Goal: Task Accomplishment & Management: Manage account settings

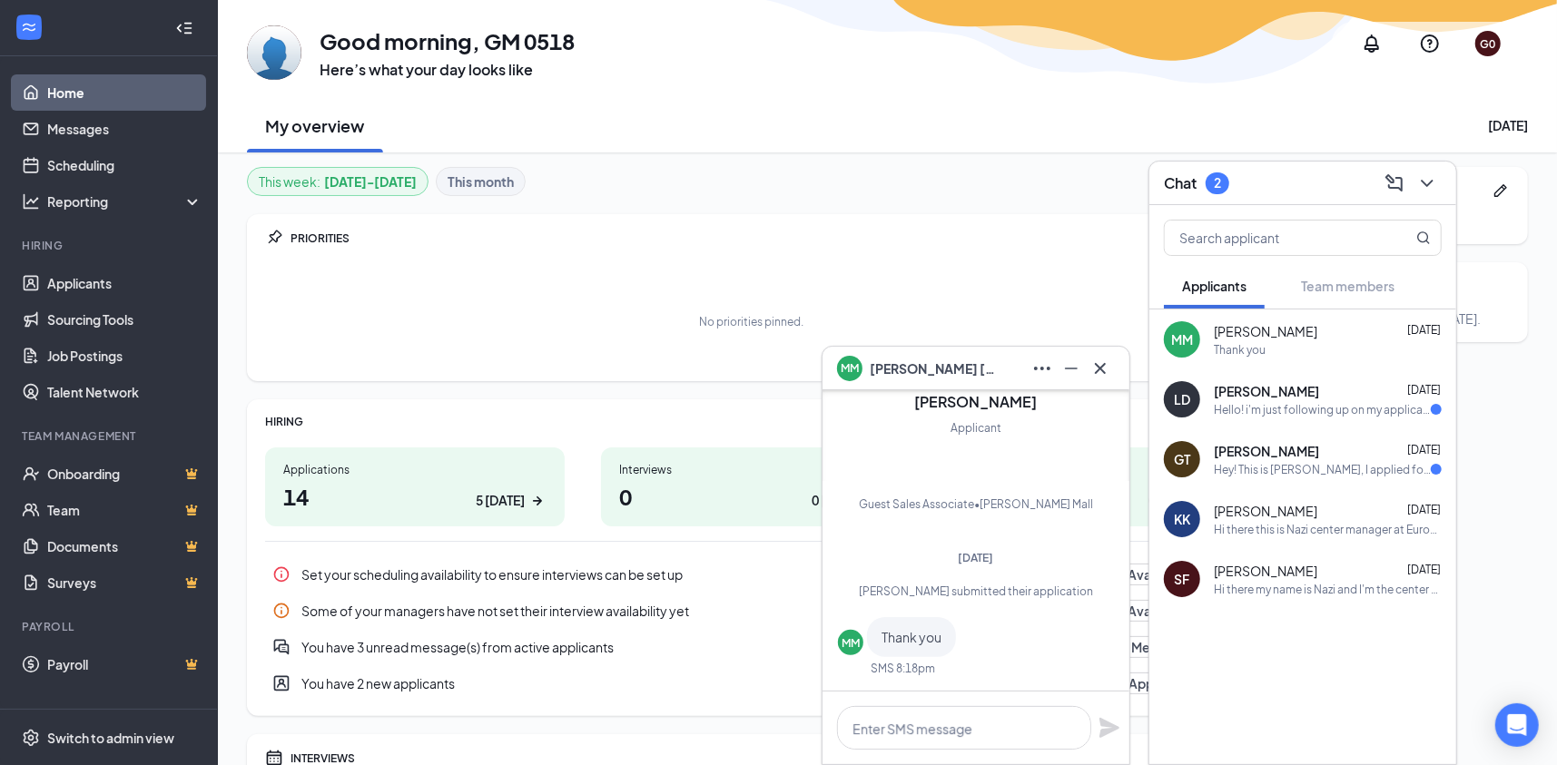
click at [584, 312] on div "No priorities pinned." at bounding box center [751, 321] width 972 height 91
click at [1102, 361] on icon "Cross" at bounding box center [1100, 369] width 22 height 22
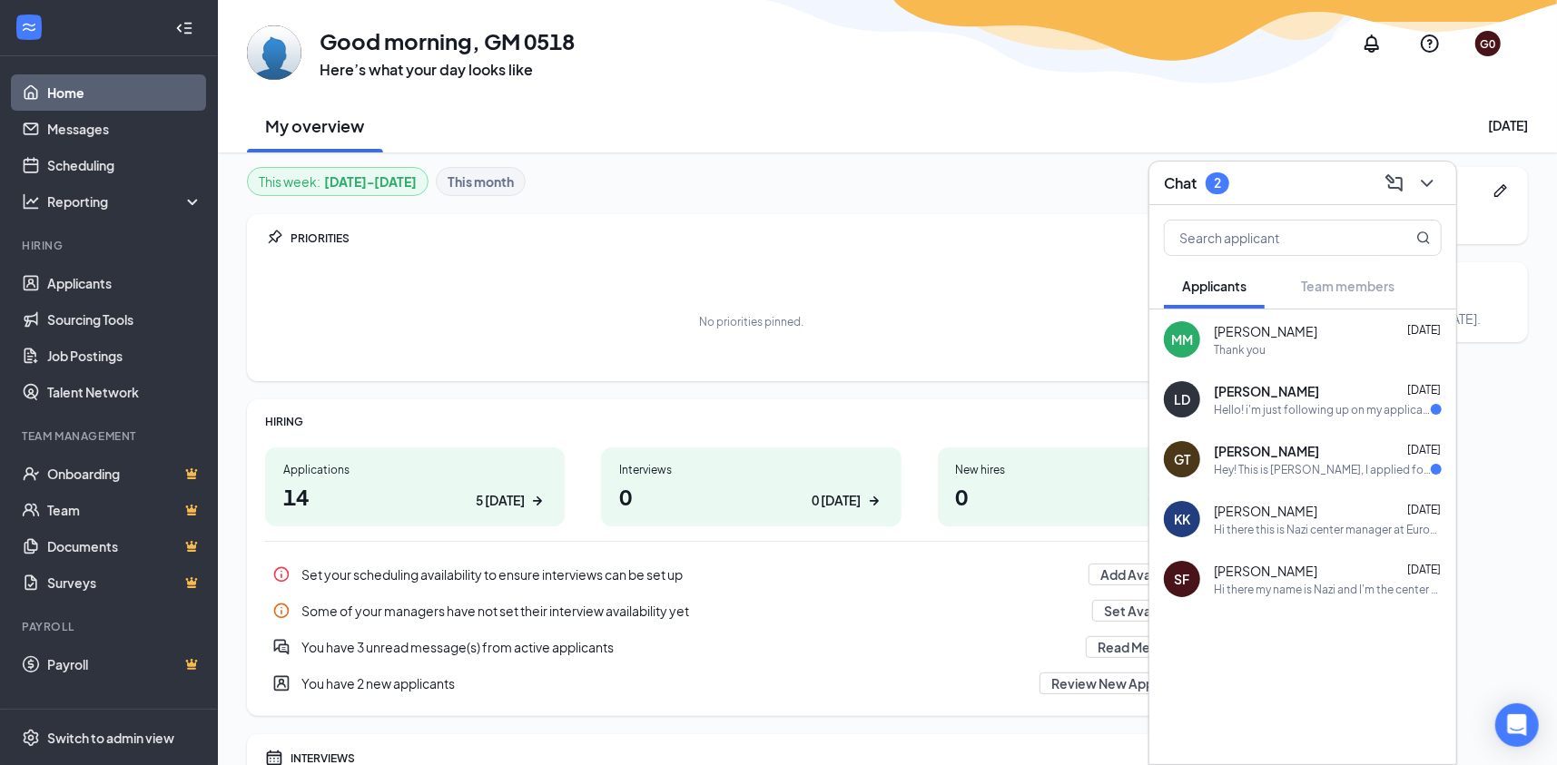
click at [955, 279] on div "No priorities pinned." at bounding box center [751, 321] width 972 height 91
click at [970, 202] on div "This week : Aug 25 - Aug 31 This month PRIORITIES No priorities pinned. HIRING …" at bounding box center [751, 490] width 1008 height 647
click at [903, 314] on div "No priorities pinned." at bounding box center [751, 321] width 972 height 91
click at [907, 604] on div "Some of your managers have not set their interview availability yet" at bounding box center [691, 611] width 780 height 18
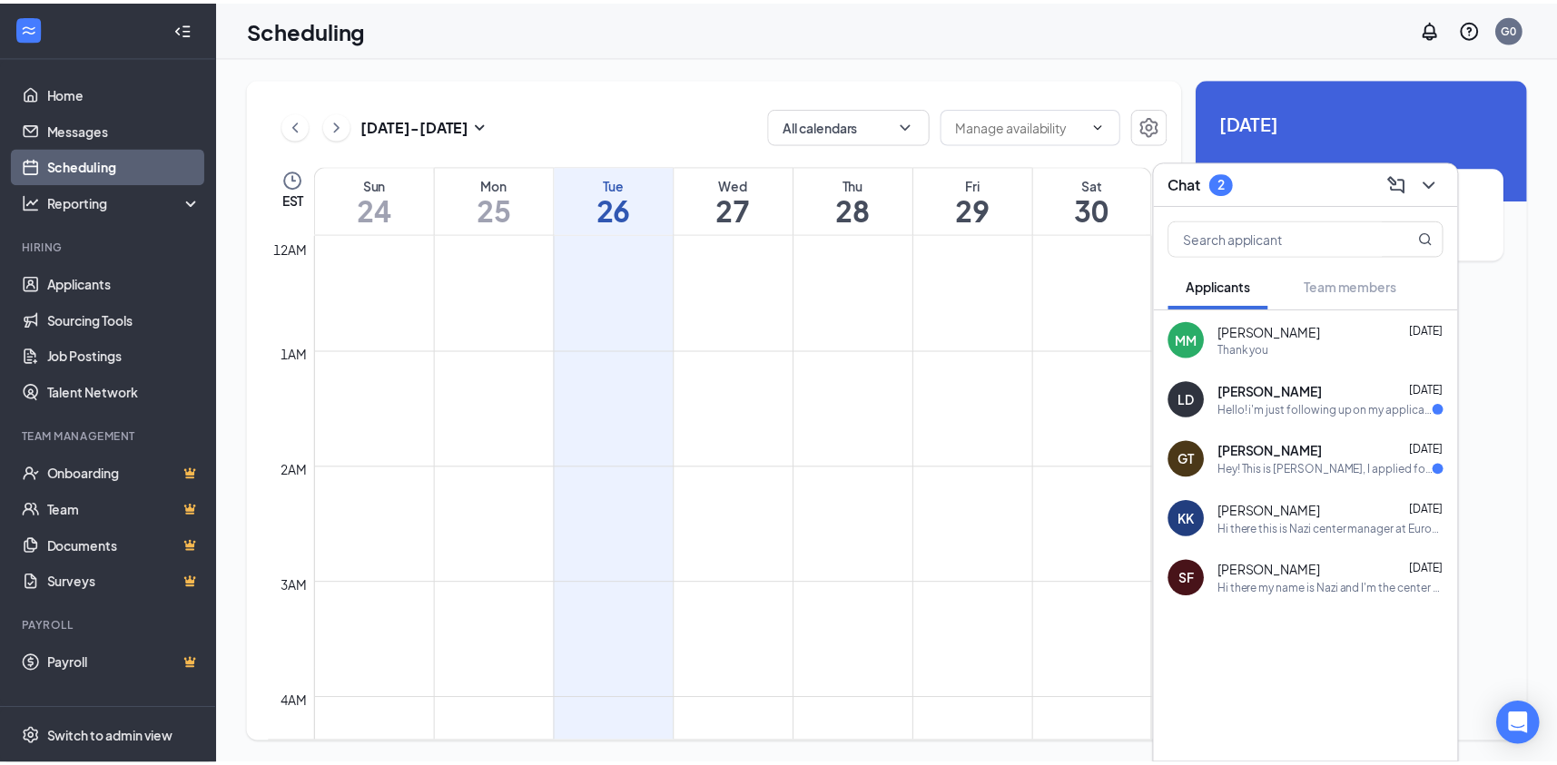
scroll to position [891, 0]
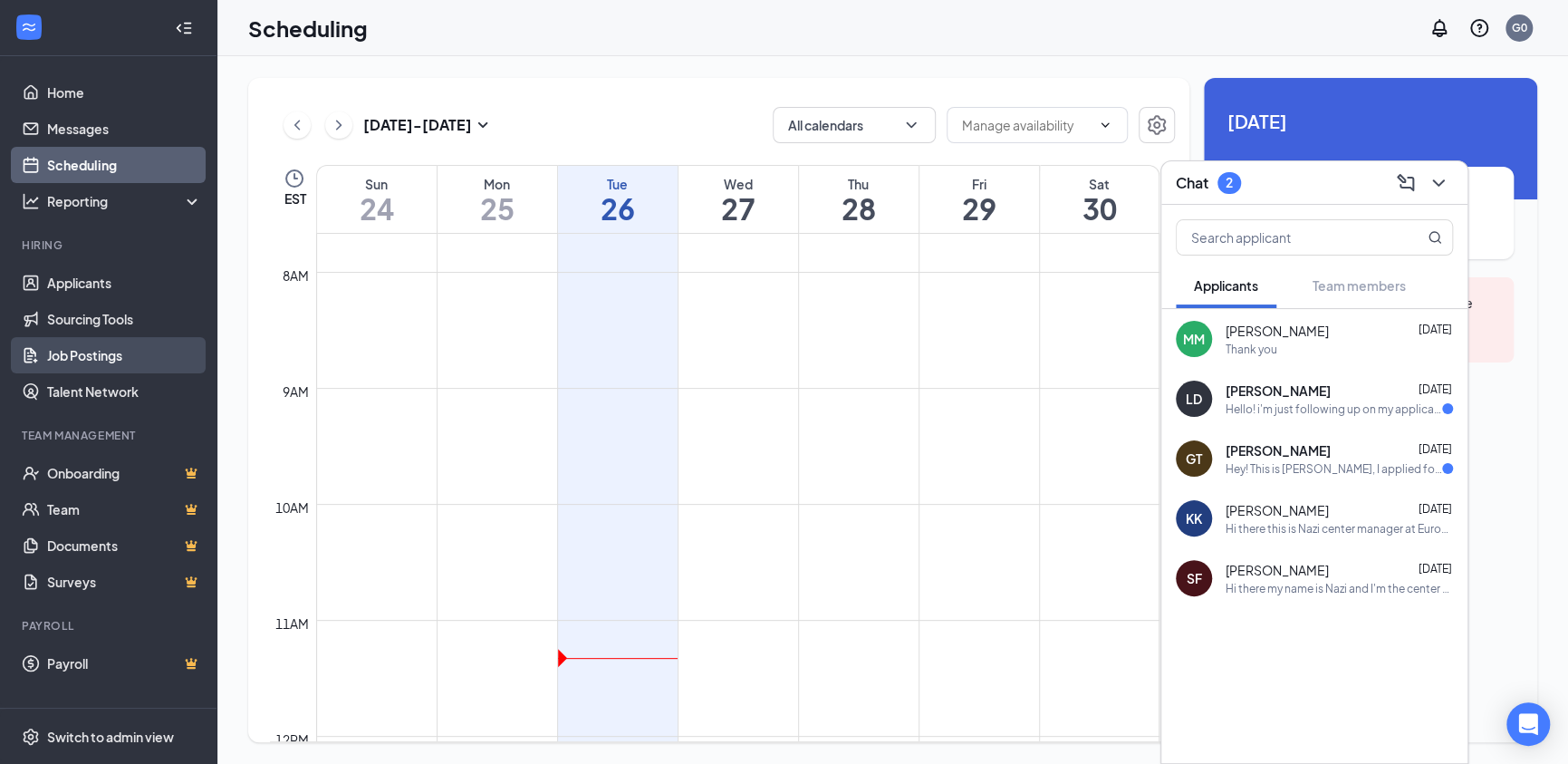
click at [103, 353] on link "Job Postings" at bounding box center [124, 356] width 155 height 36
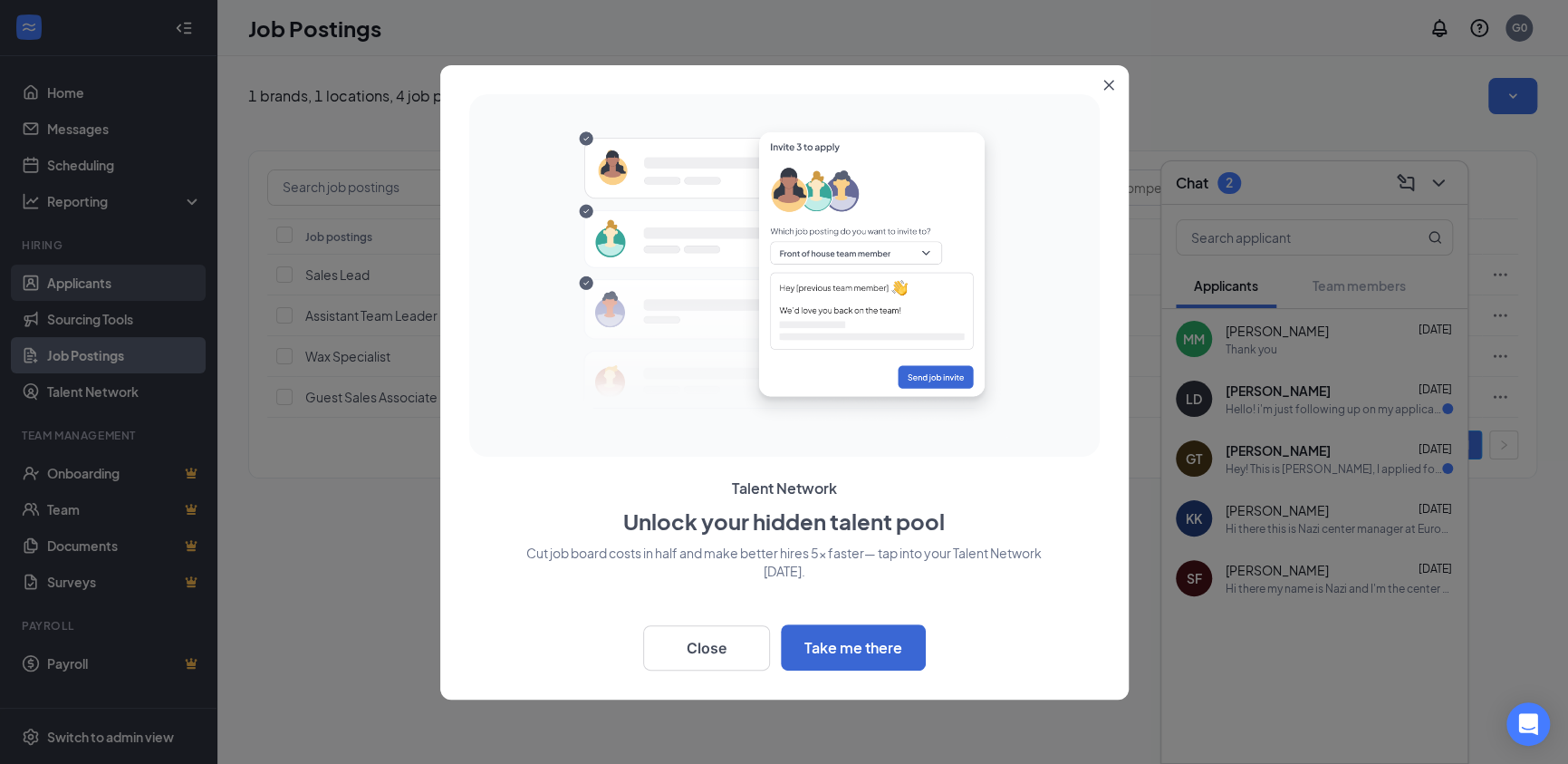
click at [94, 280] on div at bounding box center [784, 382] width 1568 height 764
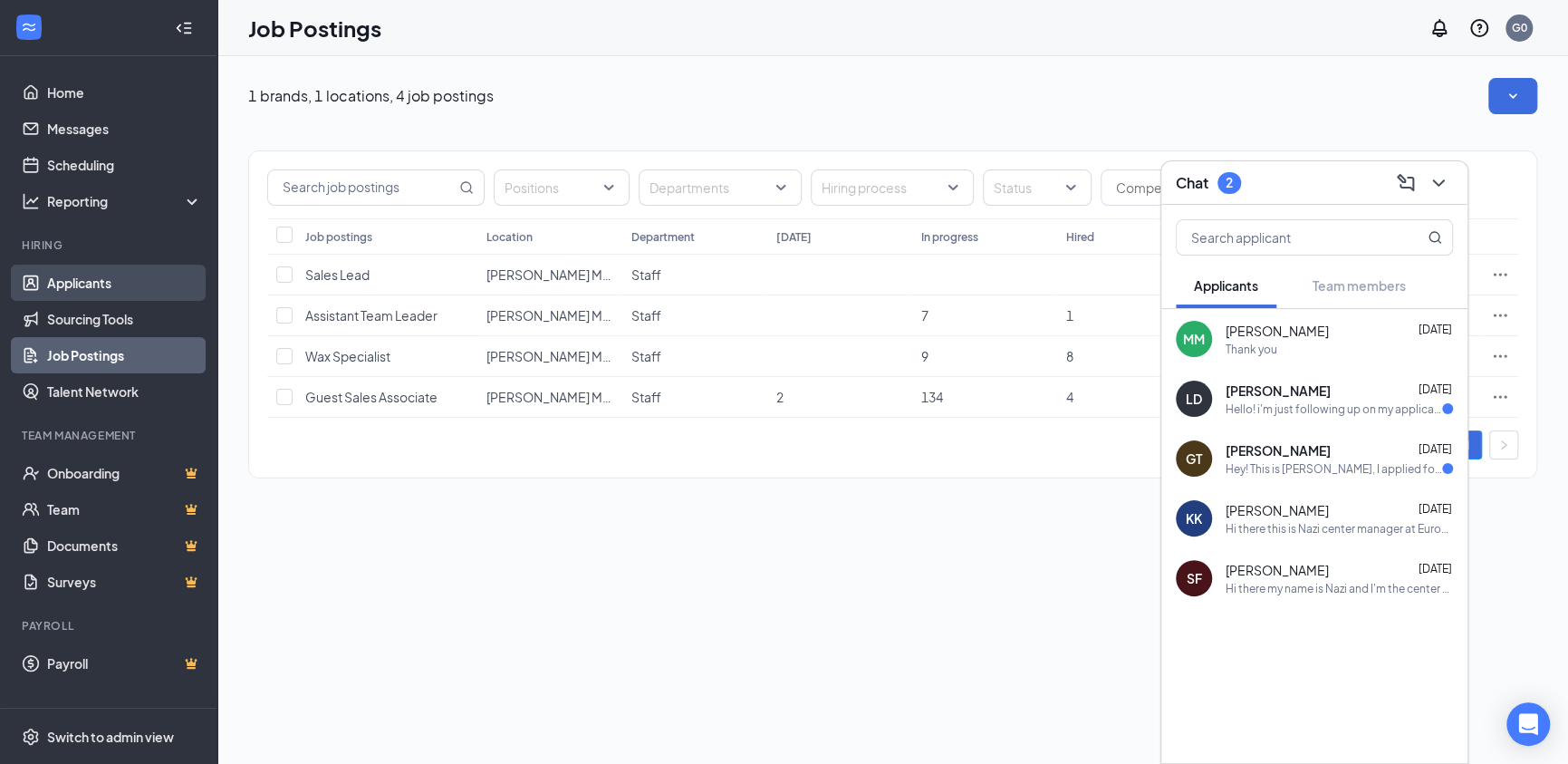
click at [91, 281] on link "Applicants" at bounding box center [124, 283] width 155 height 36
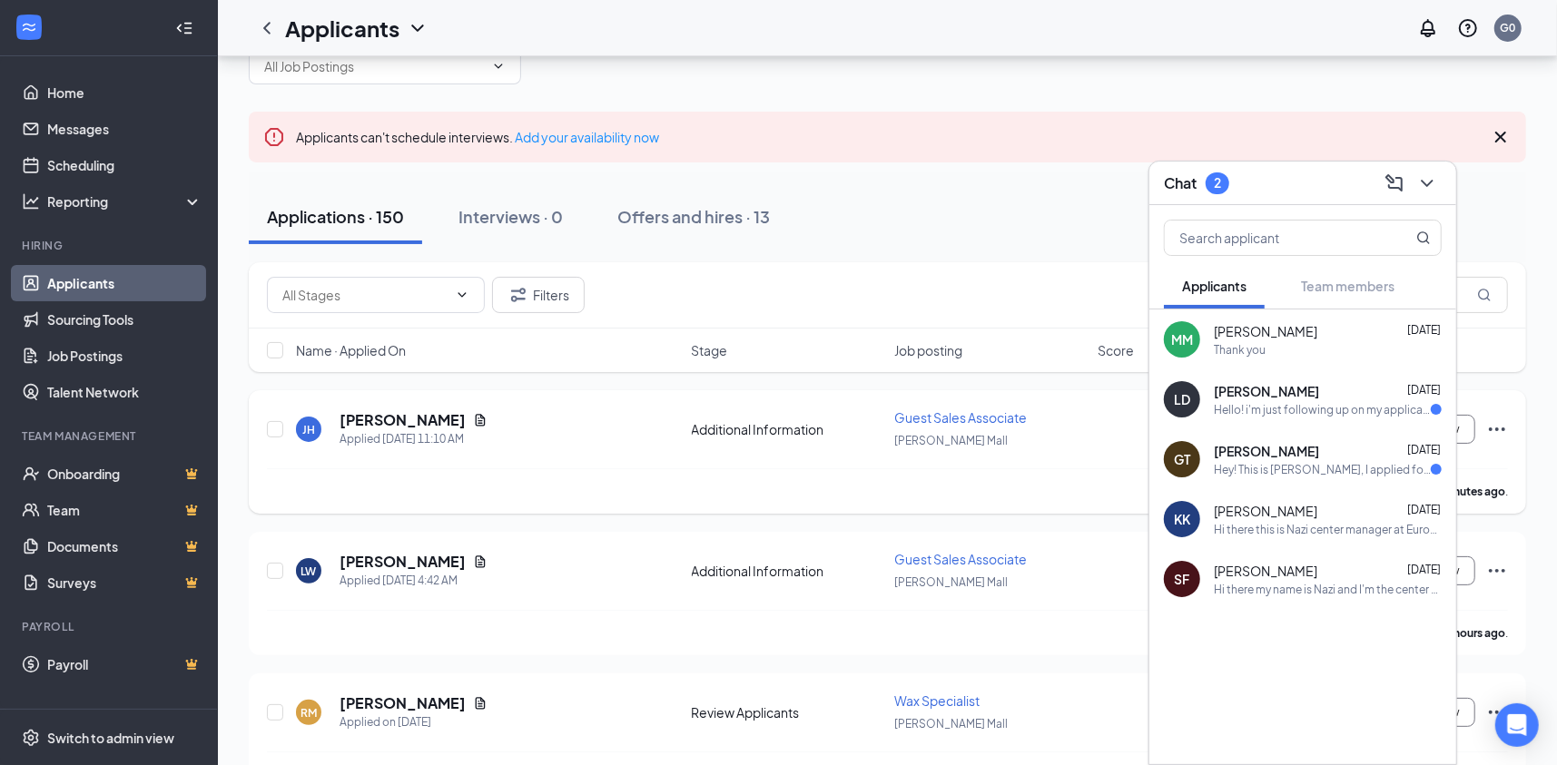
scroll to position [91, 0]
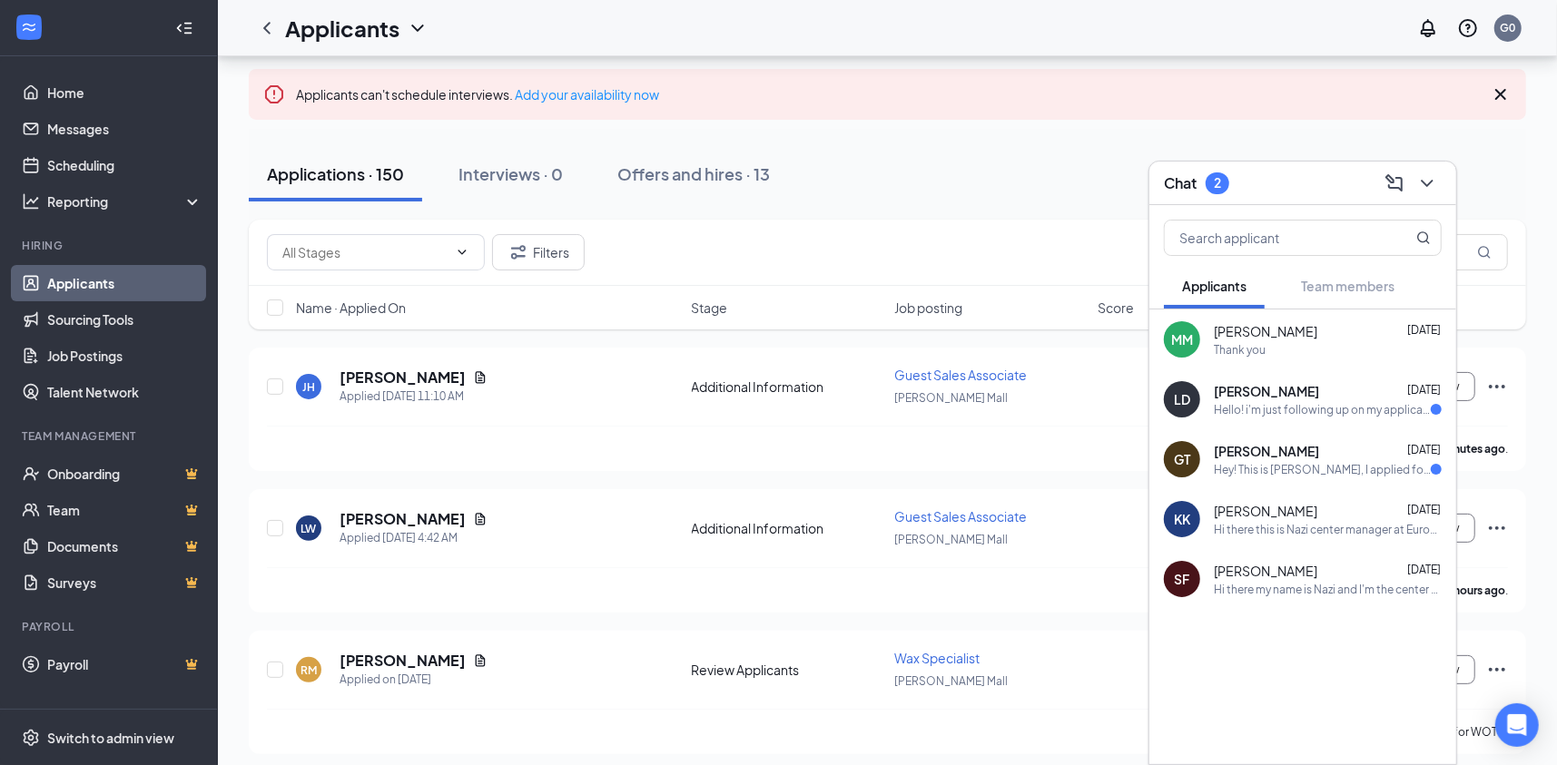
click at [392, 306] on span "Name · Applied On" at bounding box center [351, 308] width 110 height 18
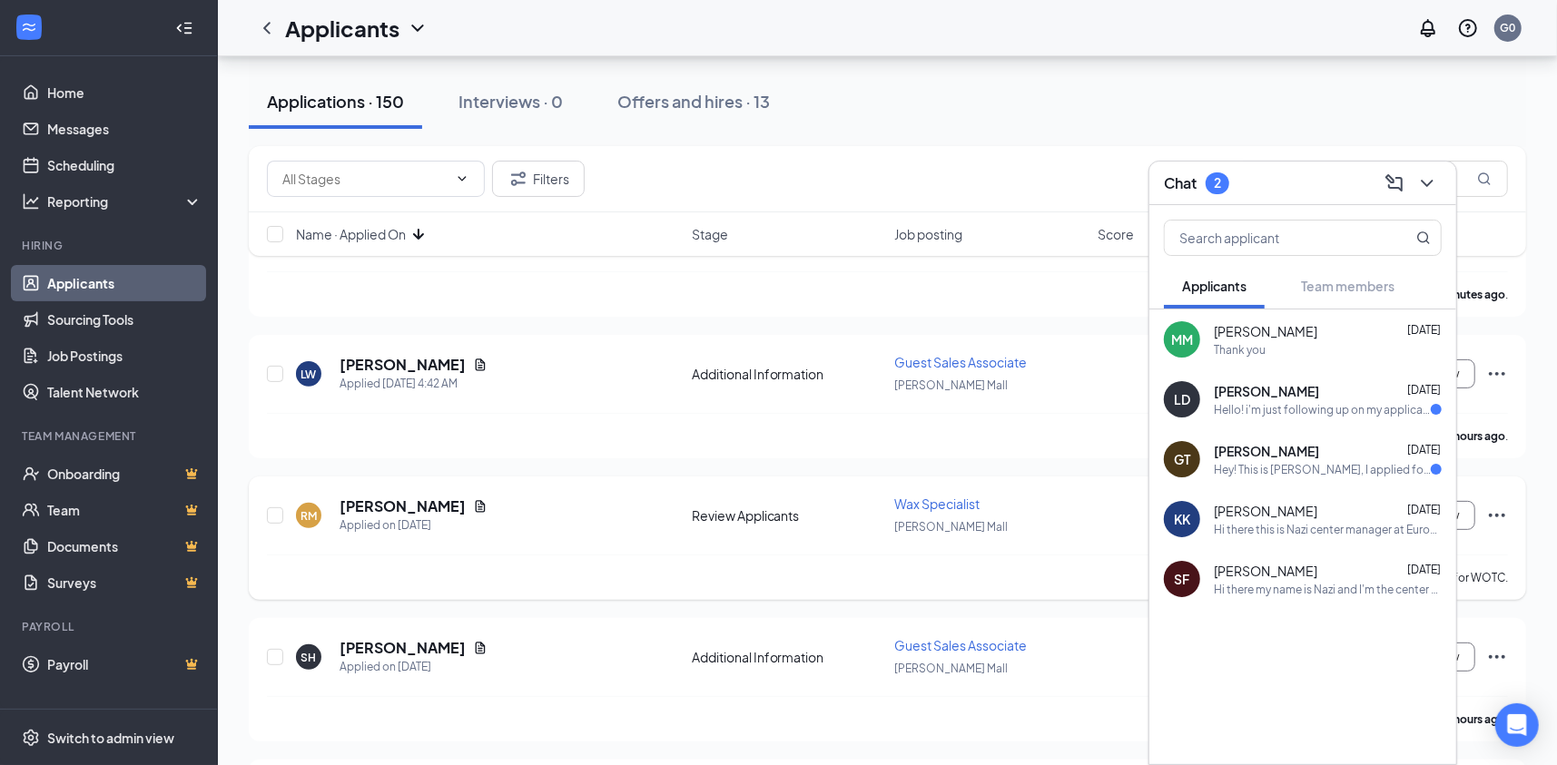
scroll to position [272, 0]
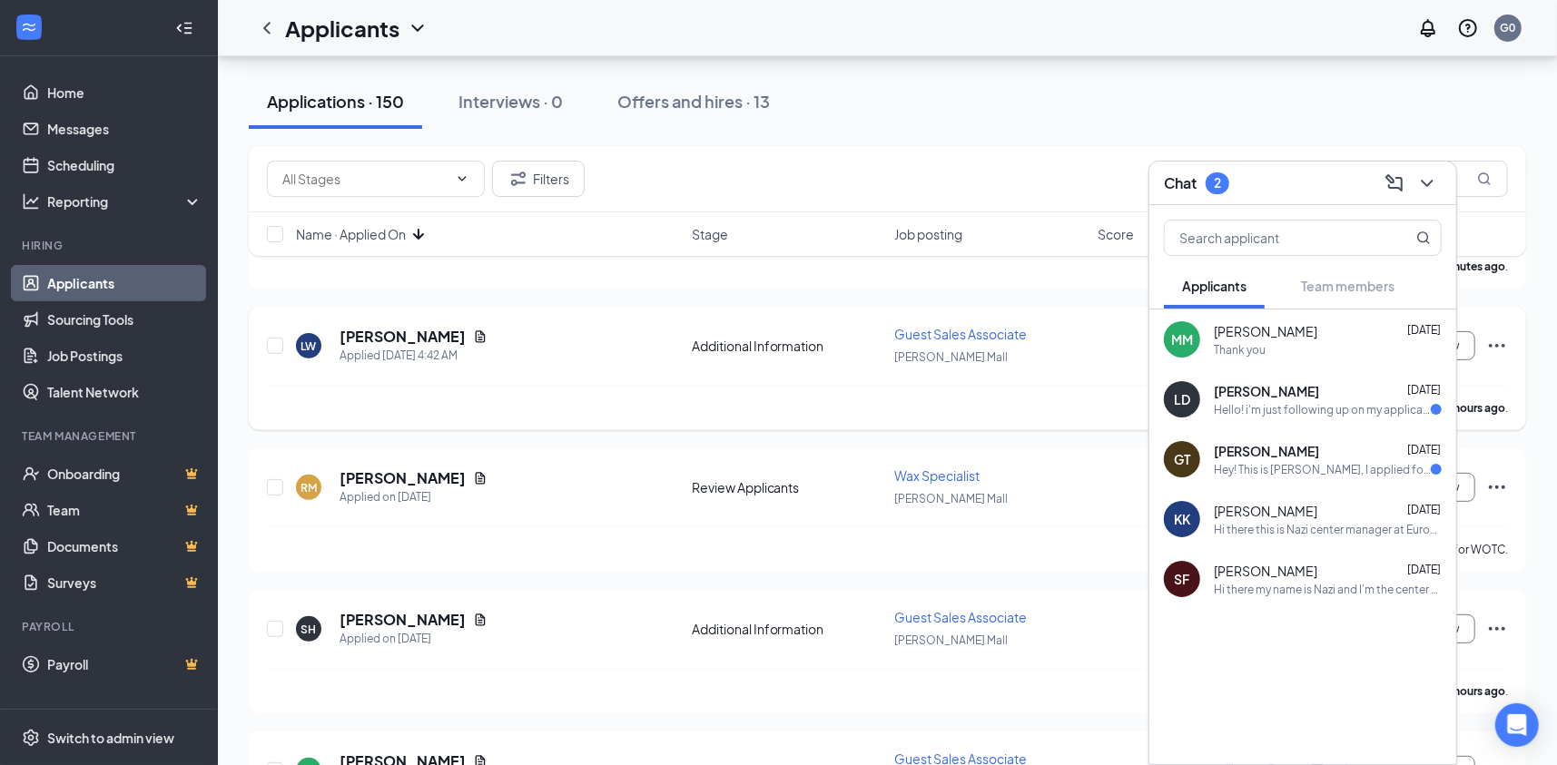
click at [956, 332] on span "Guest Sales Associate" at bounding box center [960, 334] width 133 height 16
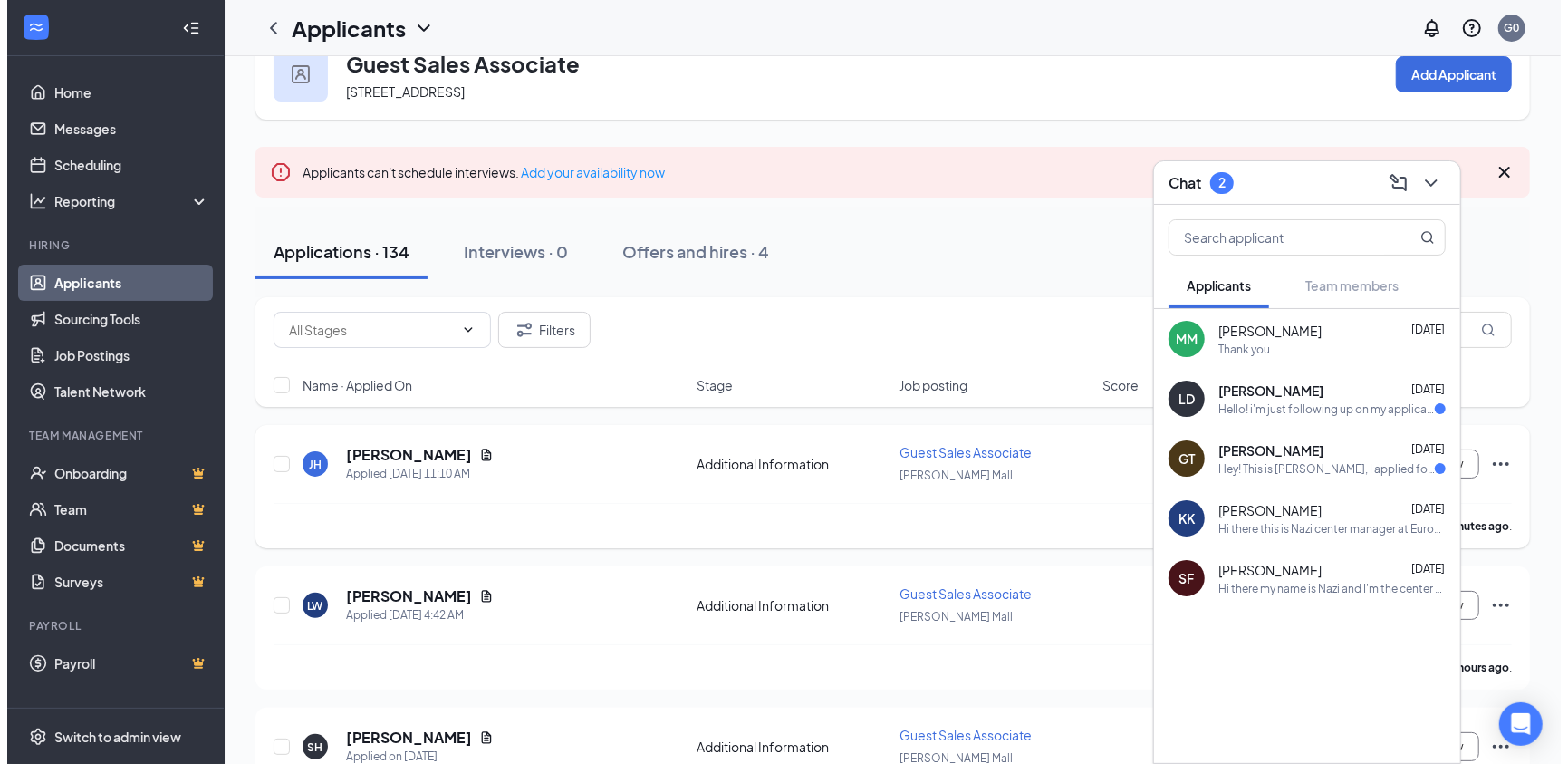
scroll to position [91, 0]
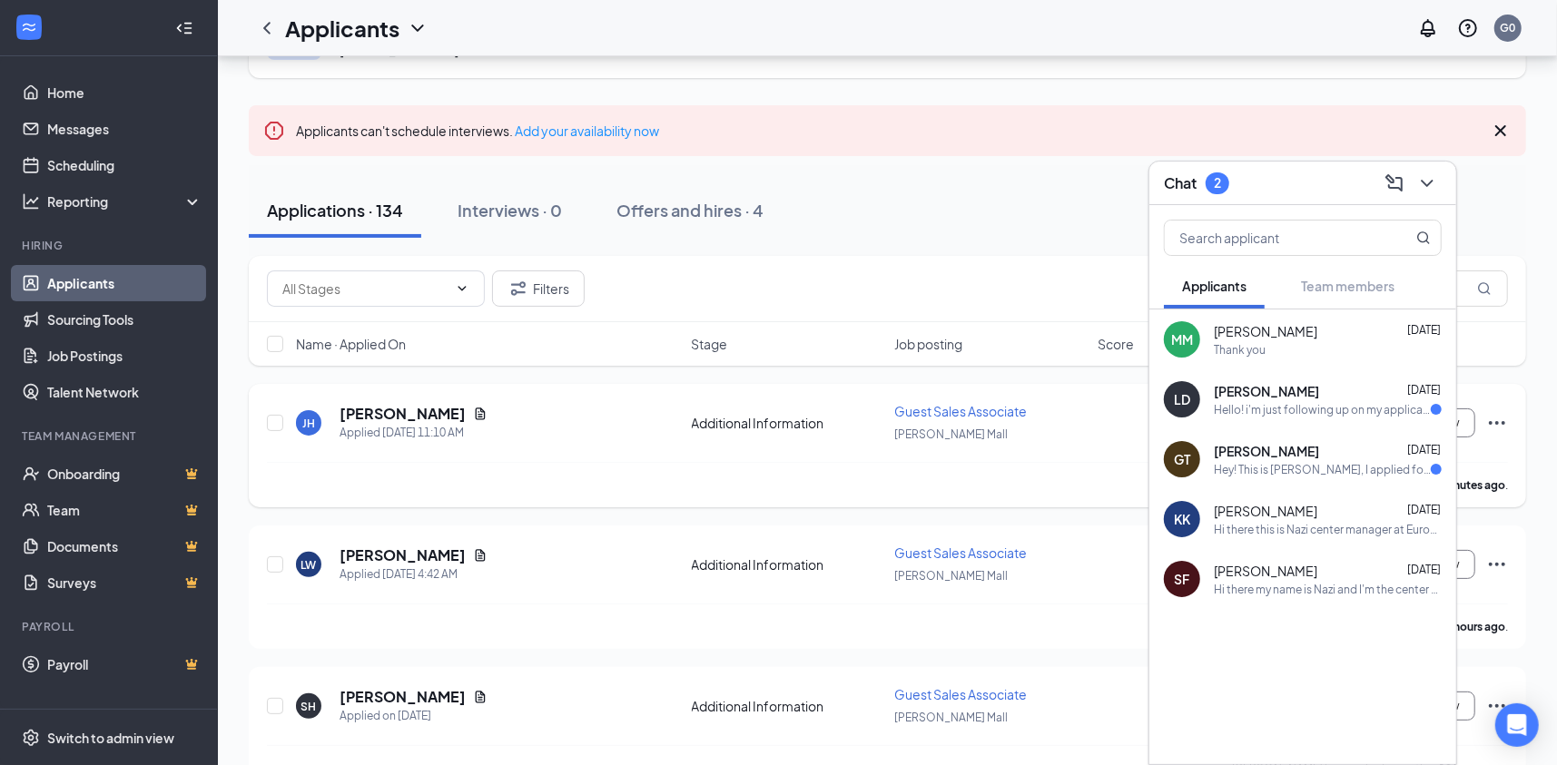
click at [938, 408] on span "Guest Sales Associate" at bounding box center [960, 411] width 133 height 16
click at [383, 412] on h5 "[PERSON_NAME]" at bounding box center [402, 414] width 126 height 20
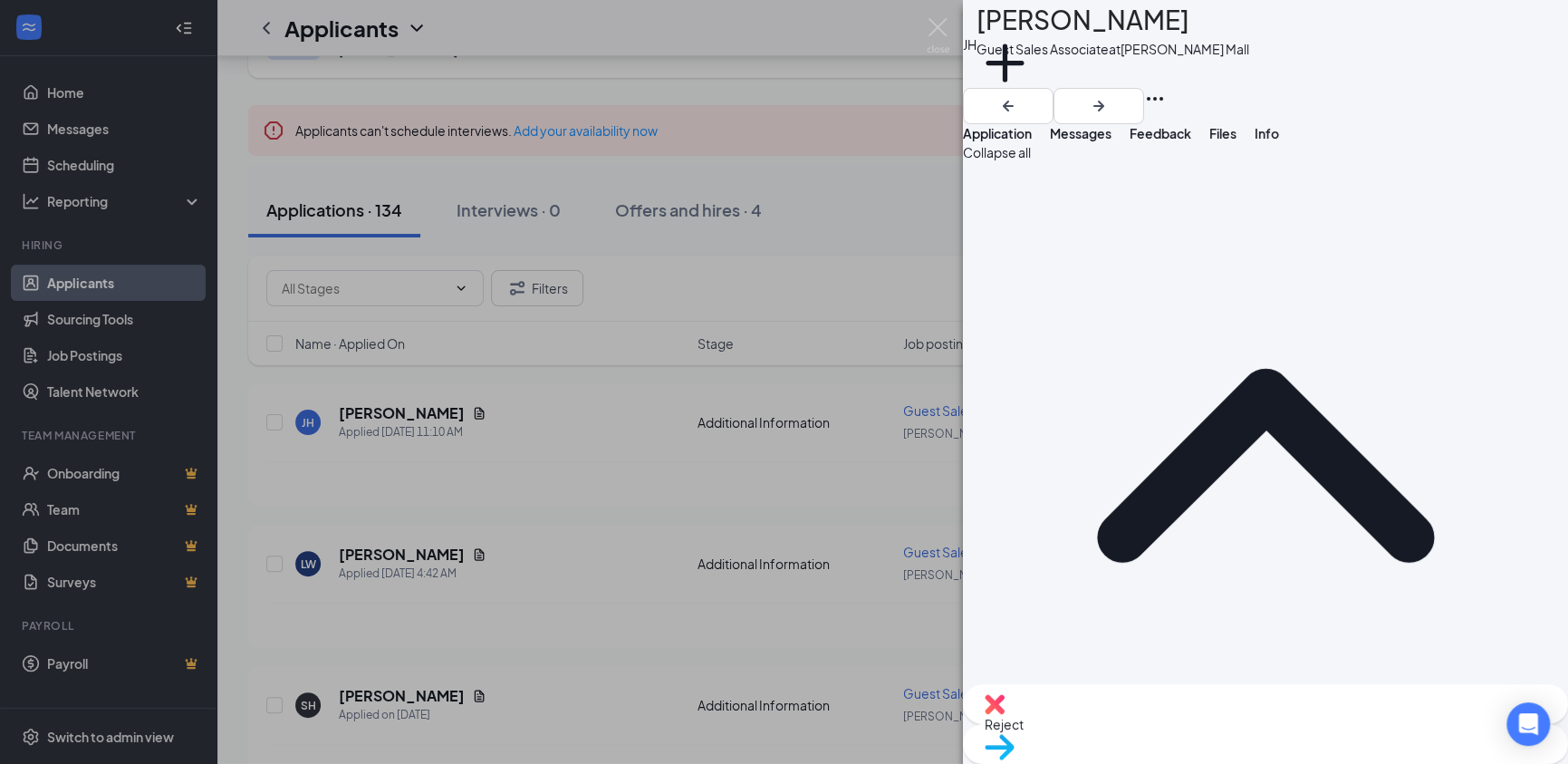
click at [860, 234] on div "[PERSON_NAME] Jacaya [PERSON_NAME] Guest Sales Associate at [PERSON_NAME][GEOGR…" at bounding box center [784, 382] width 1568 height 764
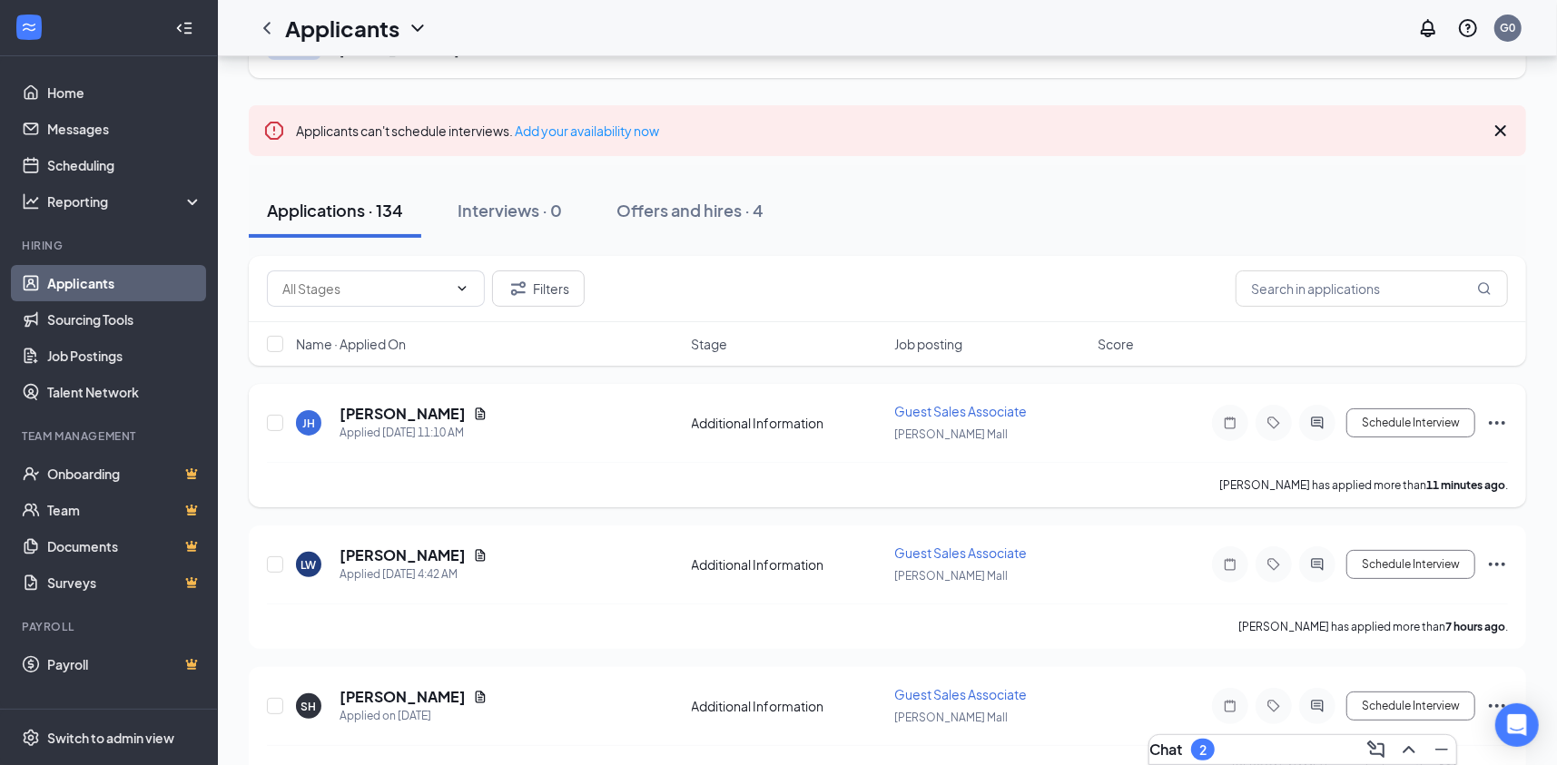
click at [1501, 417] on icon "Ellipses" at bounding box center [1497, 423] width 22 height 22
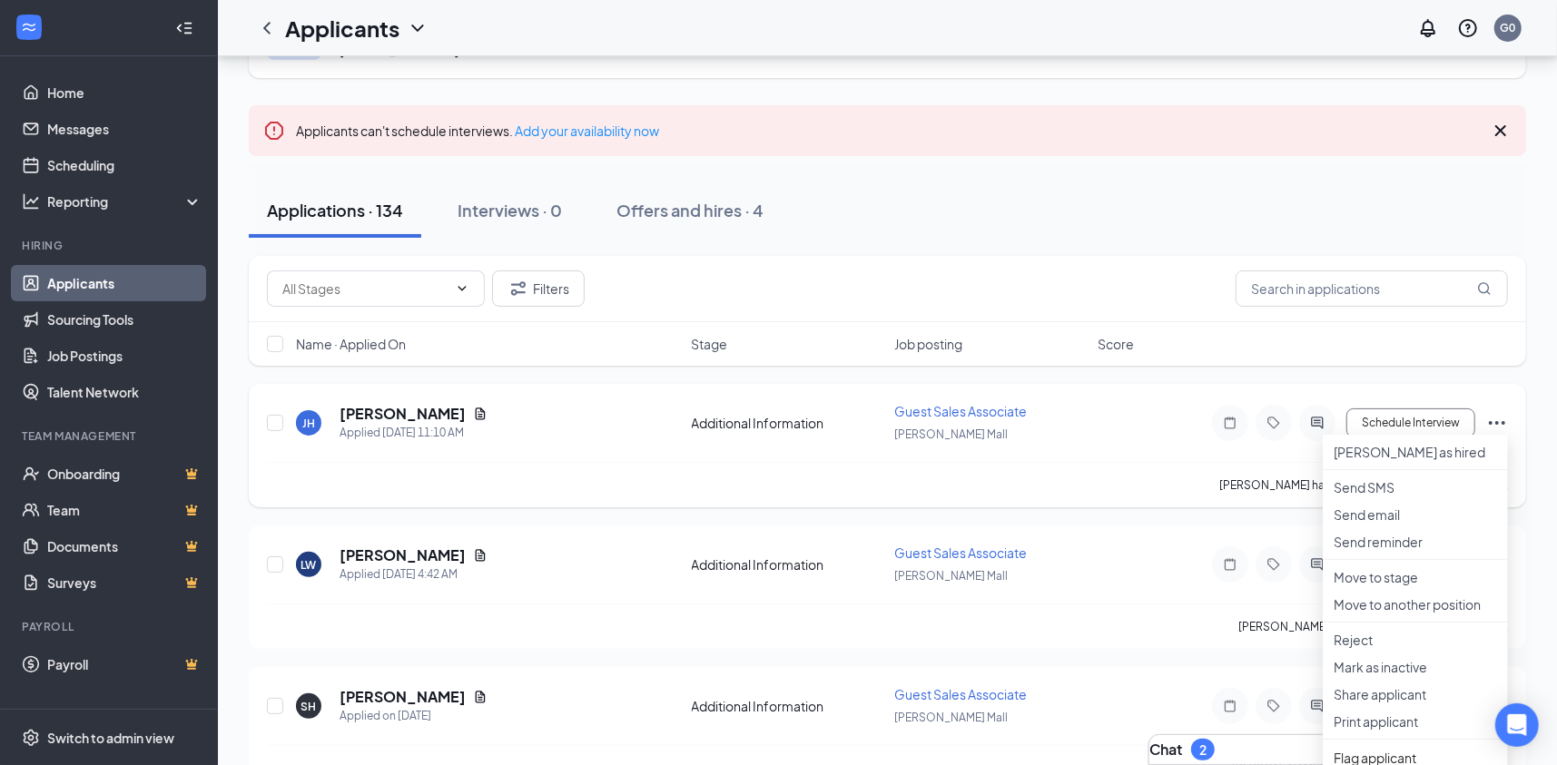
click at [1060, 464] on div "[PERSON_NAME] has applied more than 11 minutes ago ." at bounding box center [887, 484] width 1241 height 45
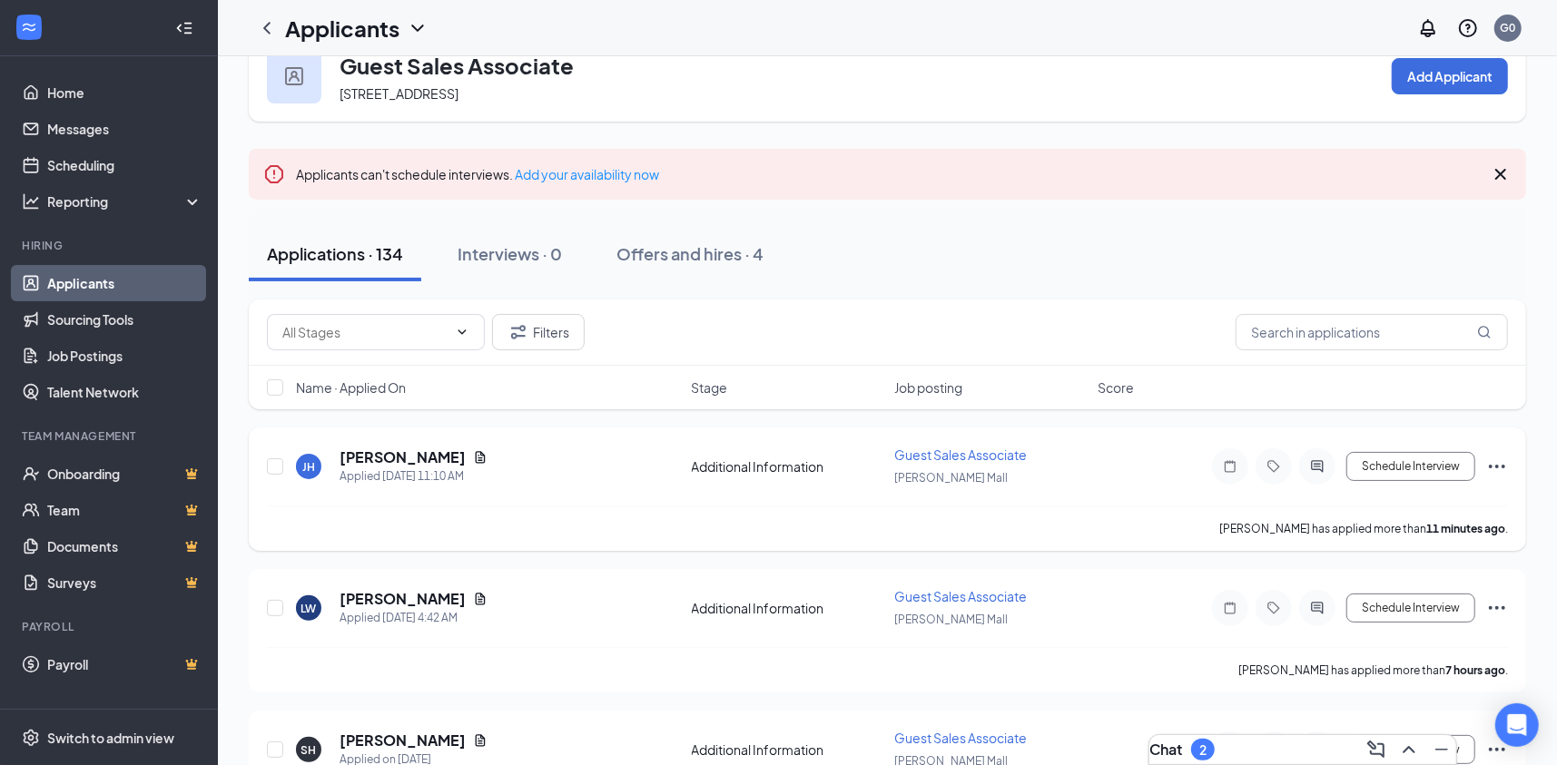
scroll to position [91, 0]
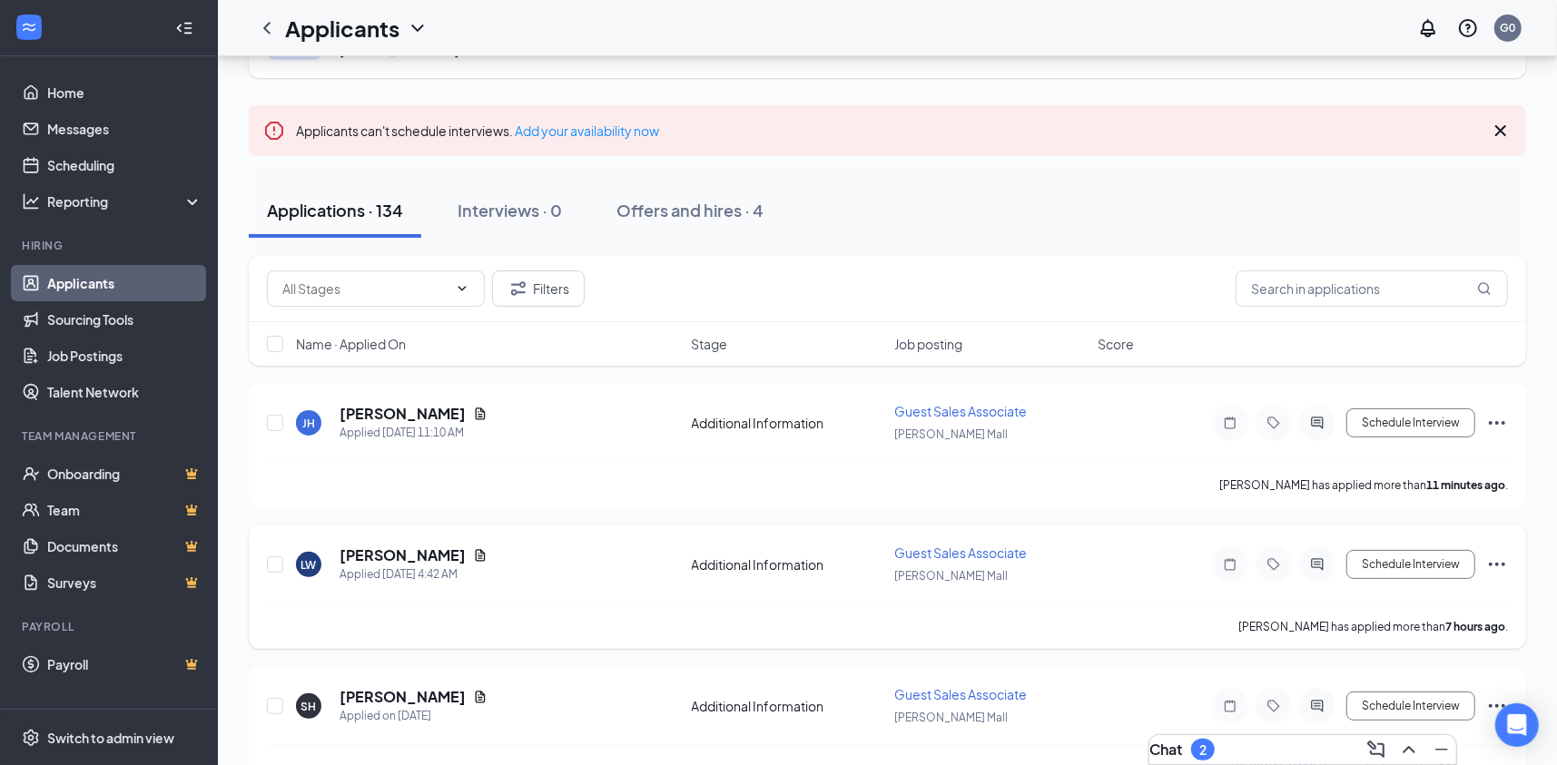
click at [986, 549] on span "Guest Sales Associate" at bounding box center [960, 553] width 133 height 16
click at [945, 551] on span "Guest Sales Associate" at bounding box center [960, 553] width 133 height 16
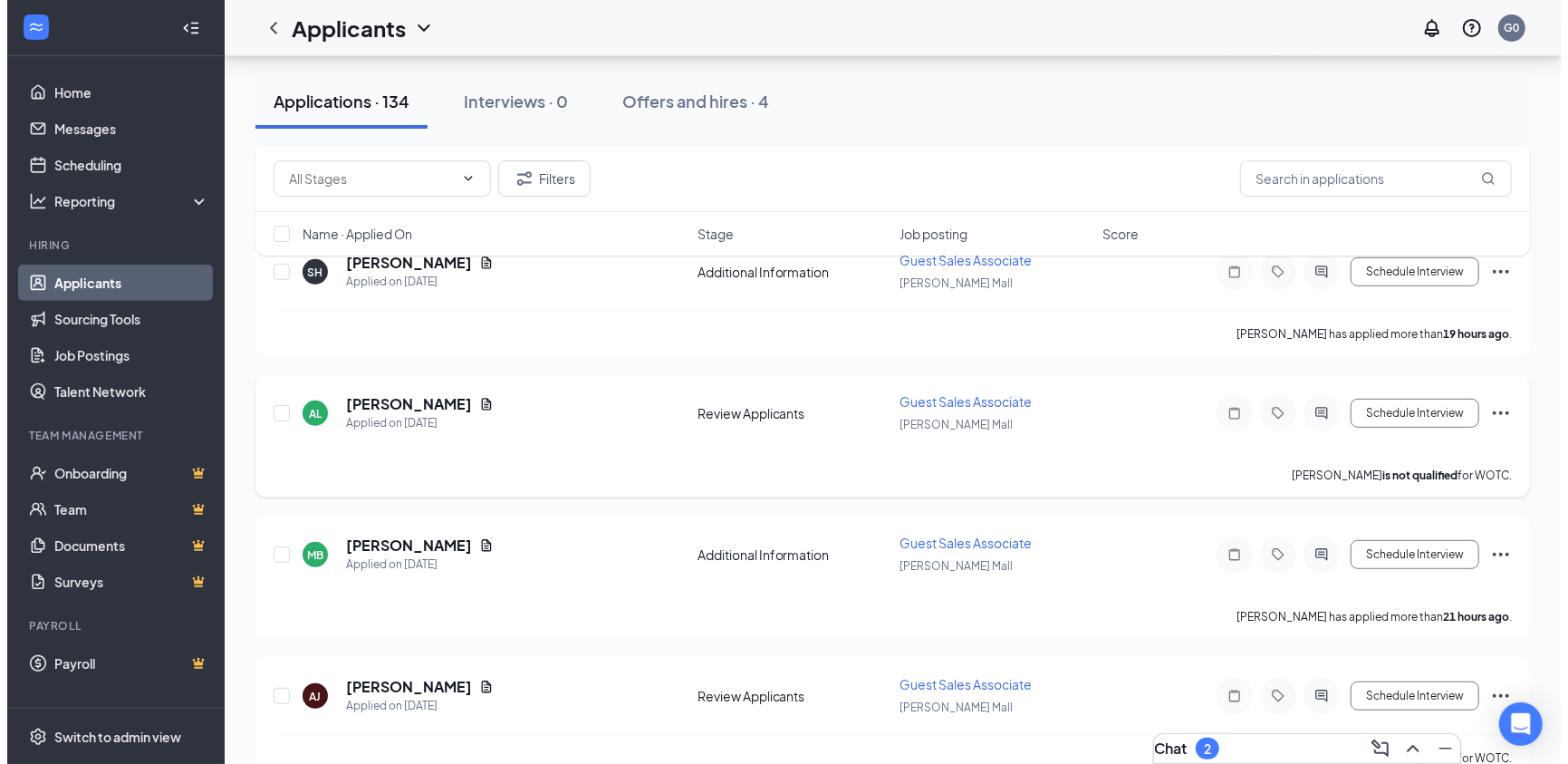
scroll to position [634, 0]
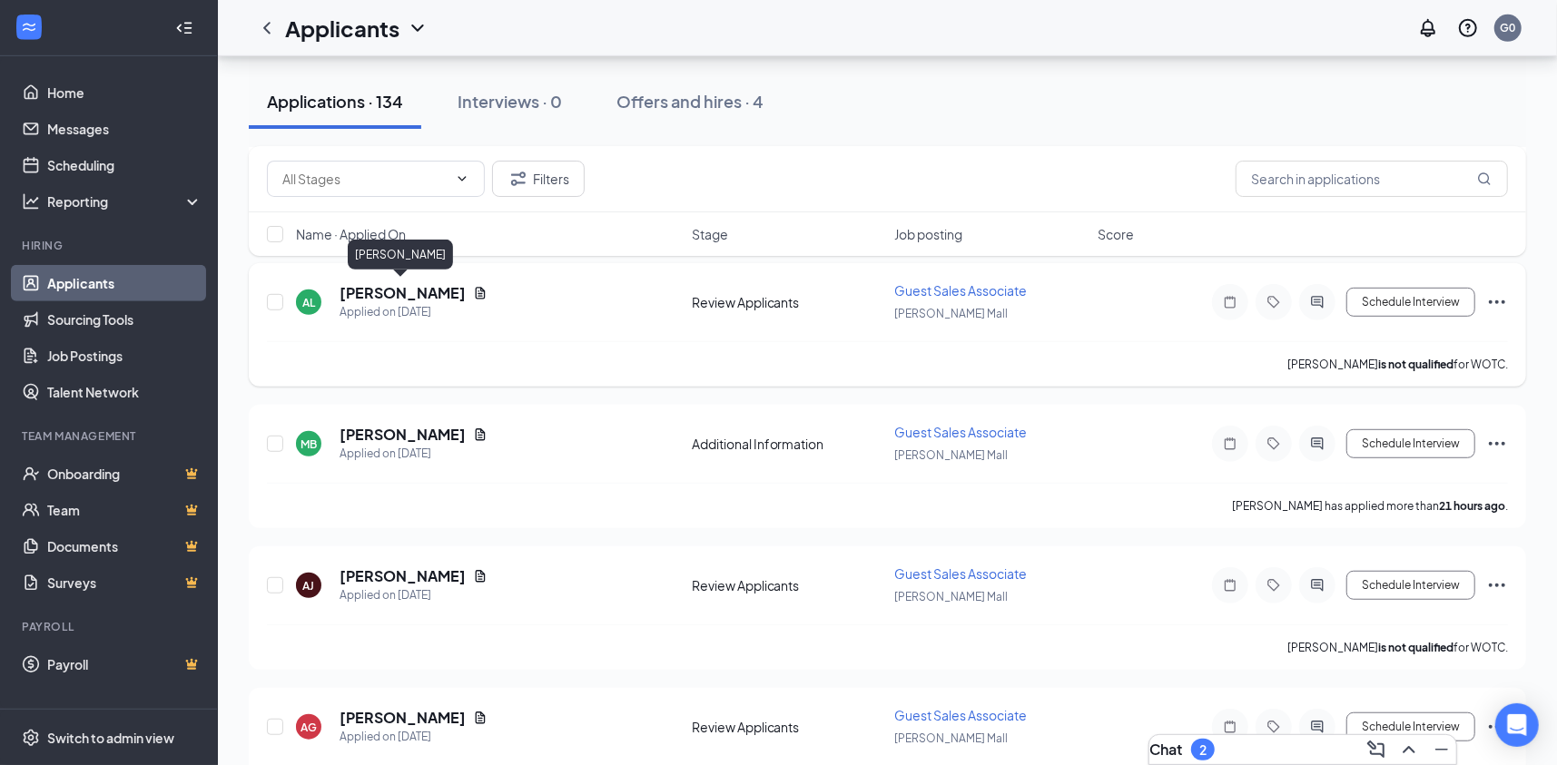
click at [430, 291] on h5 "[PERSON_NAME]" at bounding box center [402, 293] width 126 height 20
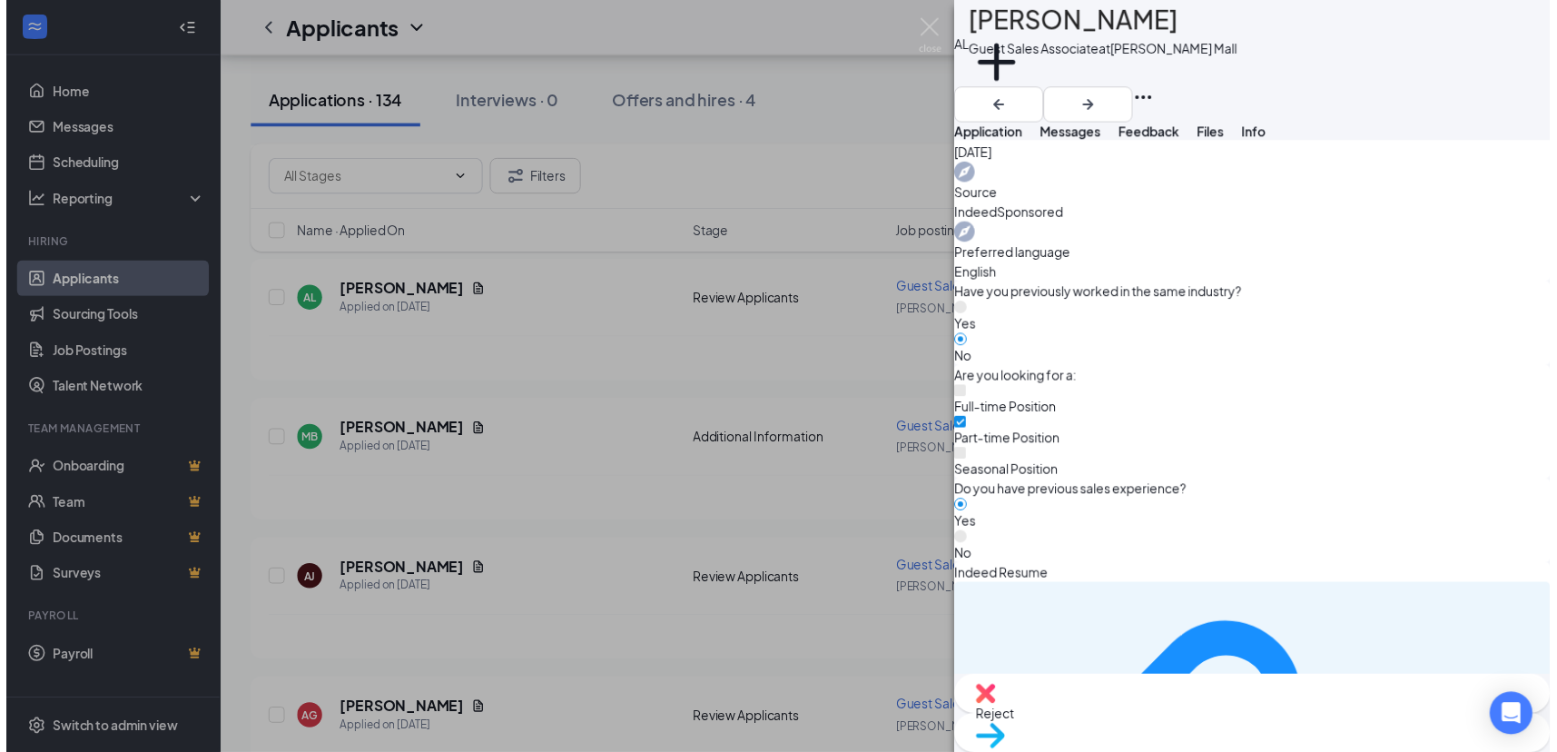
scroll to position [817, 0]
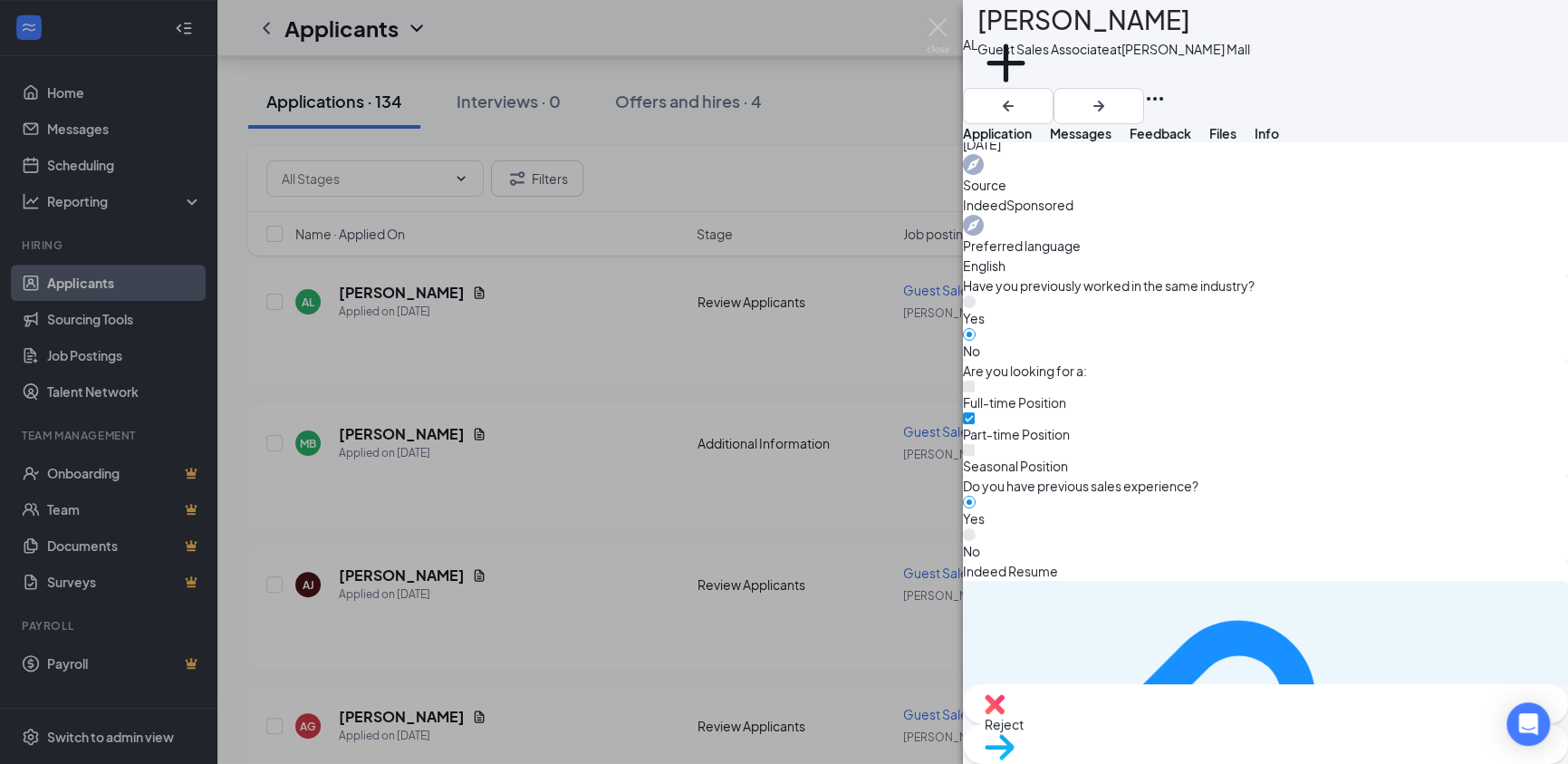
click at [602, 427] on div "AL [PERSON_NAME] Guest Sales Associate at [PERSON_NAME][GEOGRAPHIC_DATA] Add a …" at bounding box center [784, 382] width 1568 height 764
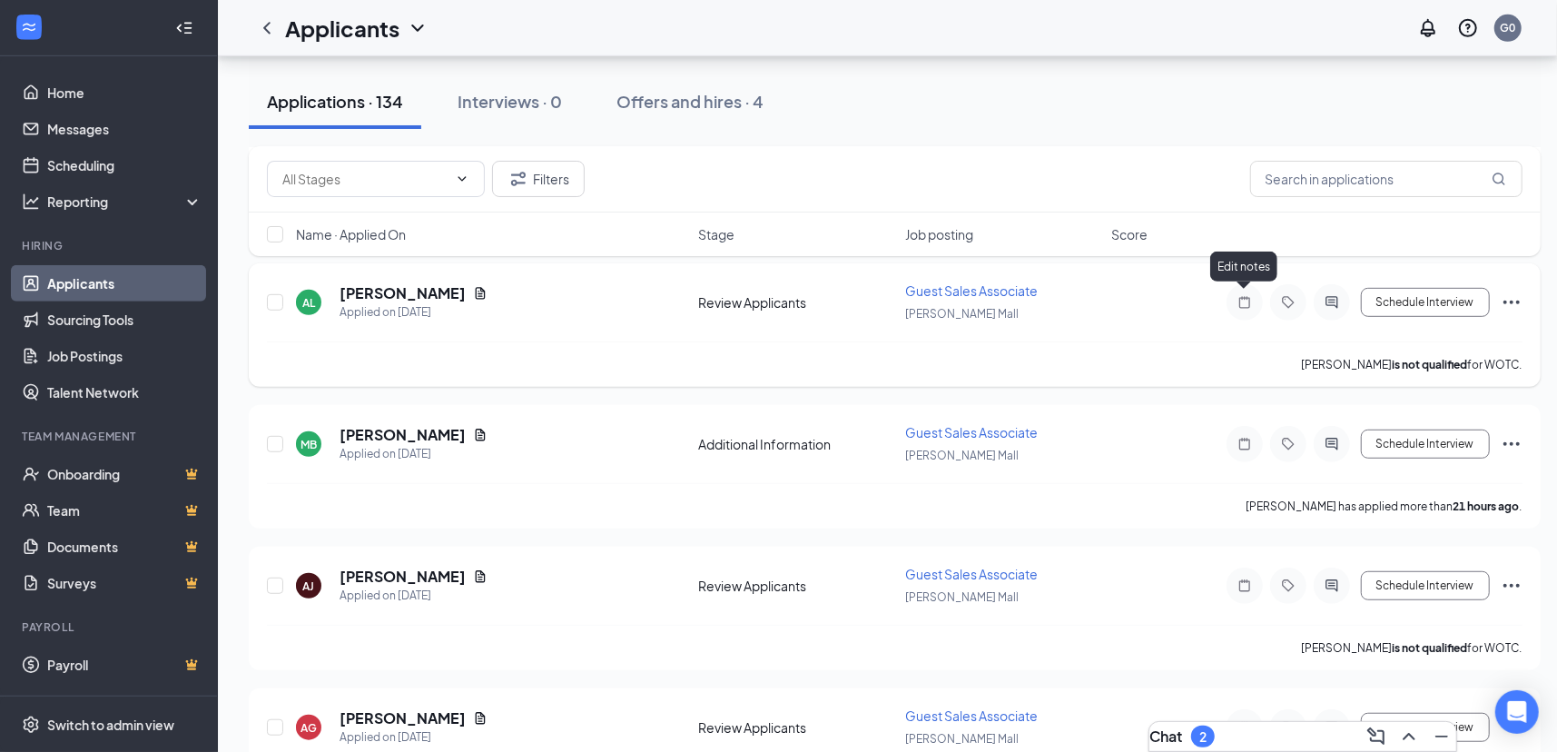
click at [1243, 300] on icon "Note" at bounding box center [1245, 302] width 22 height 15
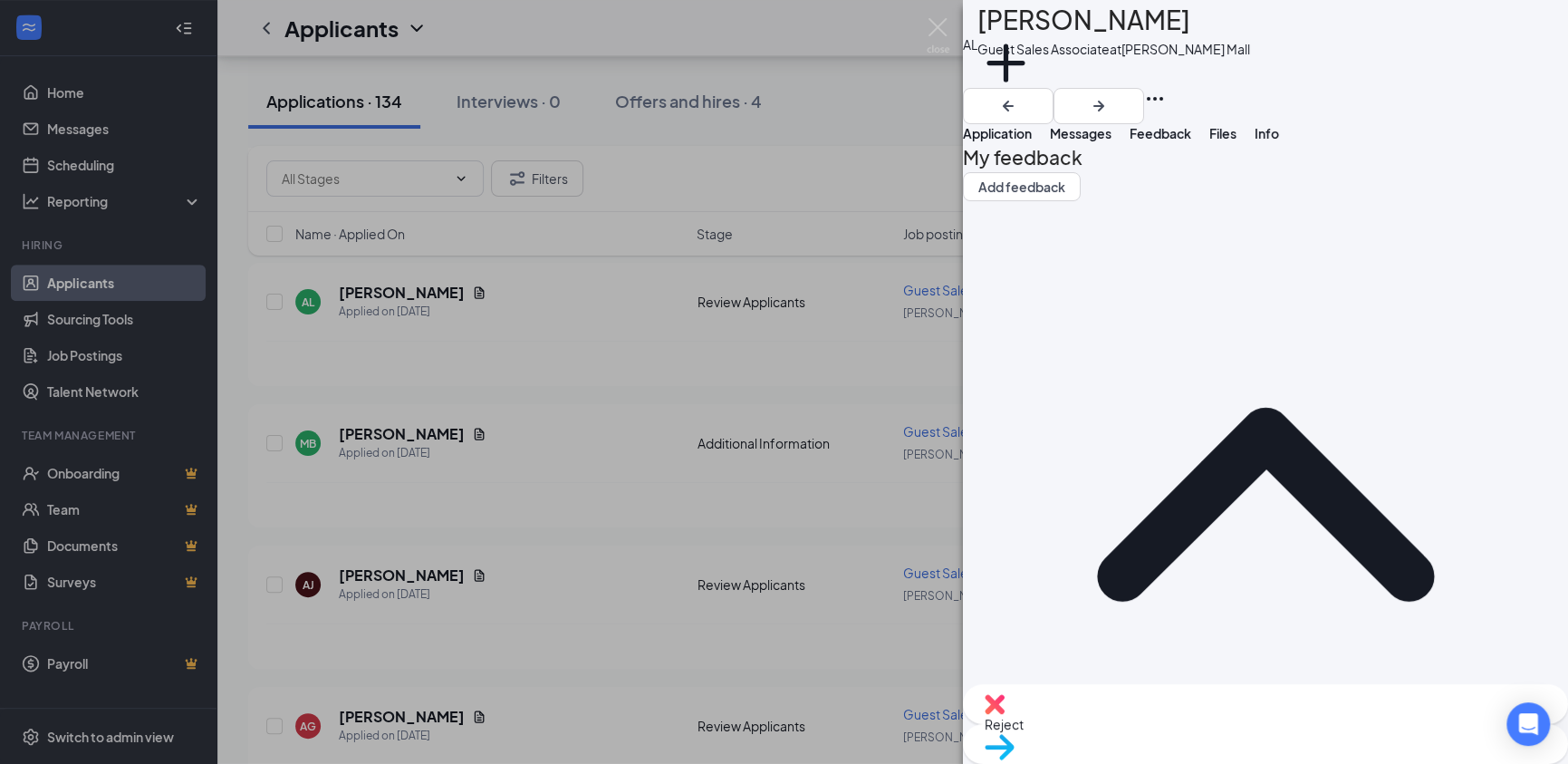
click at [849, 185] on div "AL [PERSON_NAME] Guest Sales Associate at [PERSON_NAME][GEOGRAPHIC_DATA] Add a …" at bounding box center [784, 382] width 1568 height 764
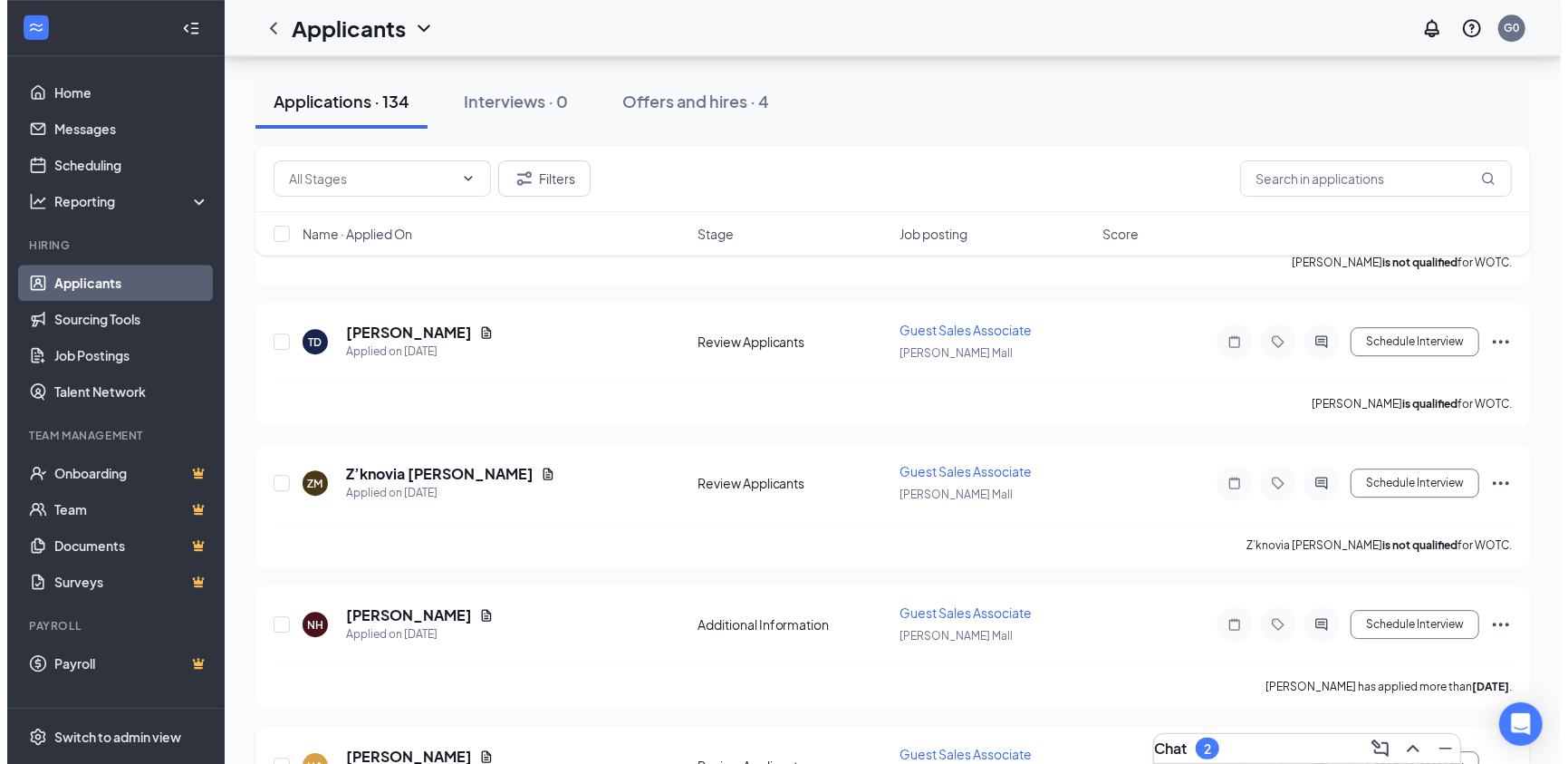
scroll to position [18330, 0]
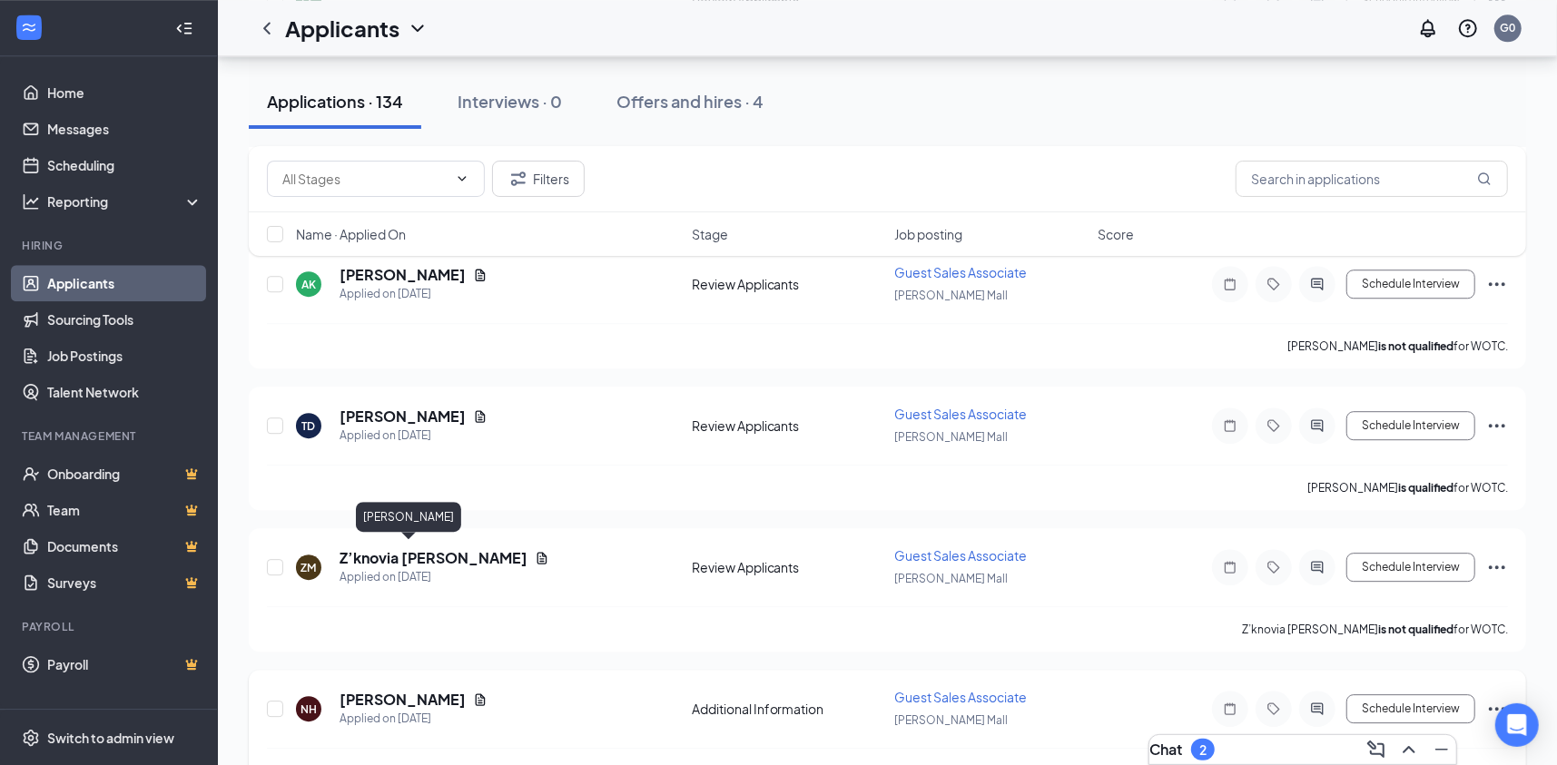
click at [466, 690] on h5 "[PERSON_NAME]" at bounding box center [402, 700] width 126 height 20
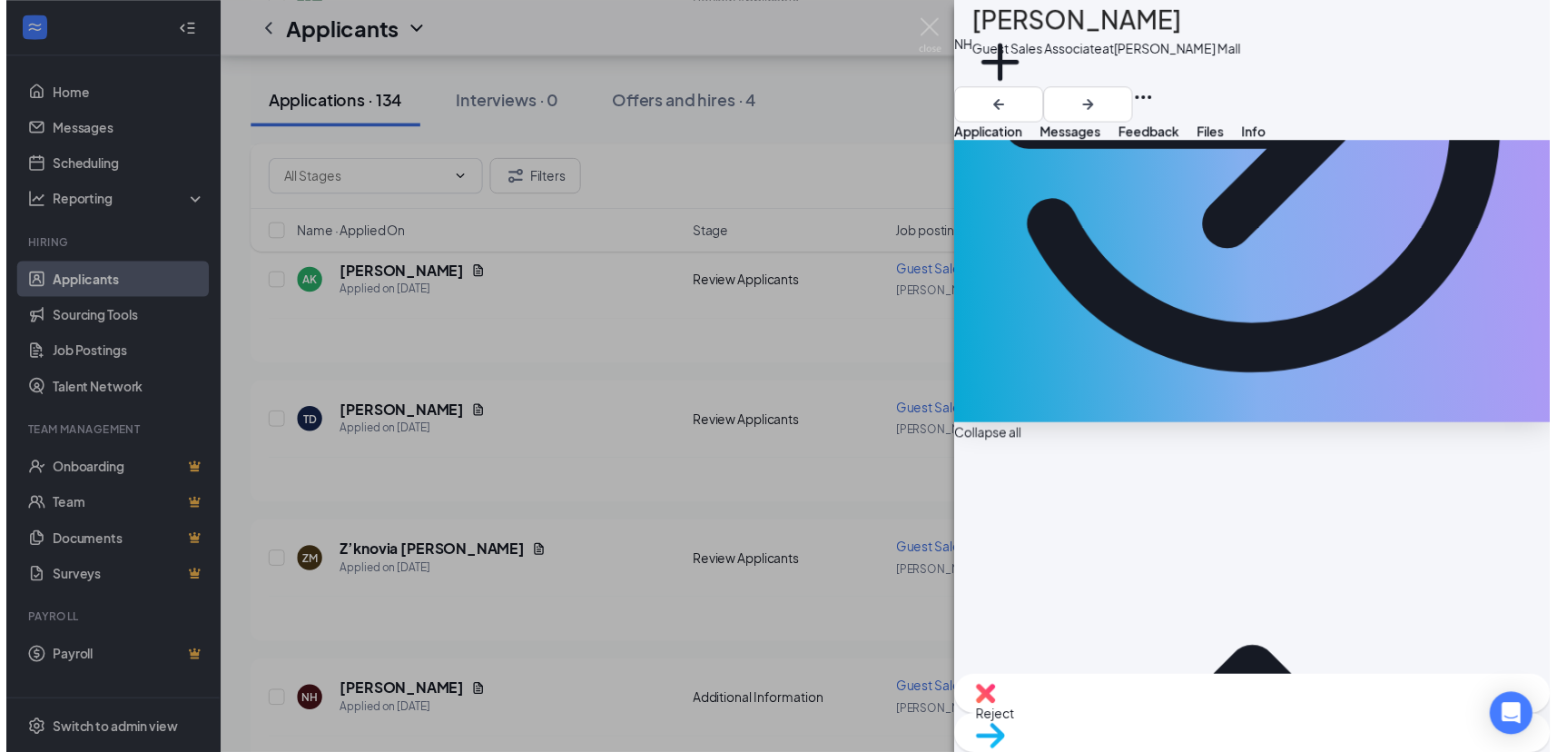
scroll to position [408, 0]
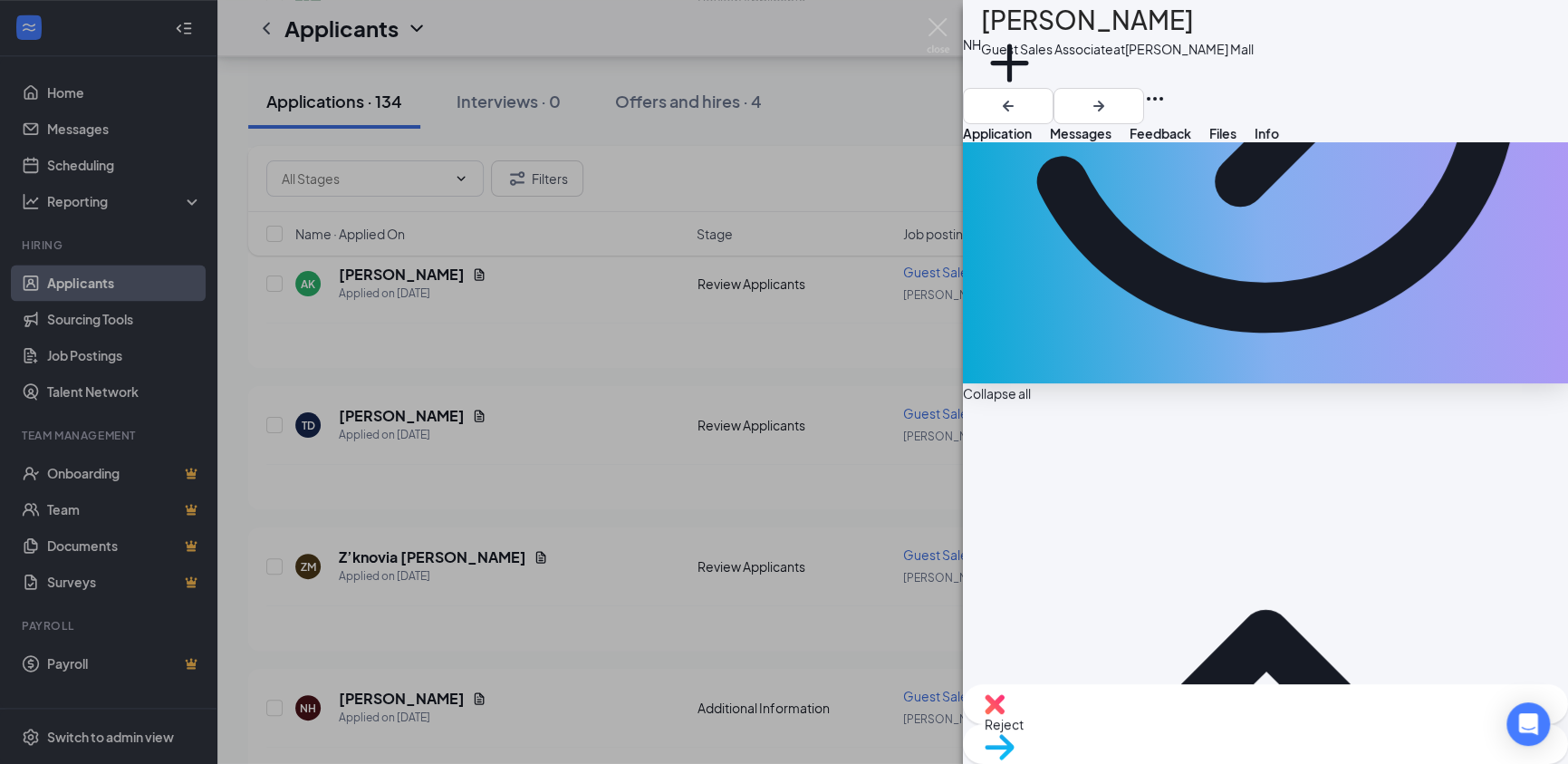
click at [526, 552] on div "NH [PERSON_NAME] Guest Sales Associate at [PERSON_NAME][GEOGRAPHIC_DATA] Add a …" at bounding box center [784, 382] width 1568 height 764
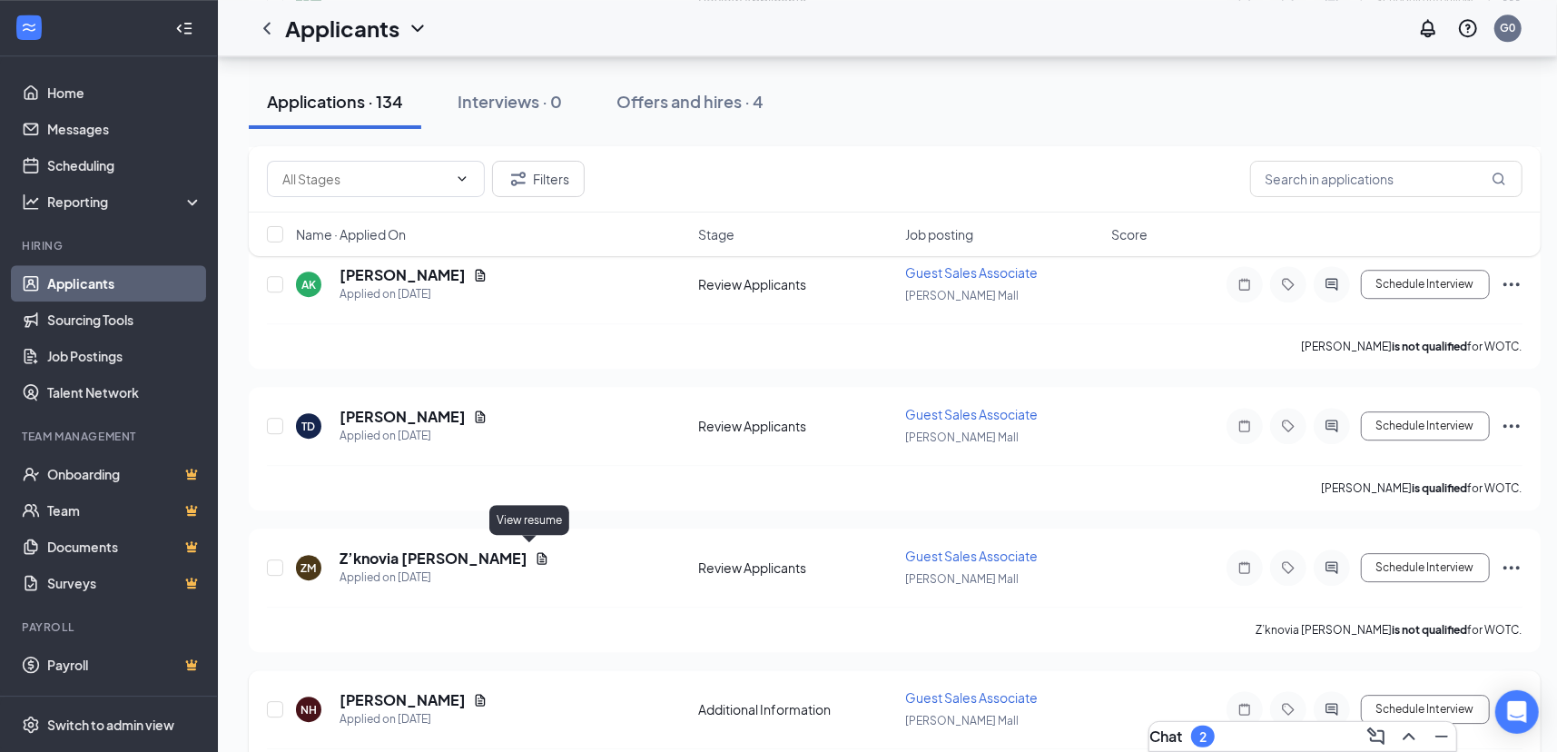
click at [486, 694] on icon "Document" at bounding box center [481, 700] width 10 height 12
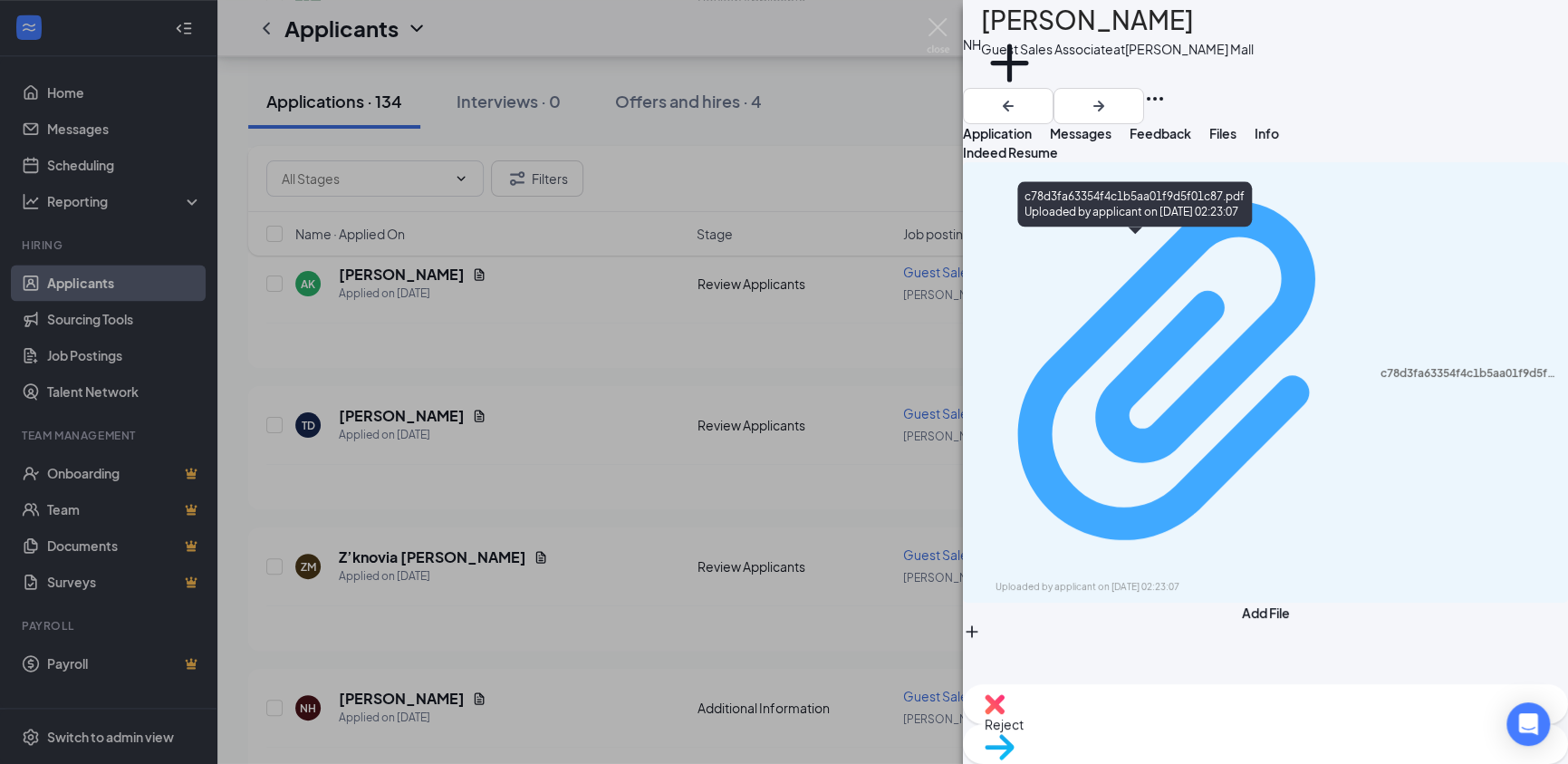
click at [1380, 367] on div "c78d3fa63354f4c1b5aa01f9d5f01c87.pdf" at bounding box center [1468, 374] width 177 height 15
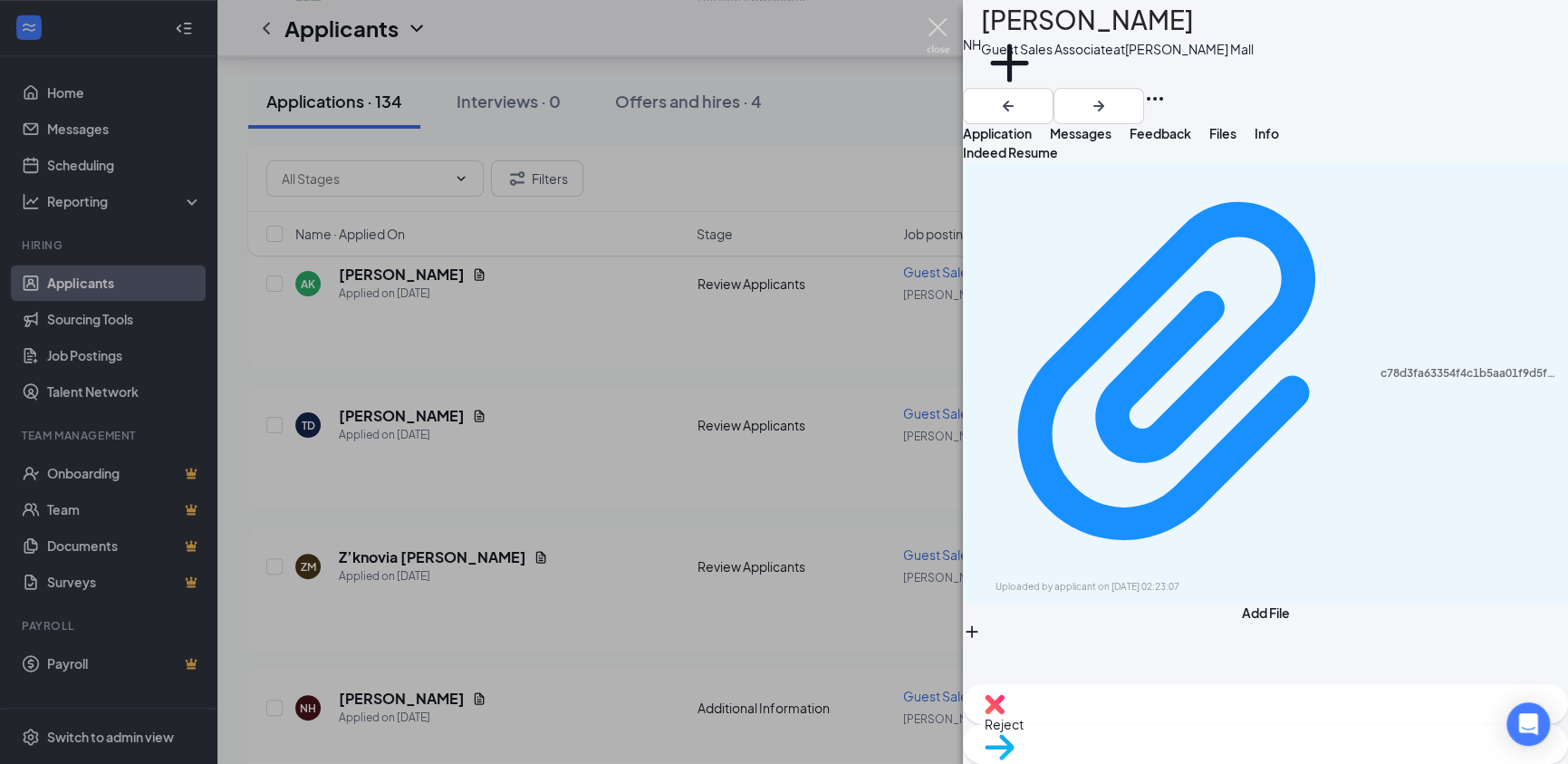
click at [939, 29] on img at bounding box center [938, 35] width 23 height 35
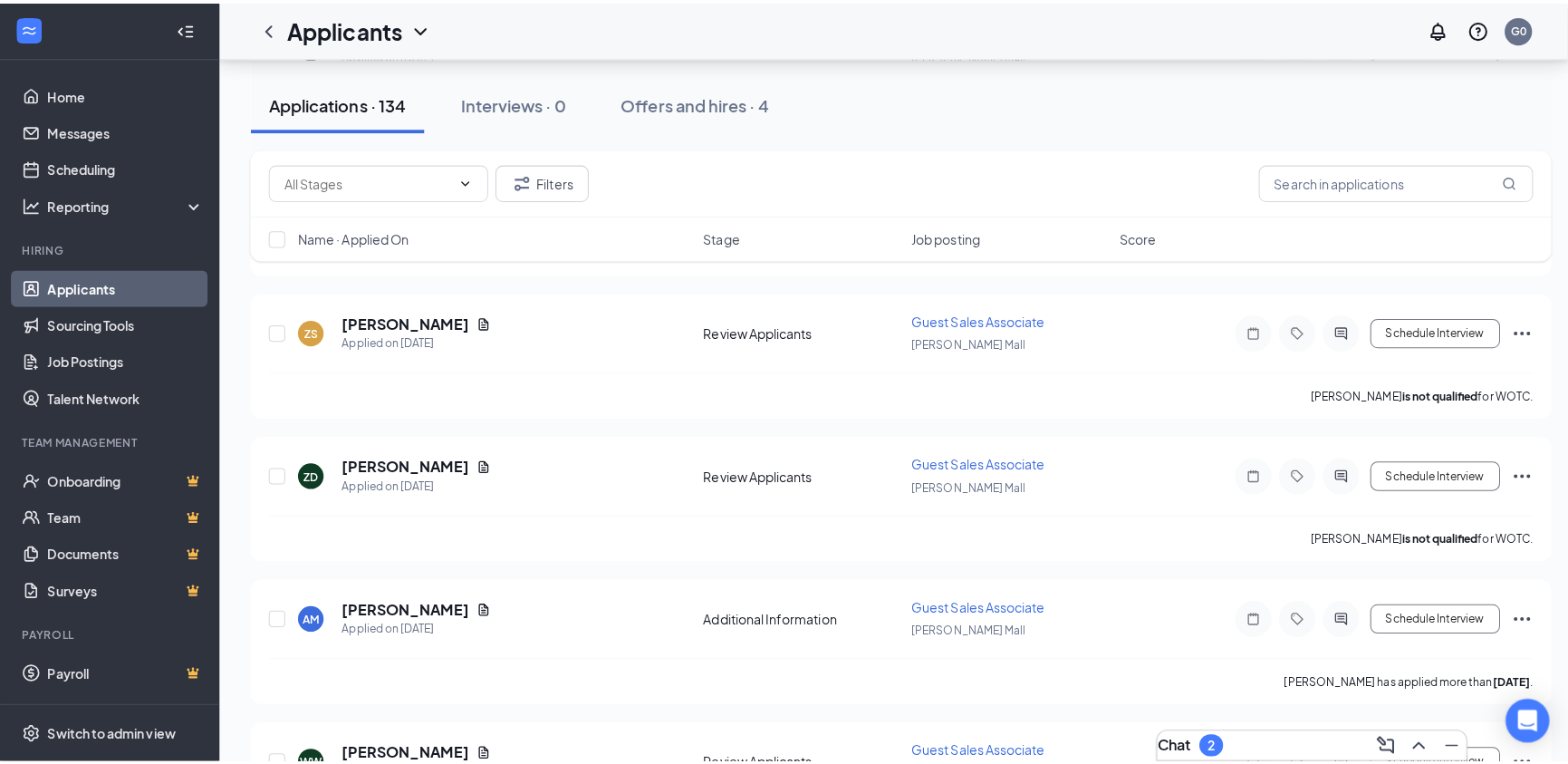
scroll to position [16698, 0]
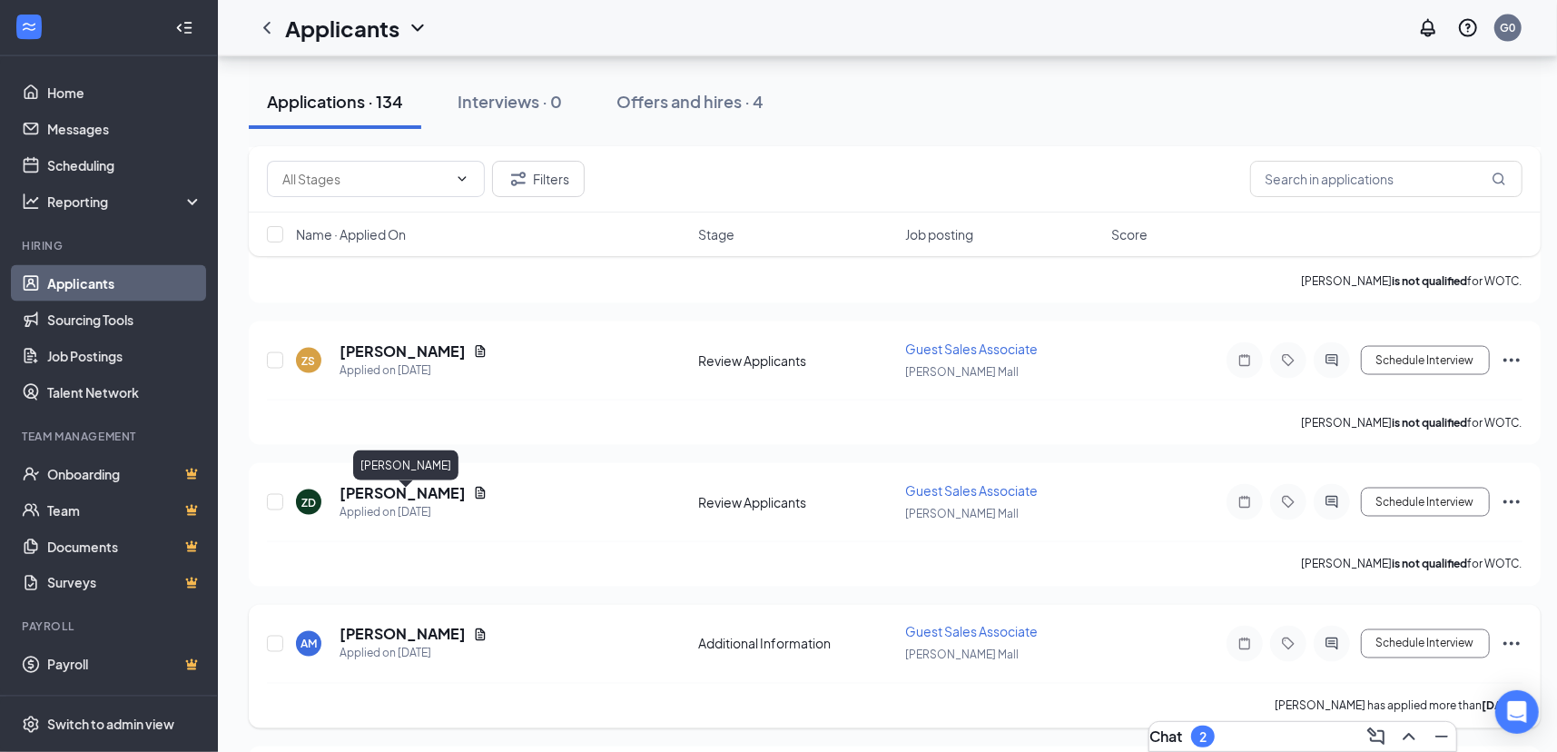
click at [428, 624] on h5 "[PERSON_NAME]" at bounding box center [402, 634] width 126 height 20
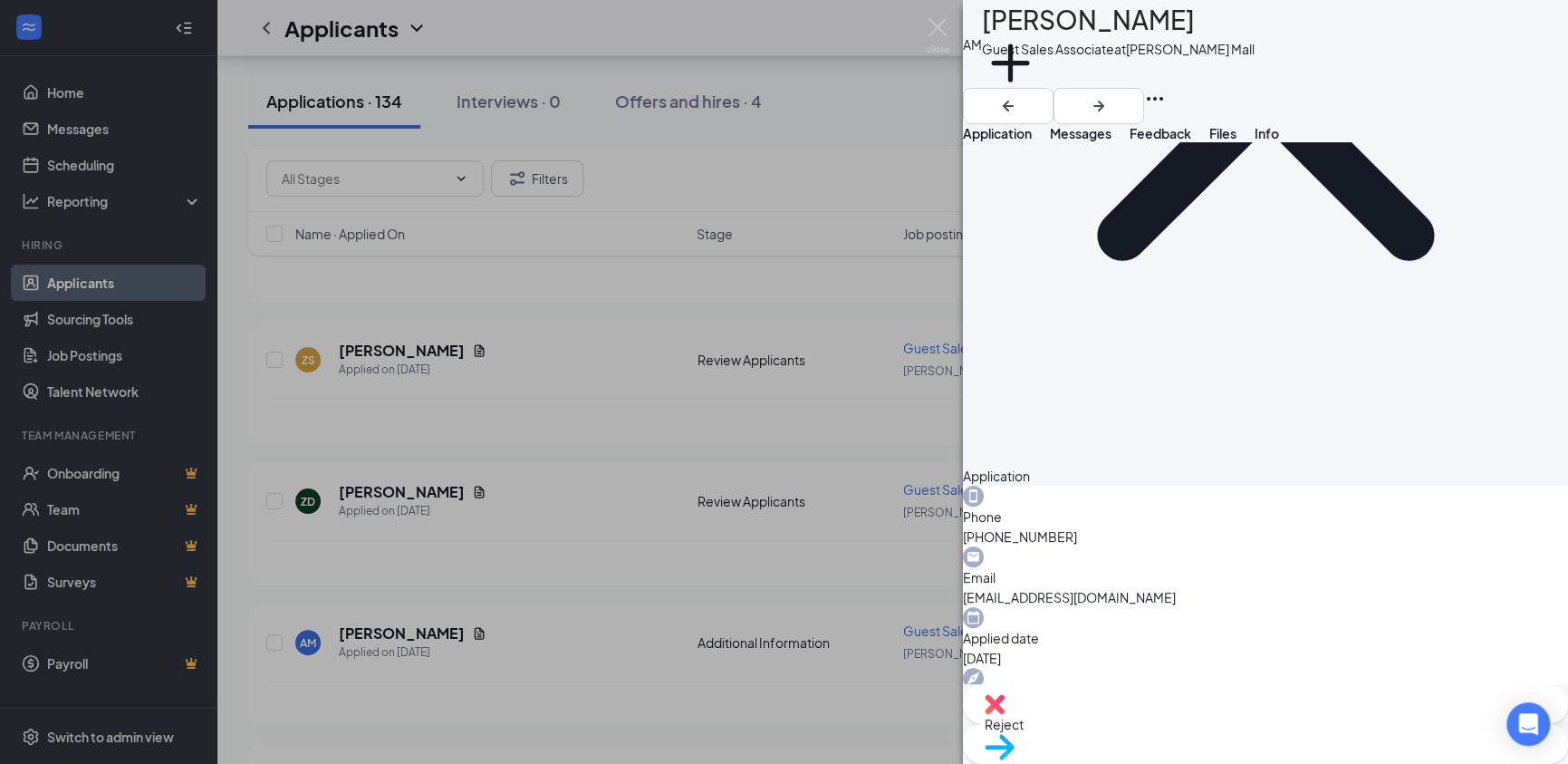
scroll to position [358, 0]
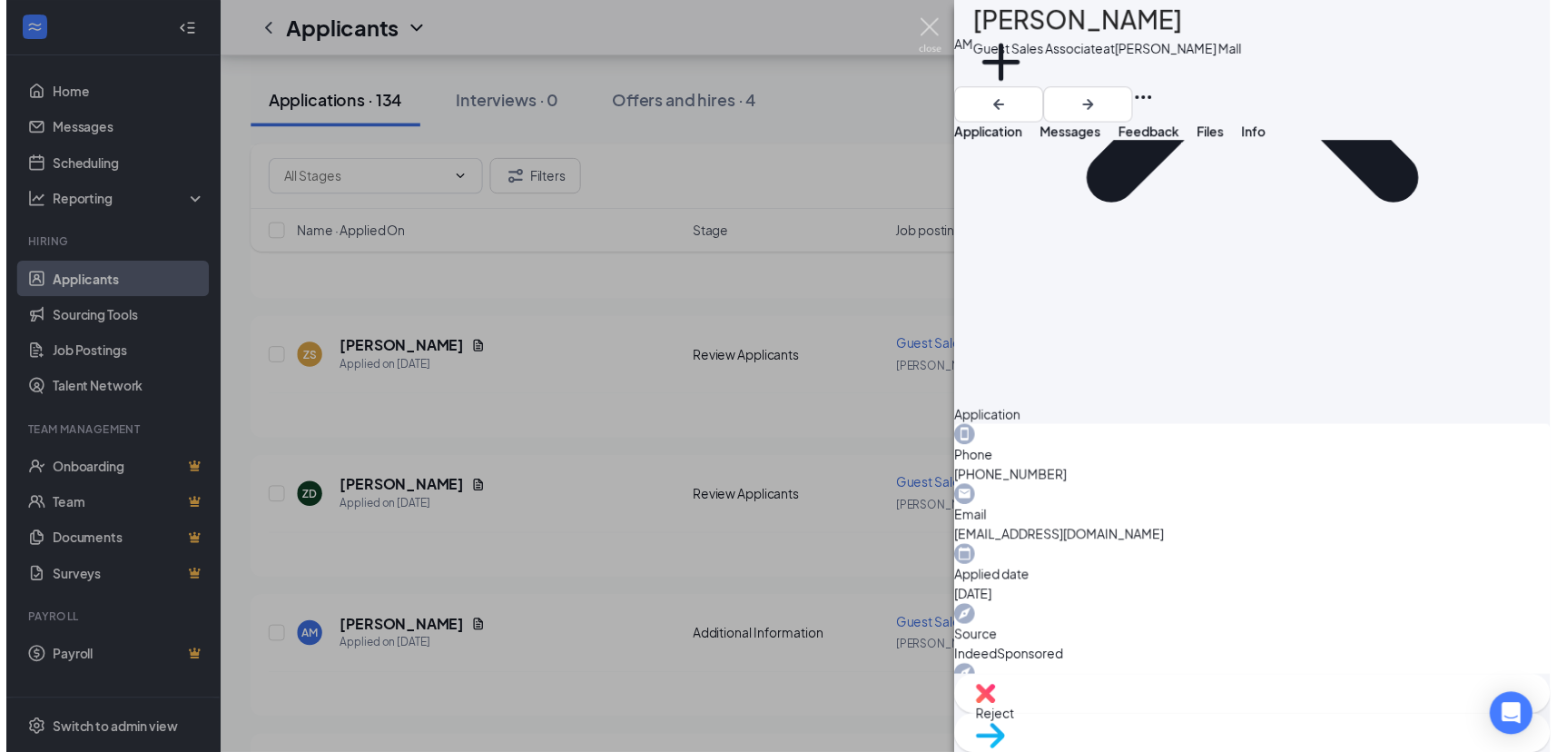
scroll to position [350, 0]
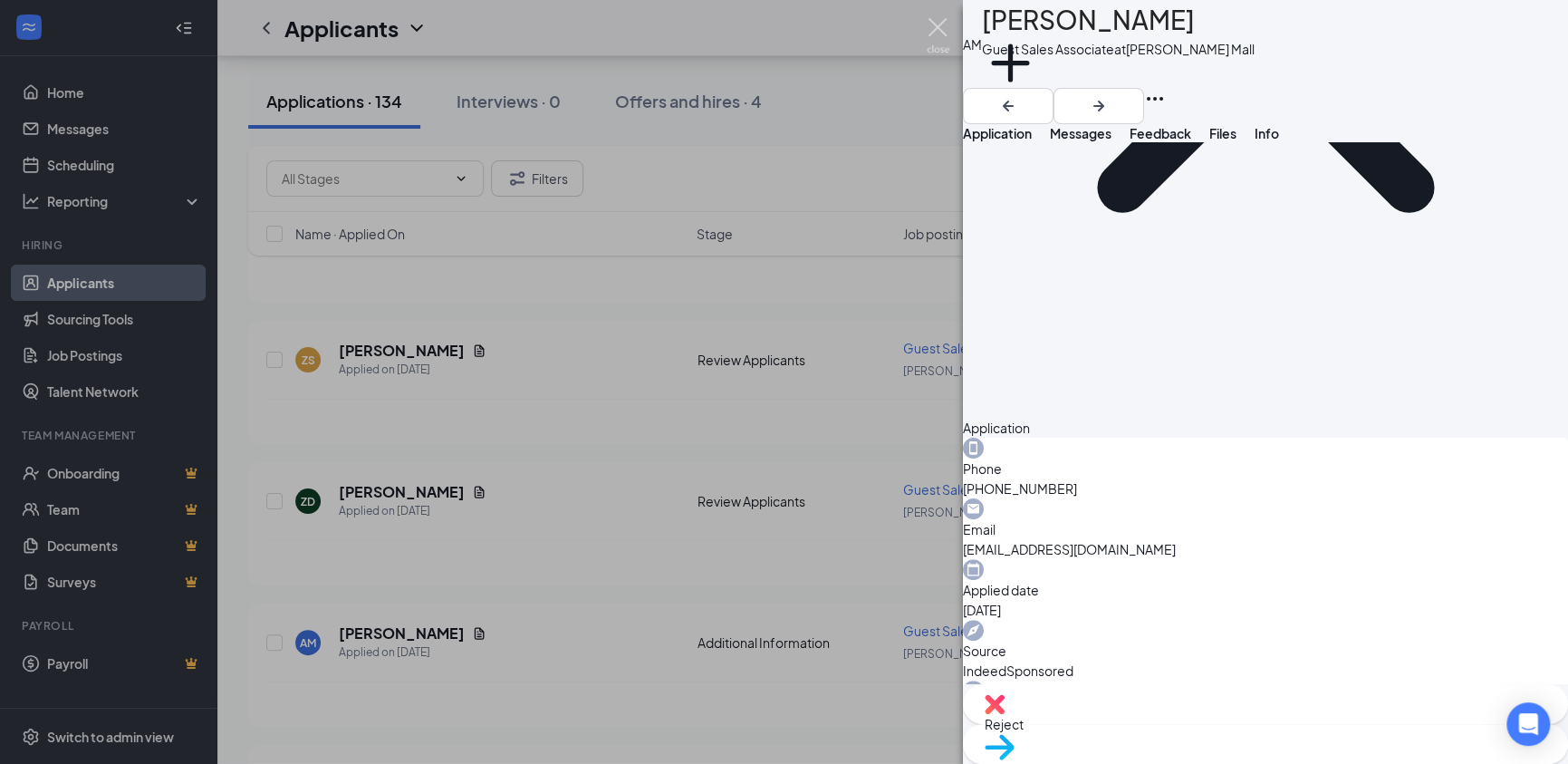
click at [937, 31] on img at bounding box center [938, 35] width 23 height 35
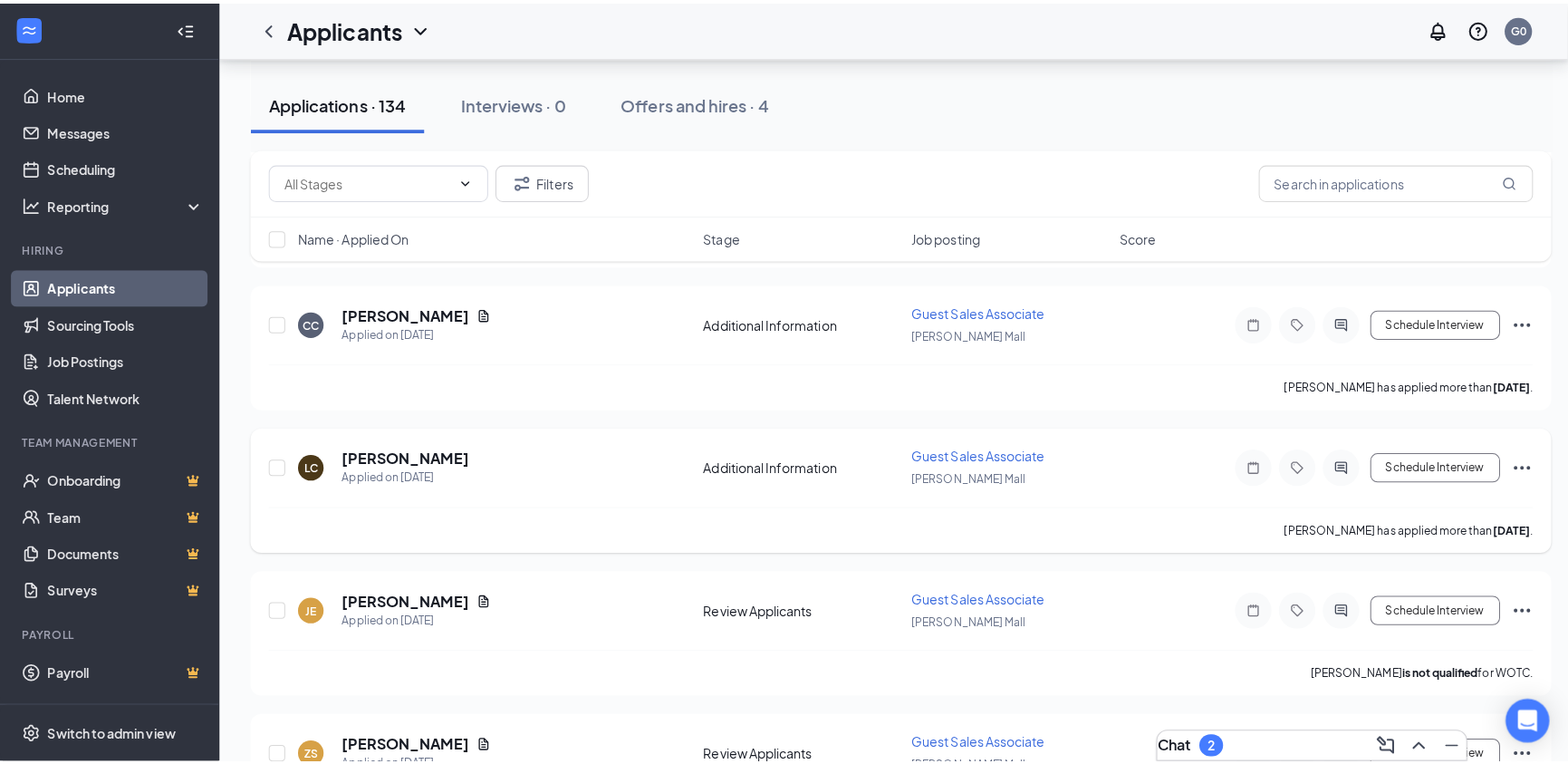
scroll to position [16154, 0]
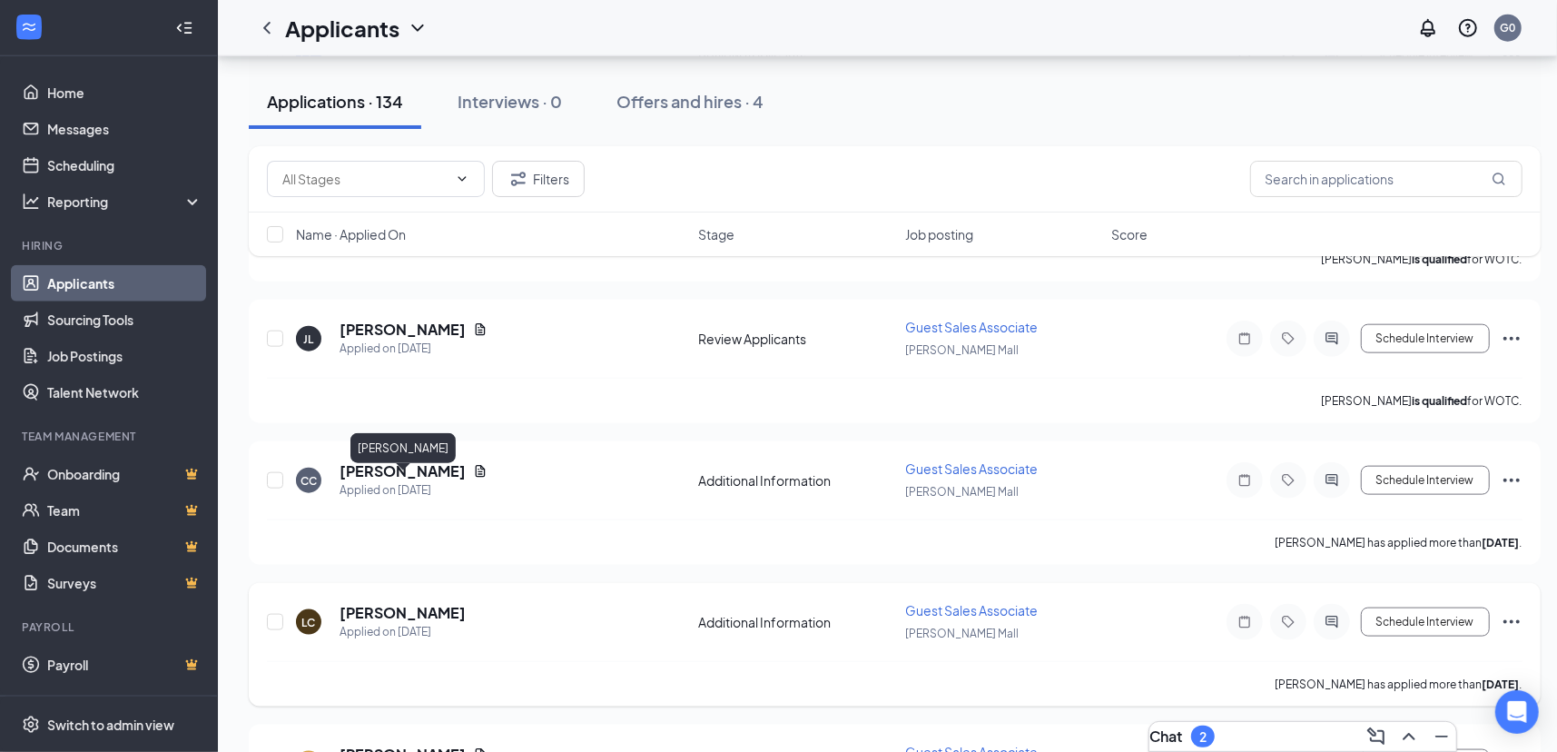
click at [454, 603] on h5 "[PERSON_NAME]" at bounding box center [402, 613] width 126 height 20
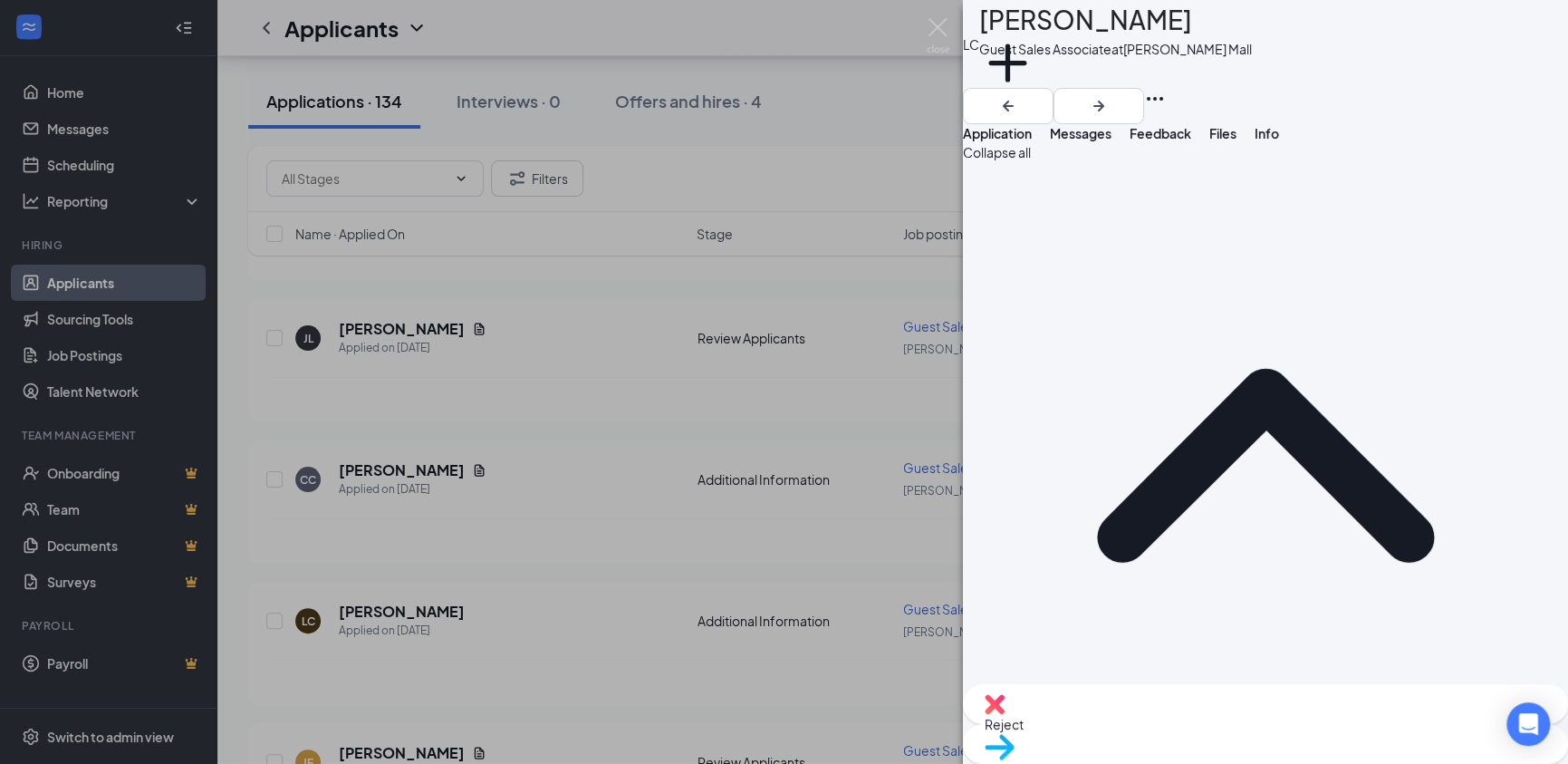
click at [1237, 141] on span "Files" at bounding box center [1223, 133] width 27 height 16
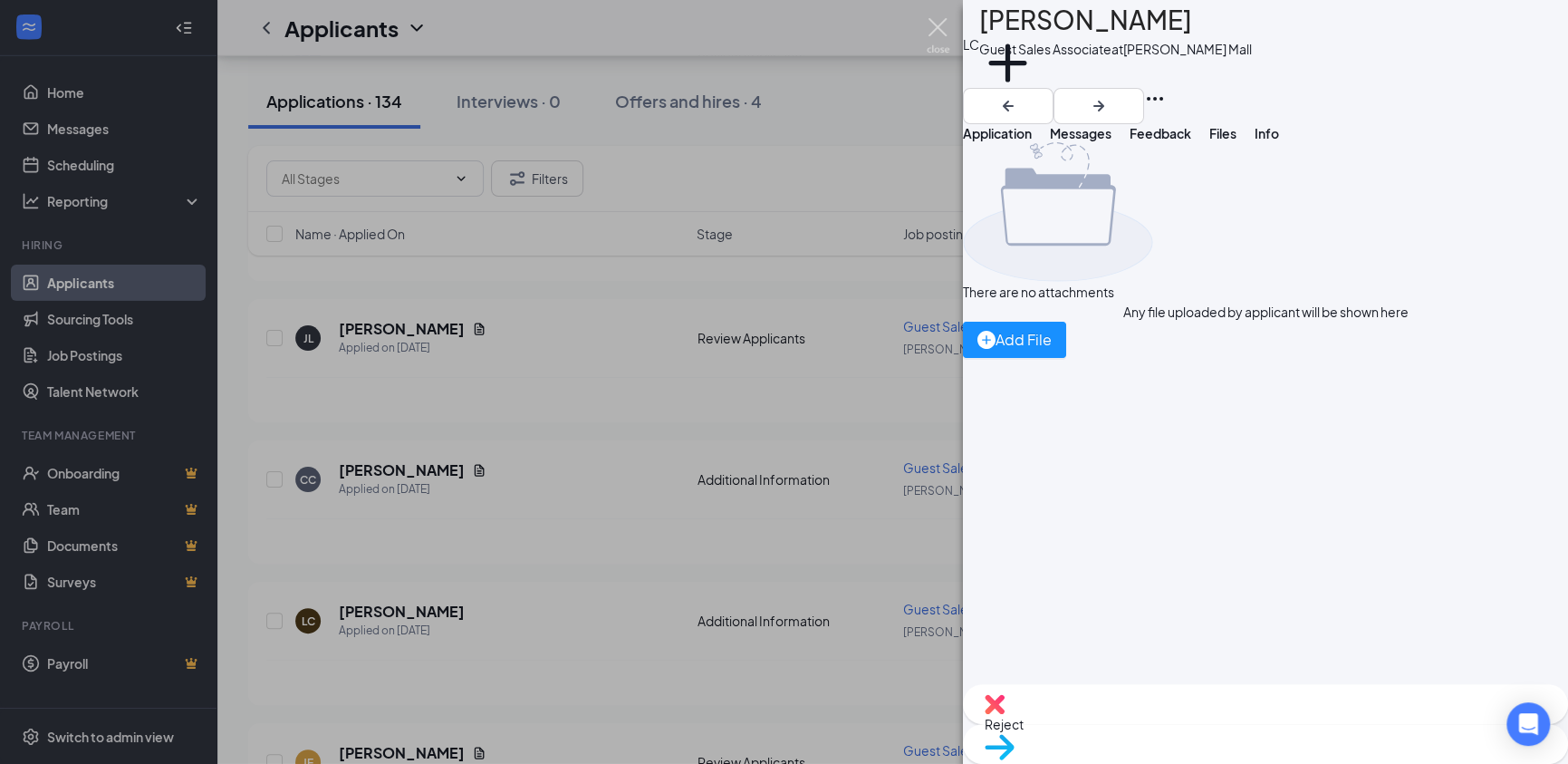
drag, startPoint x: 942, startPoint y: 33, endPoint x: 890, endPoint y: 139, distance: 118.1
click at [942, 34] on img at bounding box center [938, 35] width 23 height 35
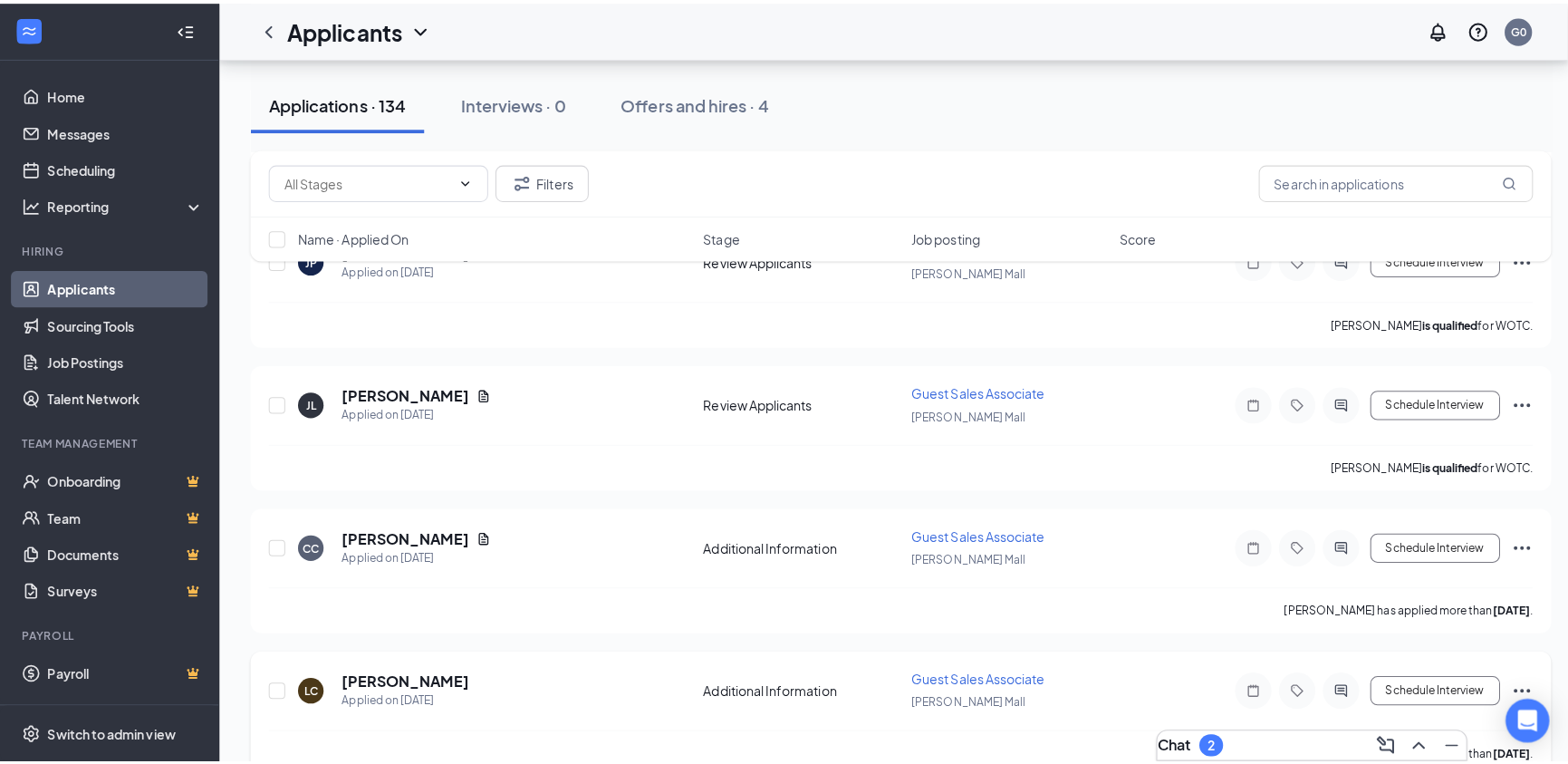
scroll to position [16063, 0]
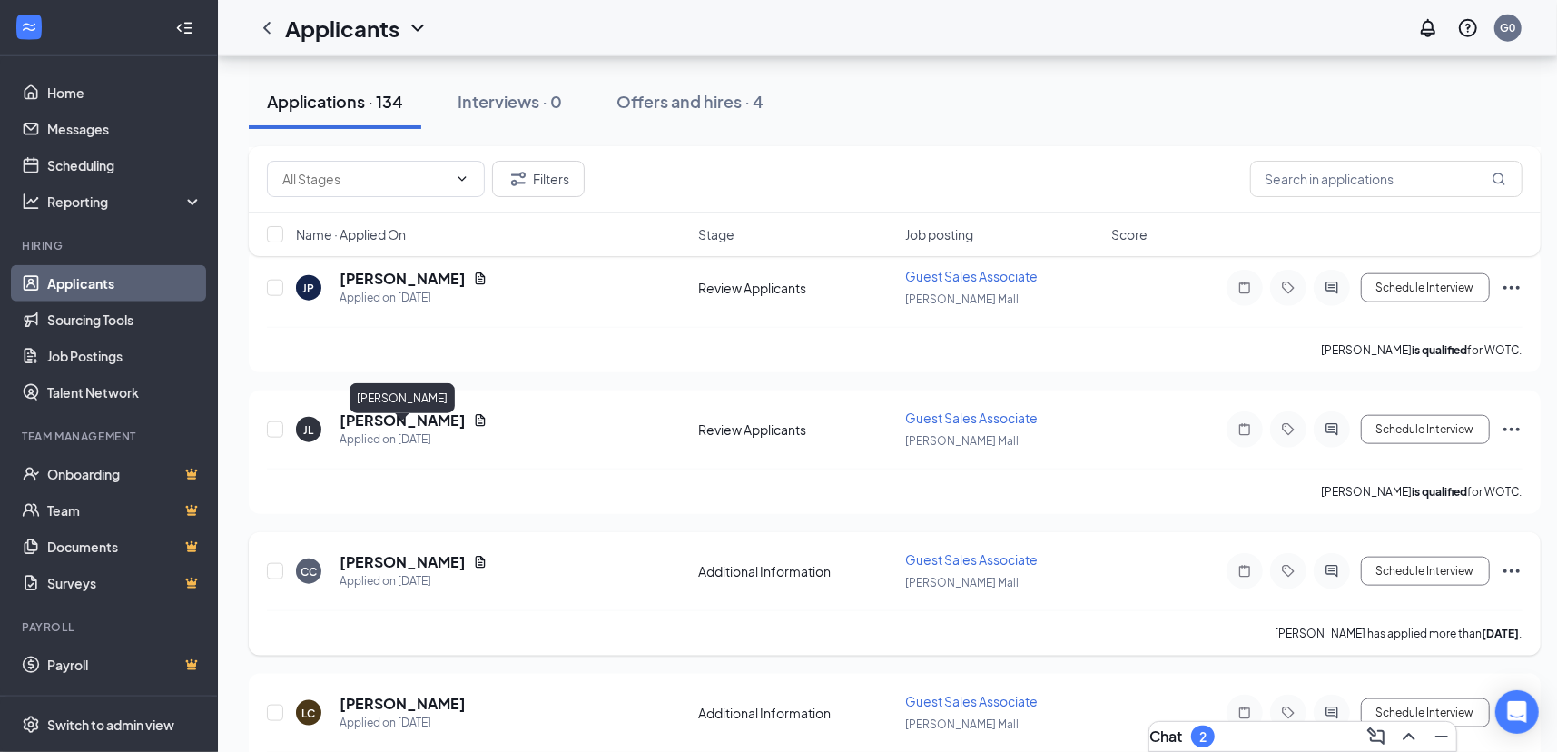
click at [424, 552] on h5 "[PERSON_NAME]" at bounding box center [402, 562] width 126 height 20
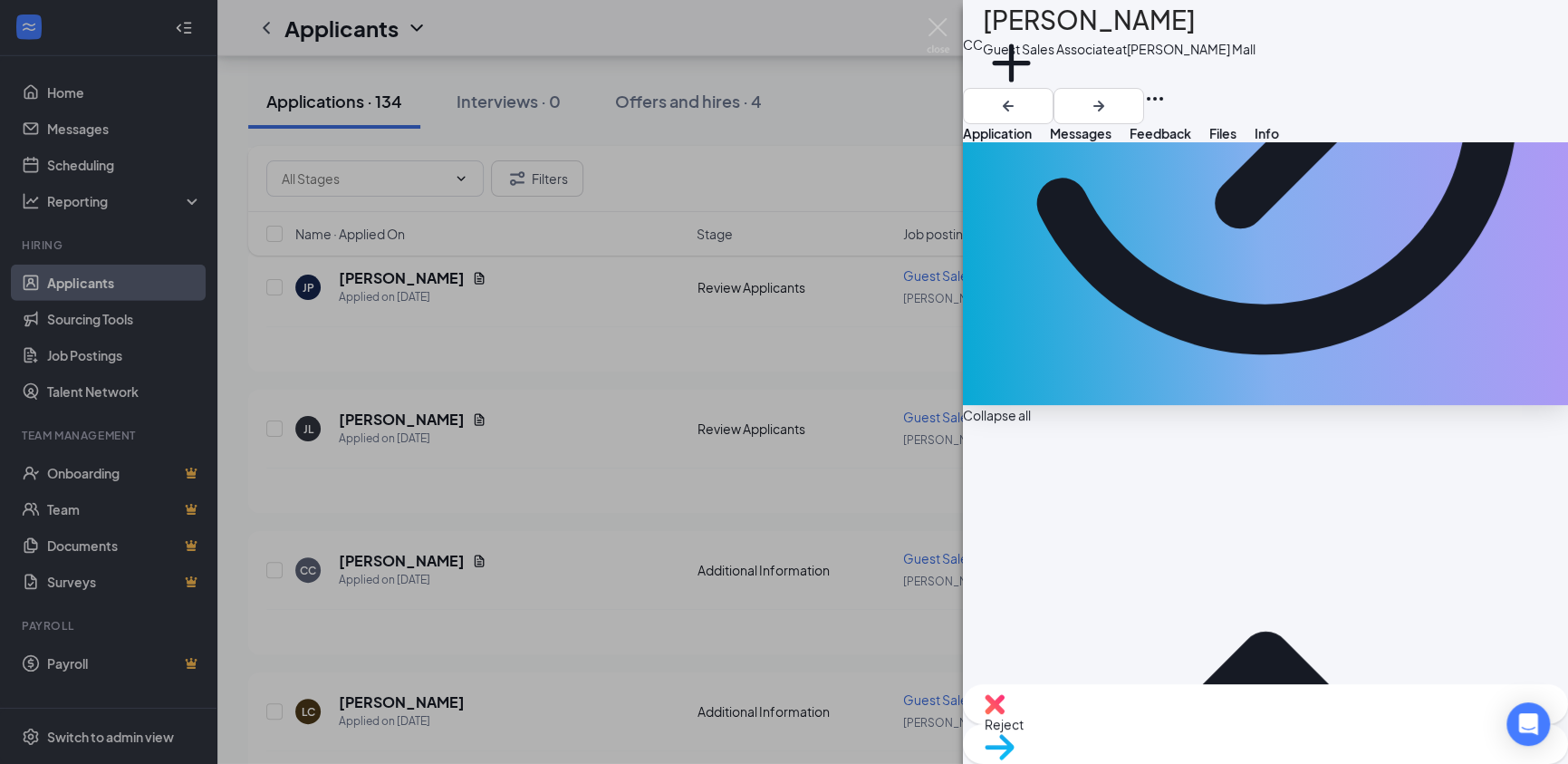
scroll to position [407, 0]
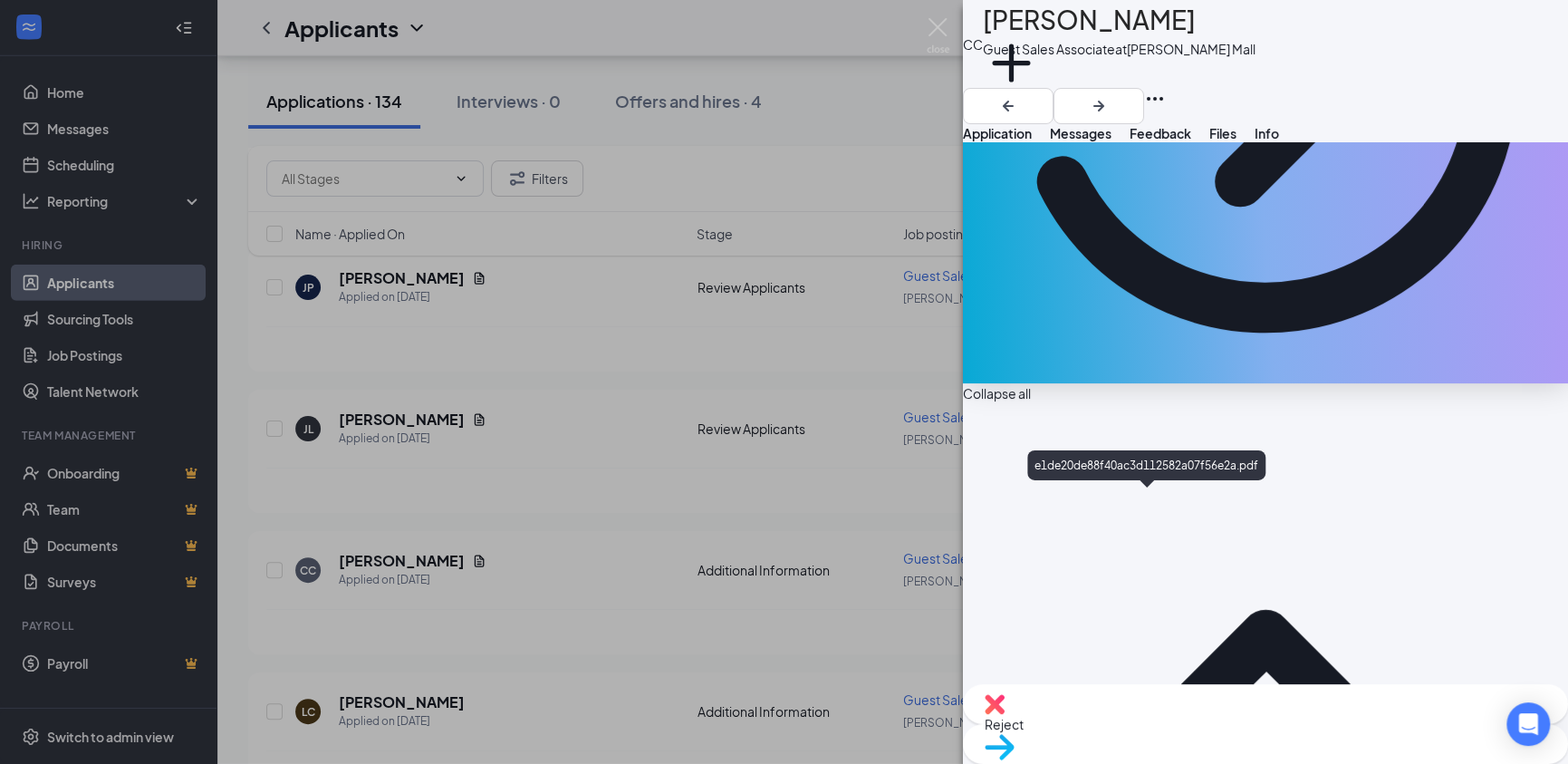
click at [932, 24] on img at bounding box center [938, 35] width 23 height 35
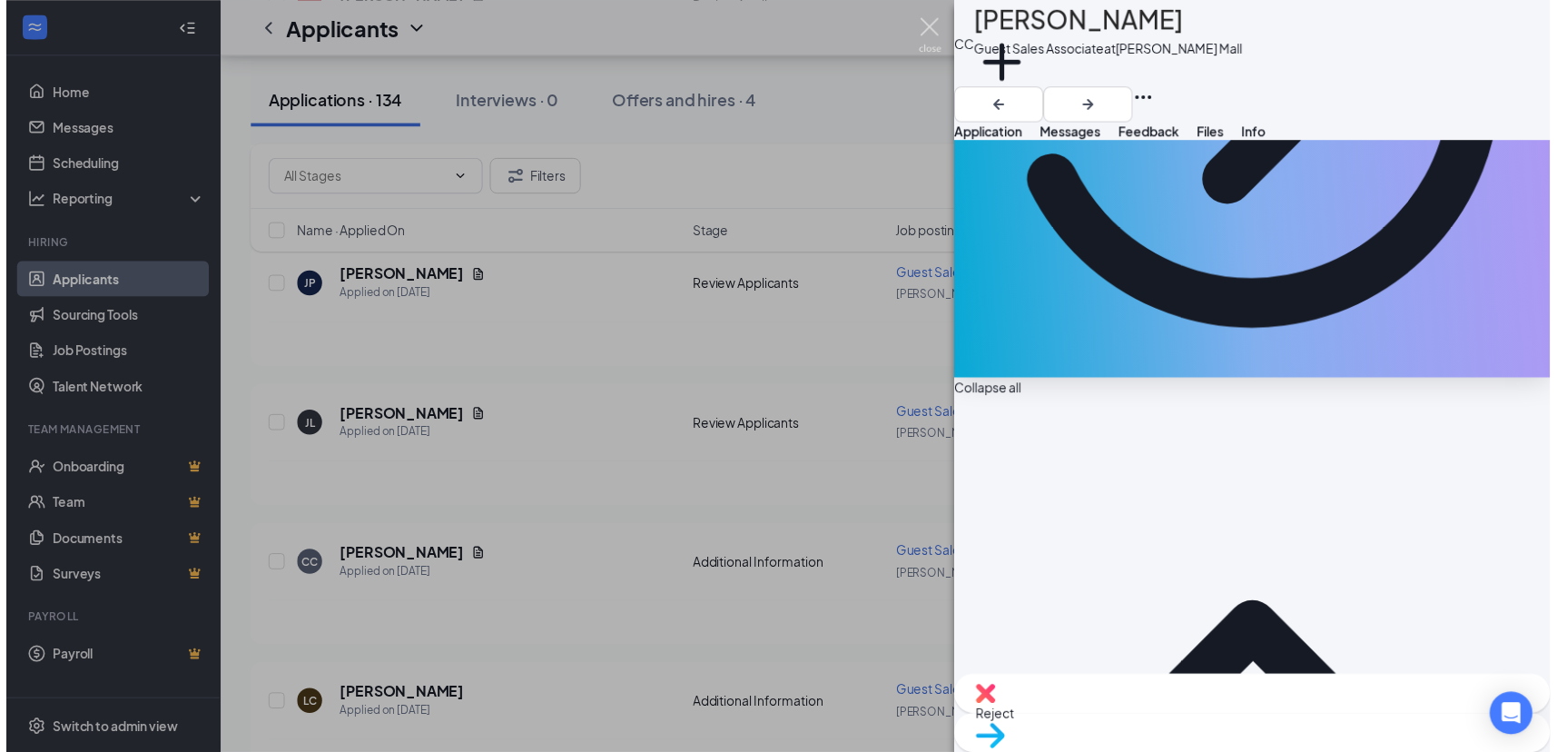
scroll to position [401, 0]
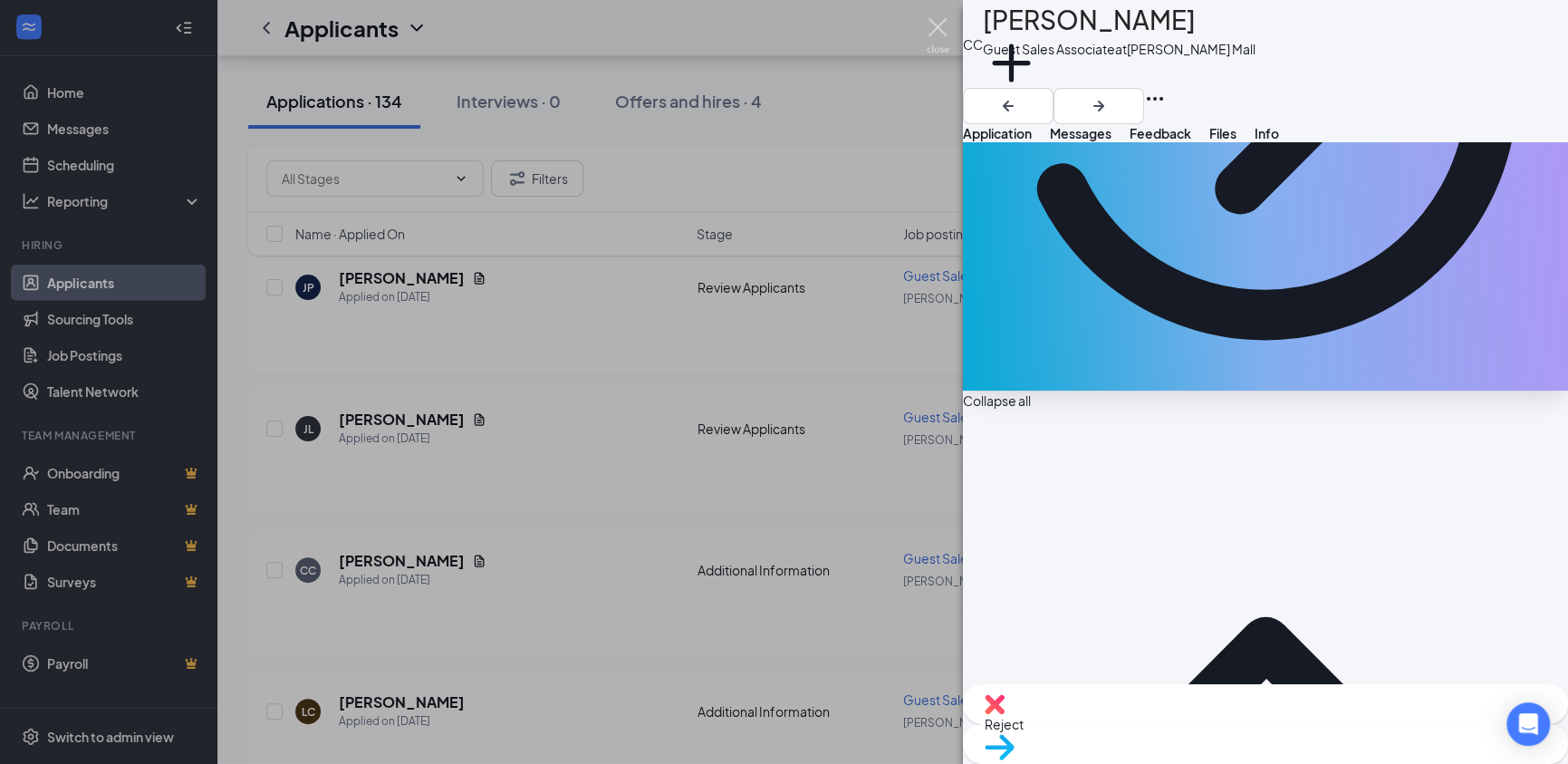
click at [935, 25] on div "Applicants G0" at bounding box center [892, 28] width 1350 height 56
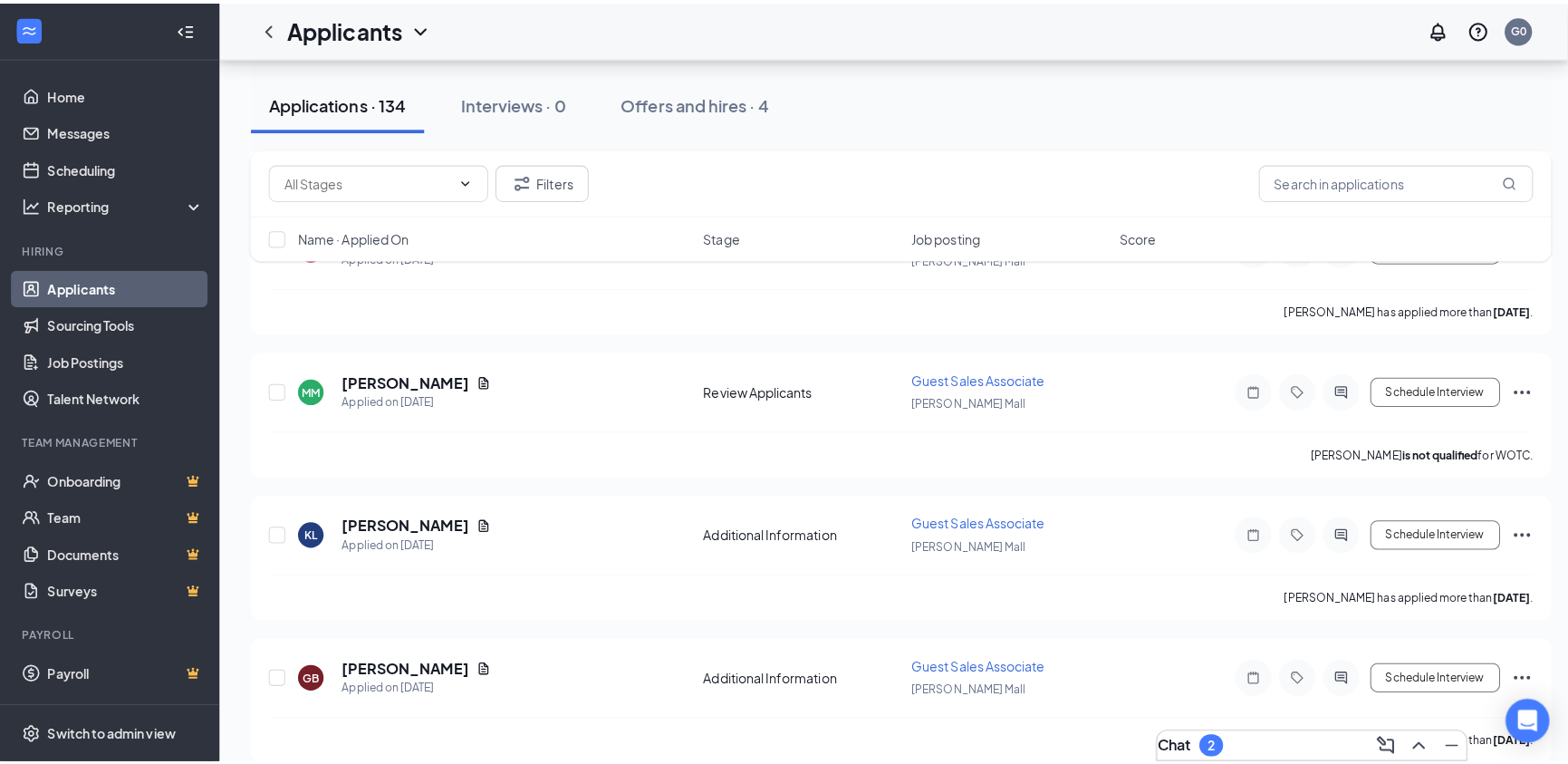
scroll to position [15066, 0]
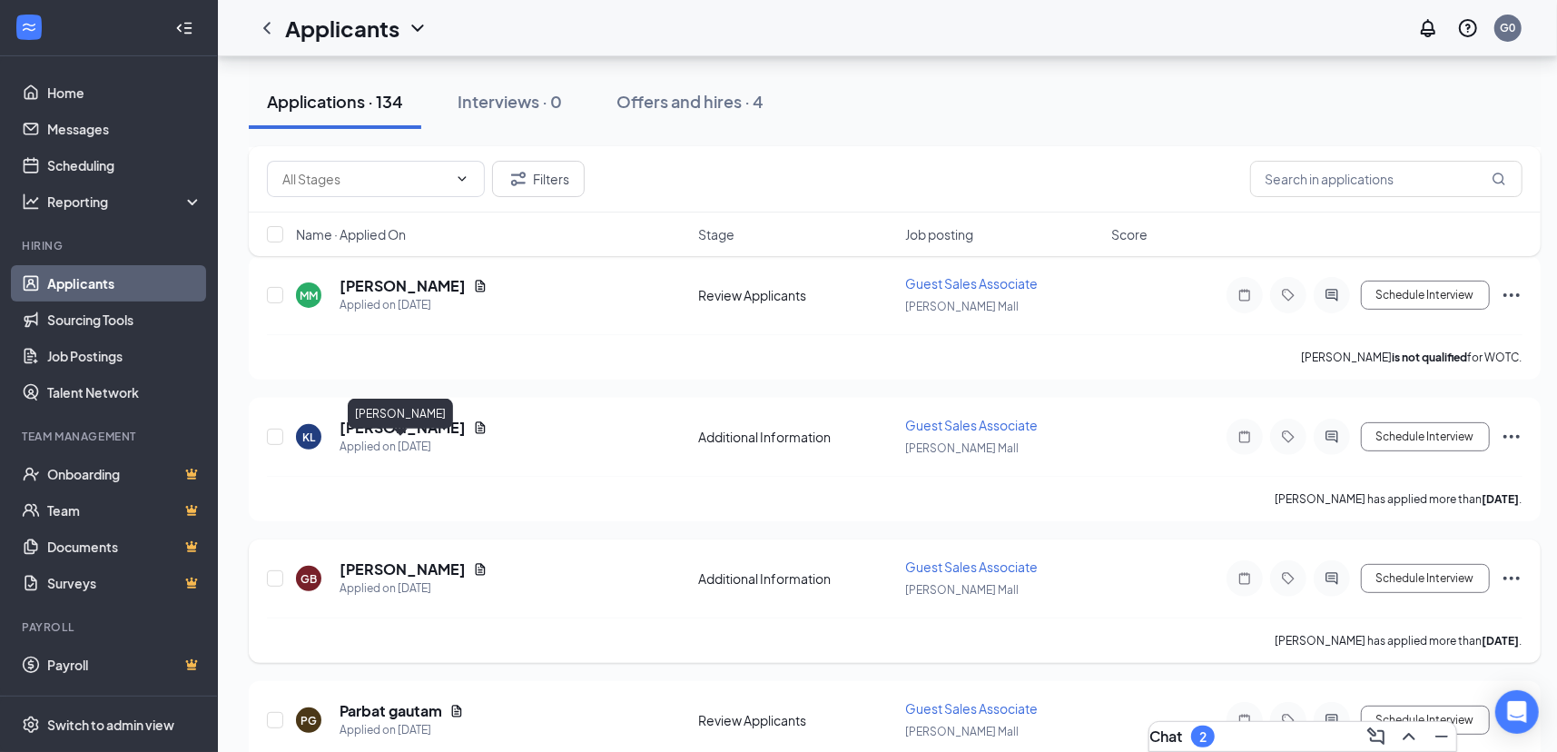
click at [413, 559] on h5 "[PERSON_NAME]" at bounding box center [402, 569] width 126 height 20
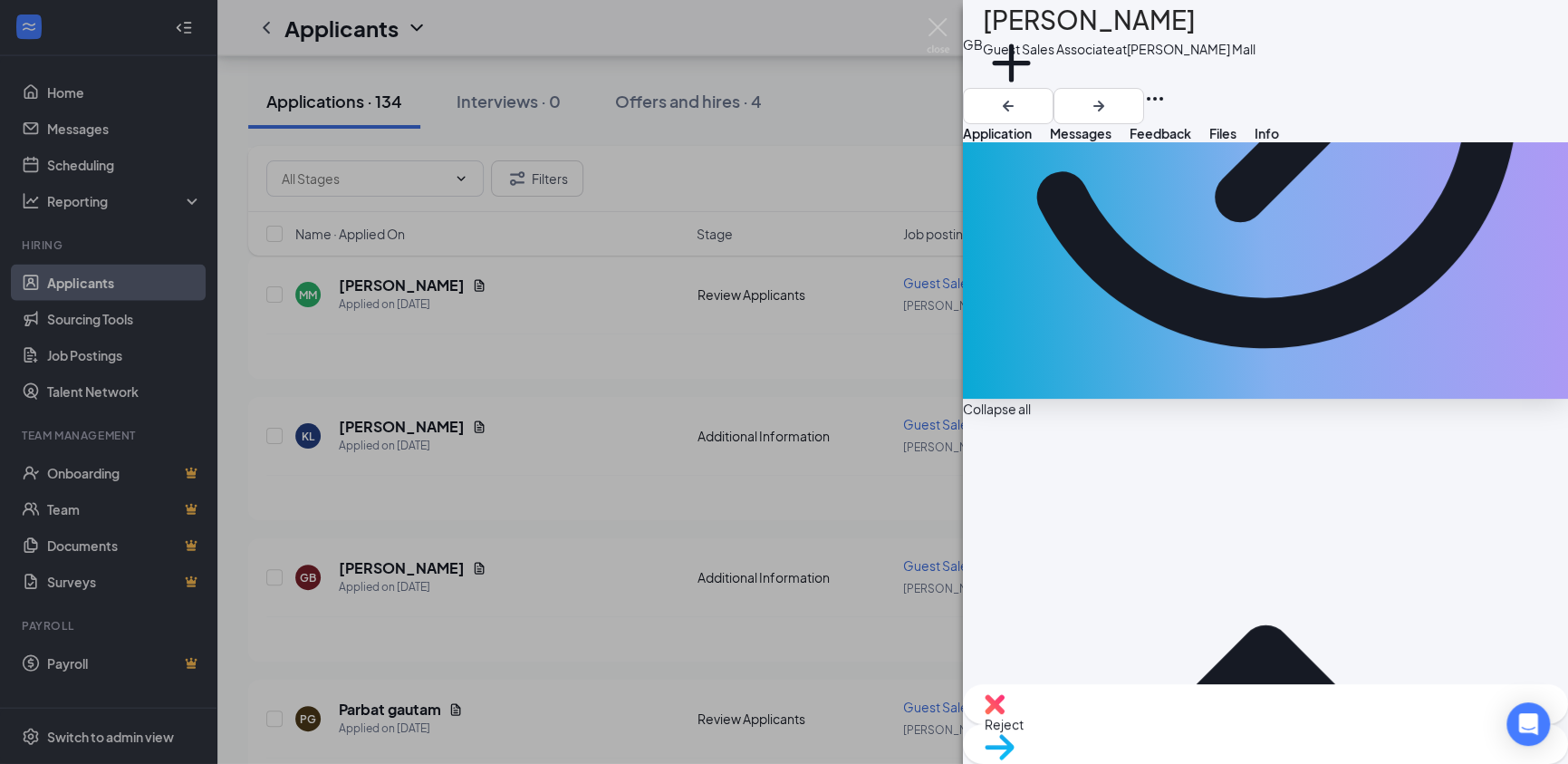
scroll to position [407, 0]
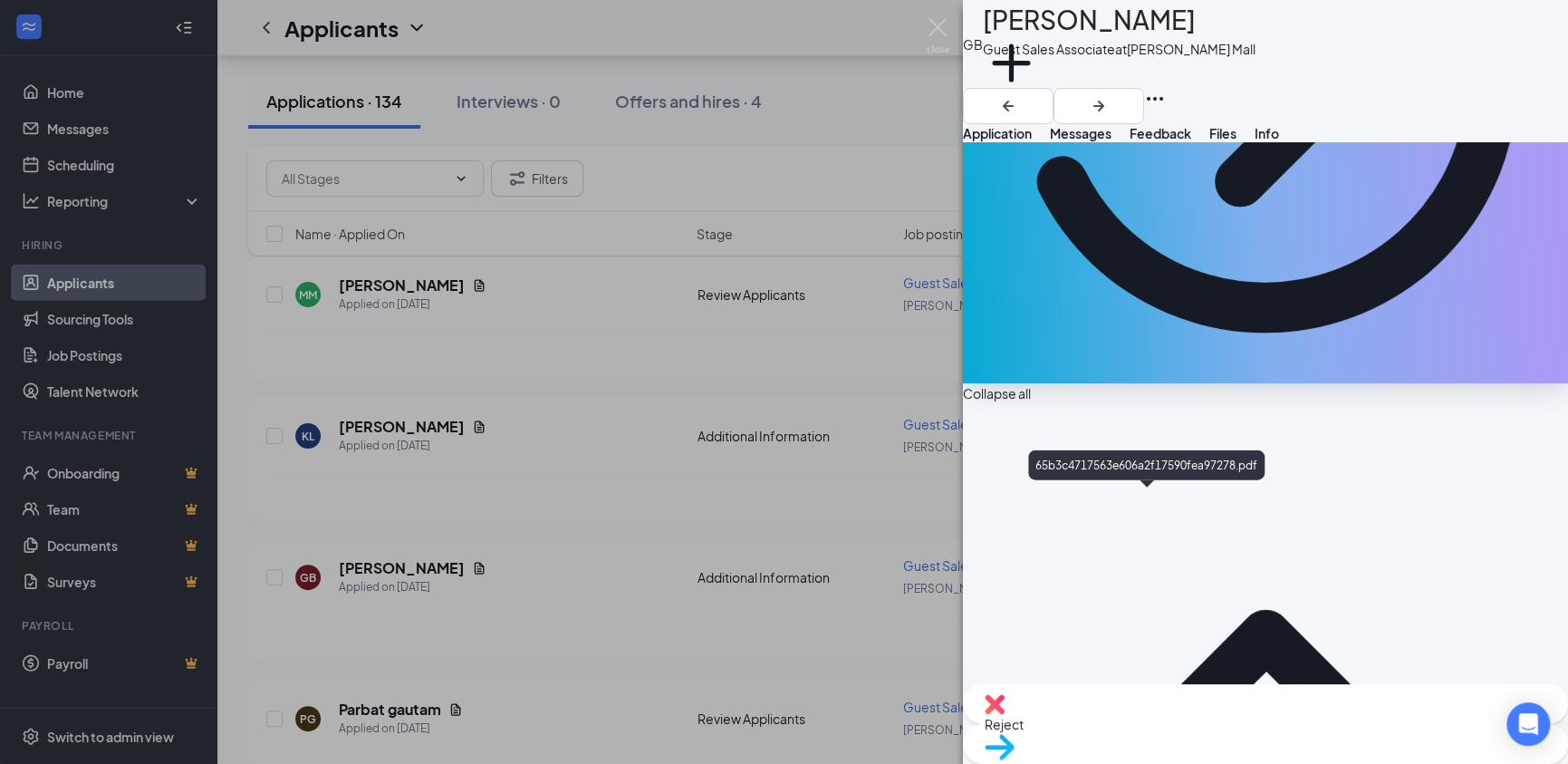
click at [928, 32] on img at bounding box center [938, 35] width 23 height 35
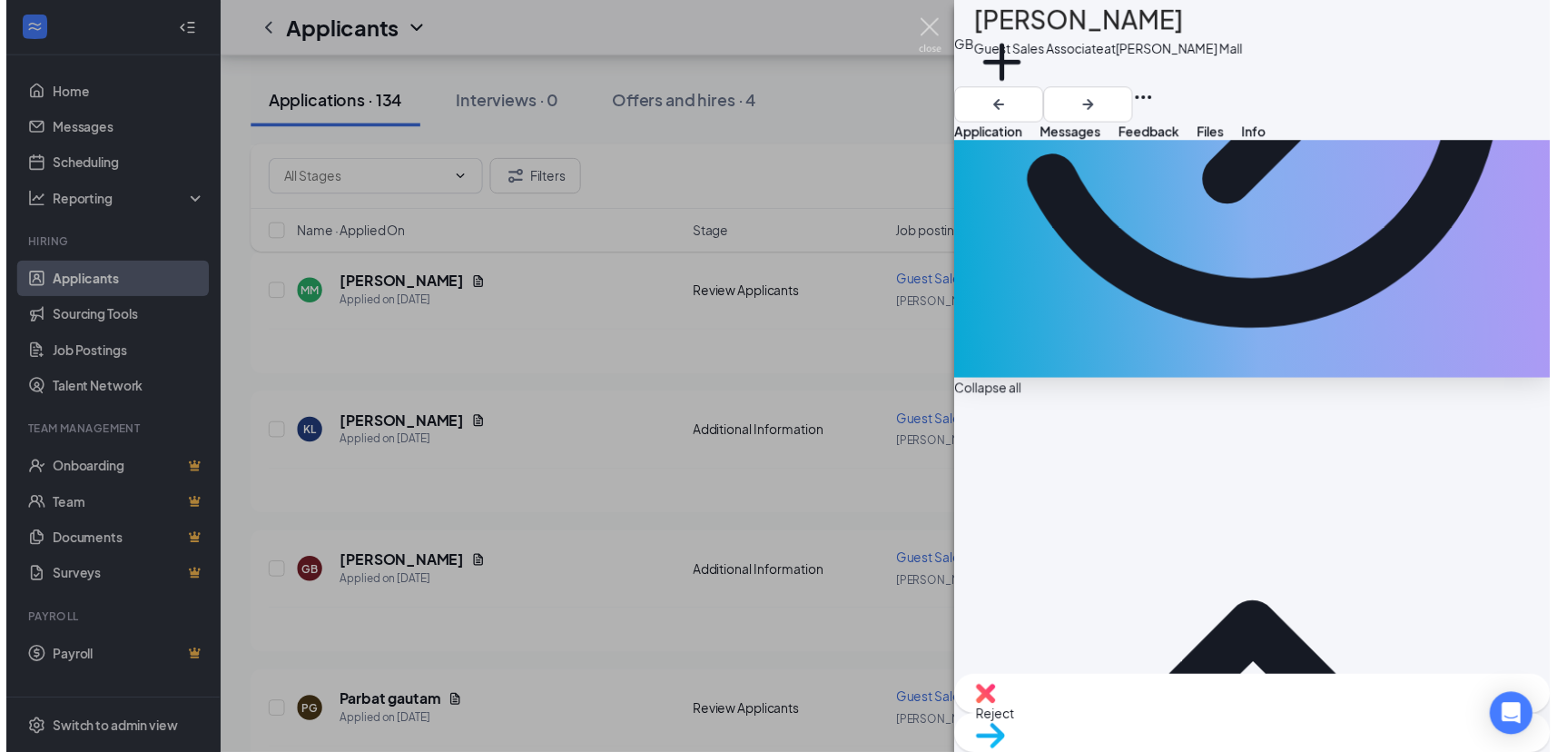
scroll to position [401, 0]
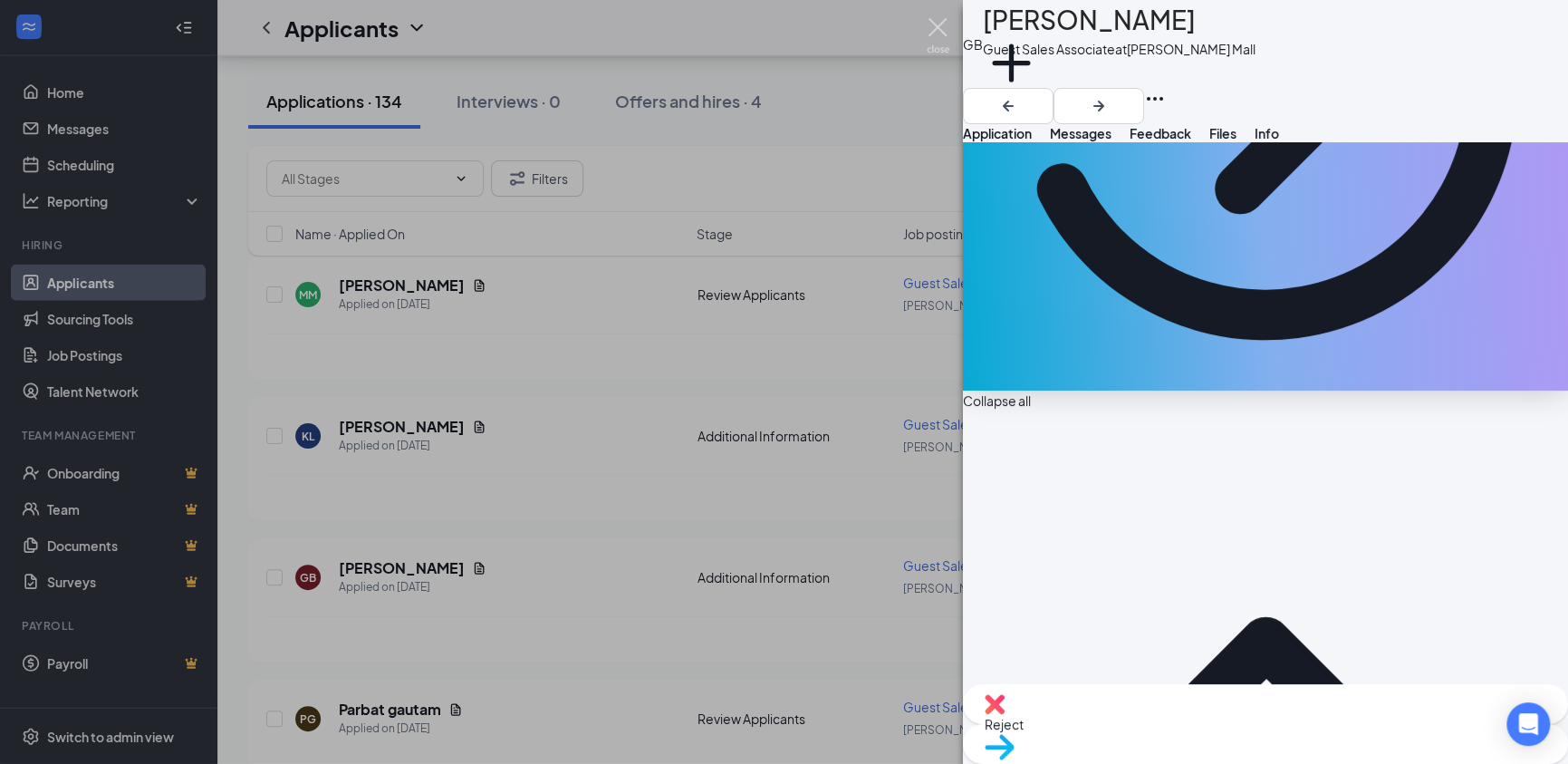
click at [933, 30] on div "Applicants G0" at bounding box center [892, 28] width 1350 height 56
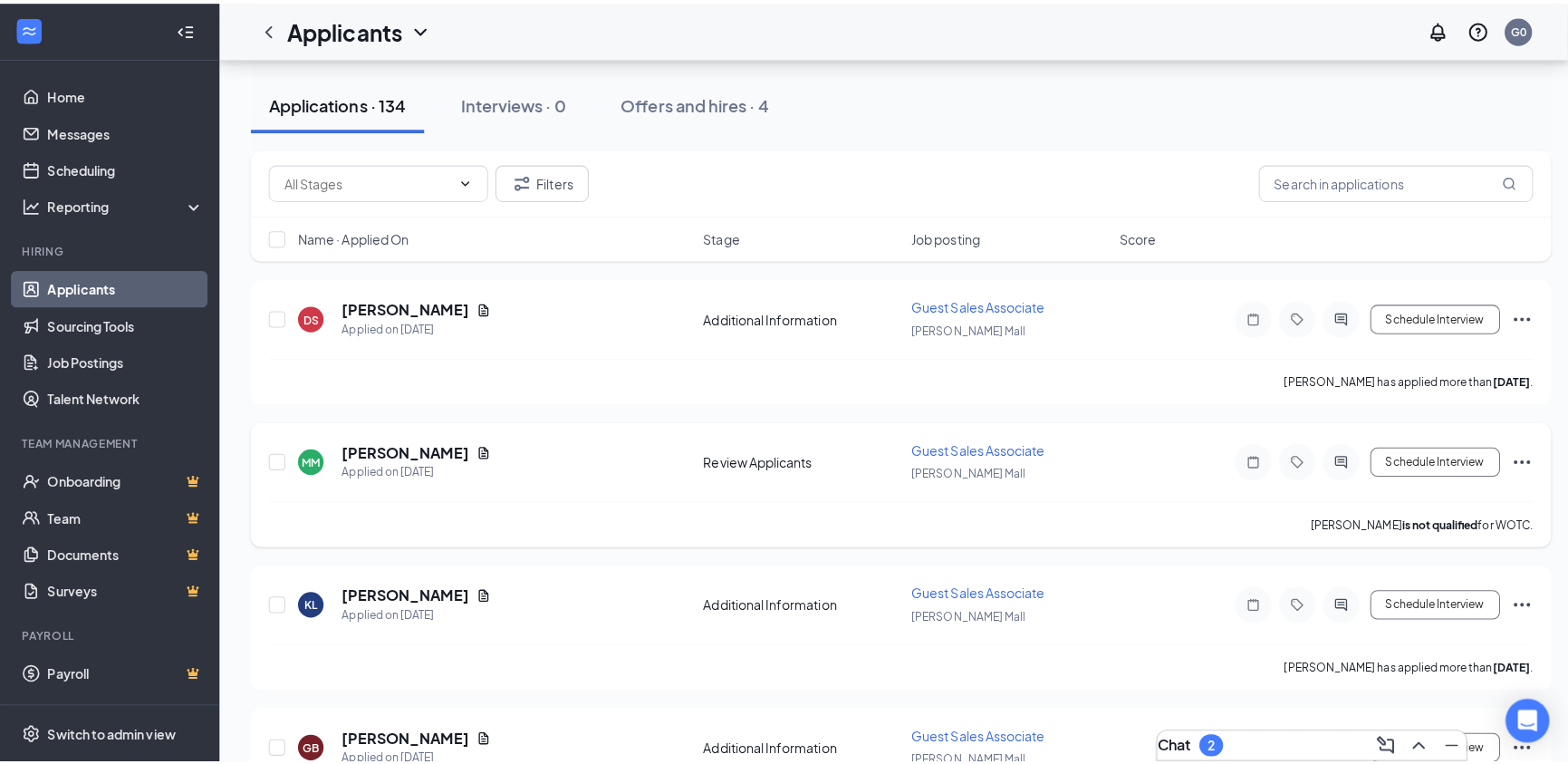
scroll to position [14885, 0]
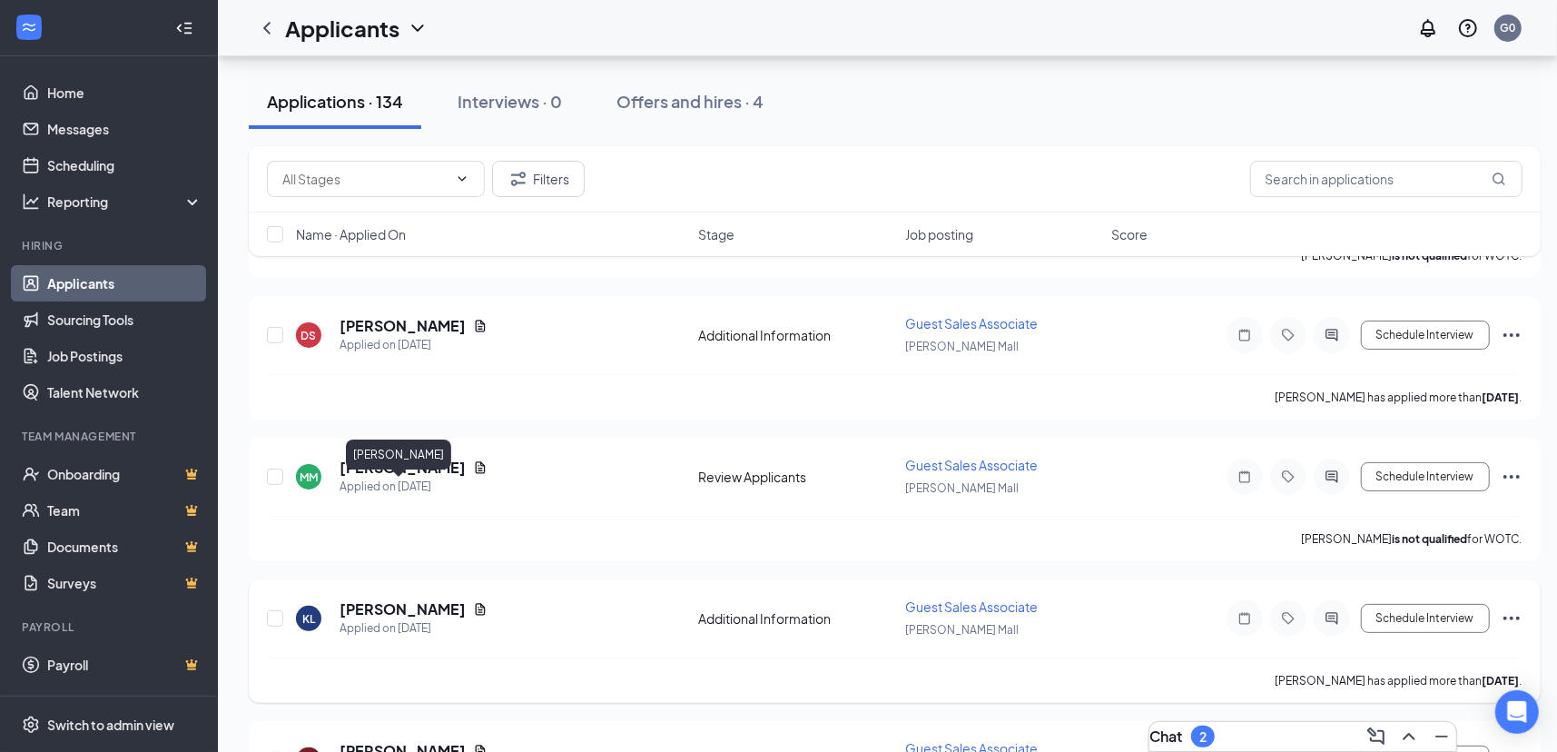
click at [388, 599] on h5 "[PERSON_NAME]" at bounding box center [402, 609] width 126 height 20
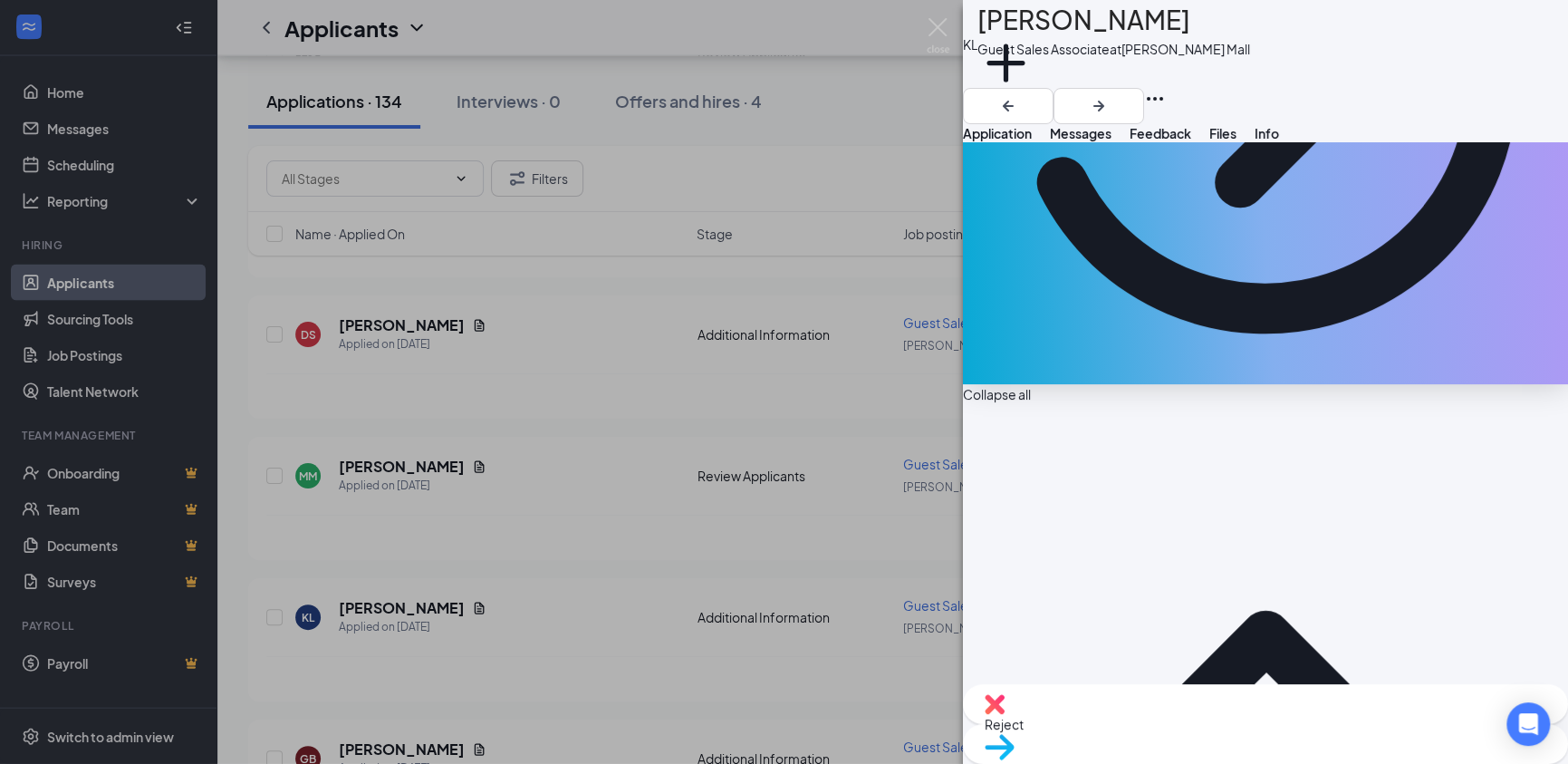
scroll to position [407, 0]
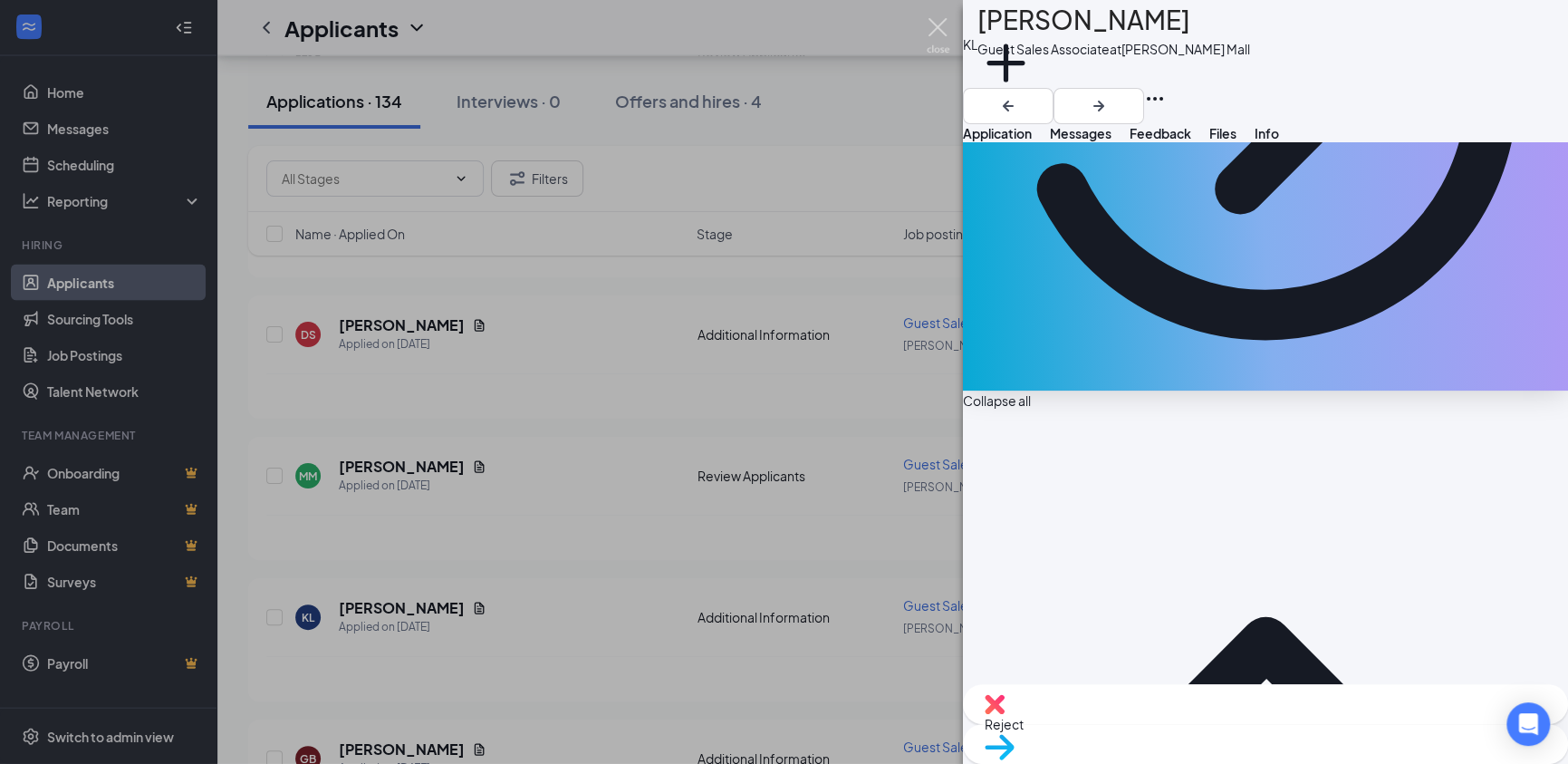
click at [937, 30] on img at bounding box center [938, 35] width 23 height 35
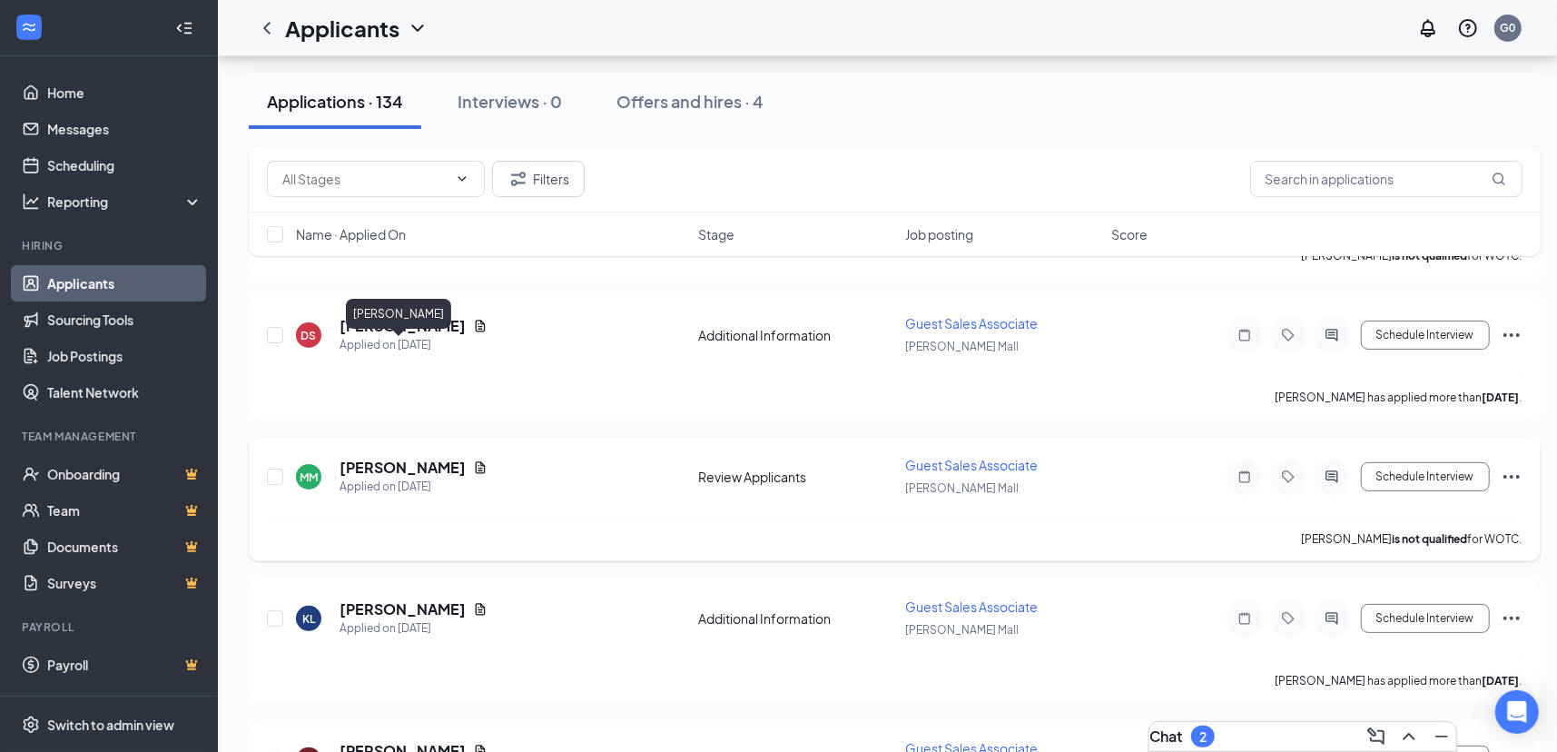
click at [361, 457] on h5 "[PERSON_NAME]" at bounding box center [402, 467] width 126 height 20
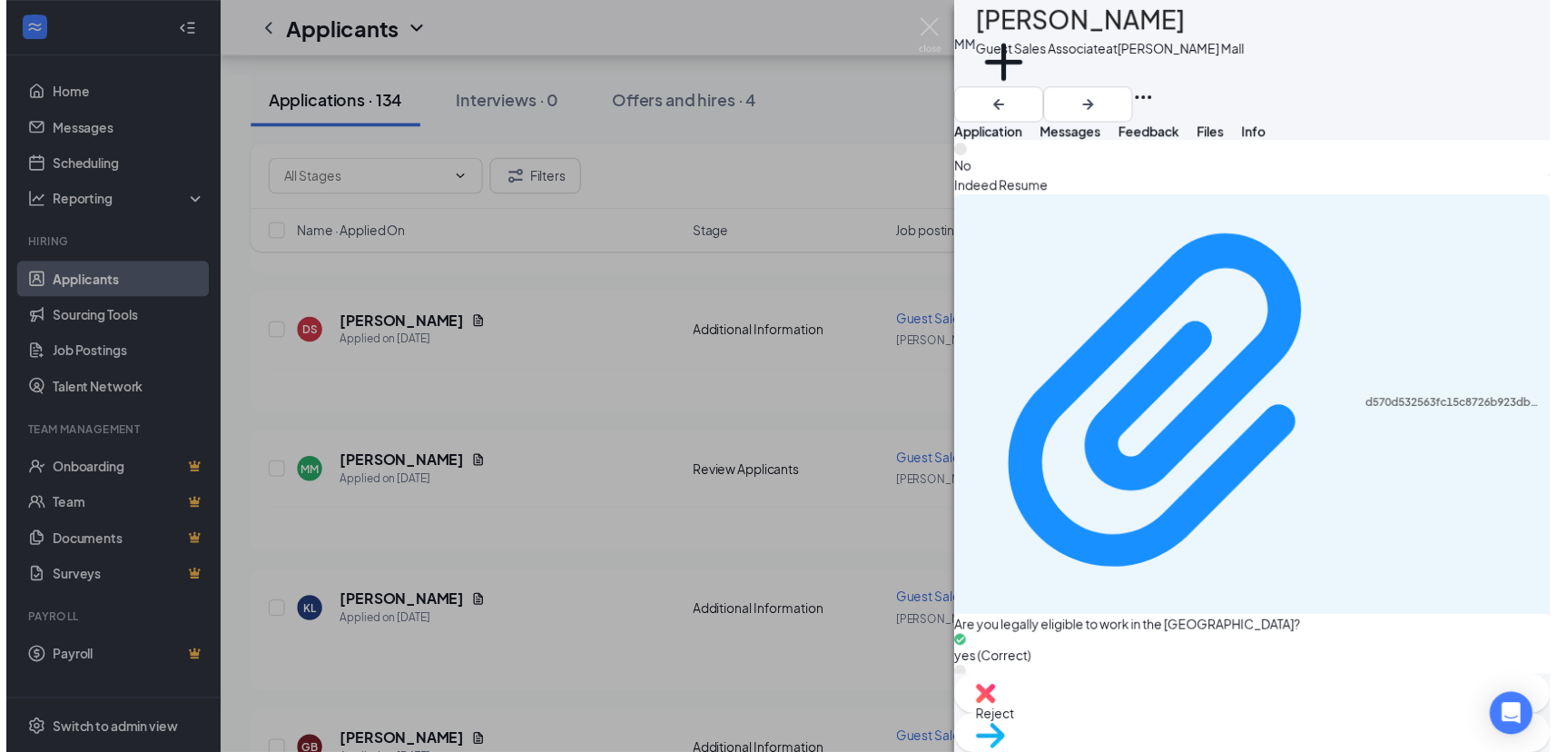
scroll to position [1292, 0]
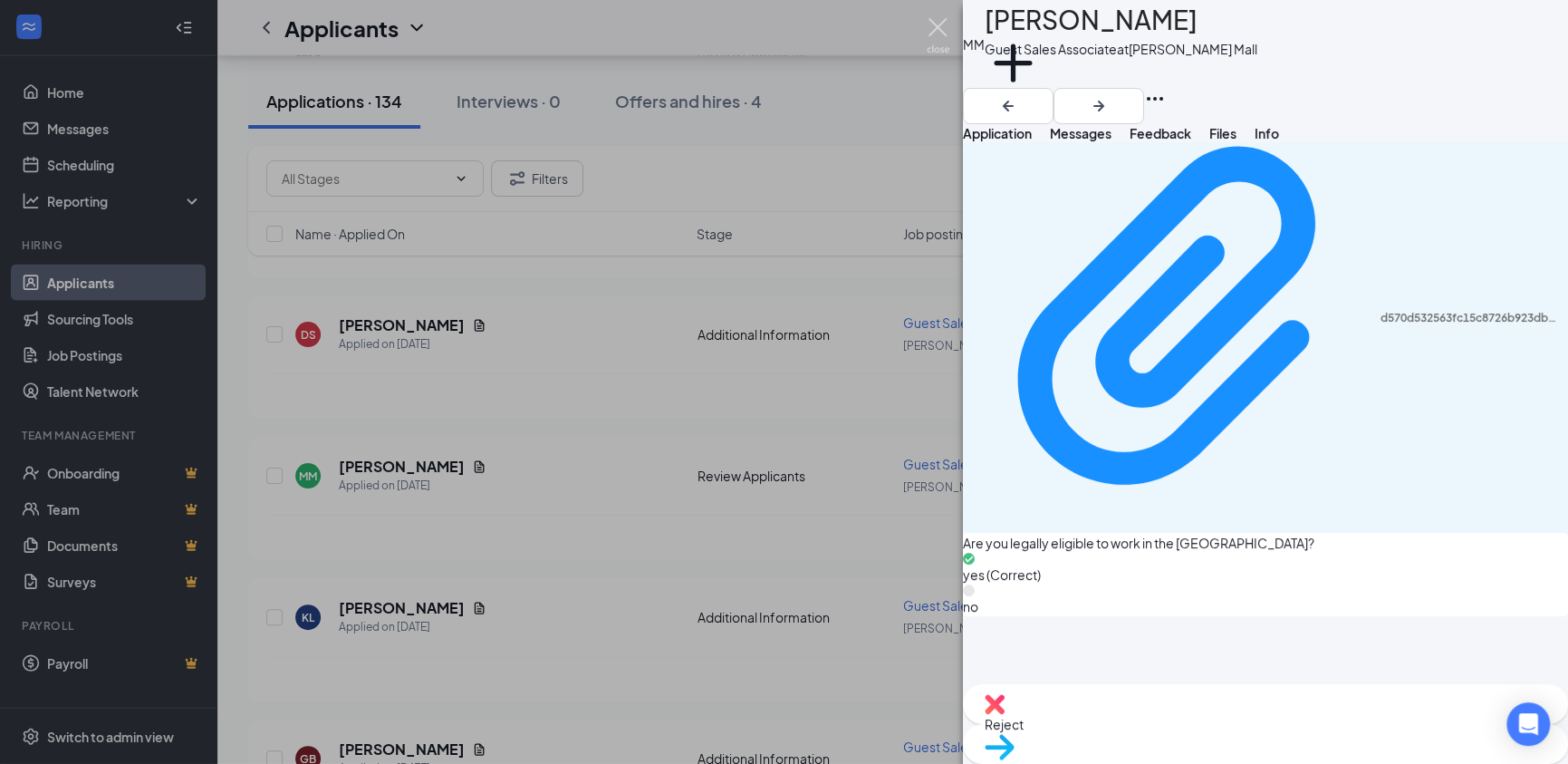
click at [941, 28] on img at bounding box center [938, 35] width 23 height 35
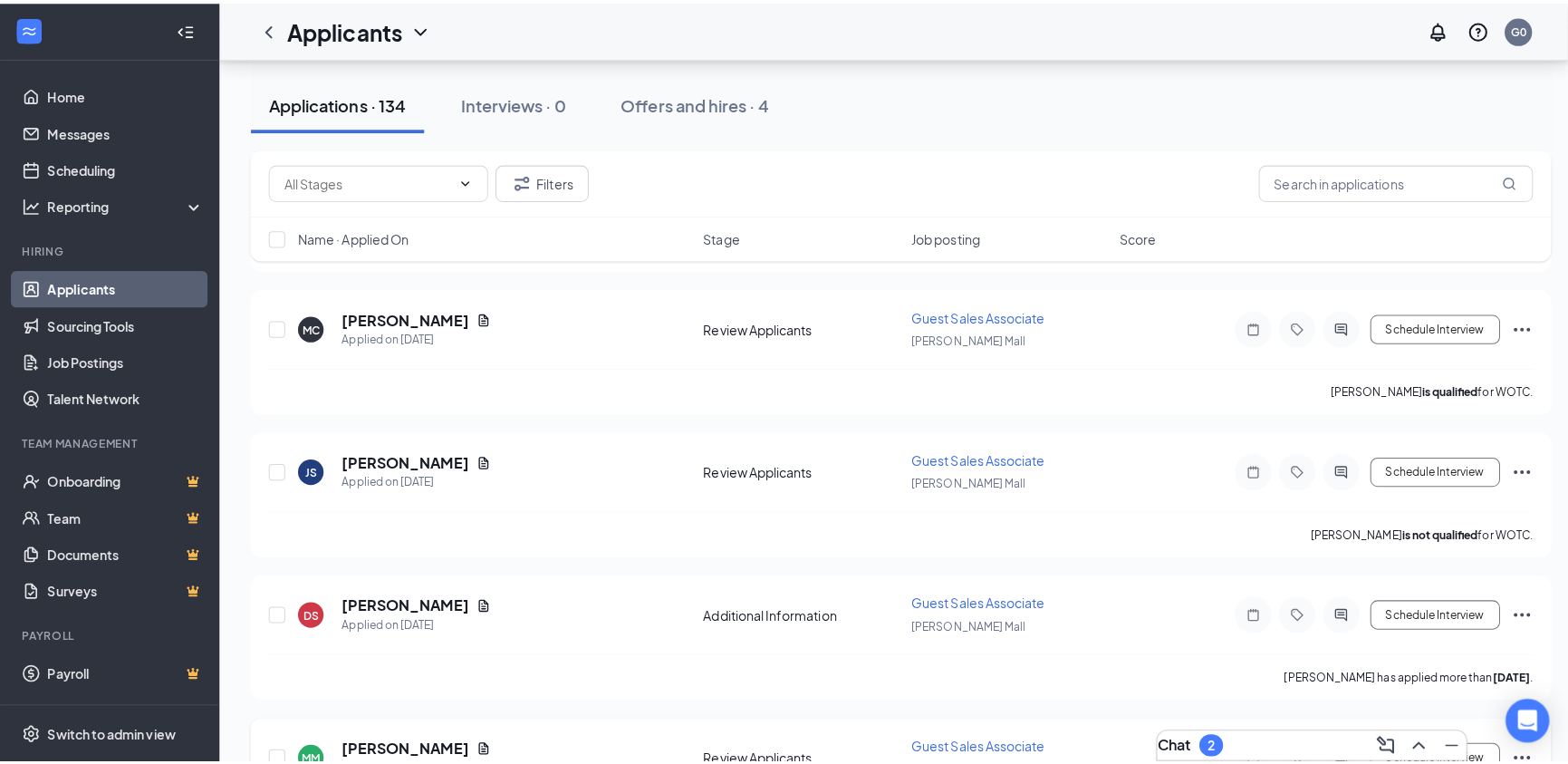
scroll to position [14613, 0]
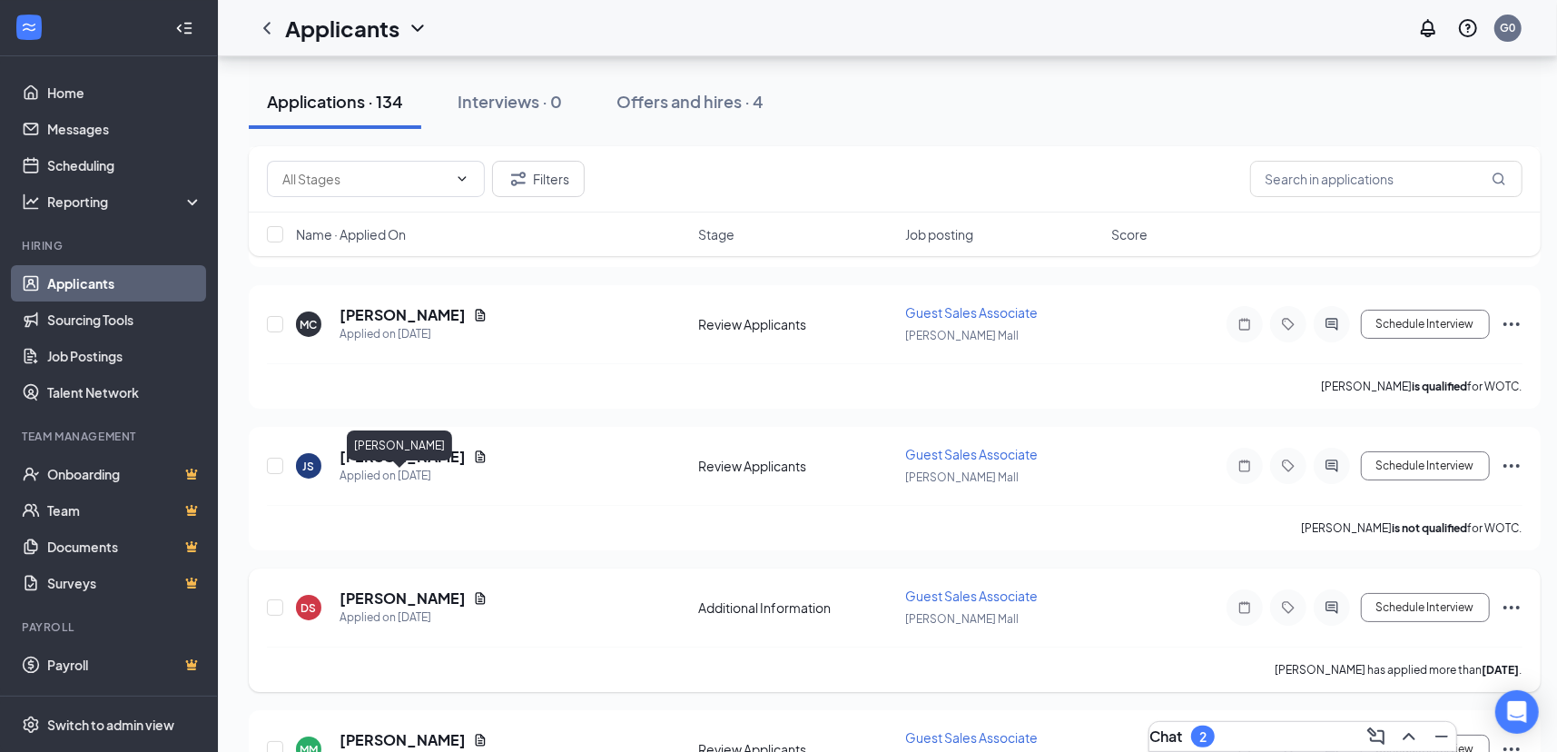
click at [405, 588] on h5 "[PERSON_NAME]" at bounding box center [402, 598] width 126 height 20
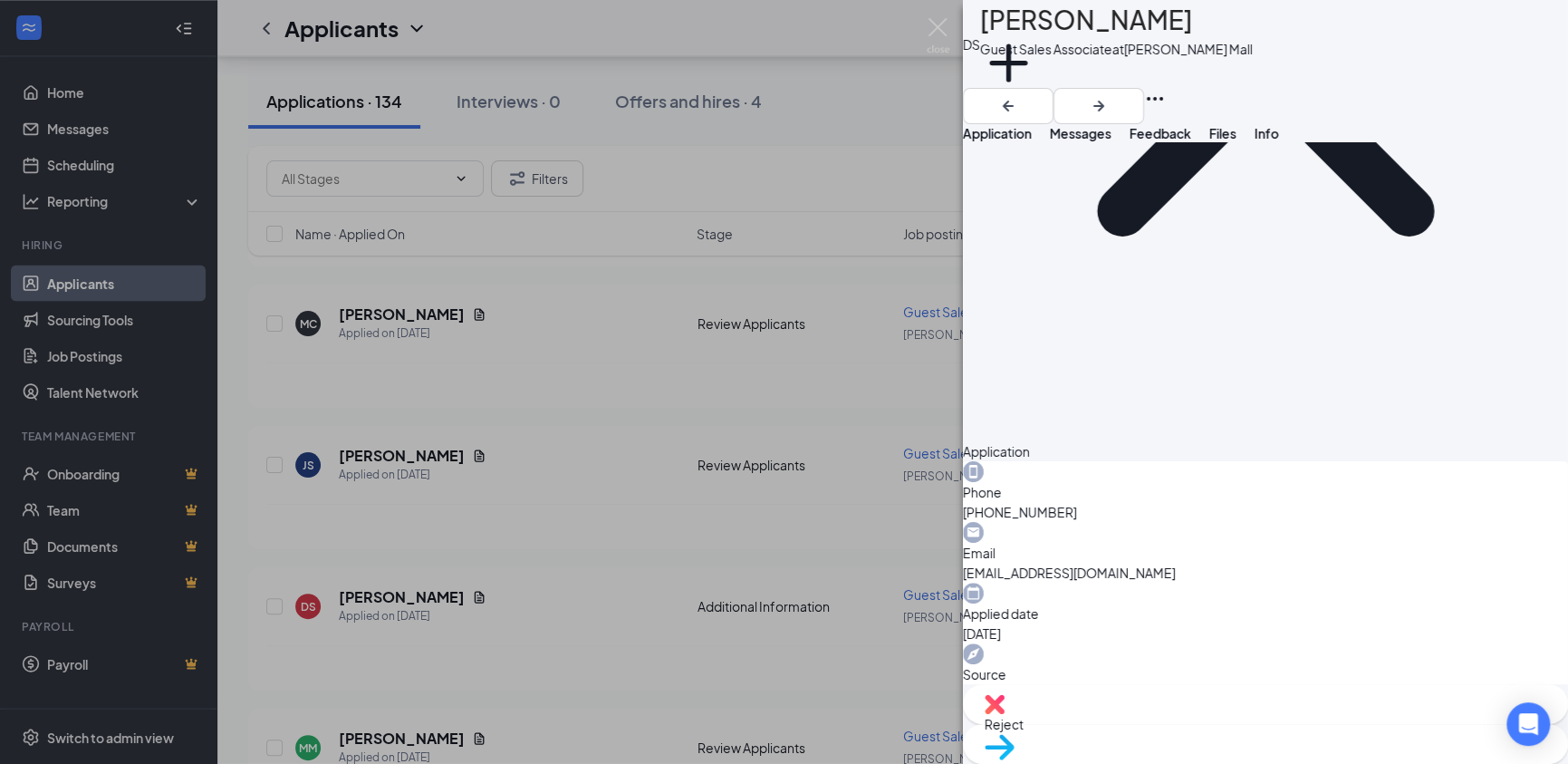
scroll to position [358, 0]
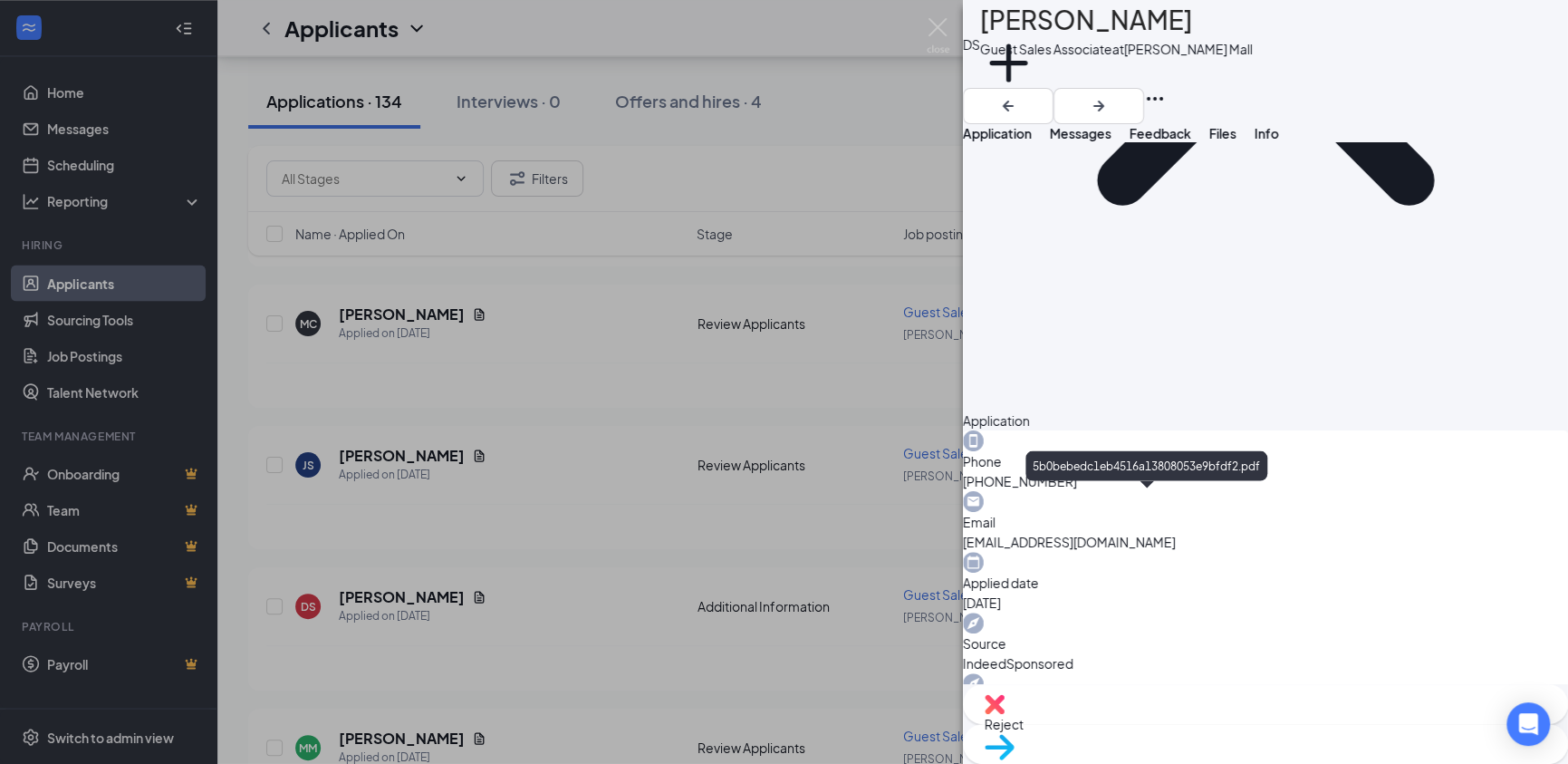
click at [936, 27] on img at bounding box center [938, 35] width 23 height 35
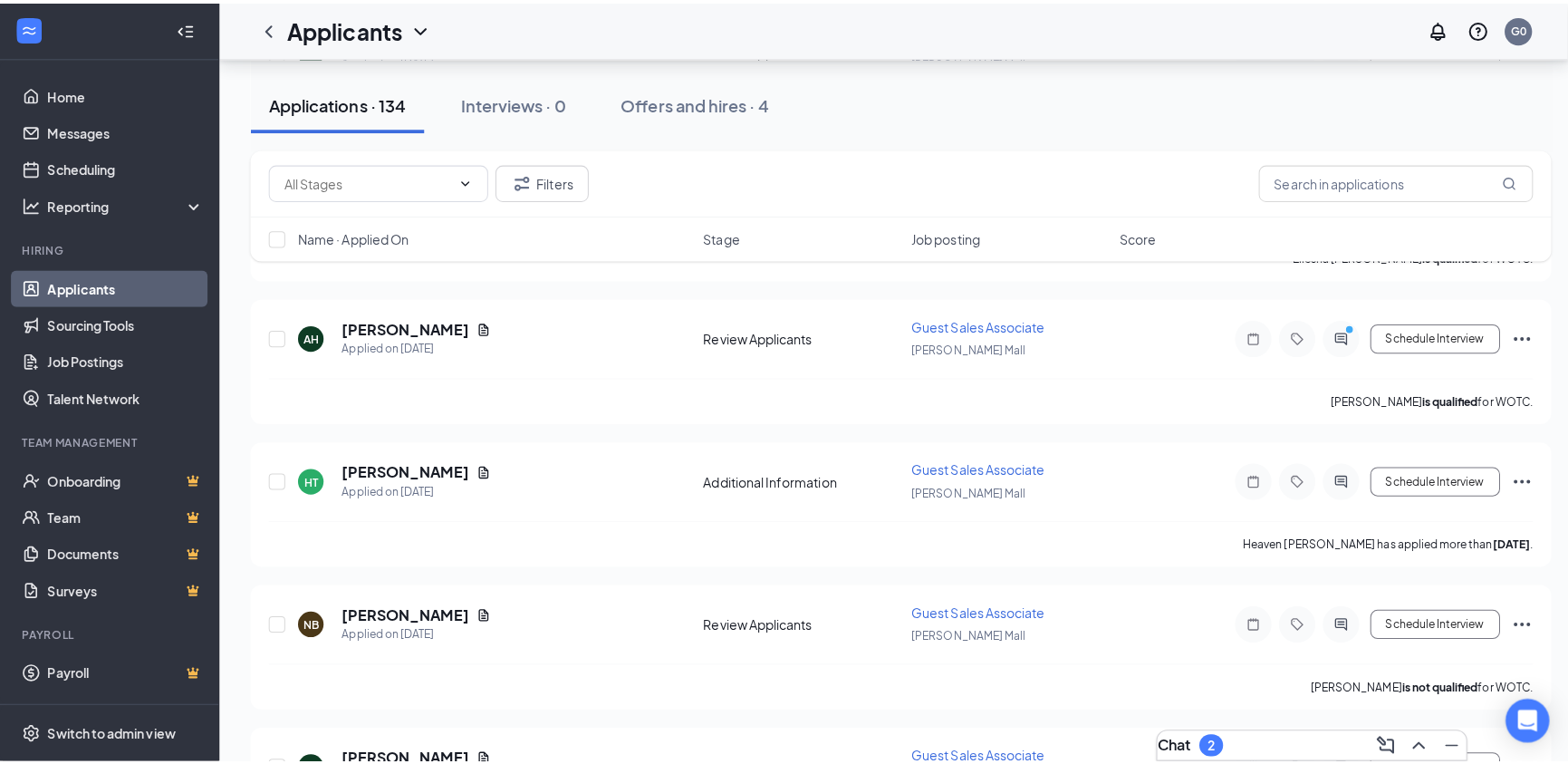
scroll to position [13706, 0]
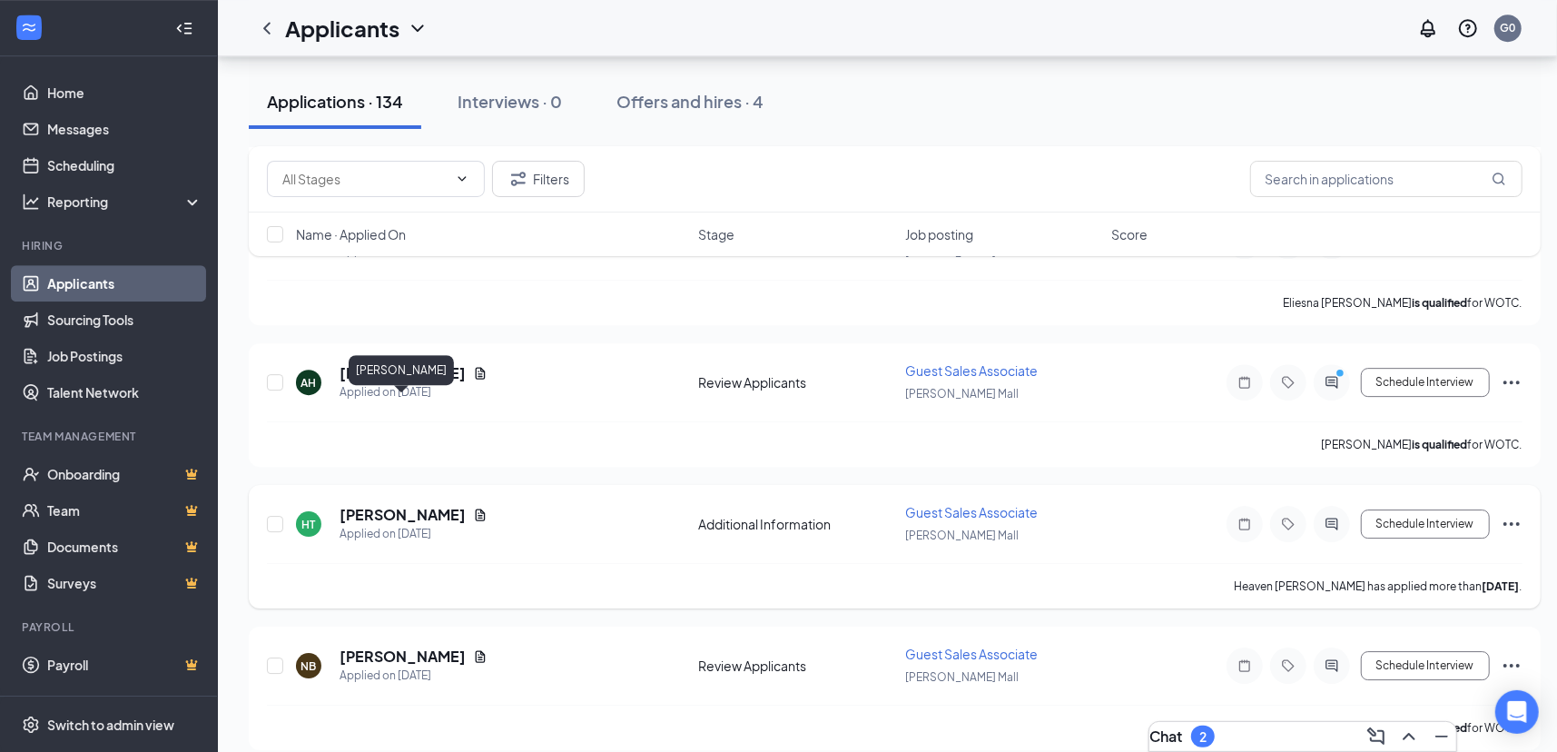
click at [453, 505] on h5 "[PERSON_NAME]" at bounding box center [402, 515] width 126 height 20
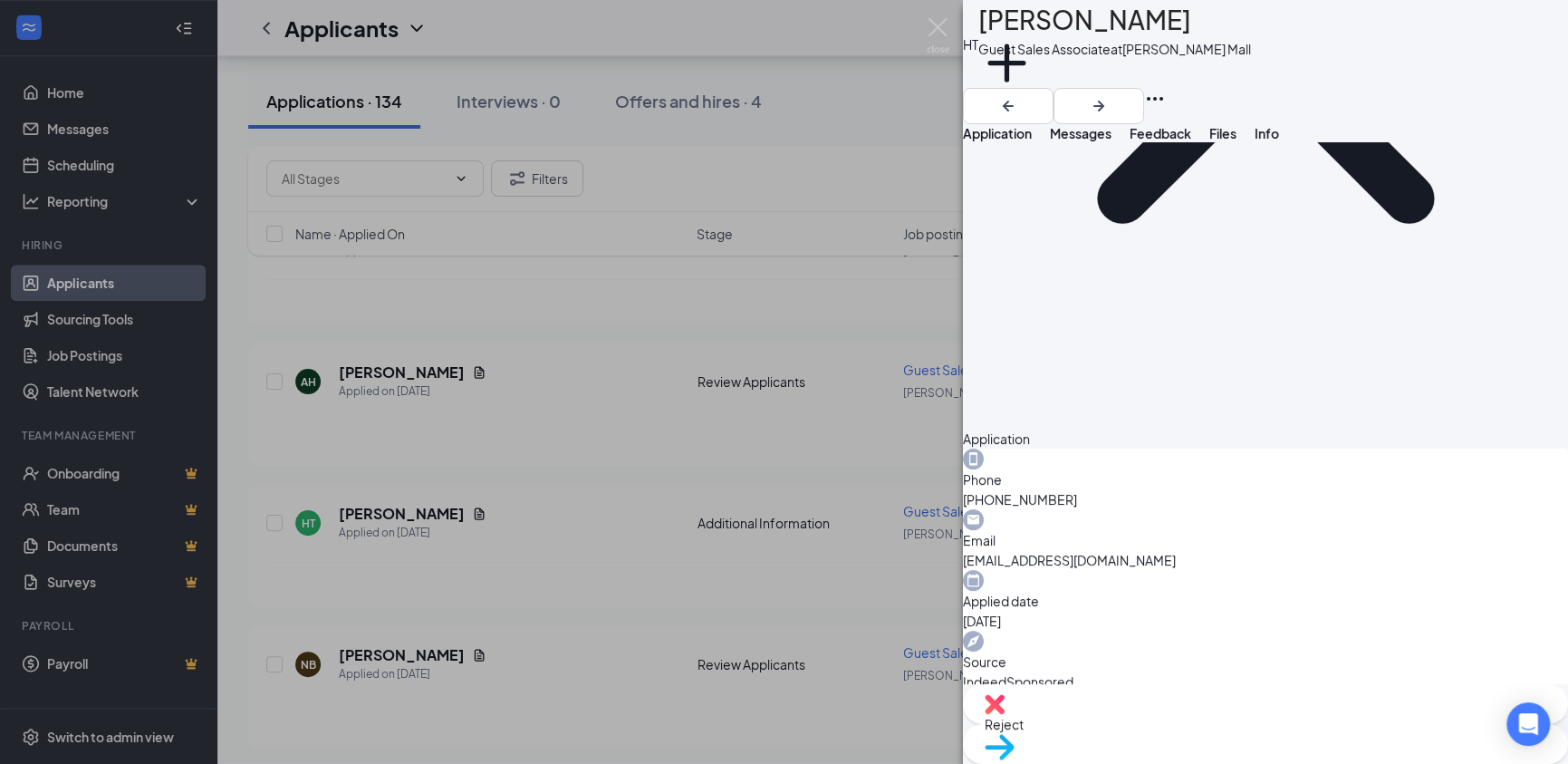
scroll to position [358, 0]
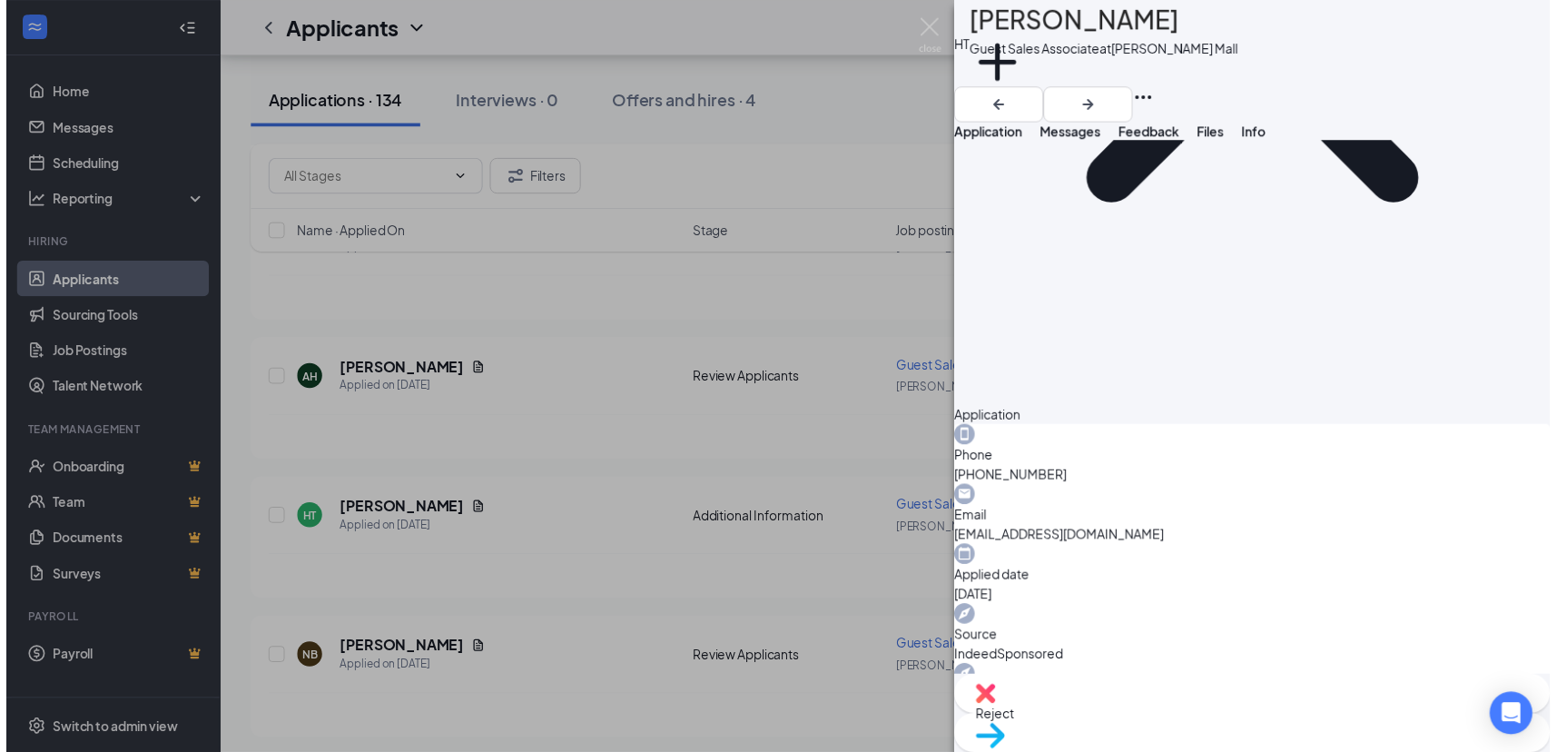
scroll to position [350, 0]
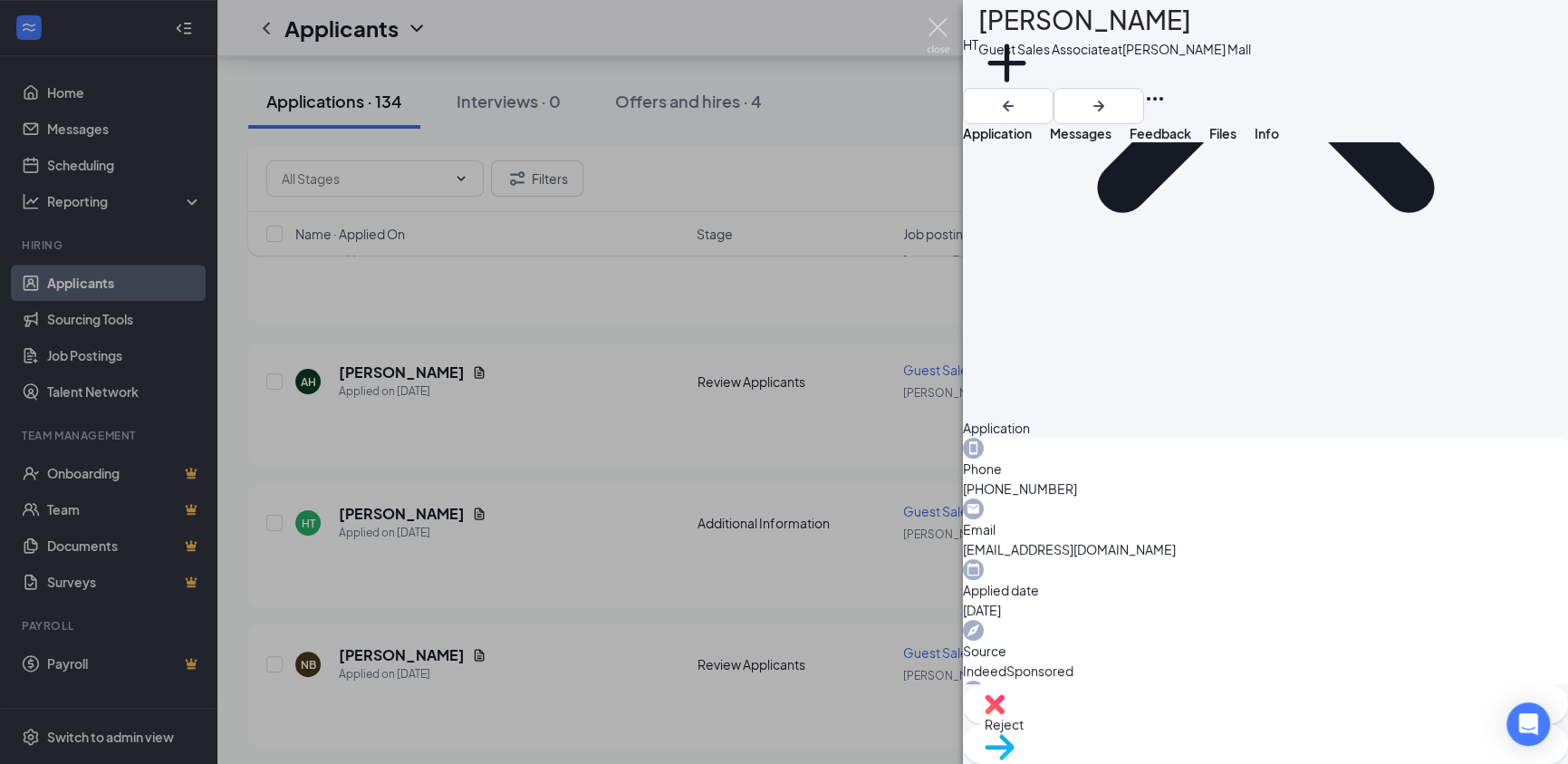
click at [941, 24] on img at bounding box center [938, 35] width 23 height 35
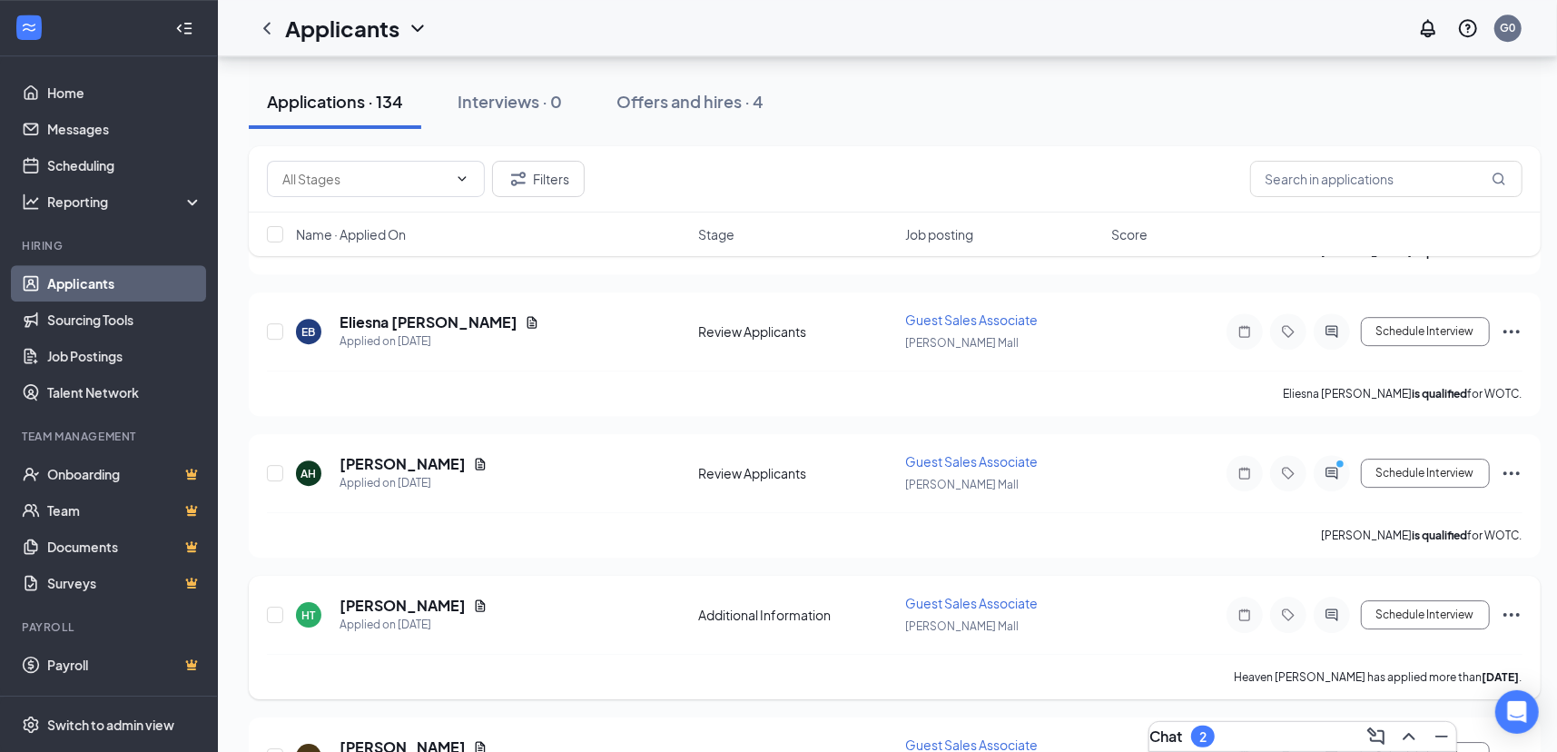
scroll to position [13543, 0]
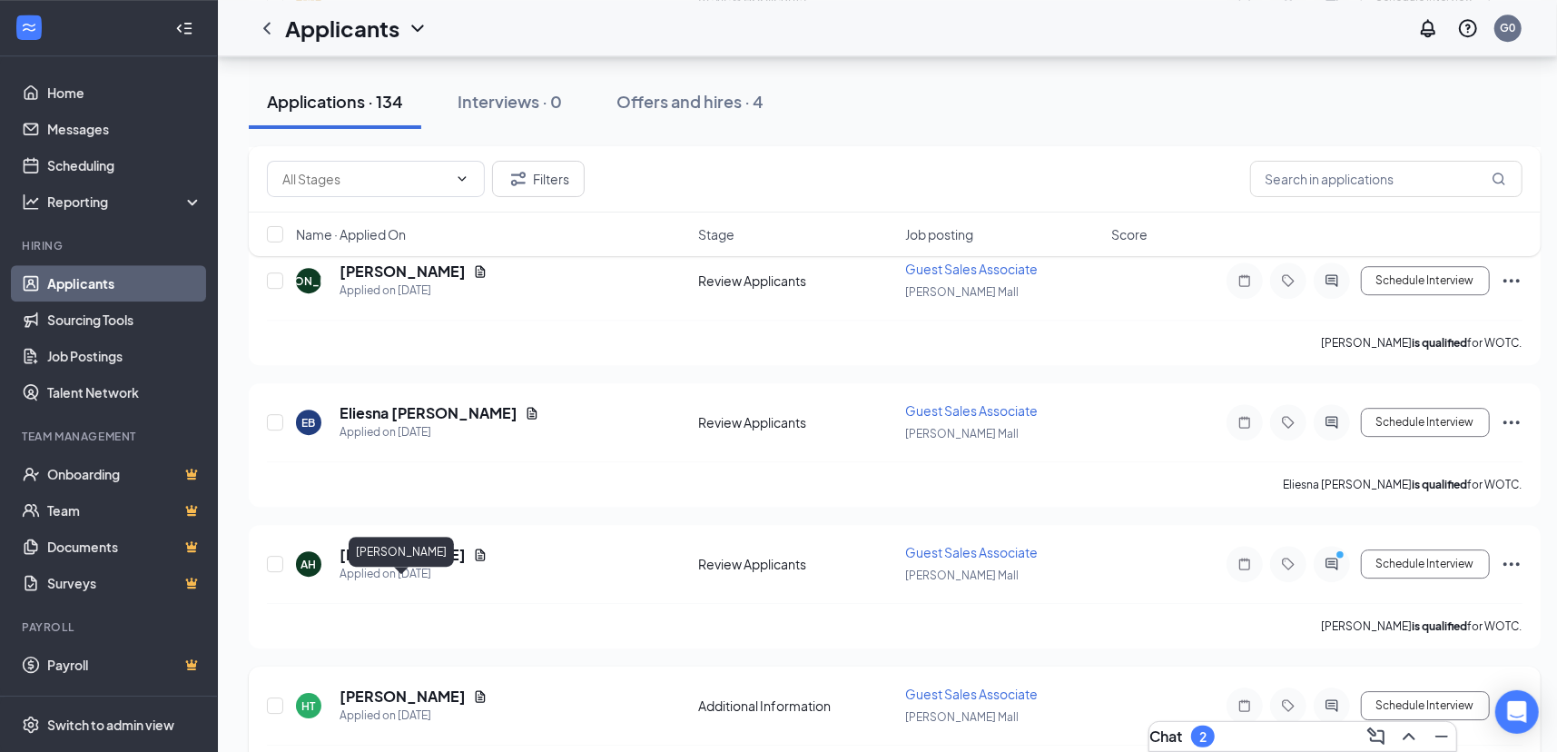
click at [375, 686] on h5 "[PERSON_NAME]" at bounding box center [402, 696] width 126 height 20
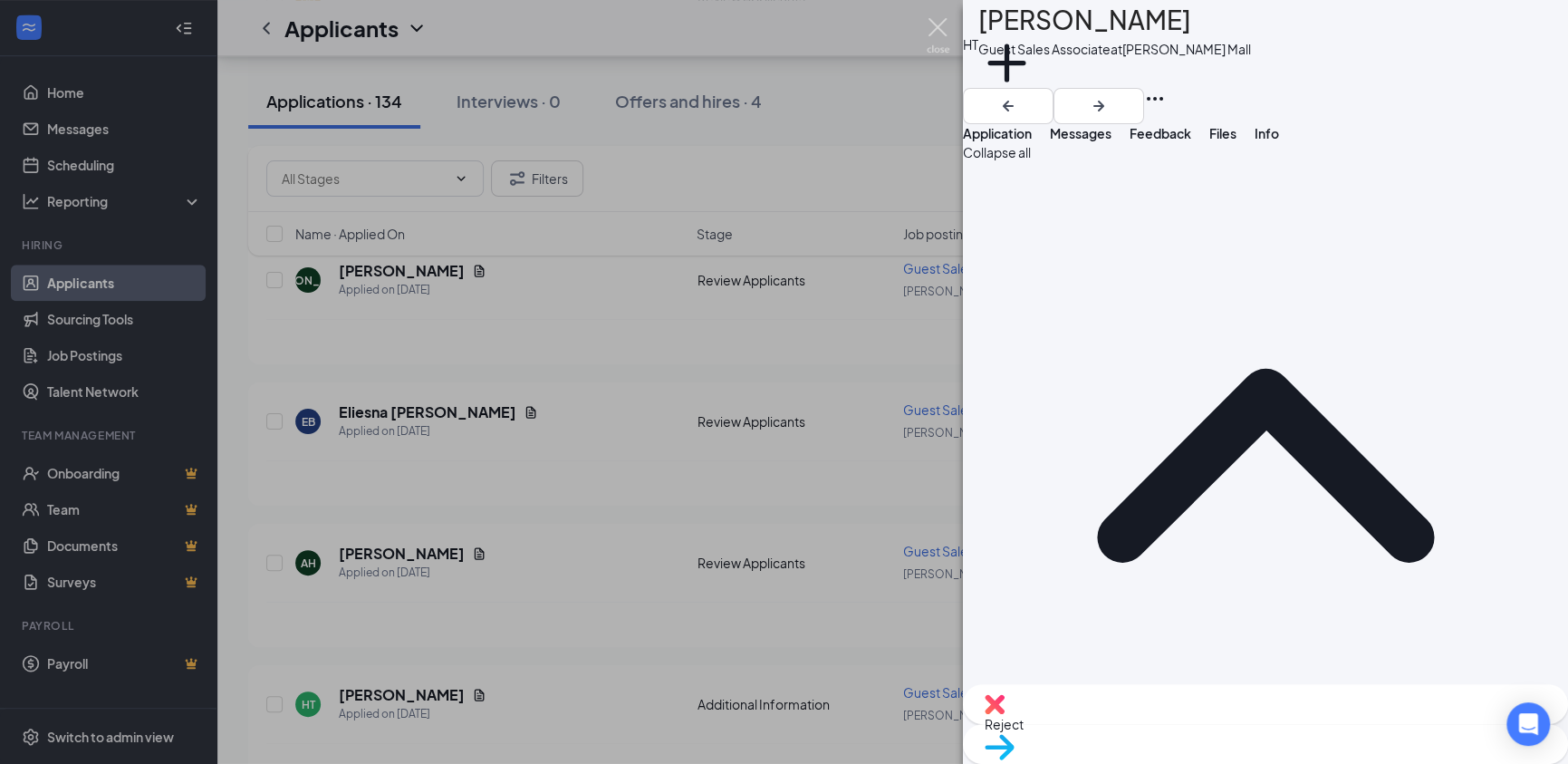
click at [938, 22] on img at bounding box center [938, 35] width 23 height 35
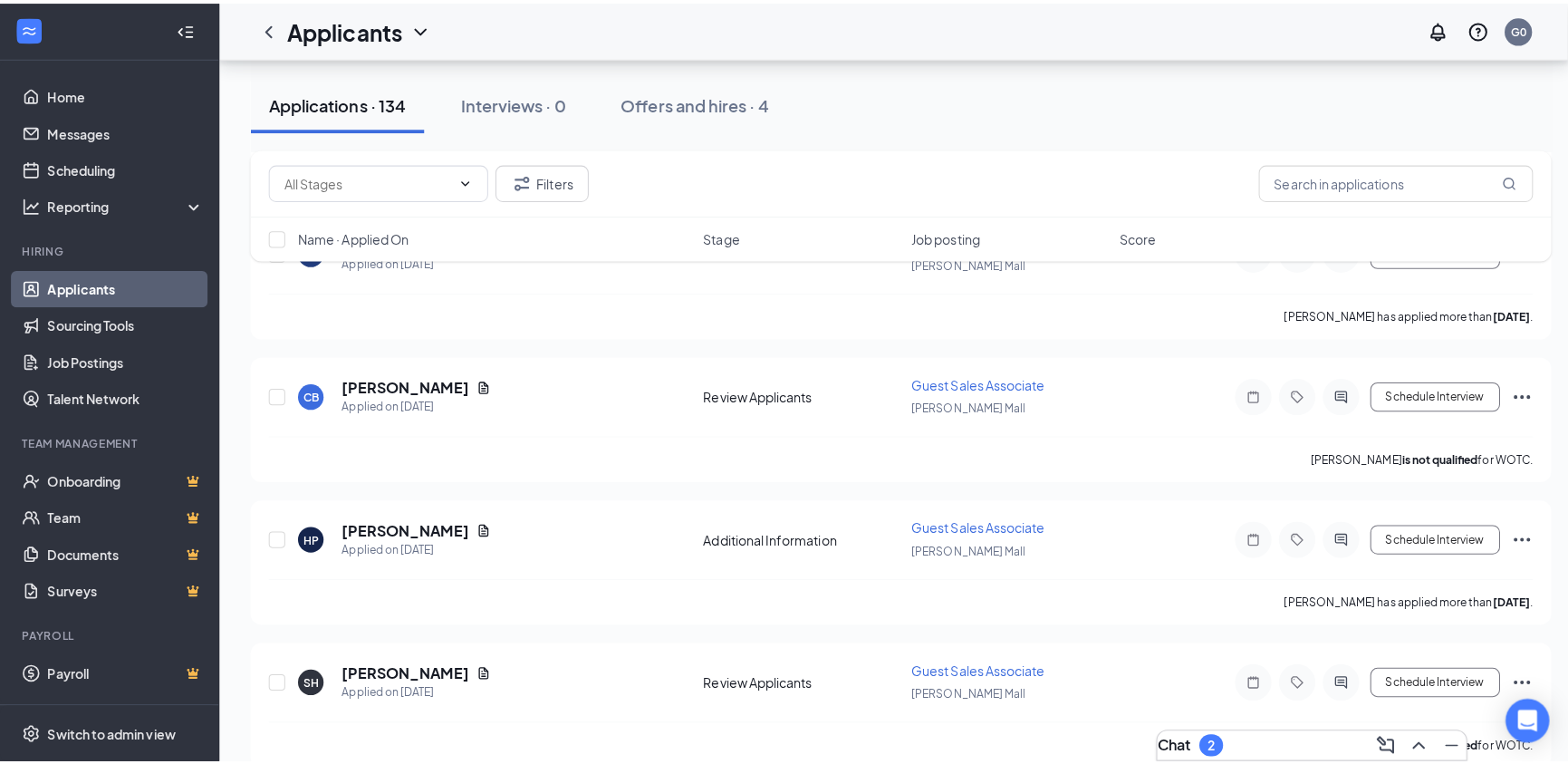
scroll to position [11803, 0]
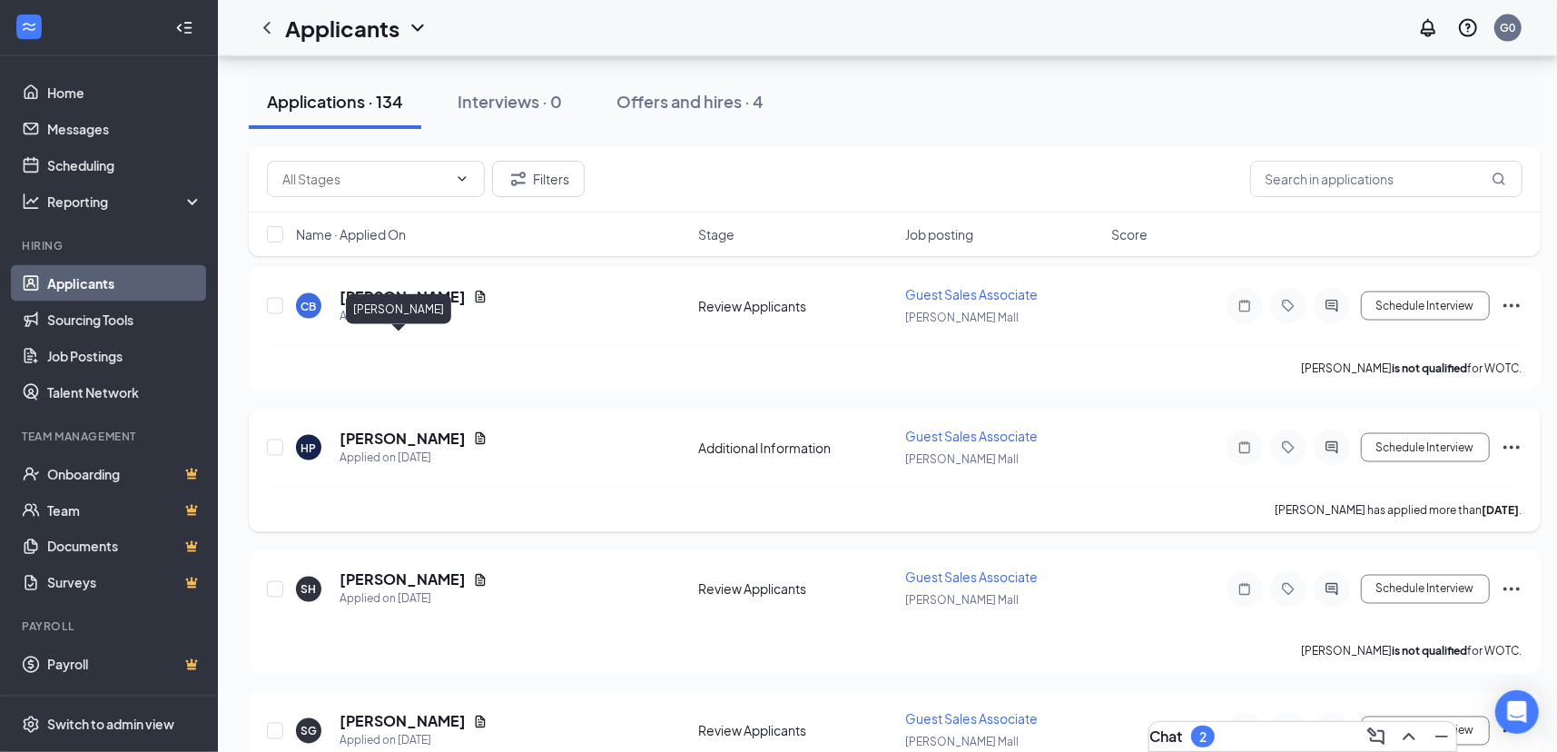
click at [430, 428] on h5 "[PERSON_NAME]" at bounding box center [402, 438] width 126 height 20
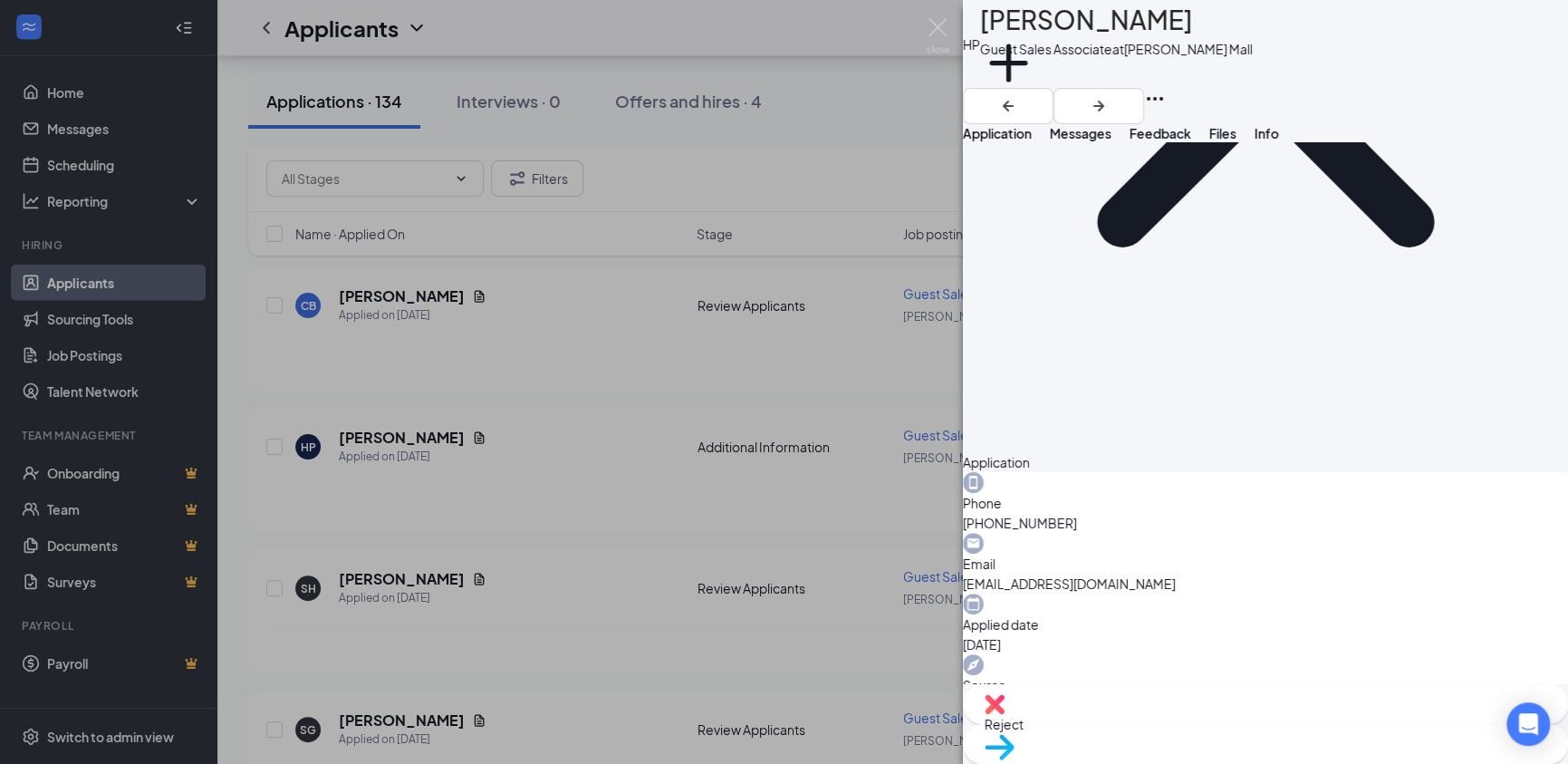
scroll to position [358, 0]
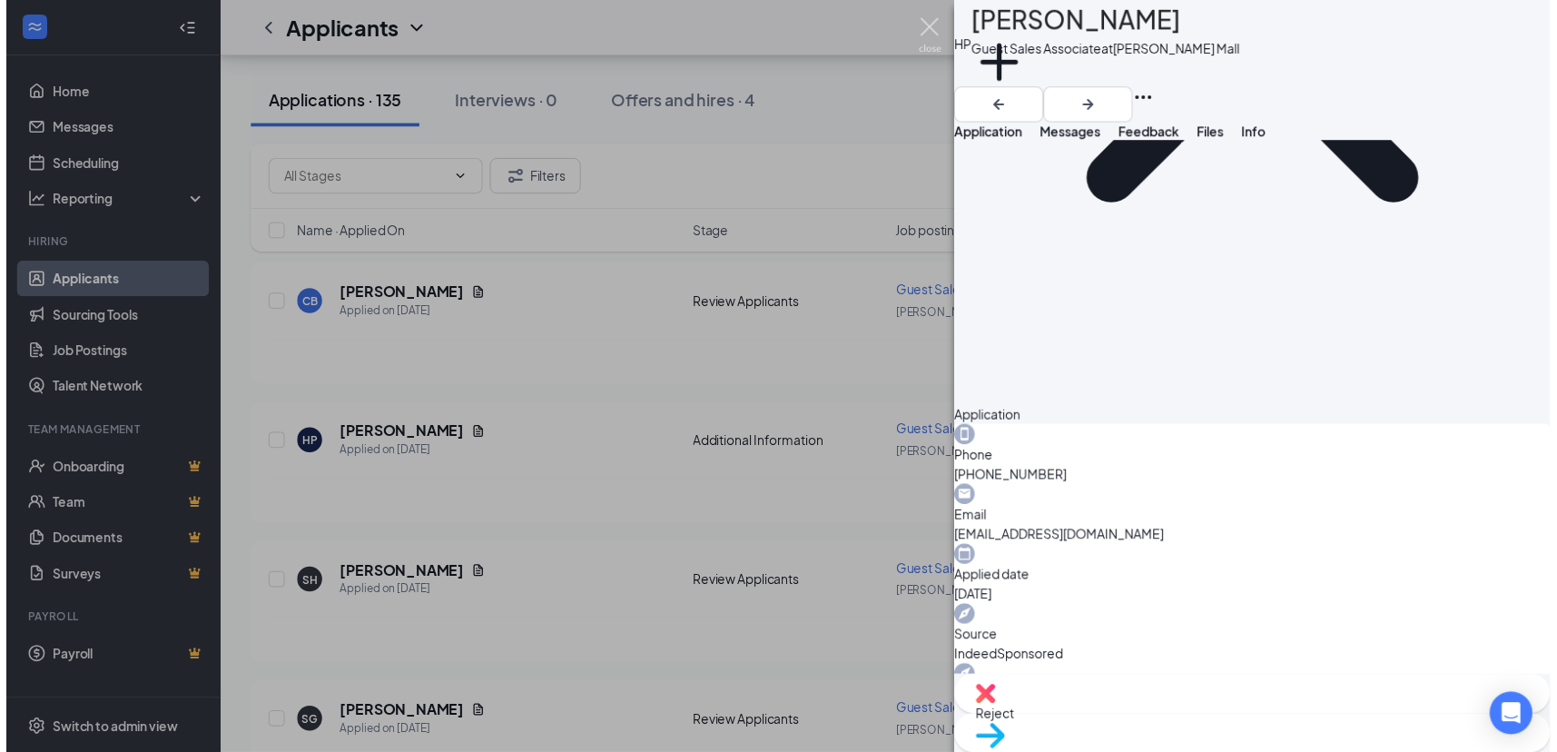
scroll to position [350, 0]
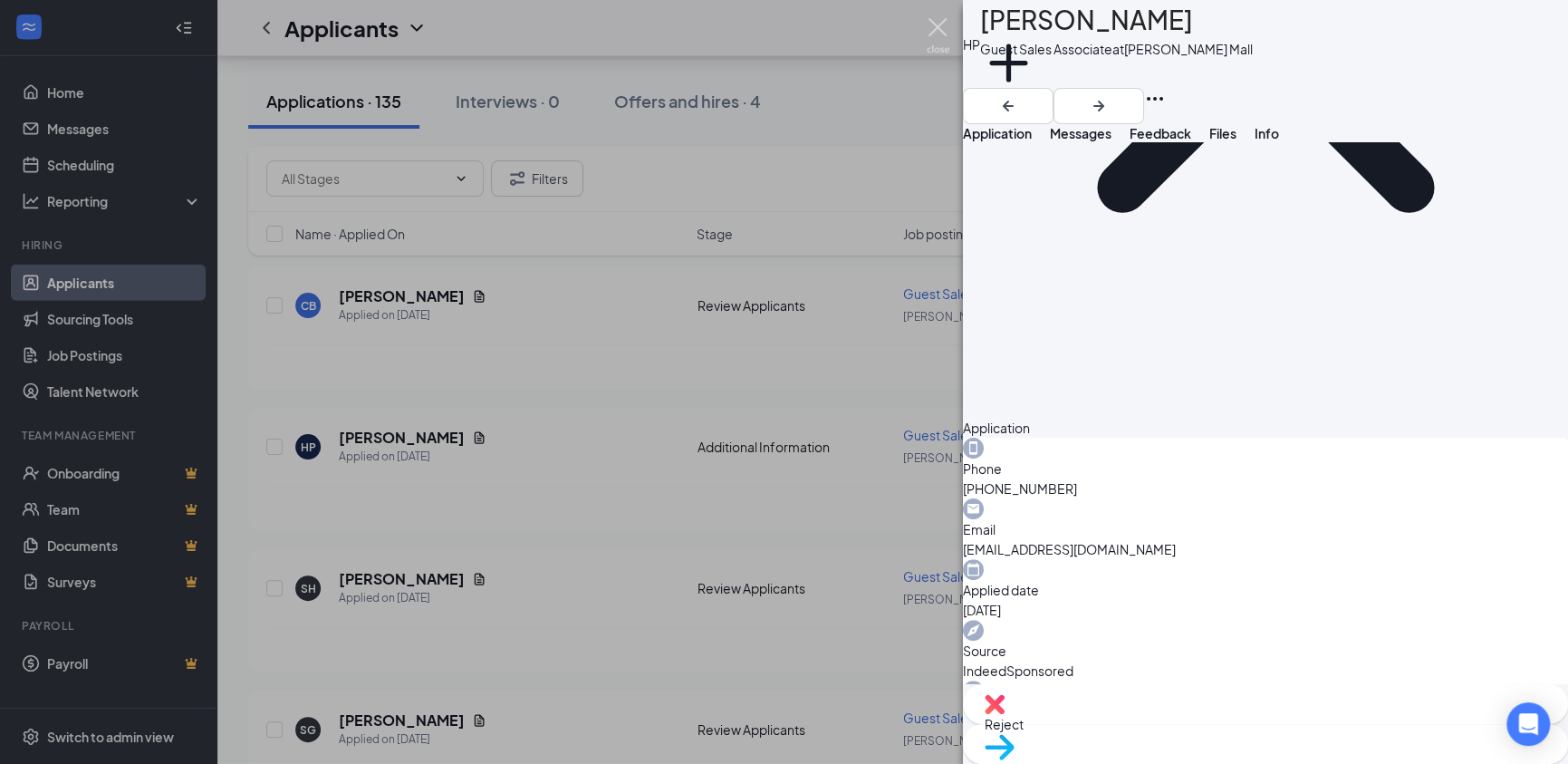
click at [941, 28] on img at bounding box center [938, 35] width 23 height 35
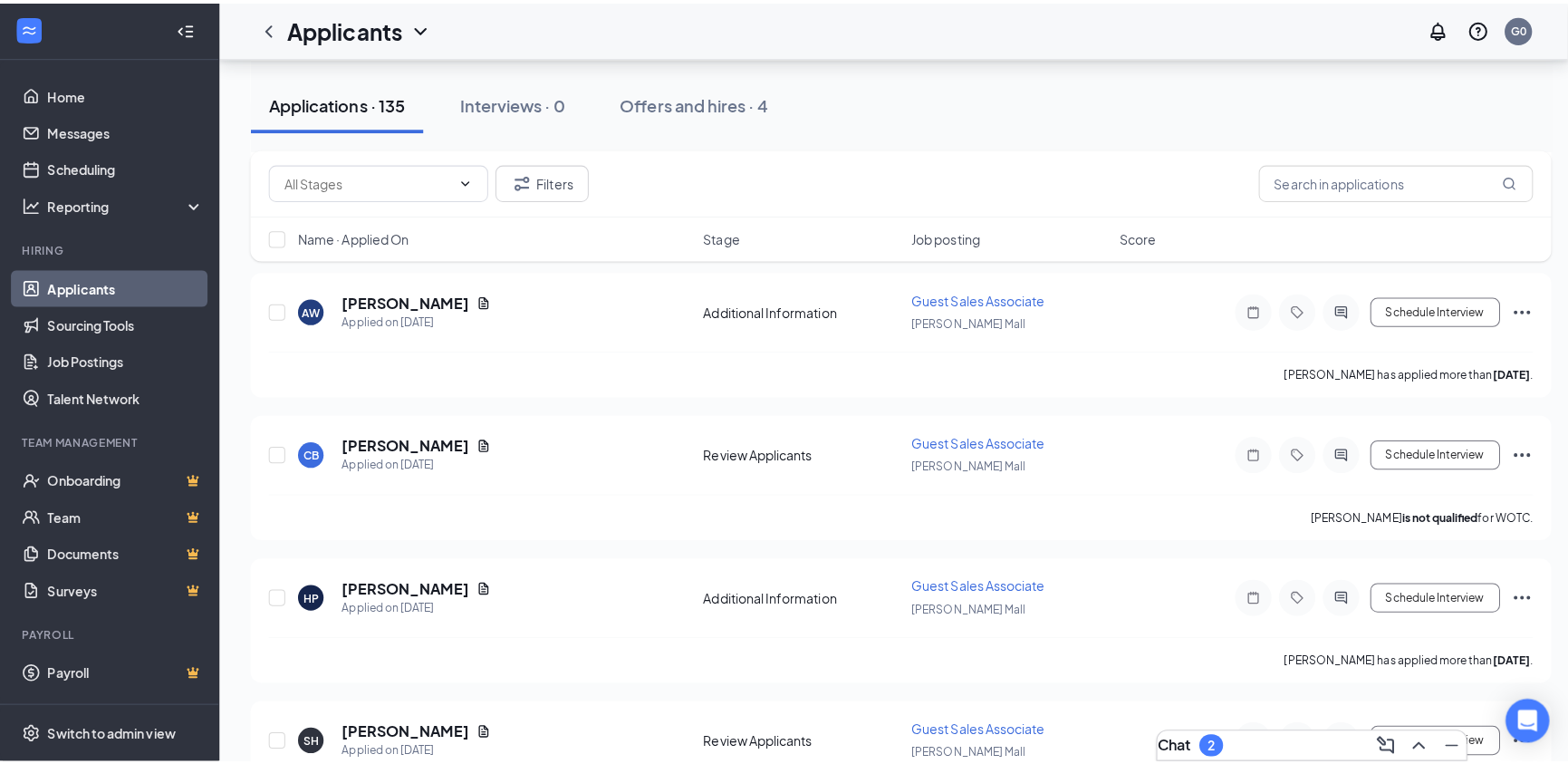
scroll to position [11622, 0]
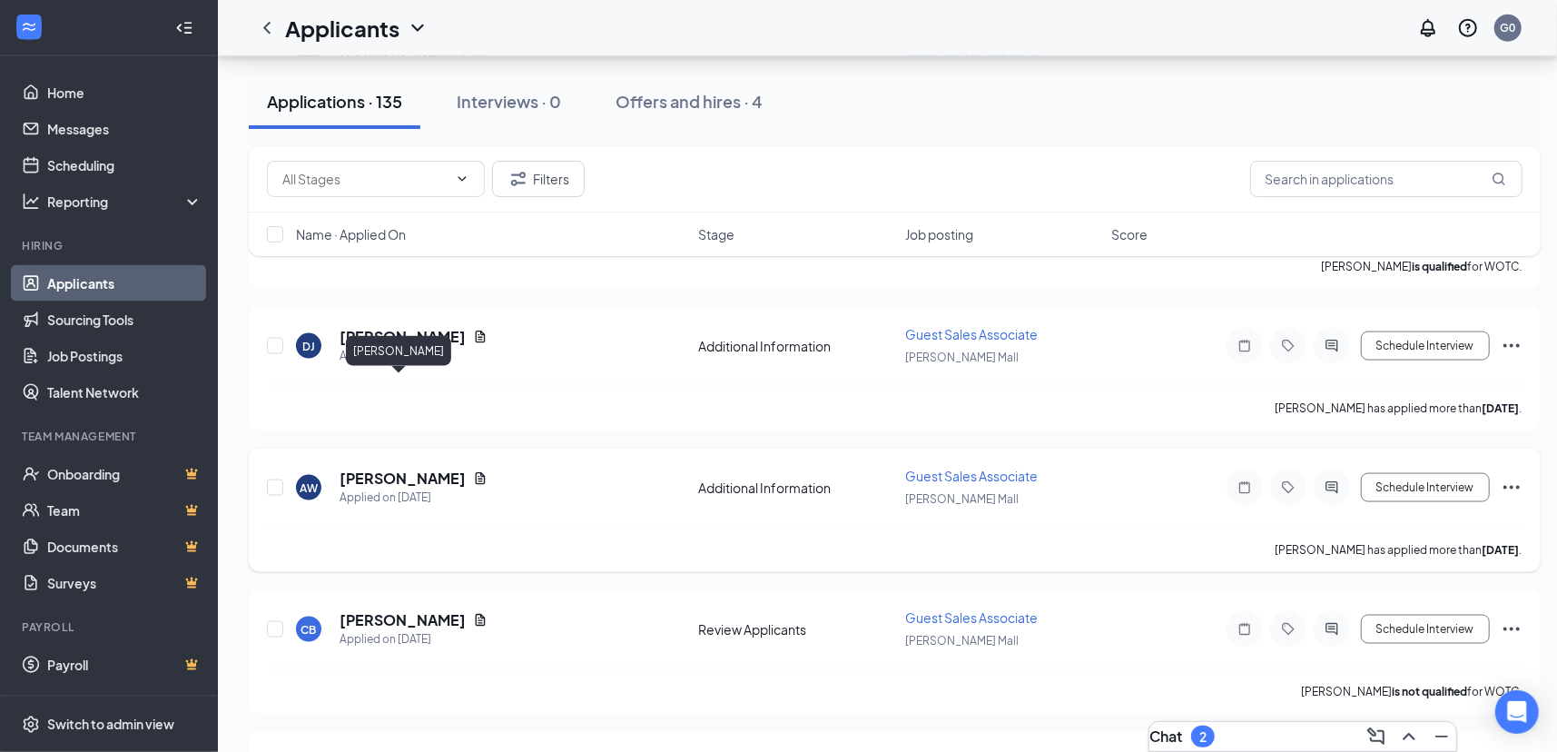
click at [399, 468] on h5 "[PERSON_NAME]" at bounding box center [402, 478] width 126 height 20
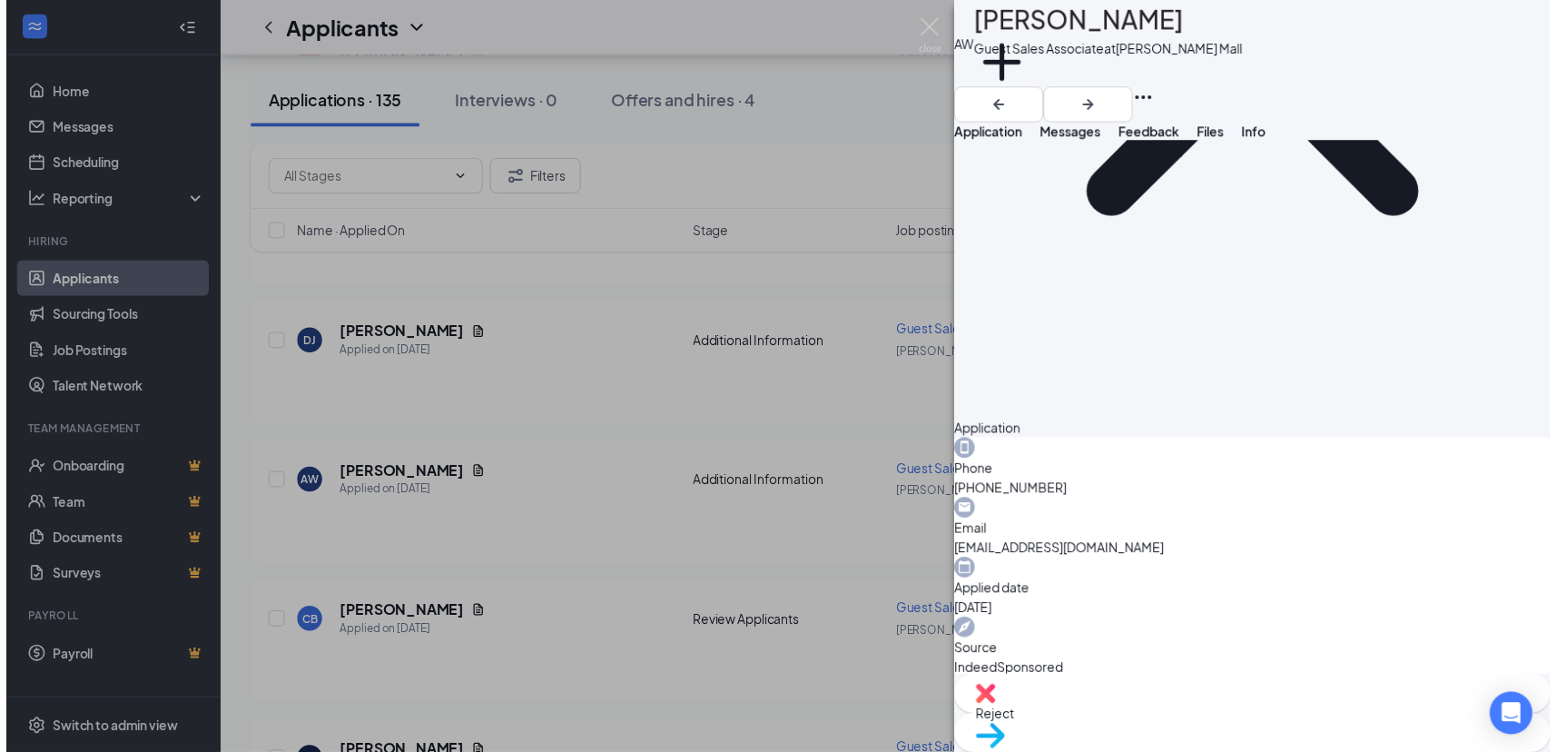
scroll to position [358, 0]
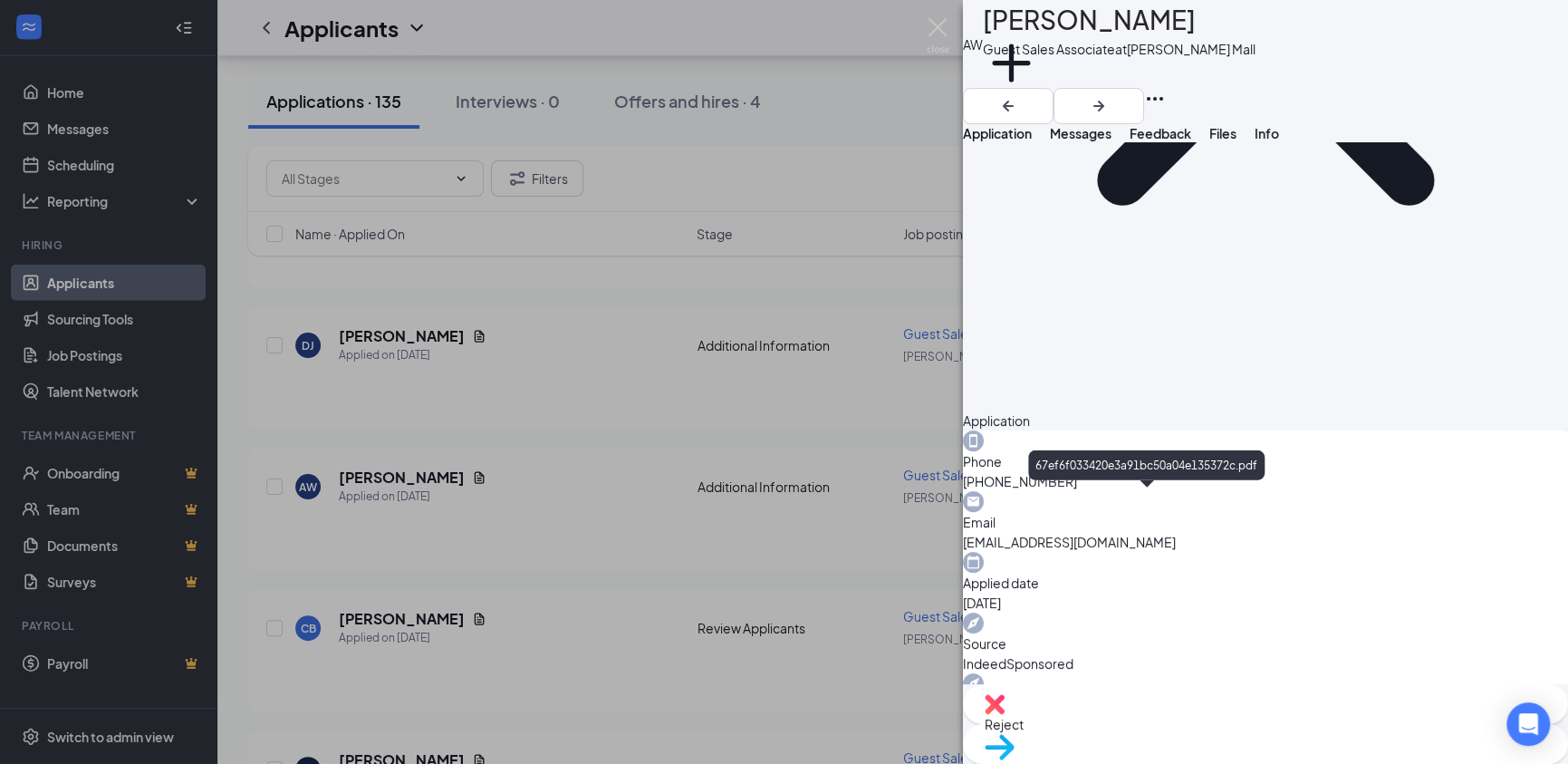
click at [936, 25] on img at bounding box center [938, 35] width 23 height 35
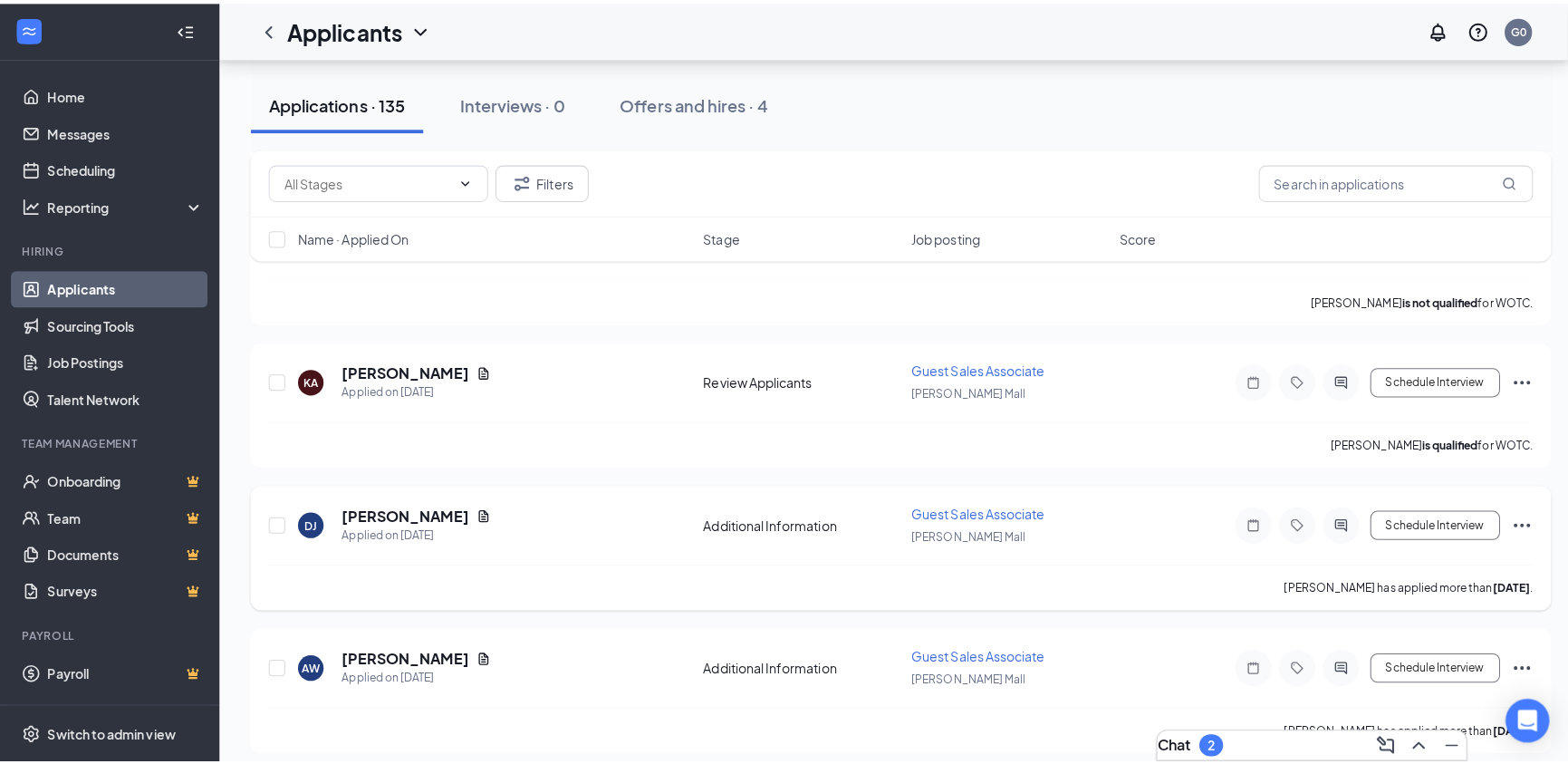
scroll to position [11440, 0]
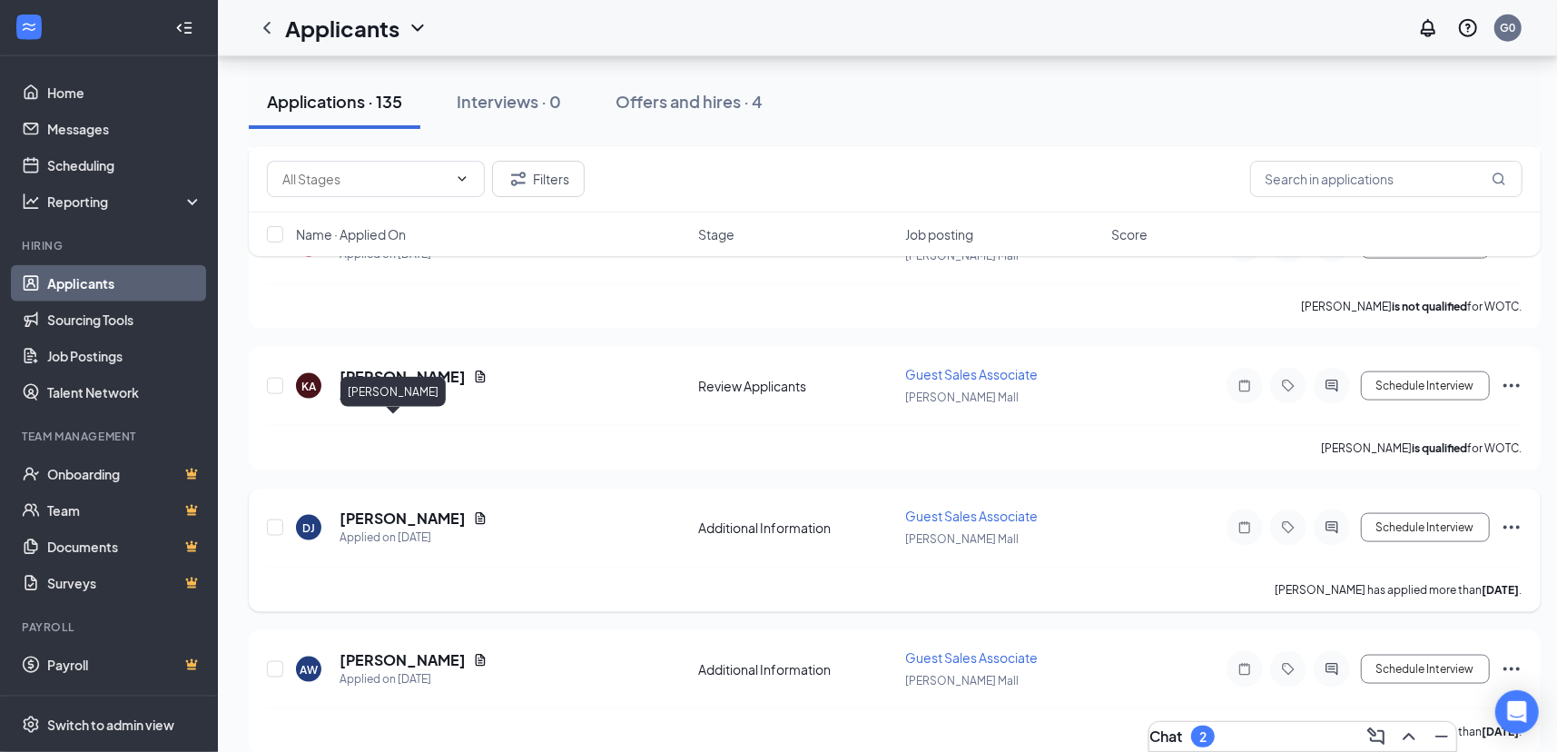
click at [399, 508] on h5 "[PERSON_NAME]" at bounding box center [402, 518] width 126 height 20
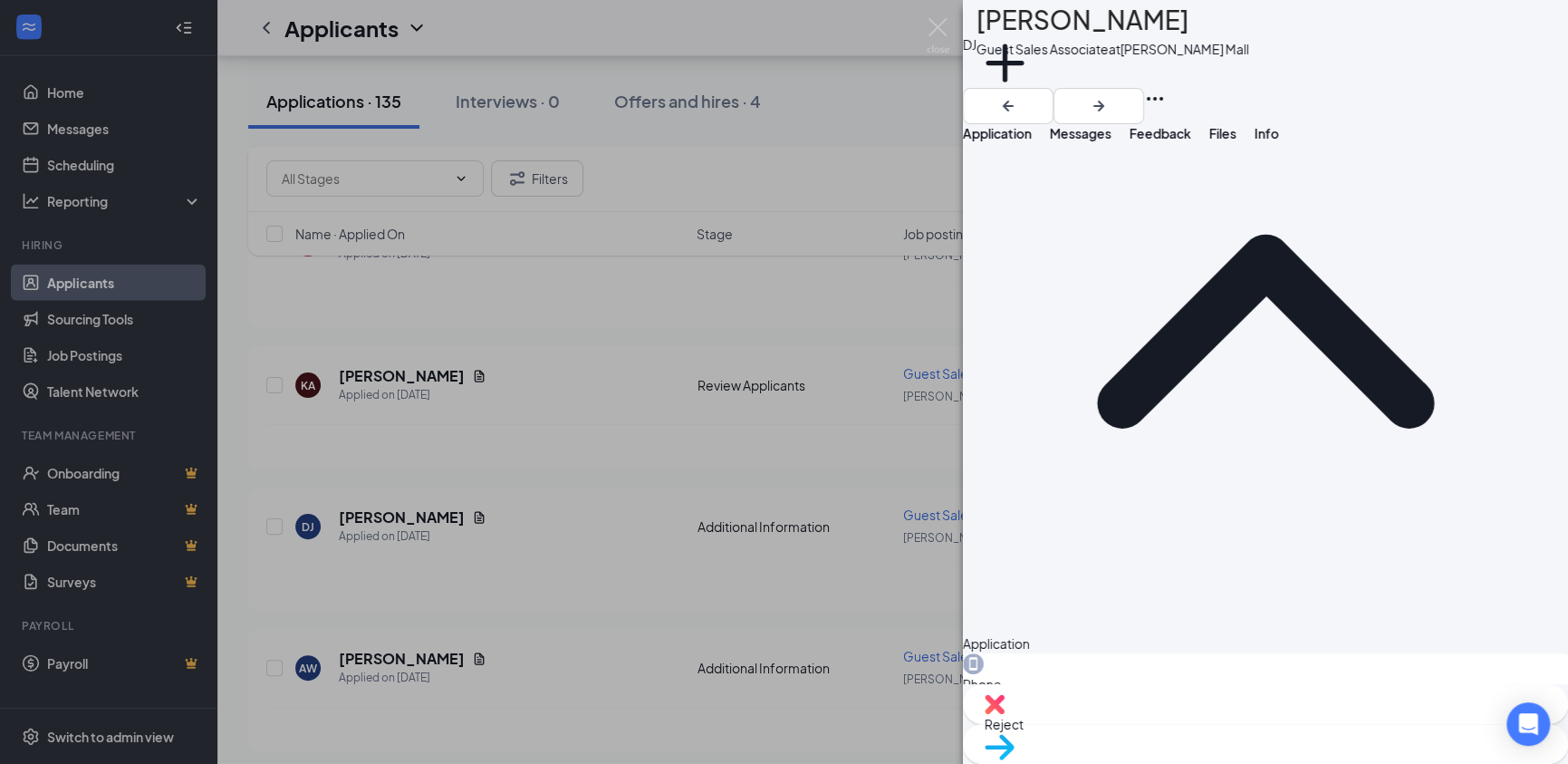
scroll to position [358, 0]
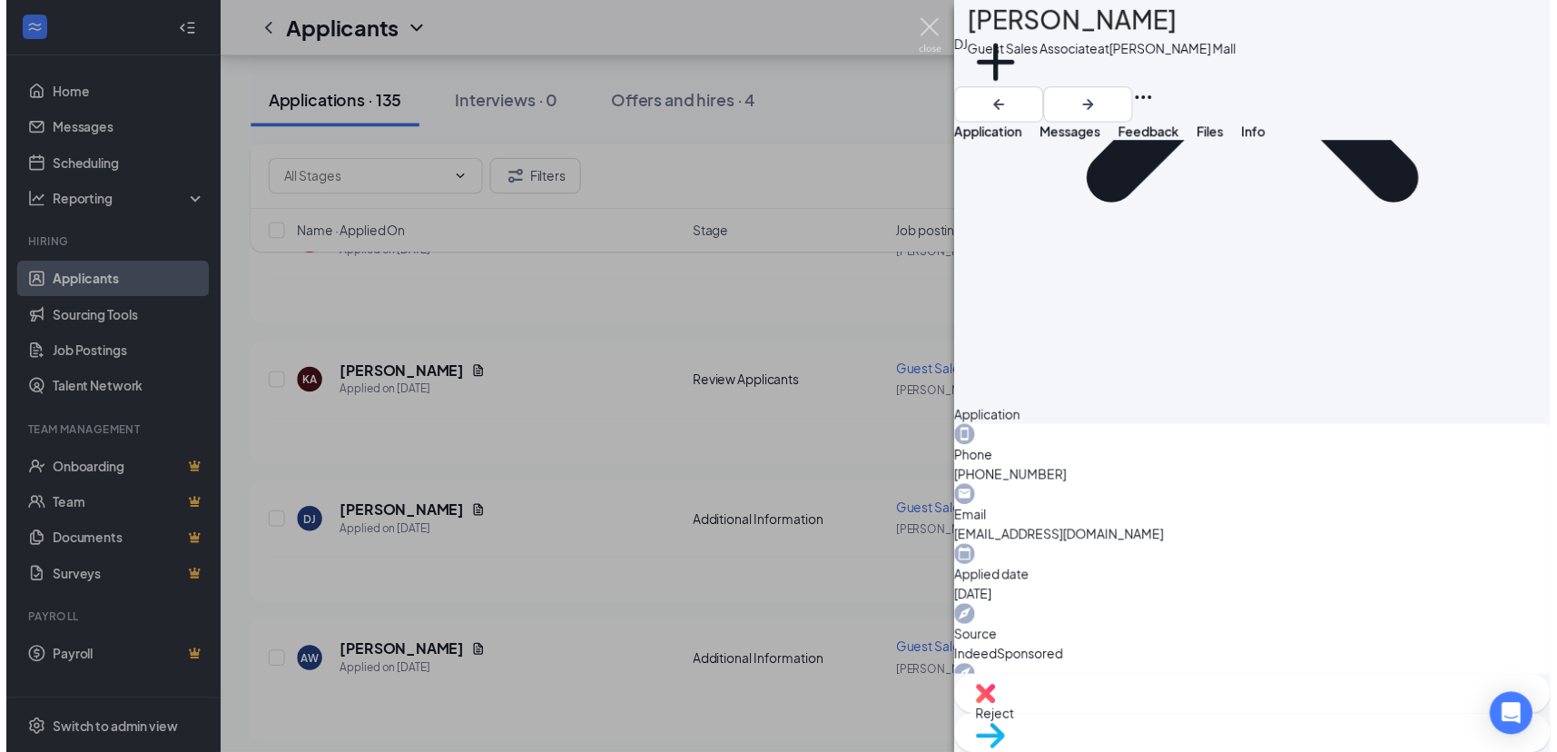
scroll to position [350, 0]
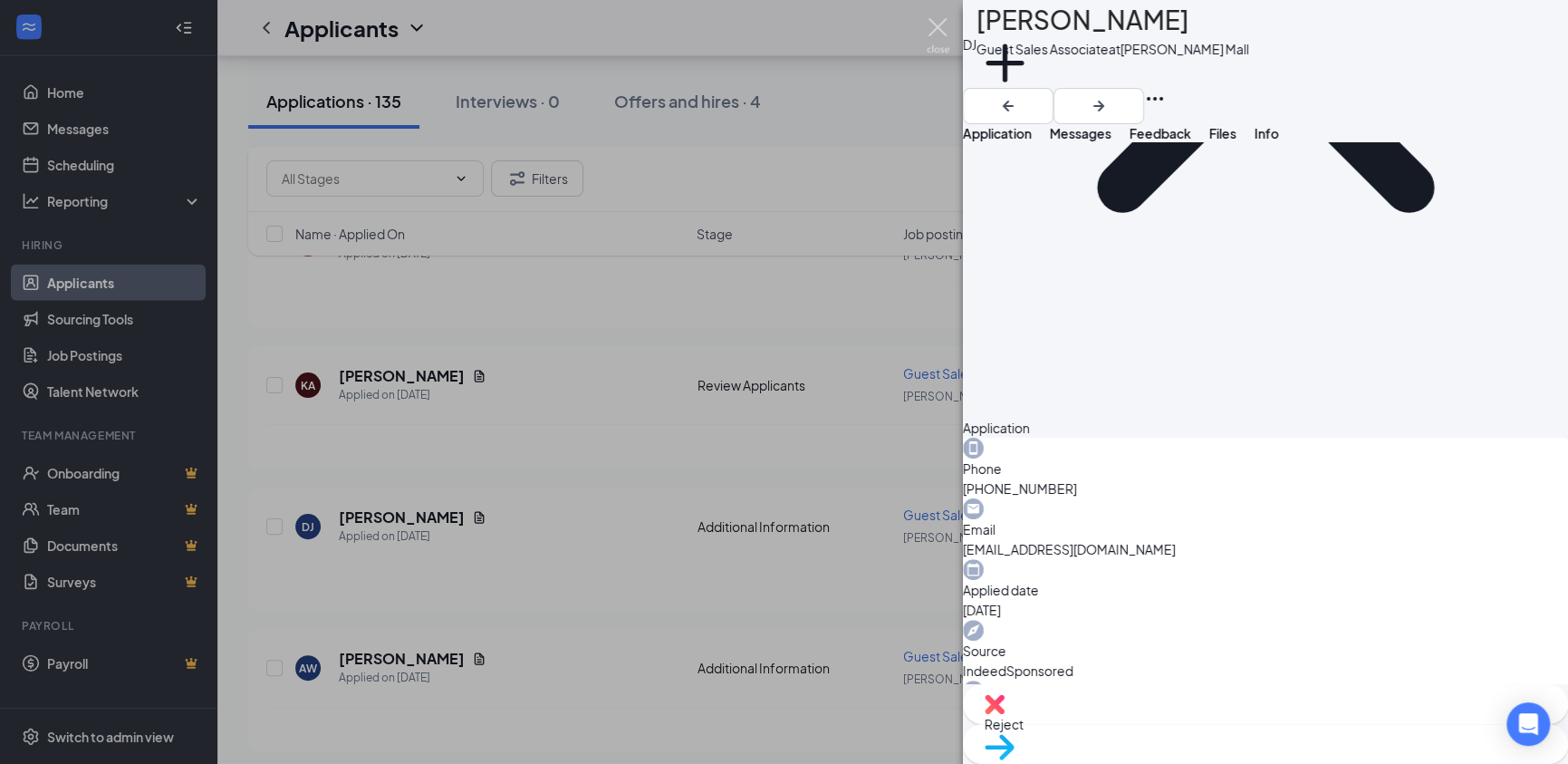
click at [937, 23] on img at bounding box center [938, 35] width 23 height 35
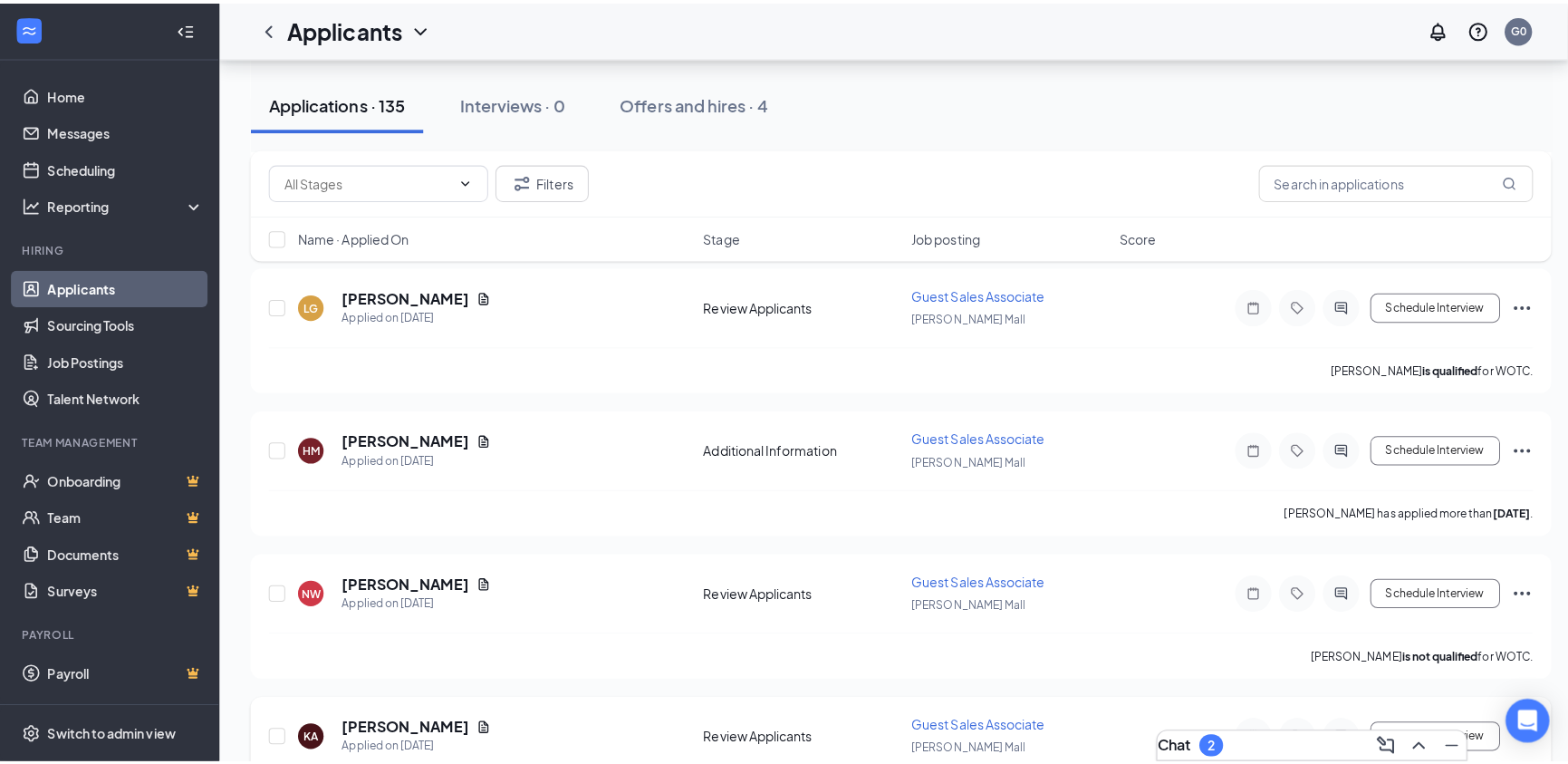
scroll to position [10987, 0]
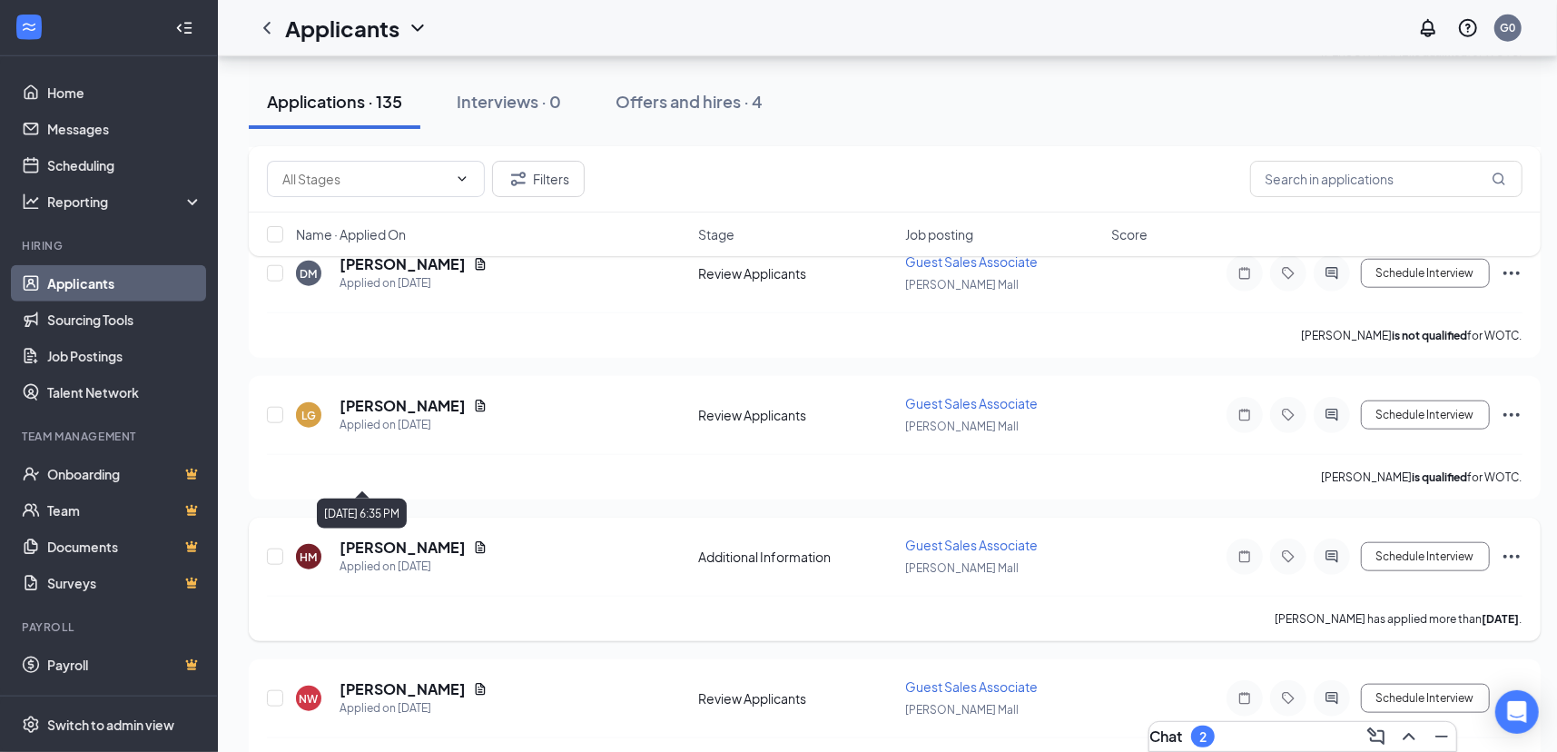
click at [387, 537] on h5 "[PERSON_NAME]" at bounding box center [402, 547] width 126 height 20
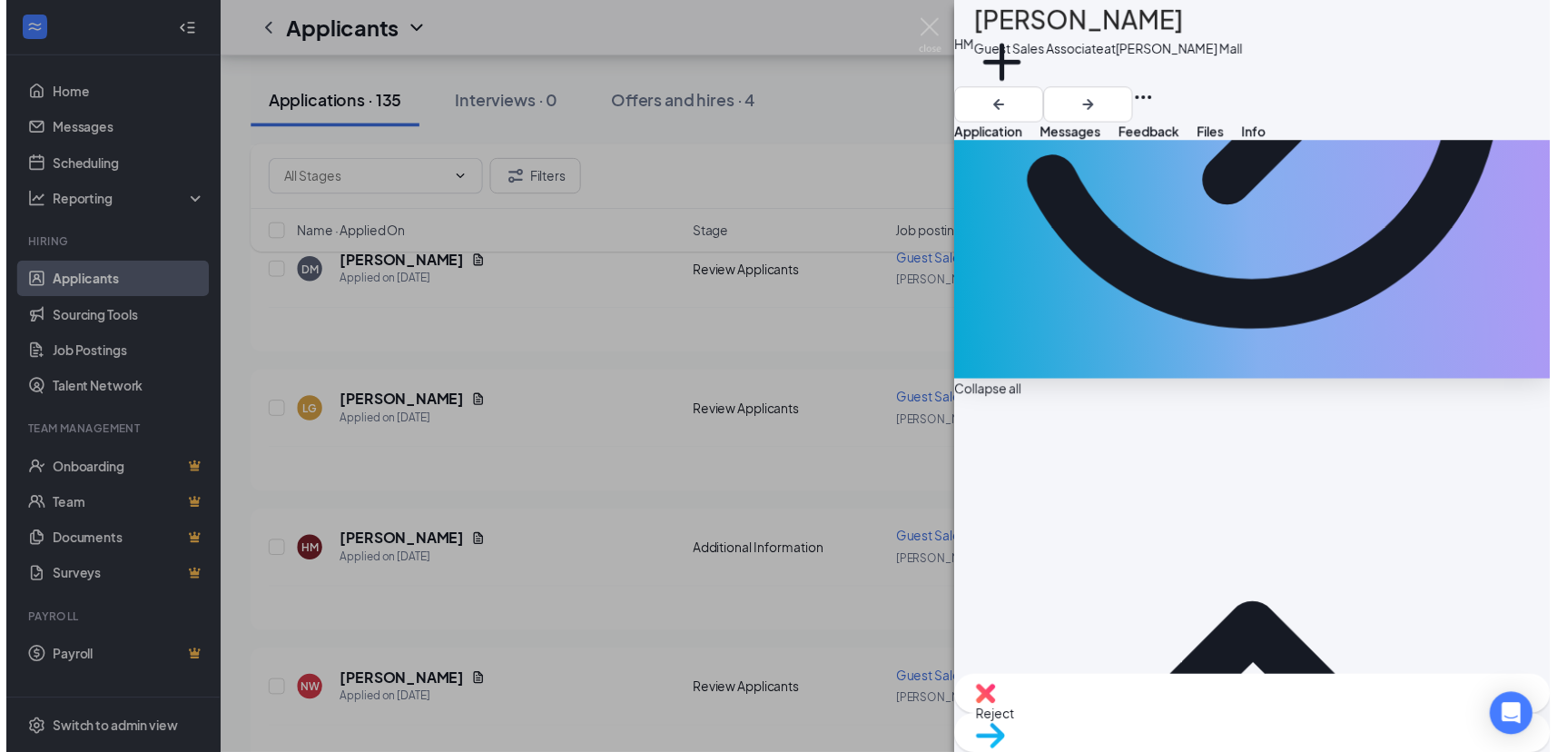
scroll to position [408, 0]
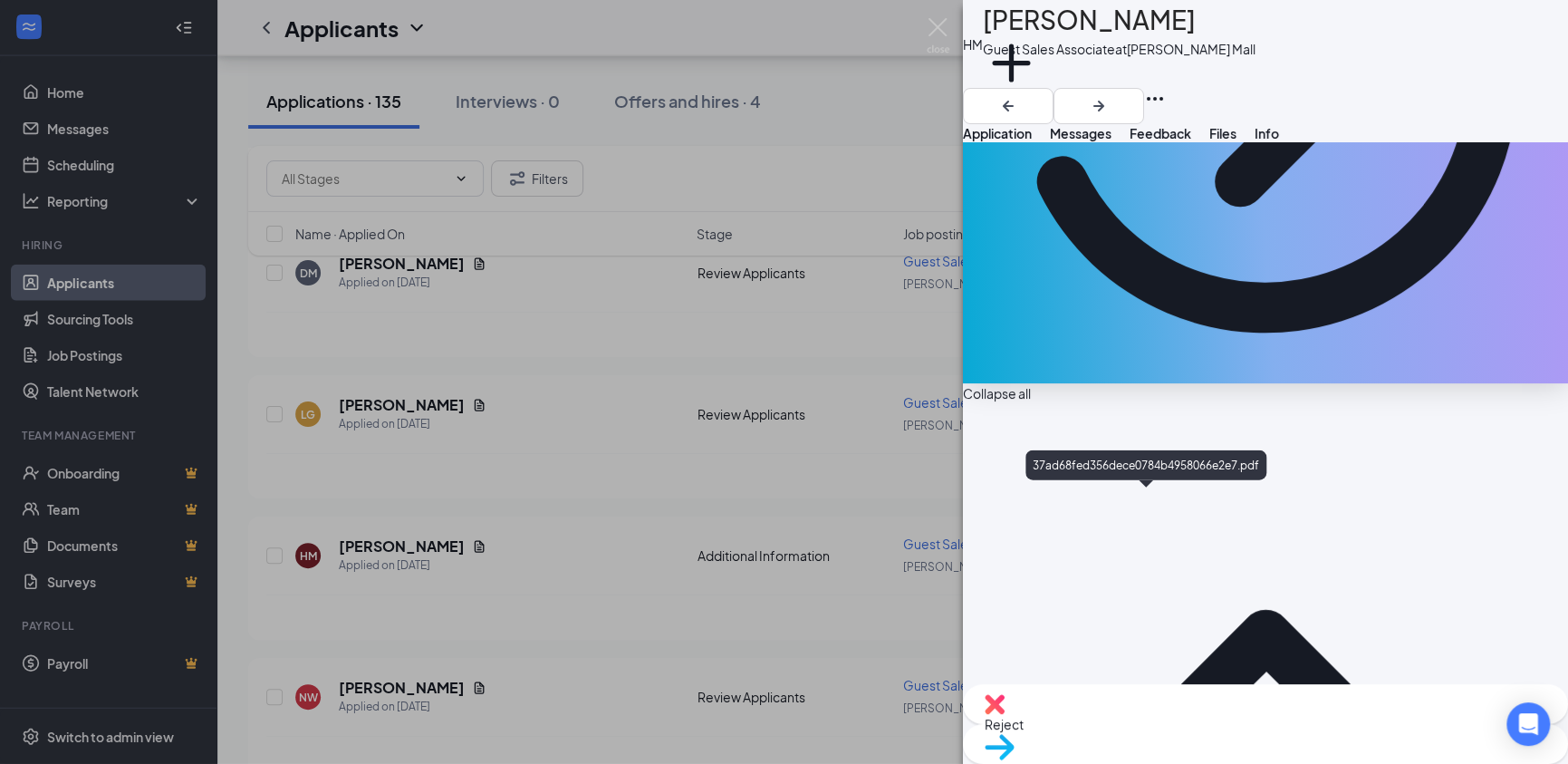
click at [944, 27] on img at bounding box center [938, 35] width 23 height 35
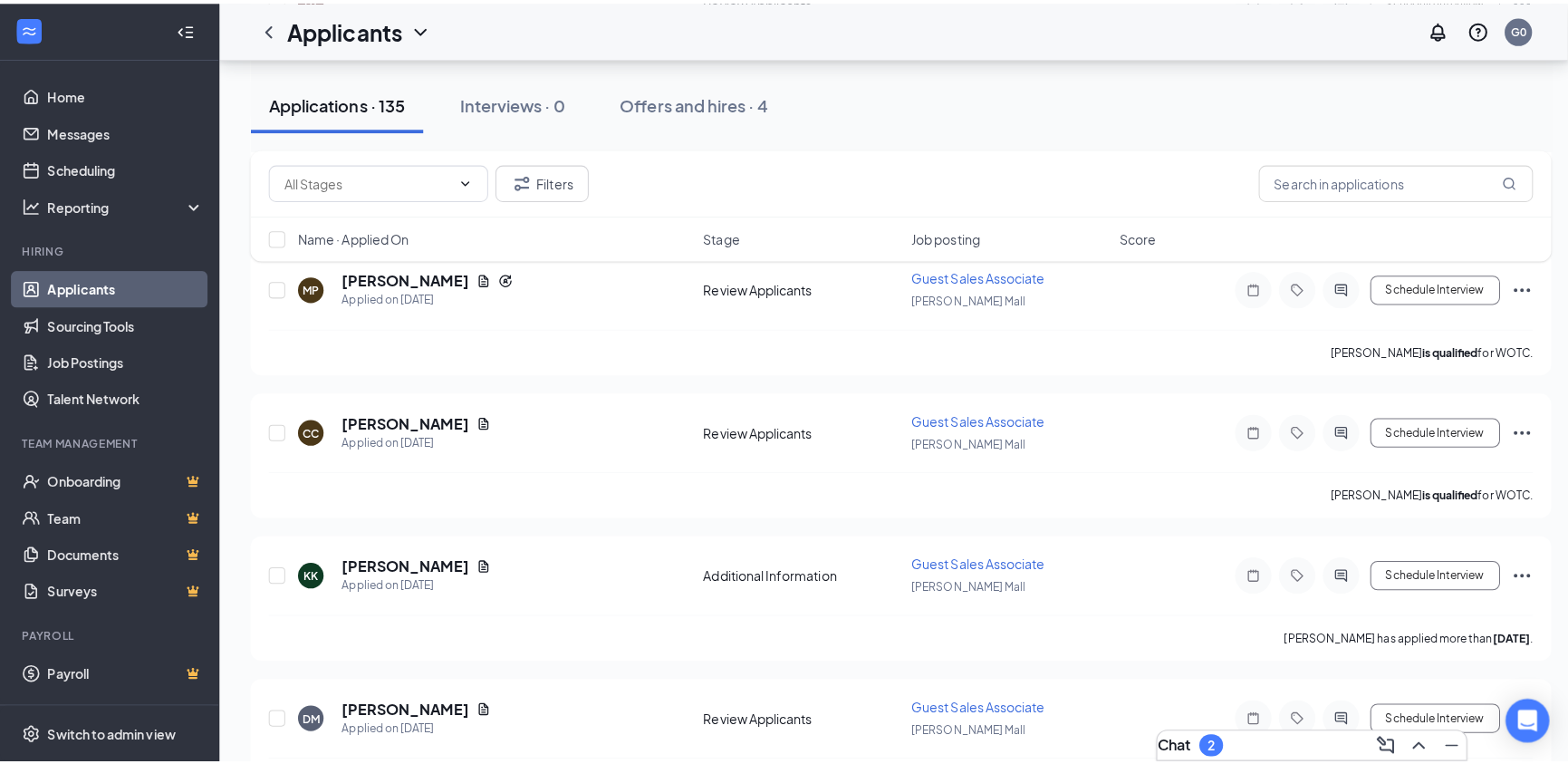
scroll to position [10533, 0]
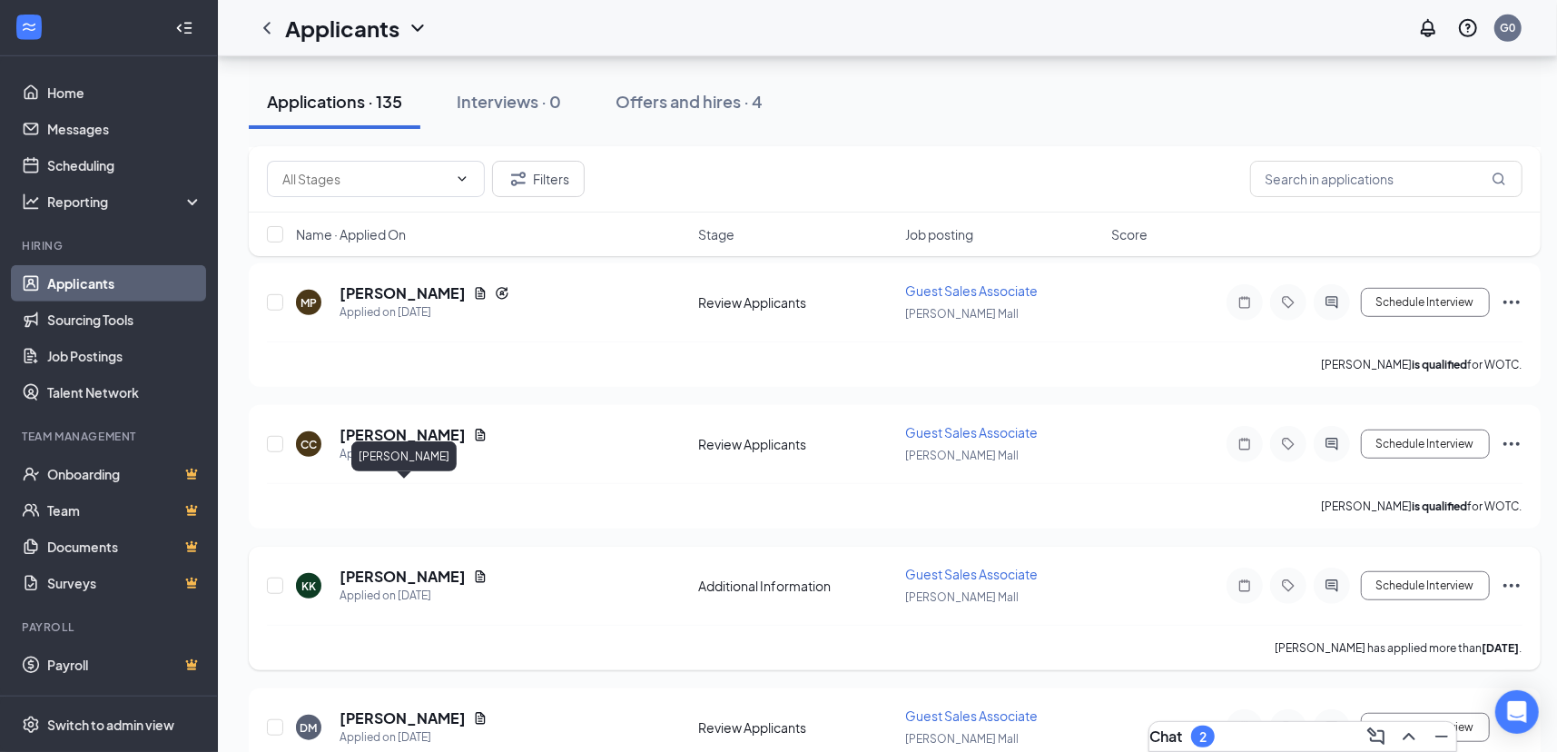
click at [461, 566] on h5 "[PERSON_NAME]" at bounding box center [402, 576] width 126 height 20
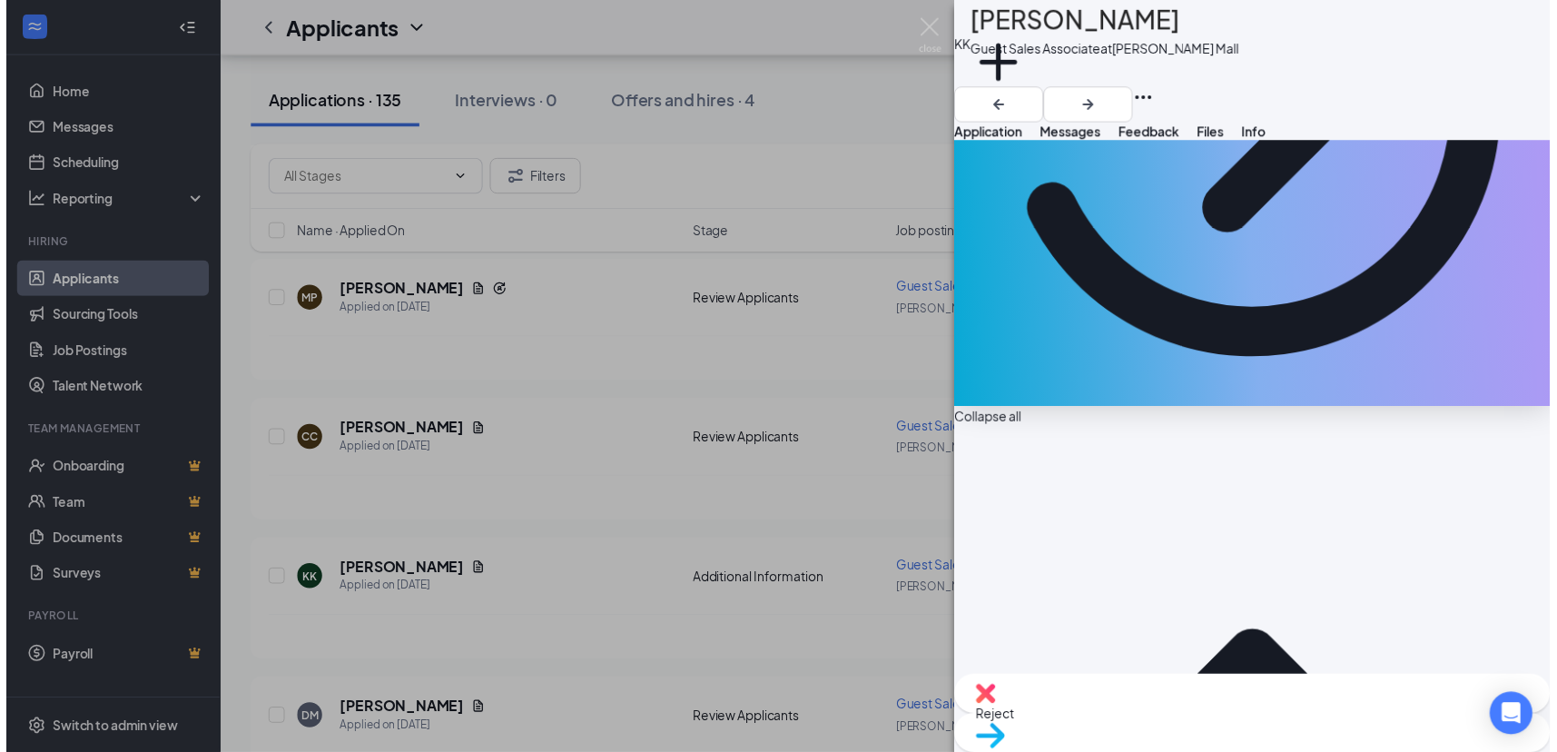
scroll to position [408, 0]
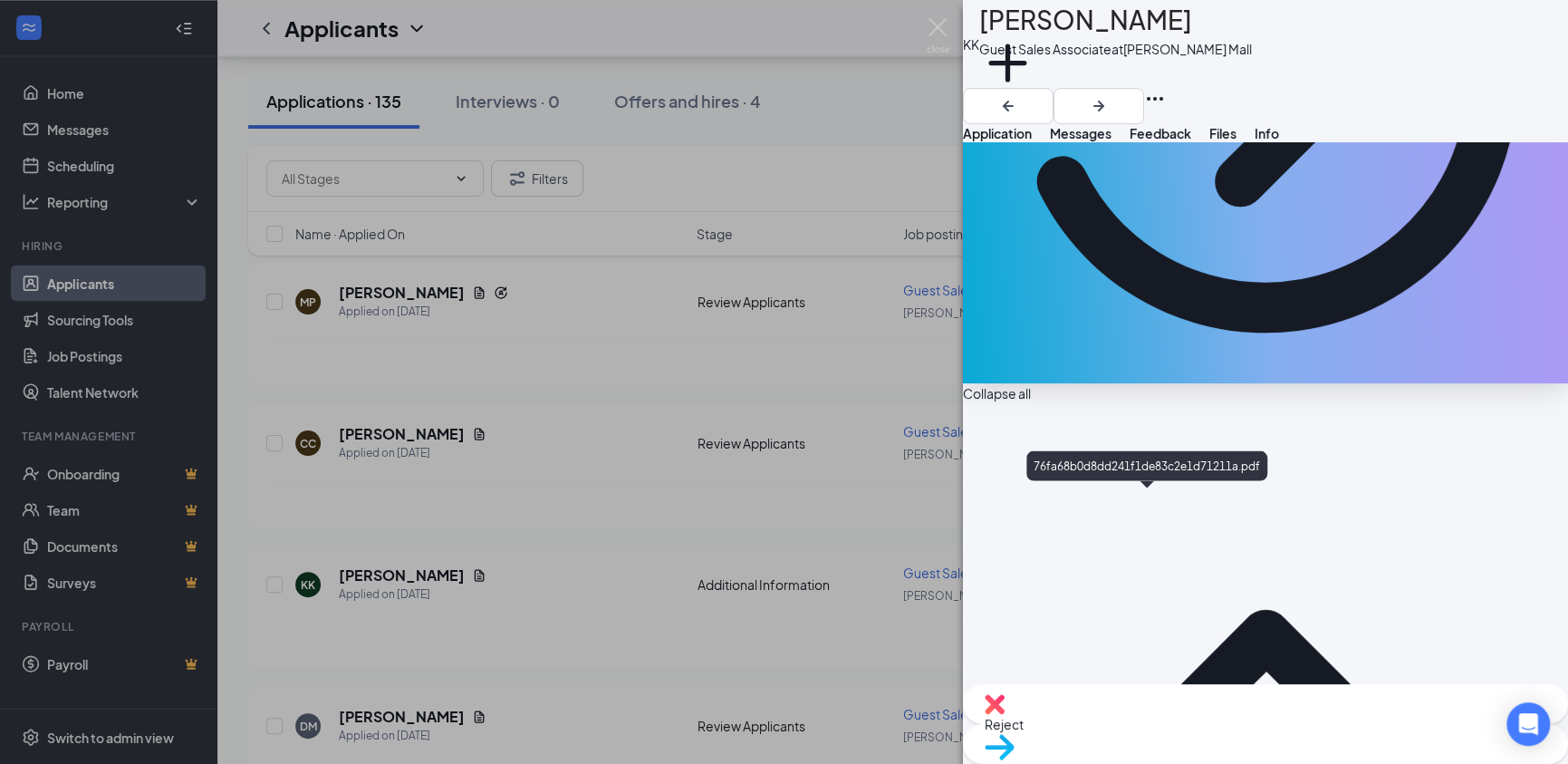
click at [944, 28] on img at bounding box center [938, 35] width 23 height 35
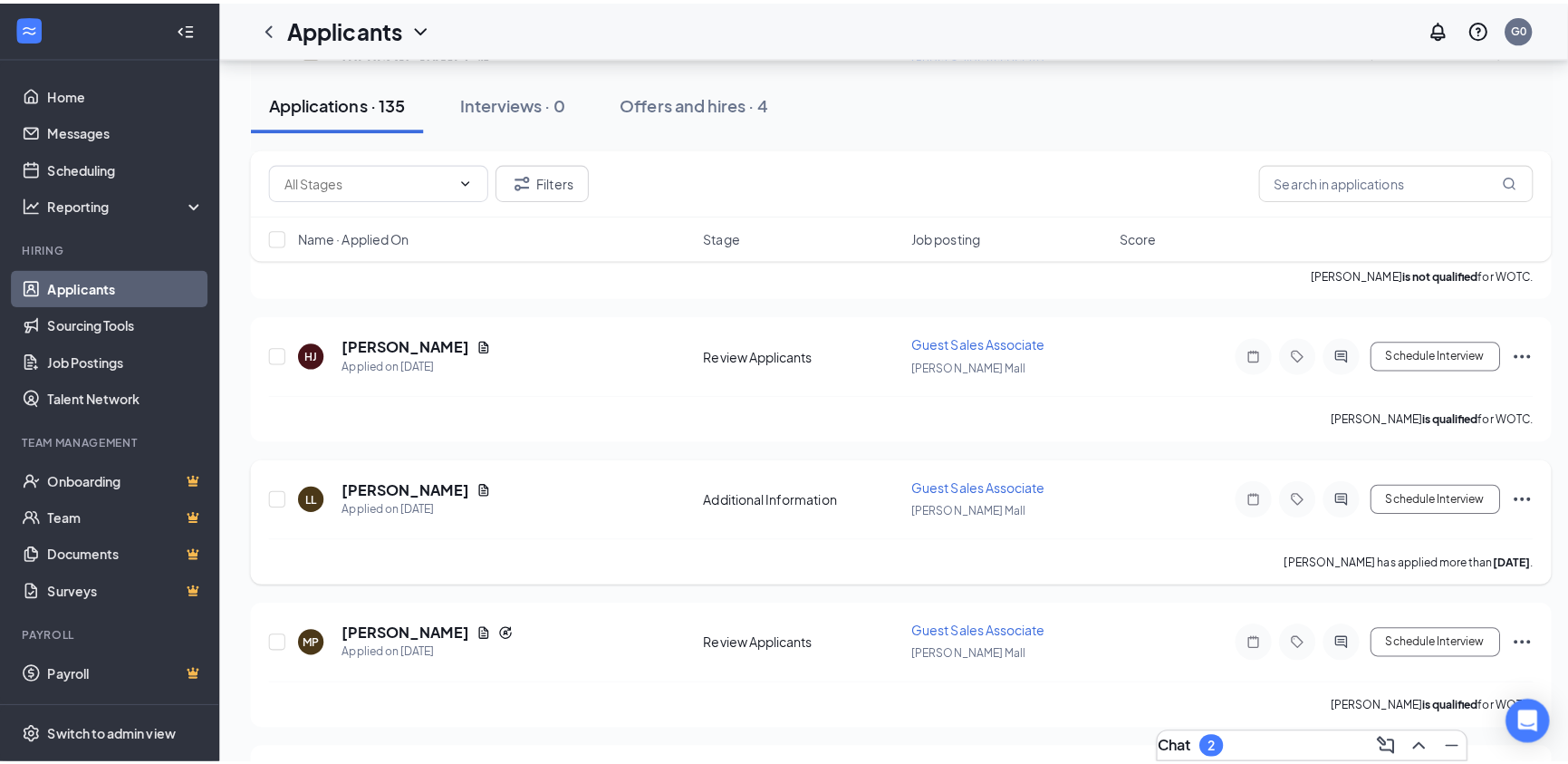
scroll to position [10171, 0]
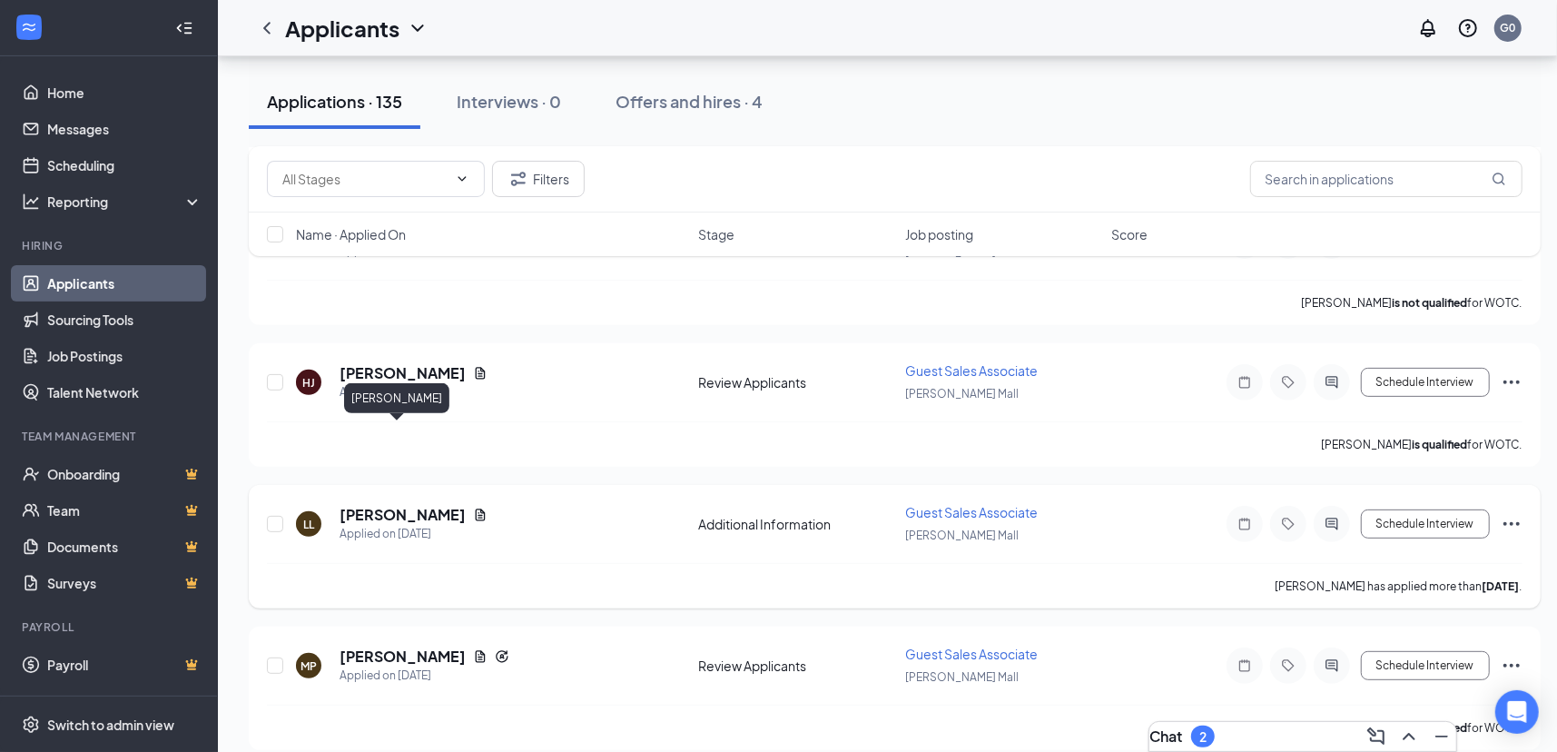
click at [362, 505] on h5 "[PERSON_NAME]" at bounding box center [402, 515] width 126 height 20
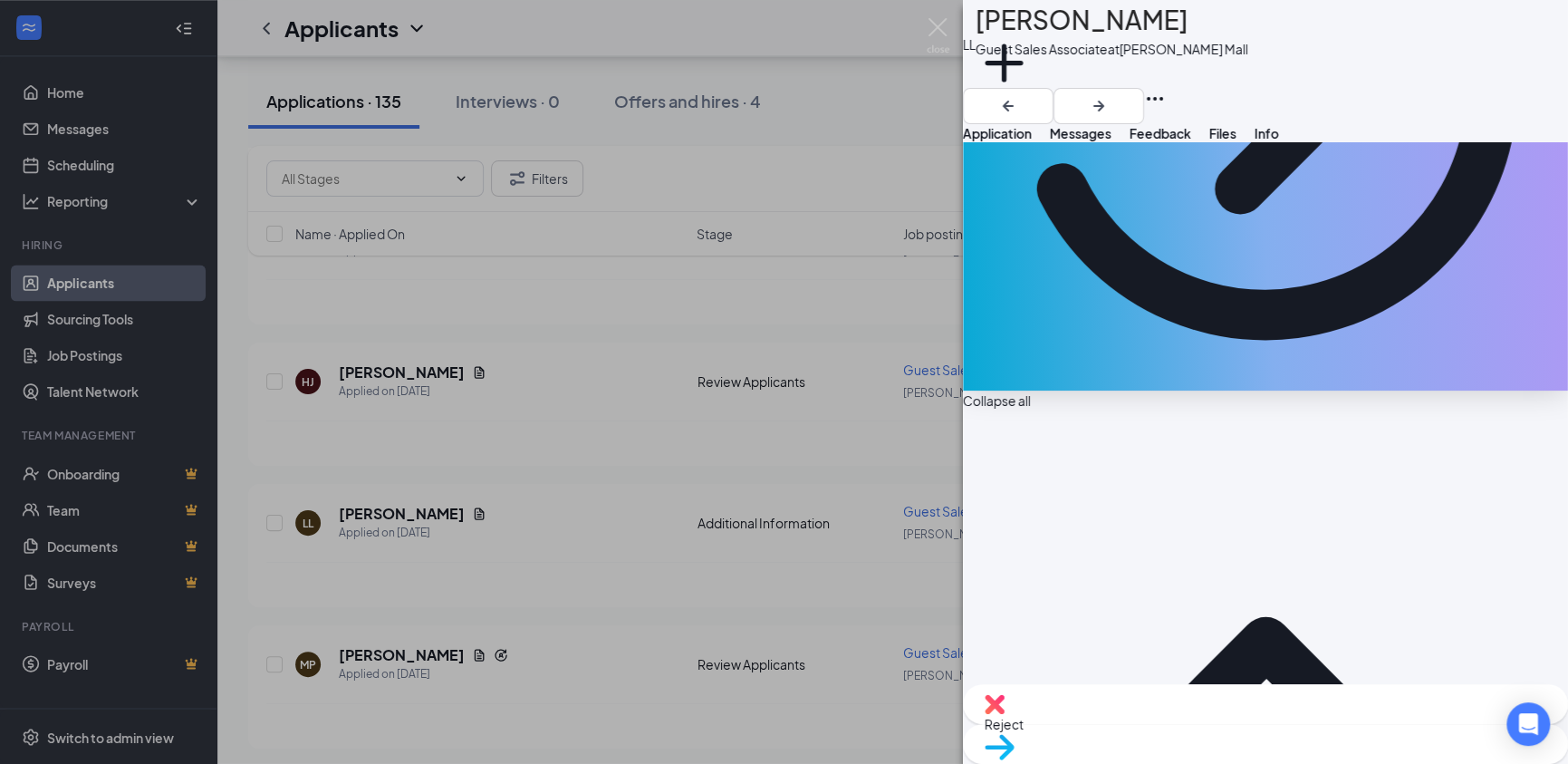
scroll to position [407, 0]
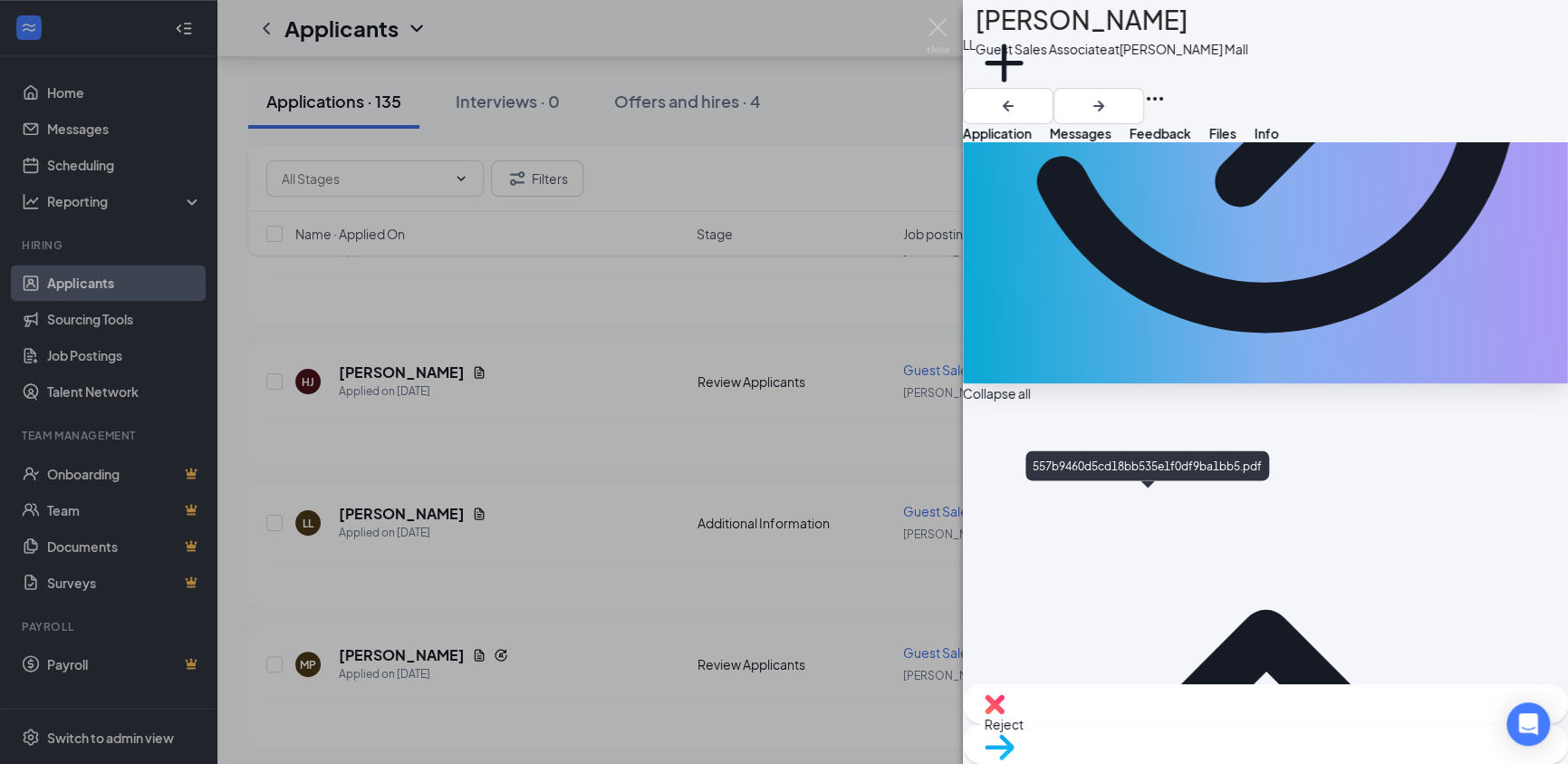
click at [941, 26] on img at bounding box center [938, 35] width 23 height 35
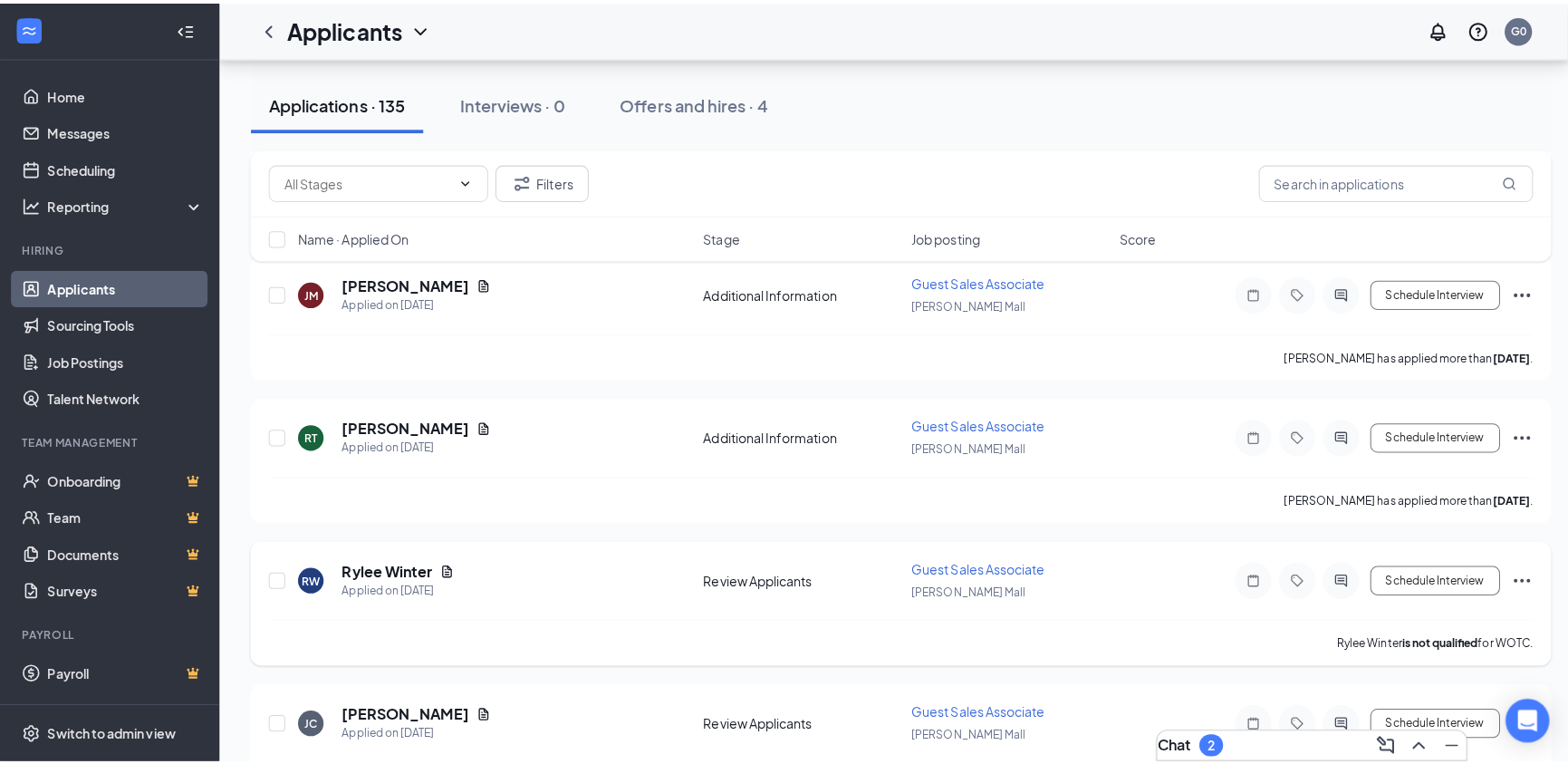
scroll to position [9265, 0]
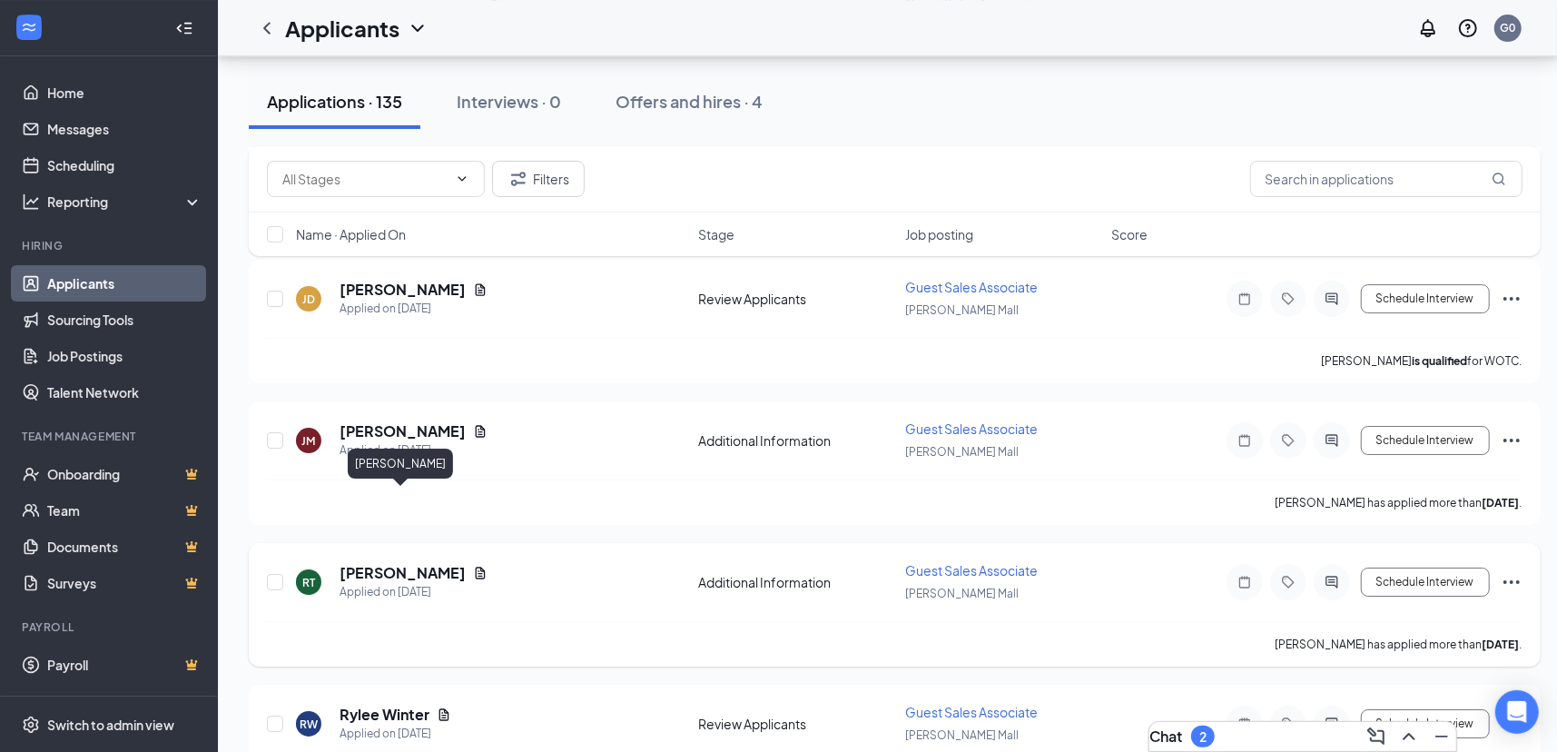
click at [421, 563] on h5 "[PERSON_NAME]" at bounding box center [402, 573] width 126 height 20
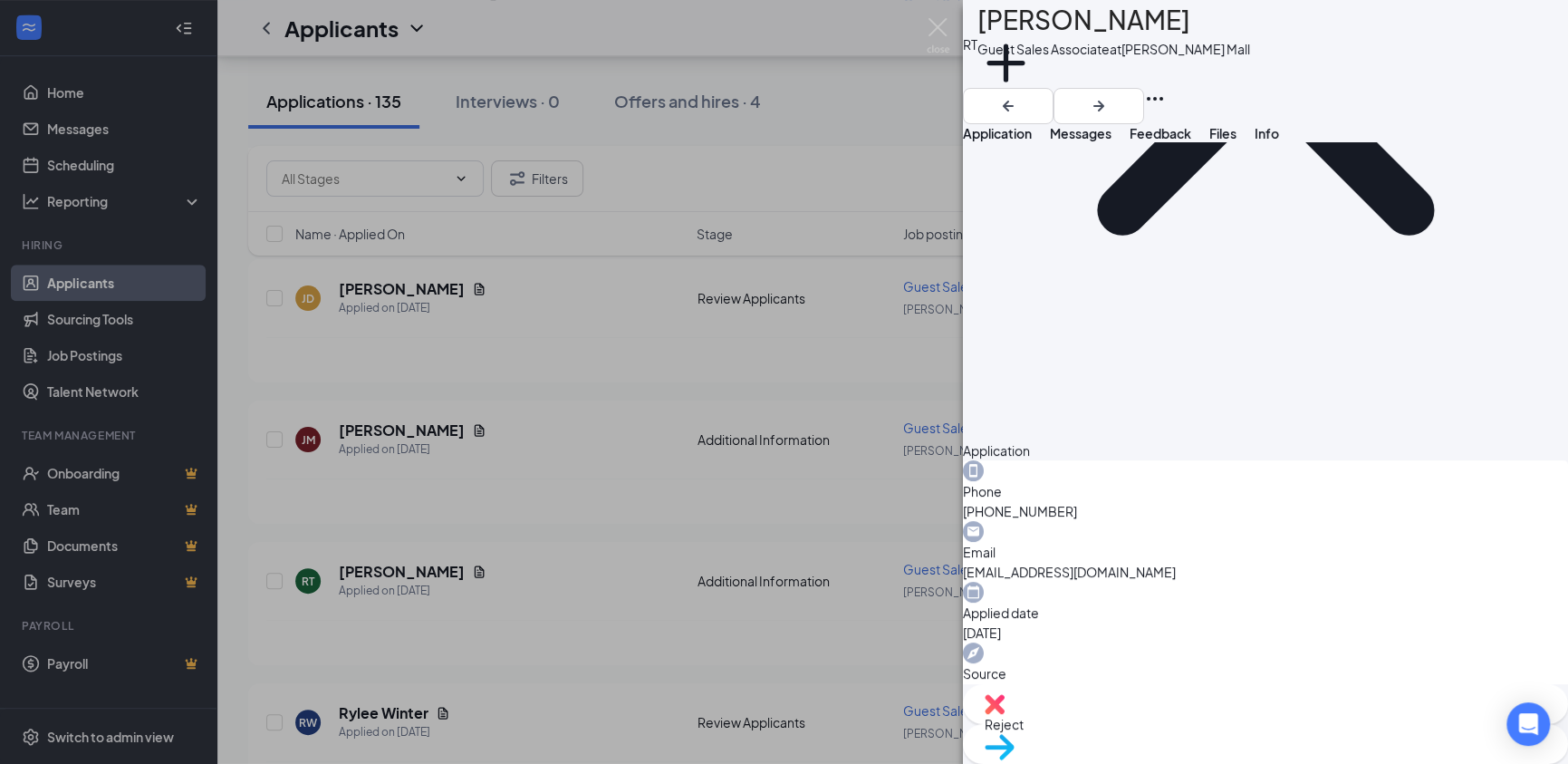
scroll to position [358, 0]
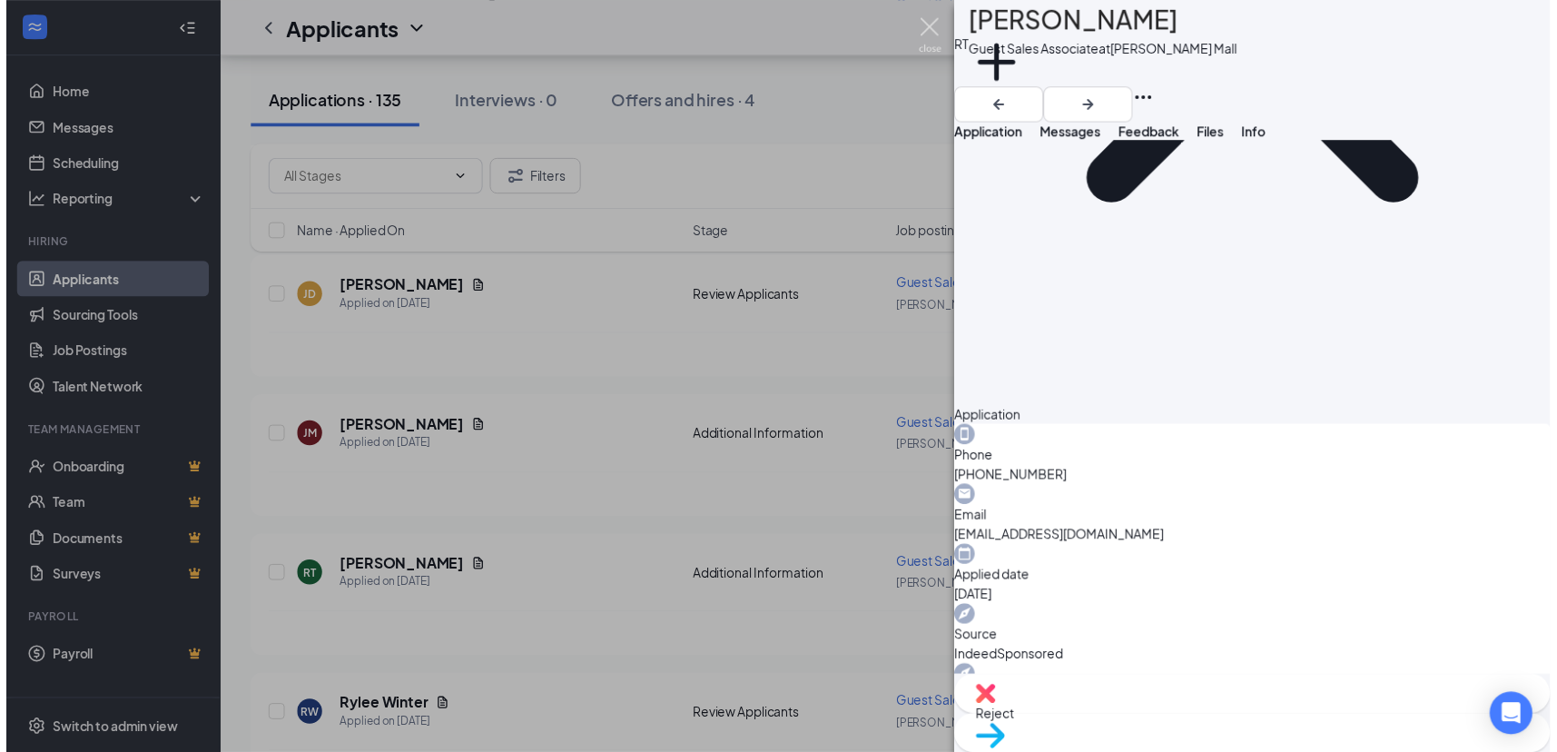
scroll to position [350, 0]
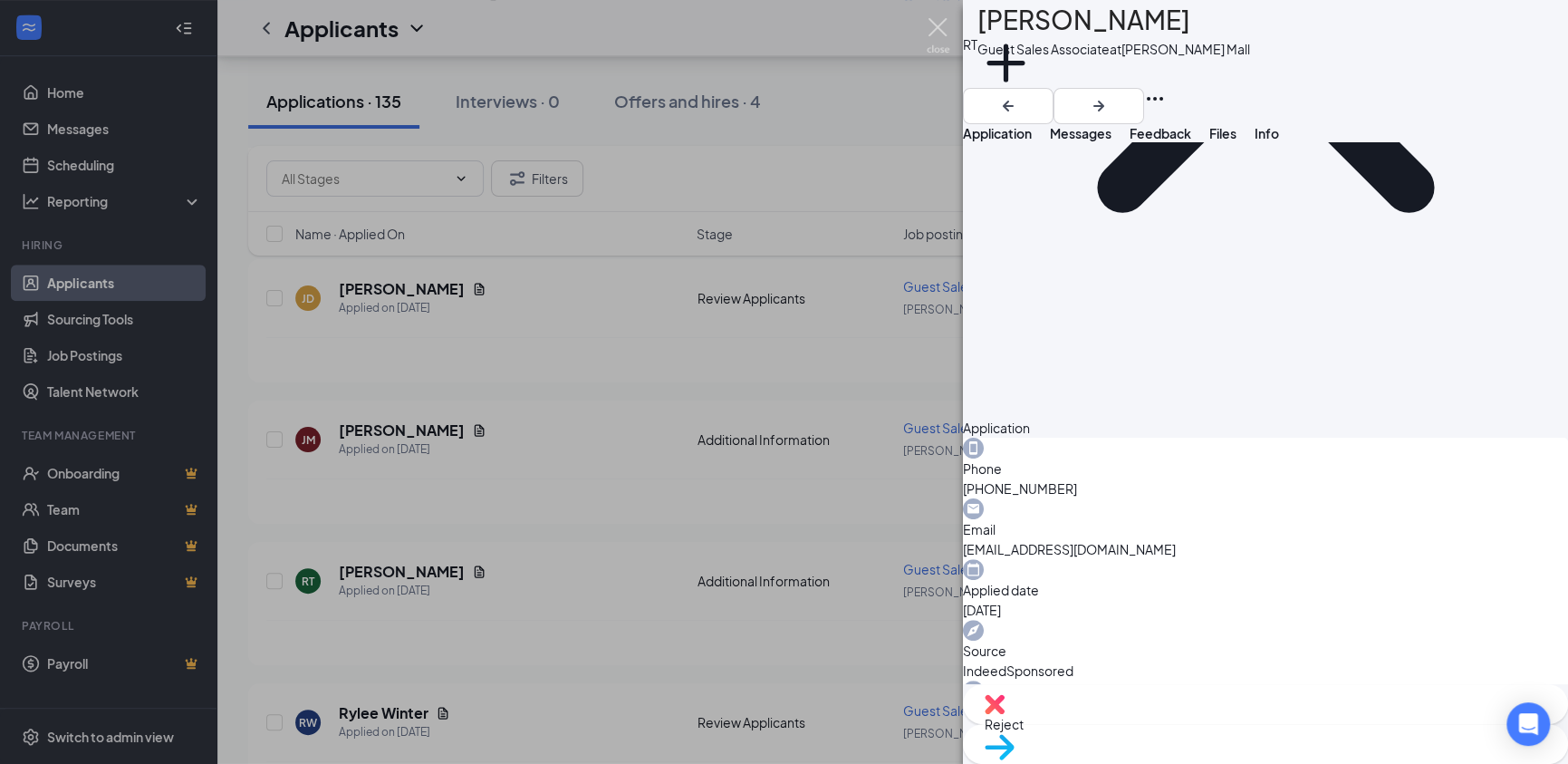
click at [943, 28] on img at bounding box center [938, 35] width 23 height 35
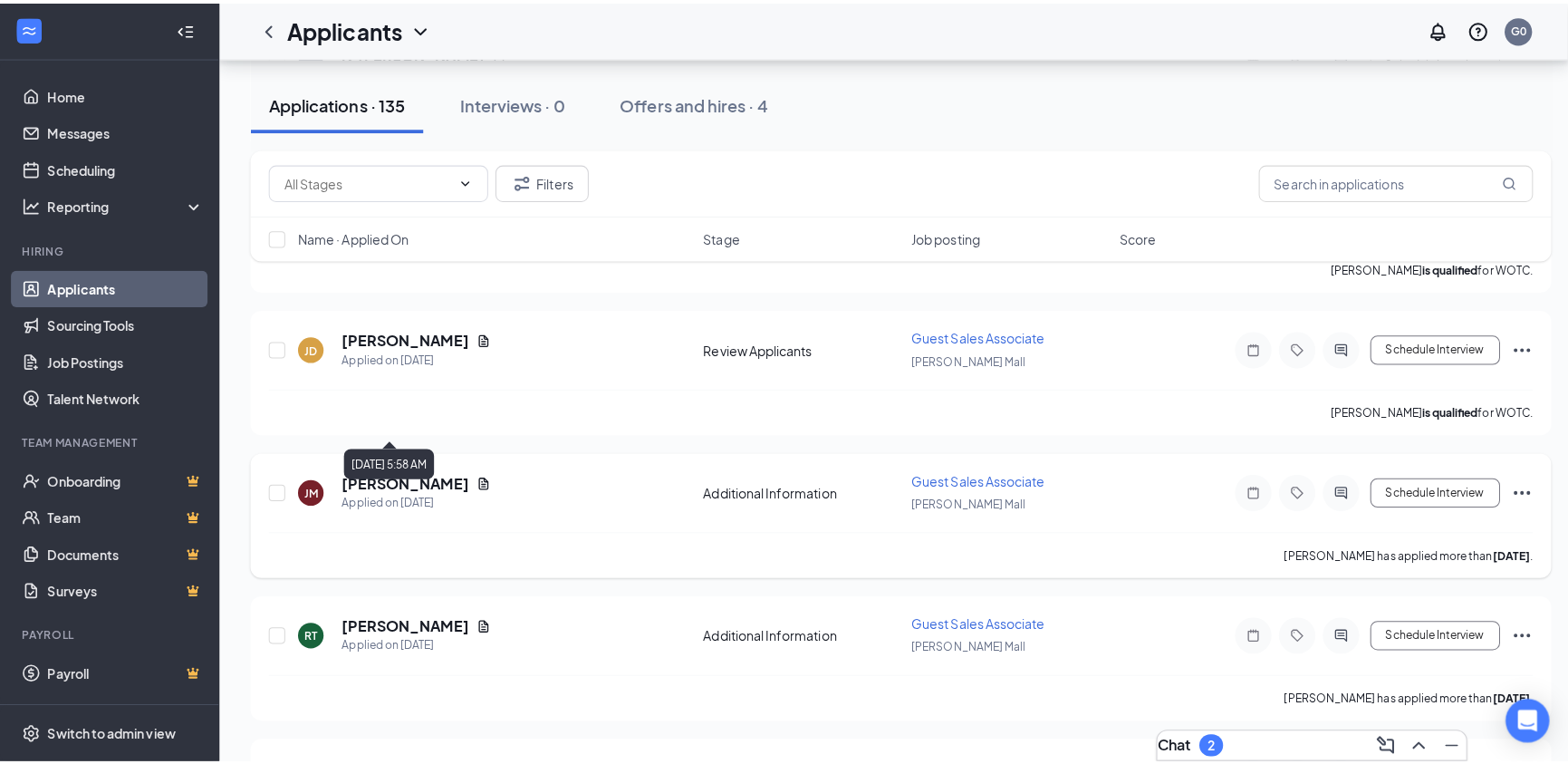
scroll to position [9174, 0]
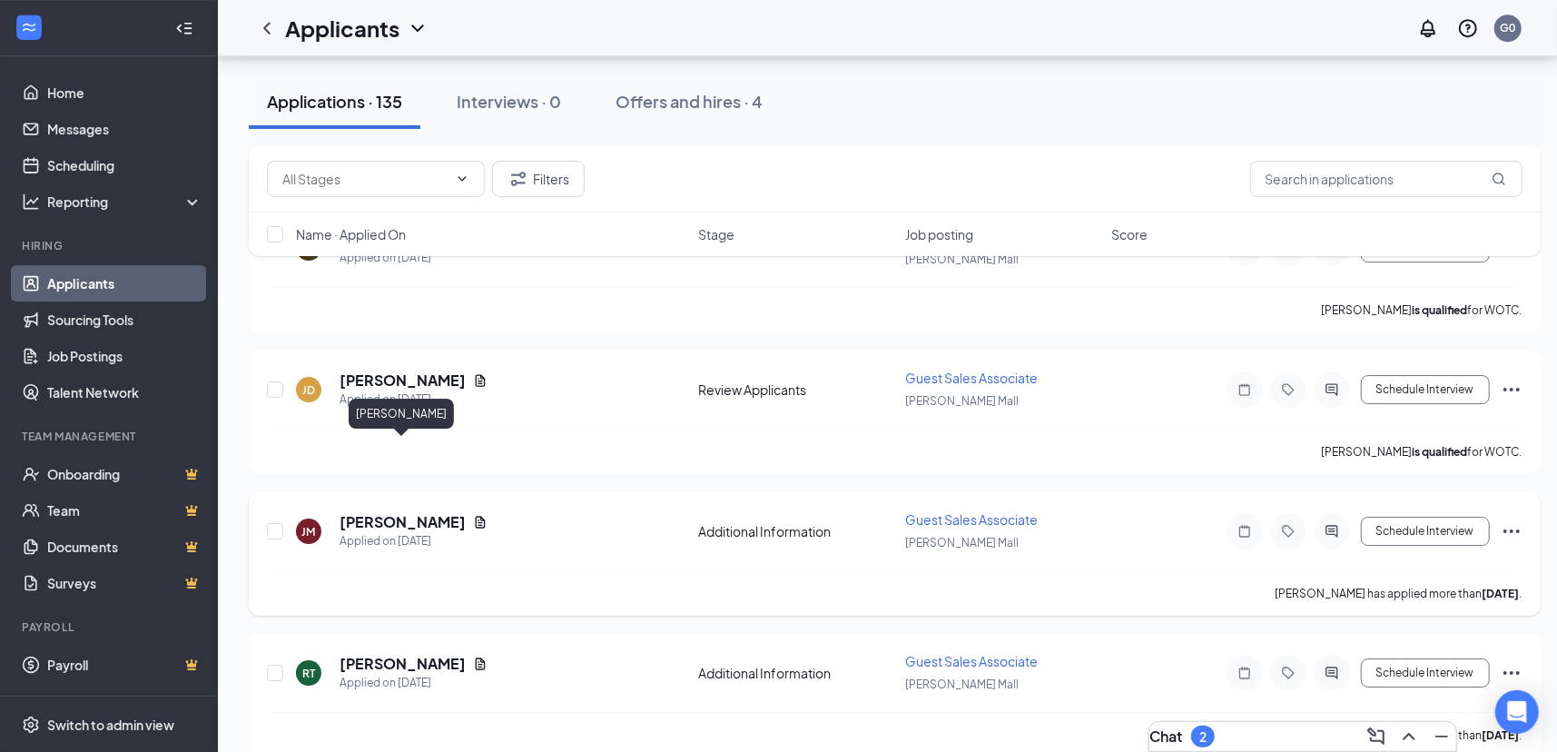
click at [425, 512] on h5 "[PERSON_NAME]" at bounding box center [402, 522] width 126 height 20
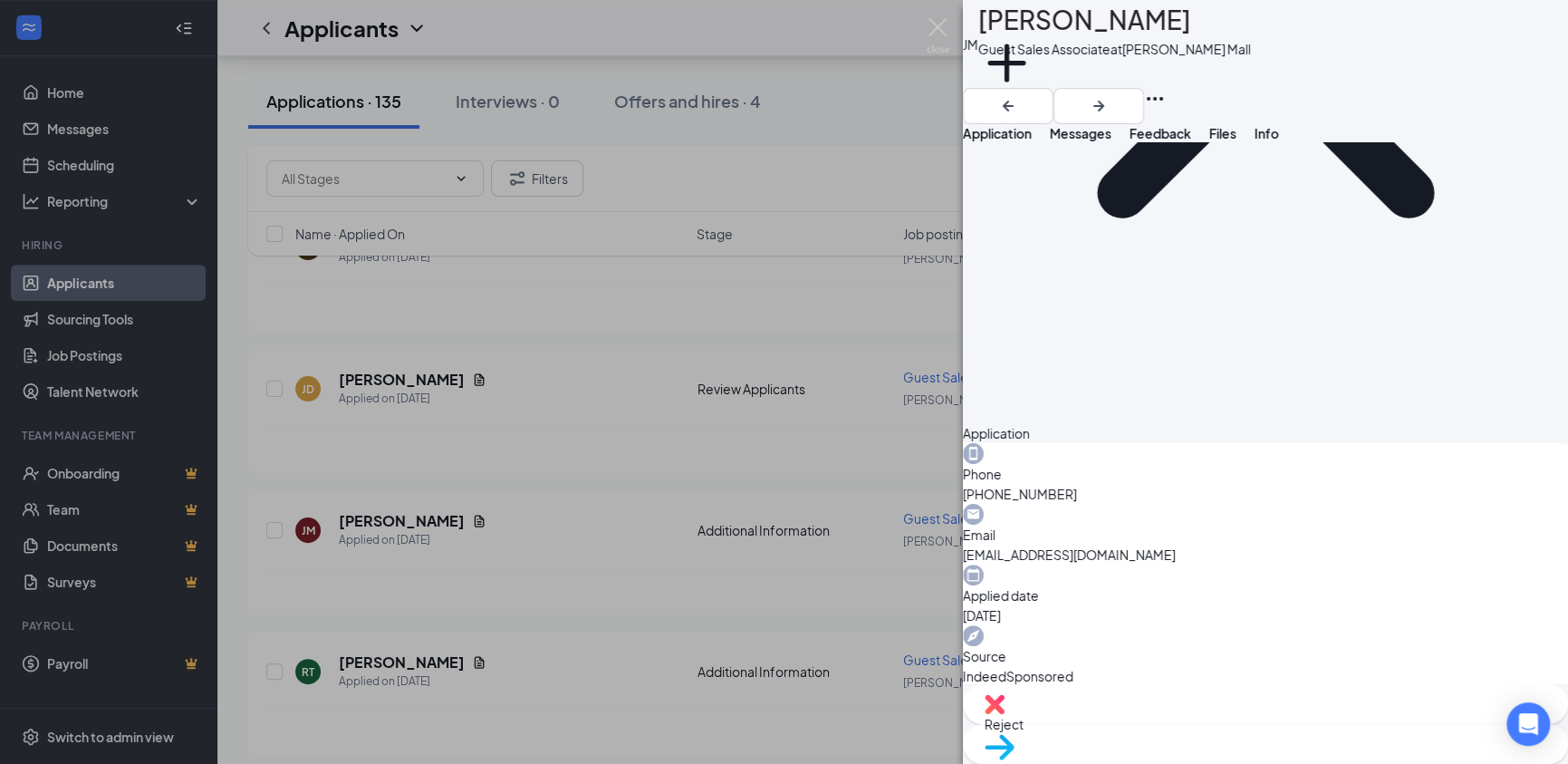
scroll to position [358, 0]
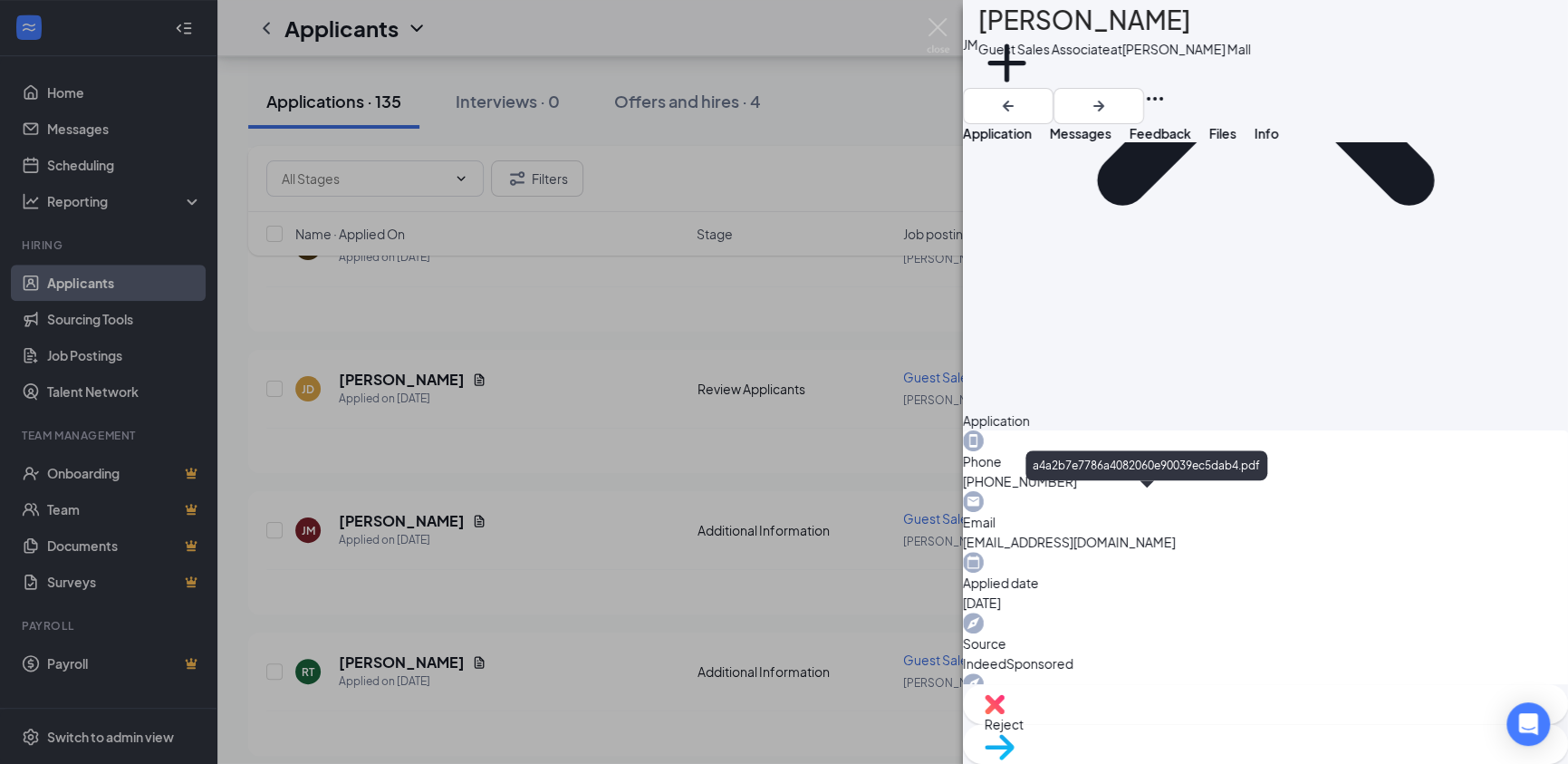
click at [937, 29] on img at bounding box center [938, 35] width 23 height 35
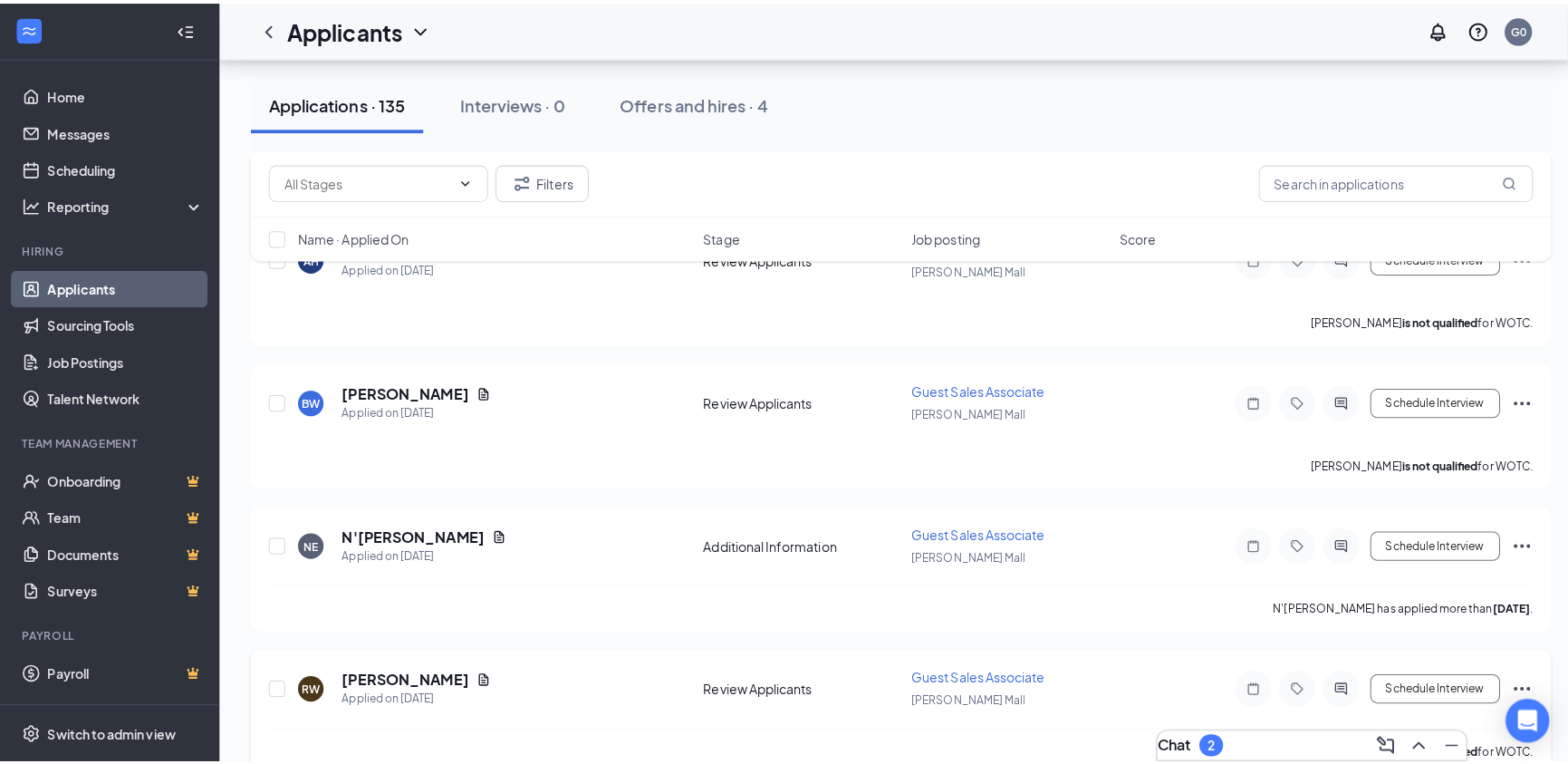
scroll to position [8721, 0]
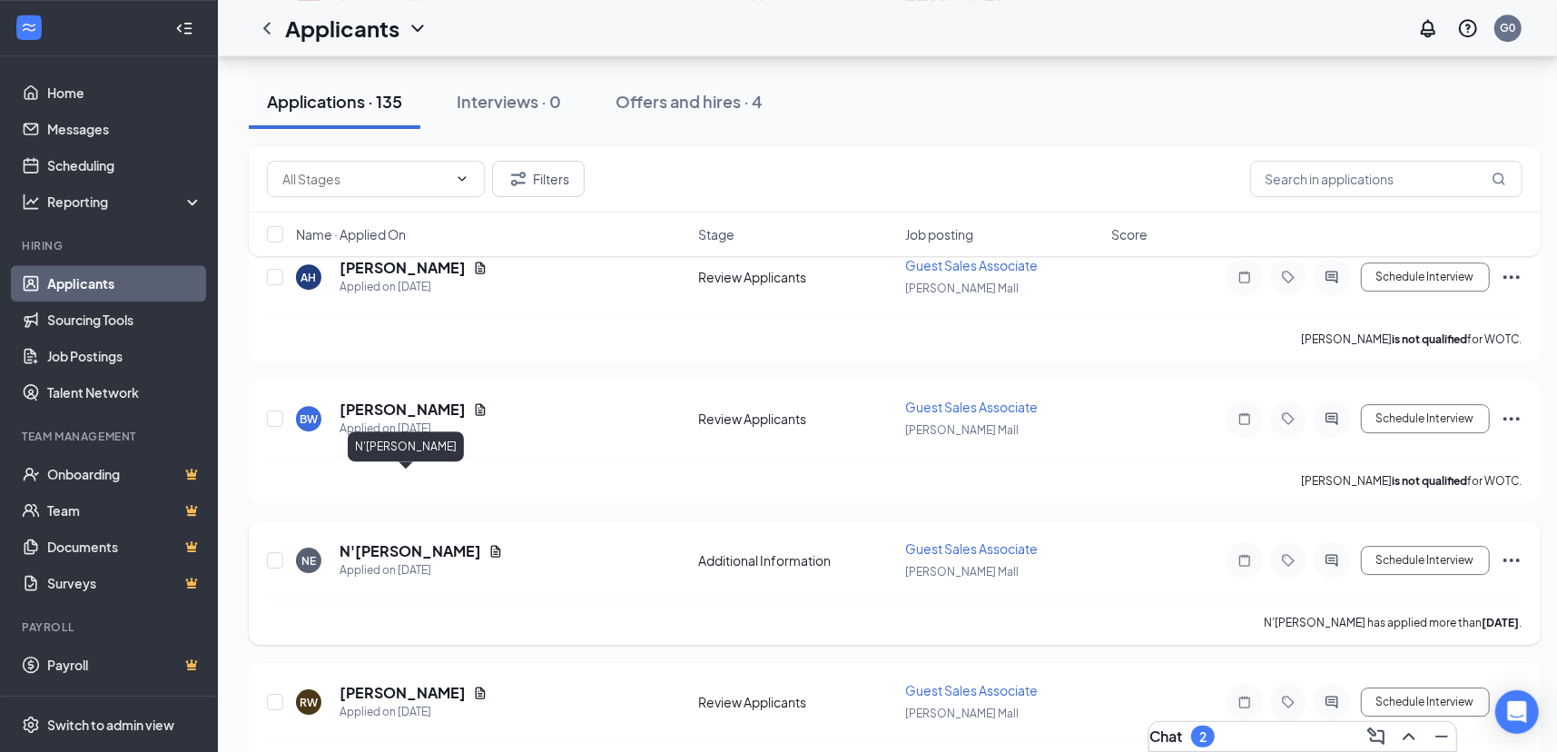
click at [388, 541] on h5 "N'[PERSON_NAME]" at bounding box center [410, 551] width 142 height 20
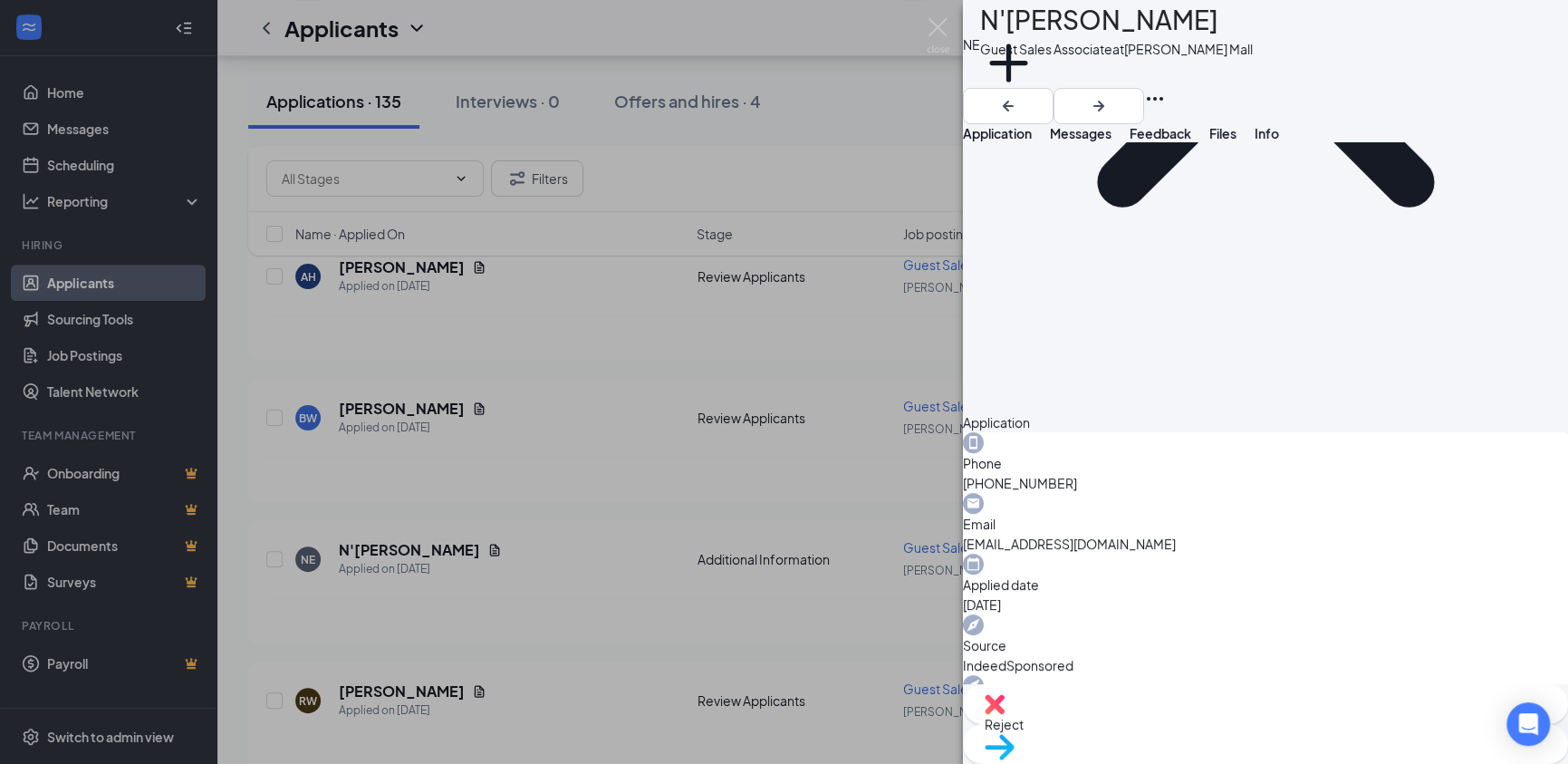
scroll to position [358, 0]
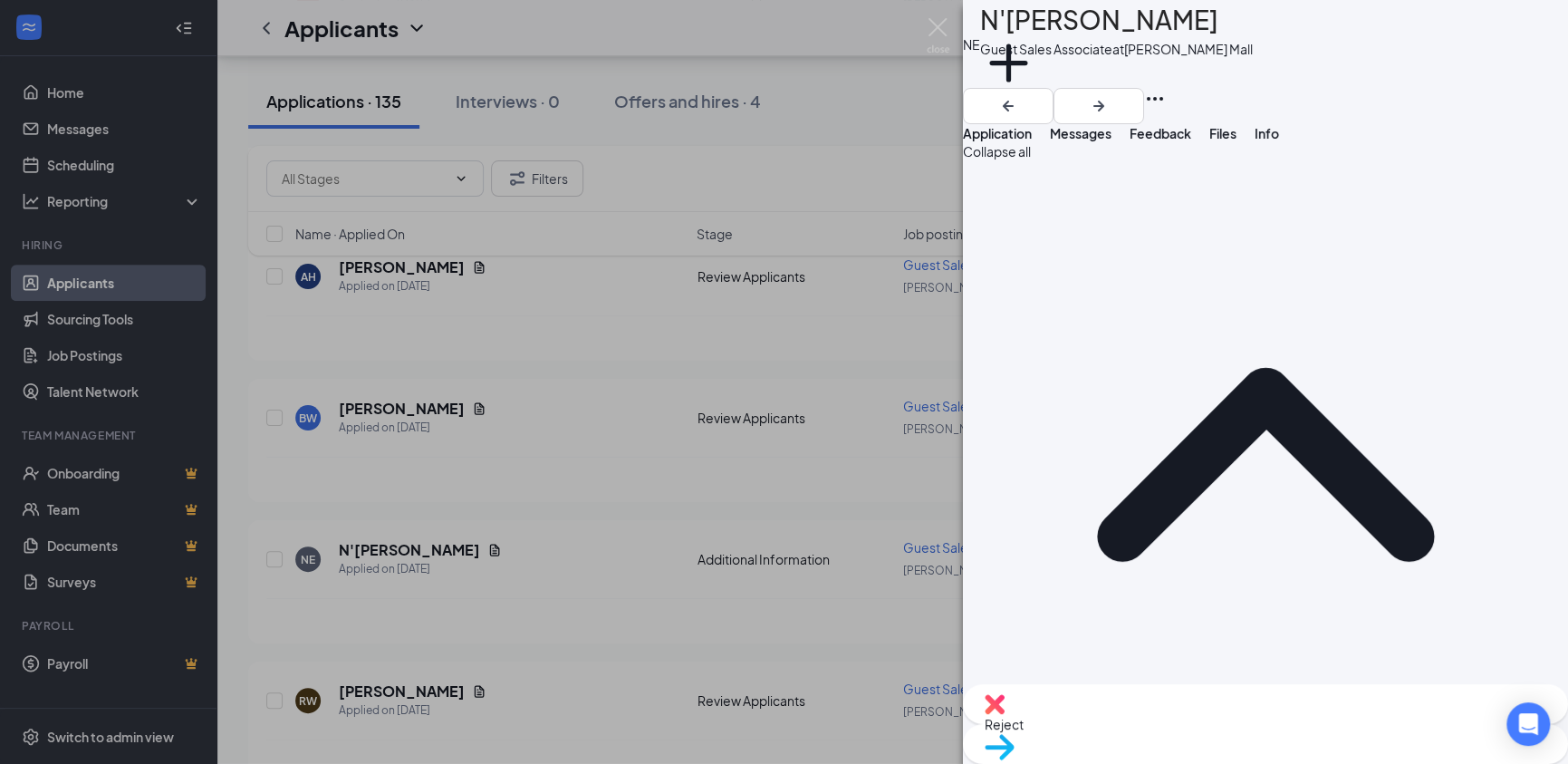
scroll to position [0, 0]
click at [1280, 142] on span "Info" at bounding box center [1267, 133] width 25 height 16
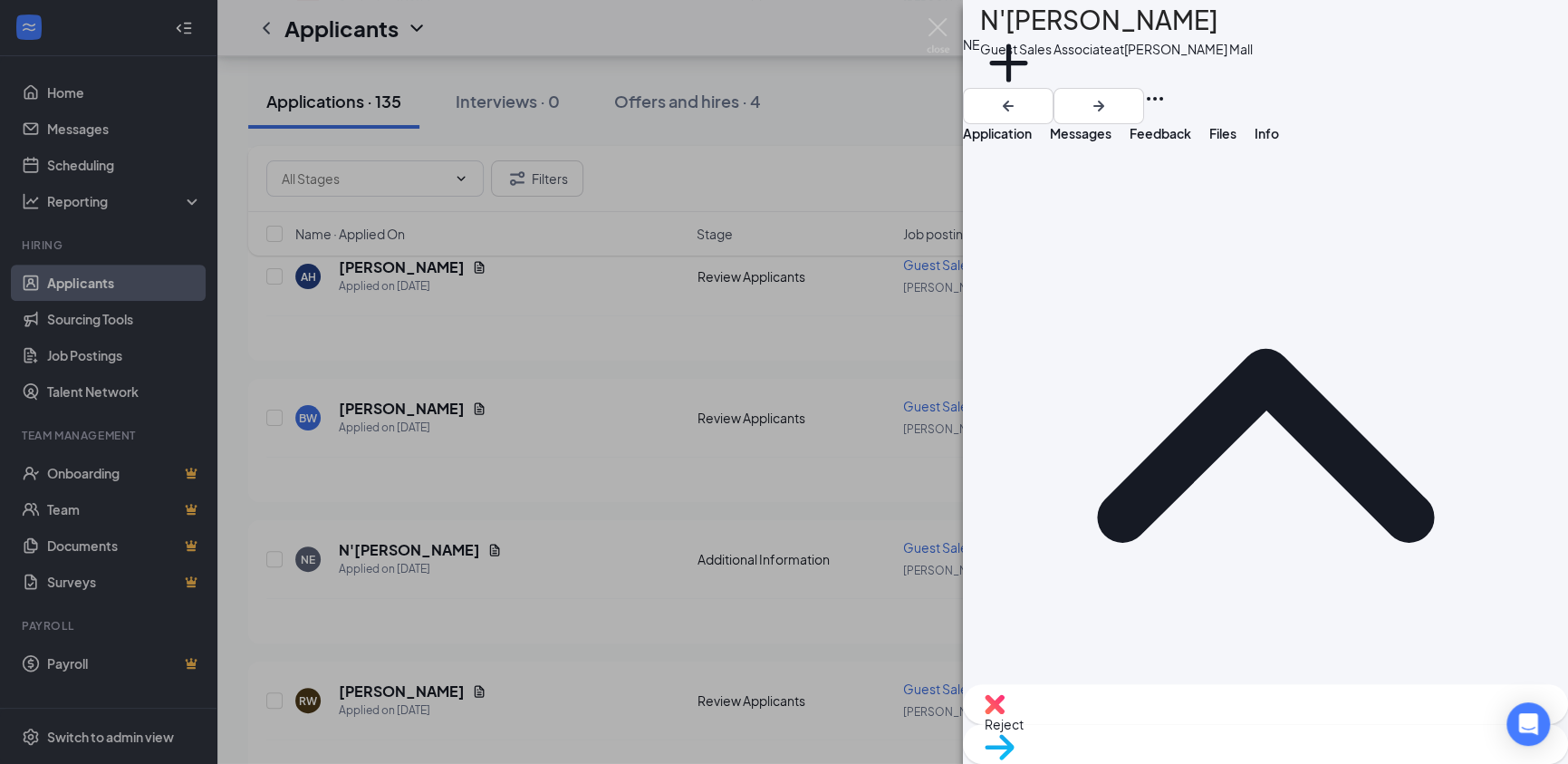
click at [1237, 138] on span "Files" at bounding box center [1223, 133] width 27 height 16
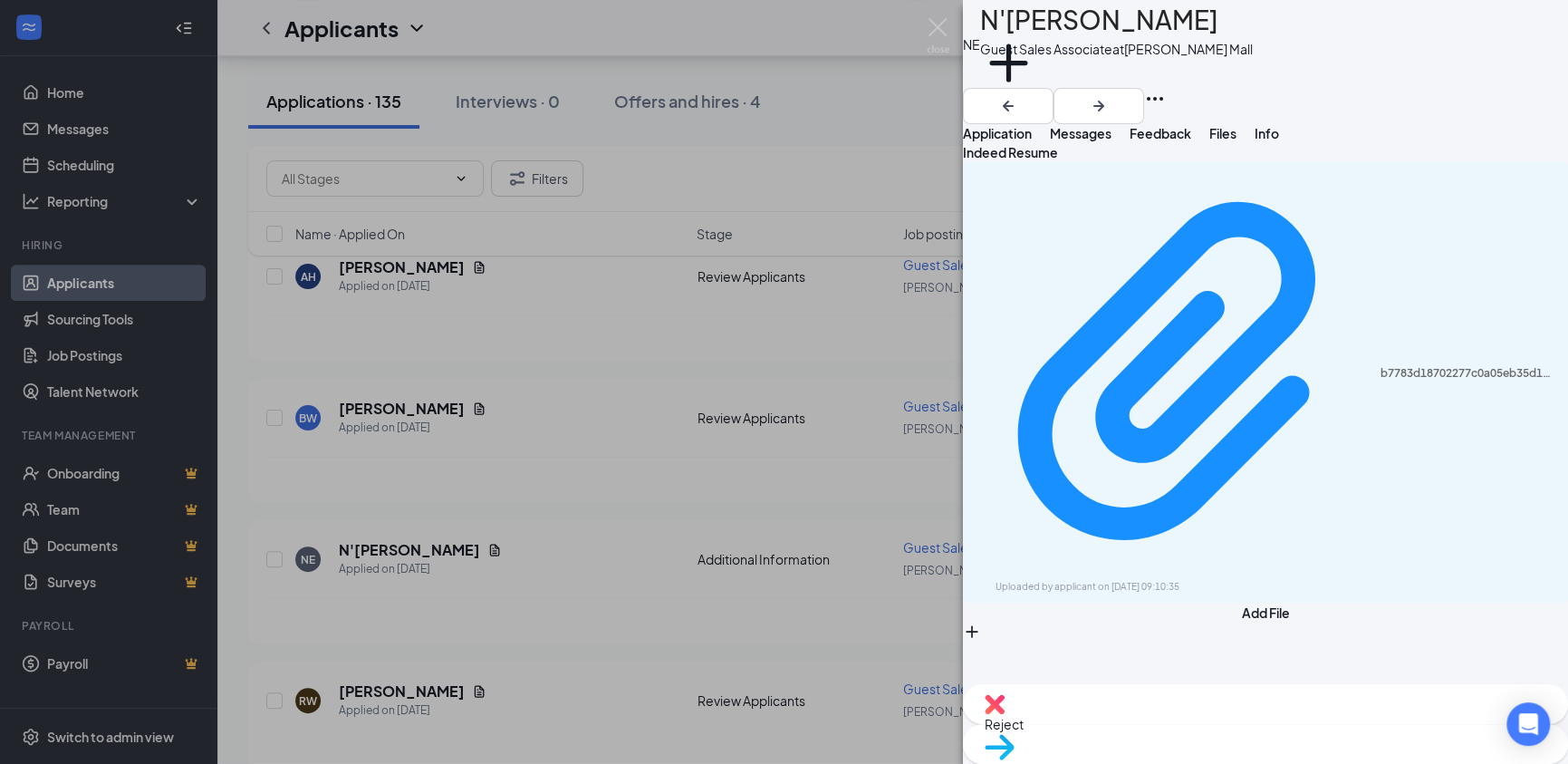
click at [1192, 142] on span "Feedback" at bounding box center [1161, 133] width 62 height 16
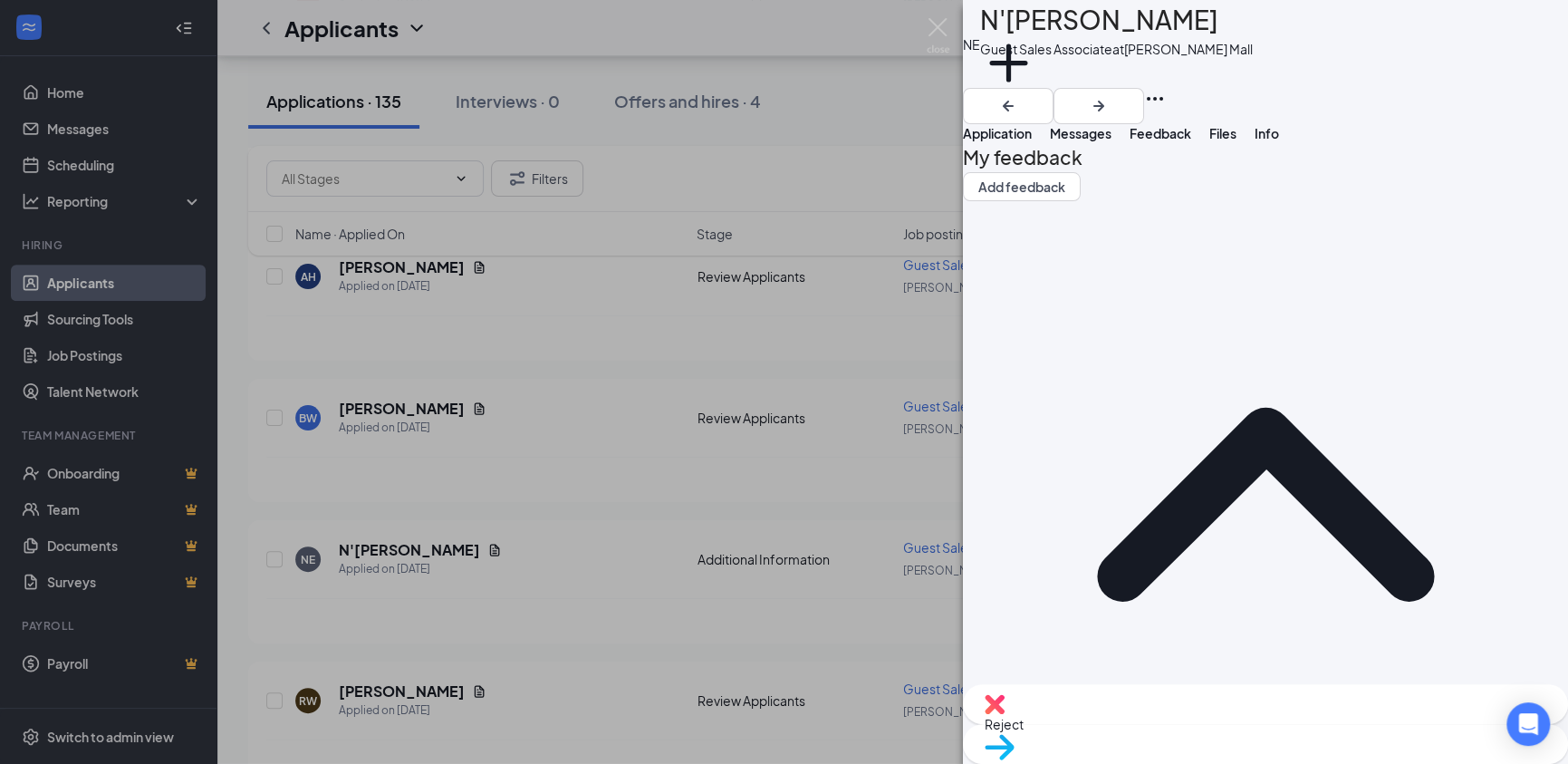
click at [1112, 142] on span "Messages" at bounding box center [1081, 133] width 62 height 16
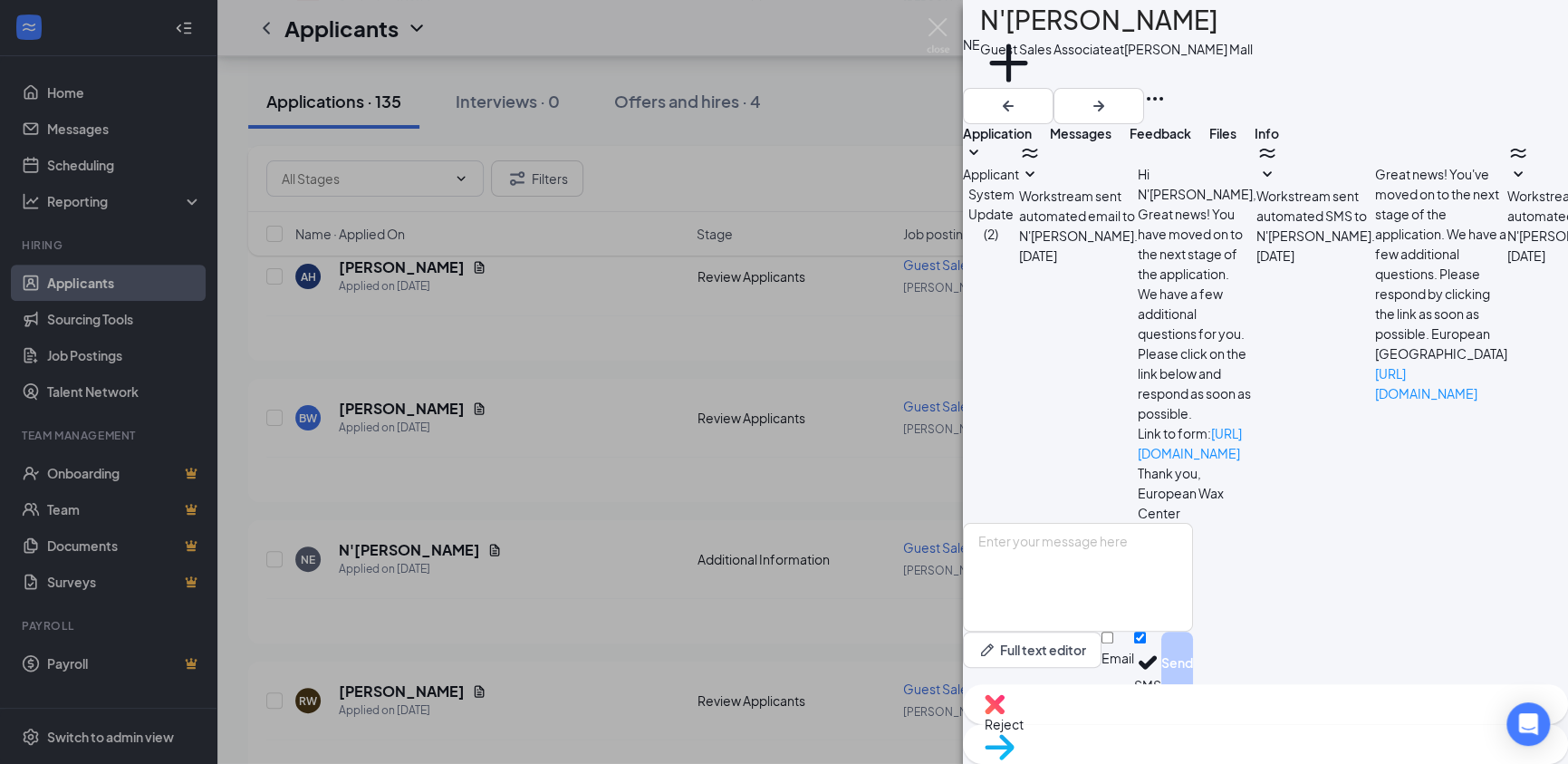
click at [1032, 142] on span "Application" at bounding box center [997, 133] width 69 height 16
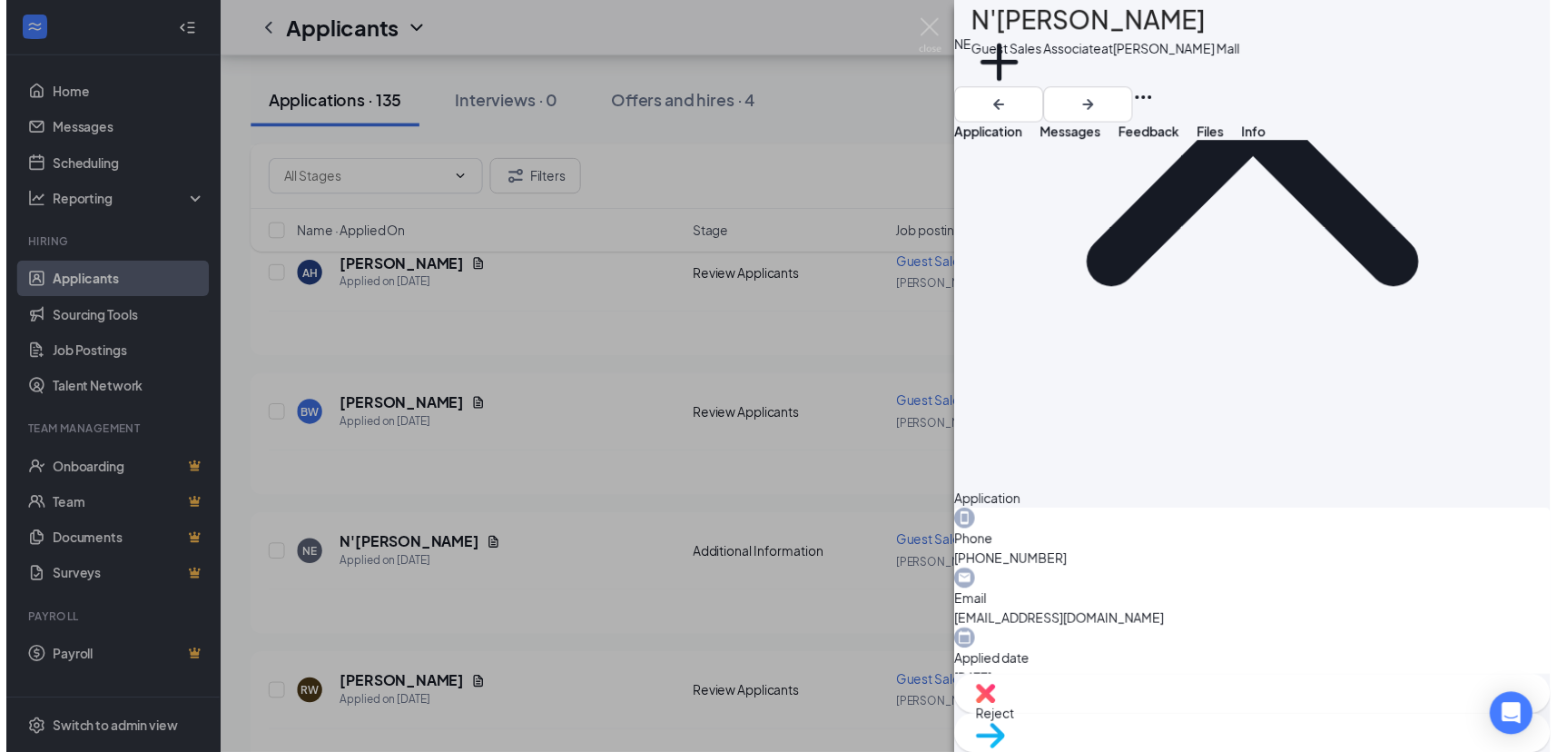
scroll to position [358, 0]
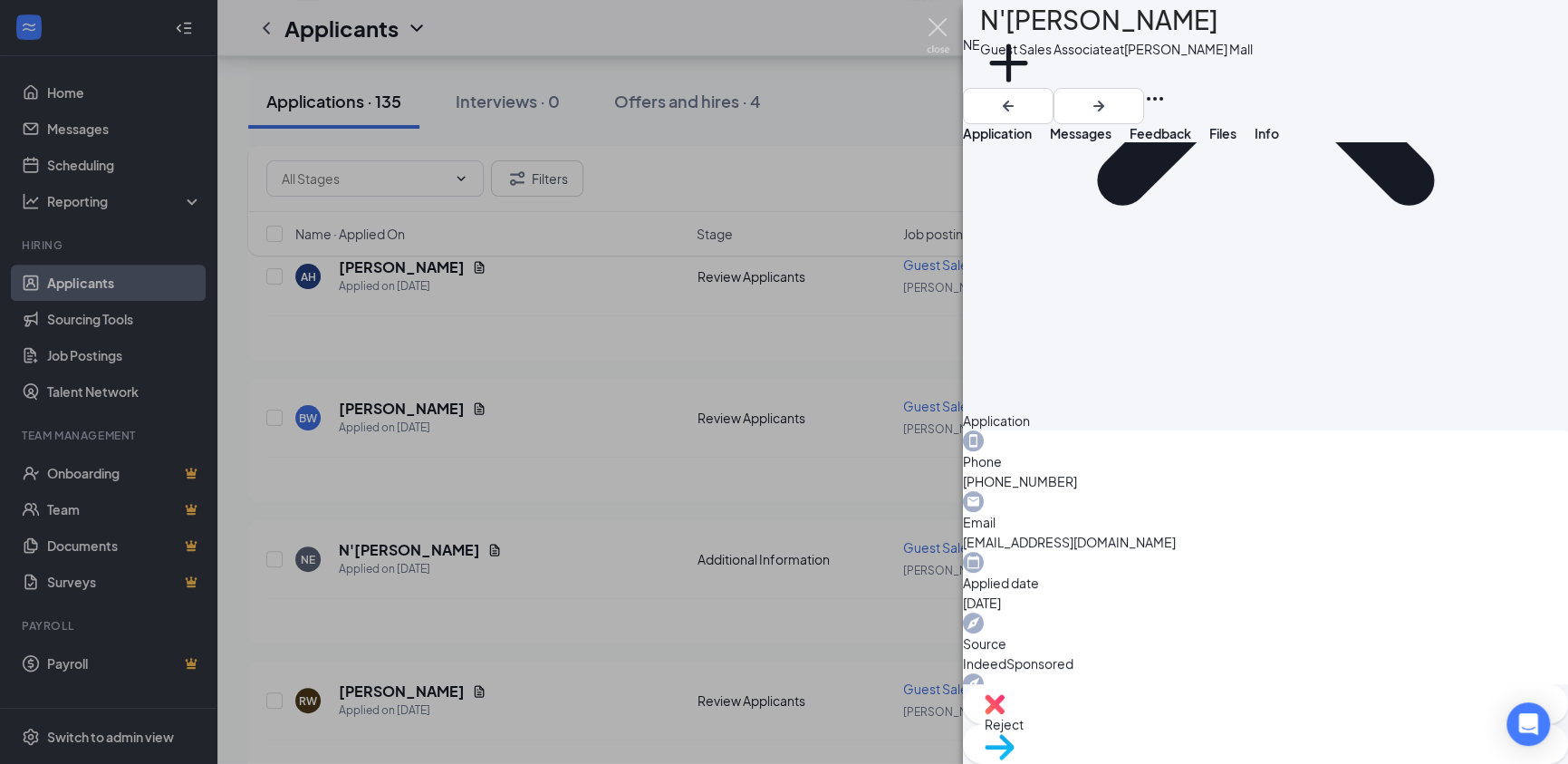
click at [939, 30] on img at bounding box center [938, 35] width 23 height 35
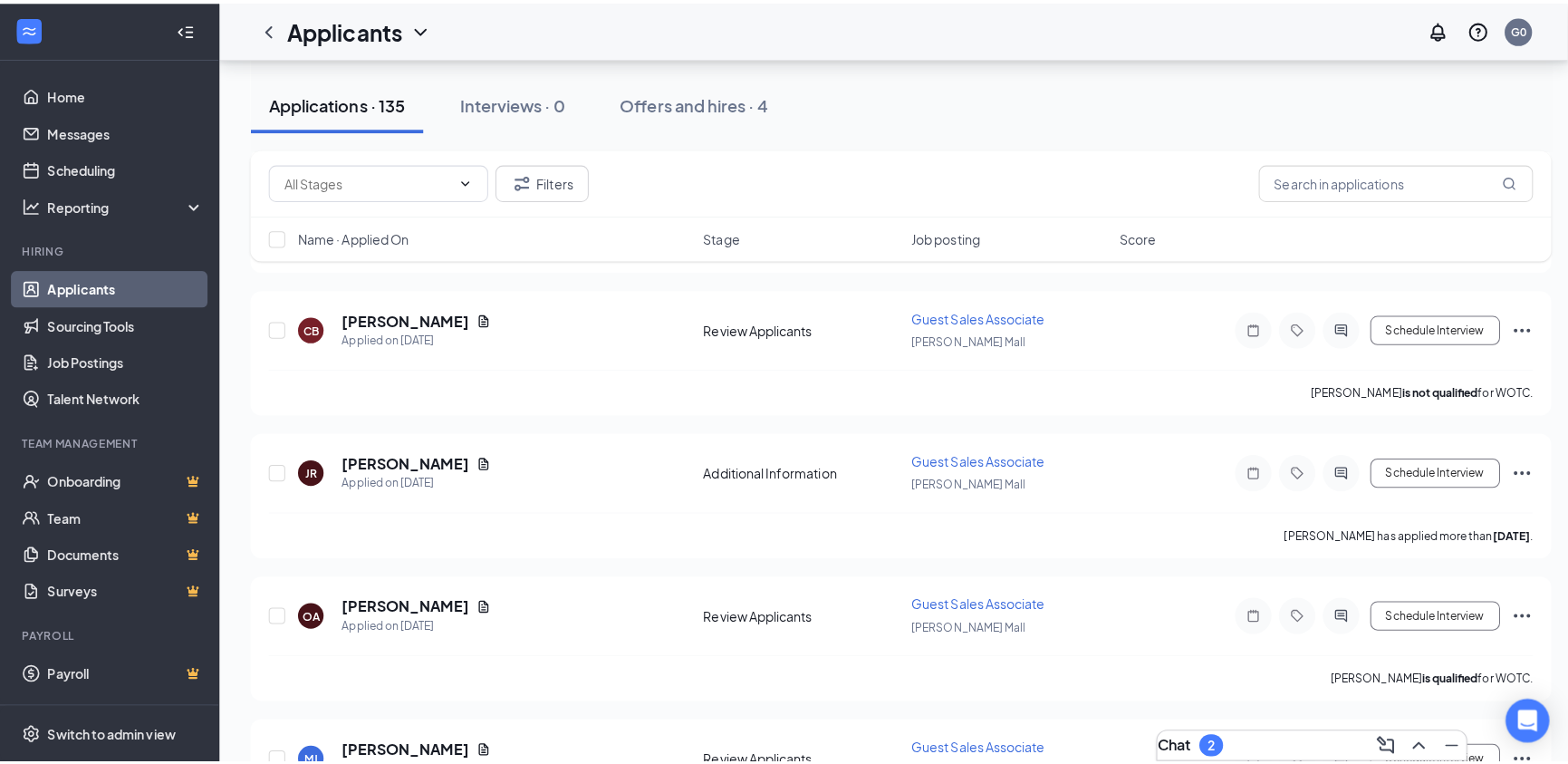
scroll to position [3916, 0]
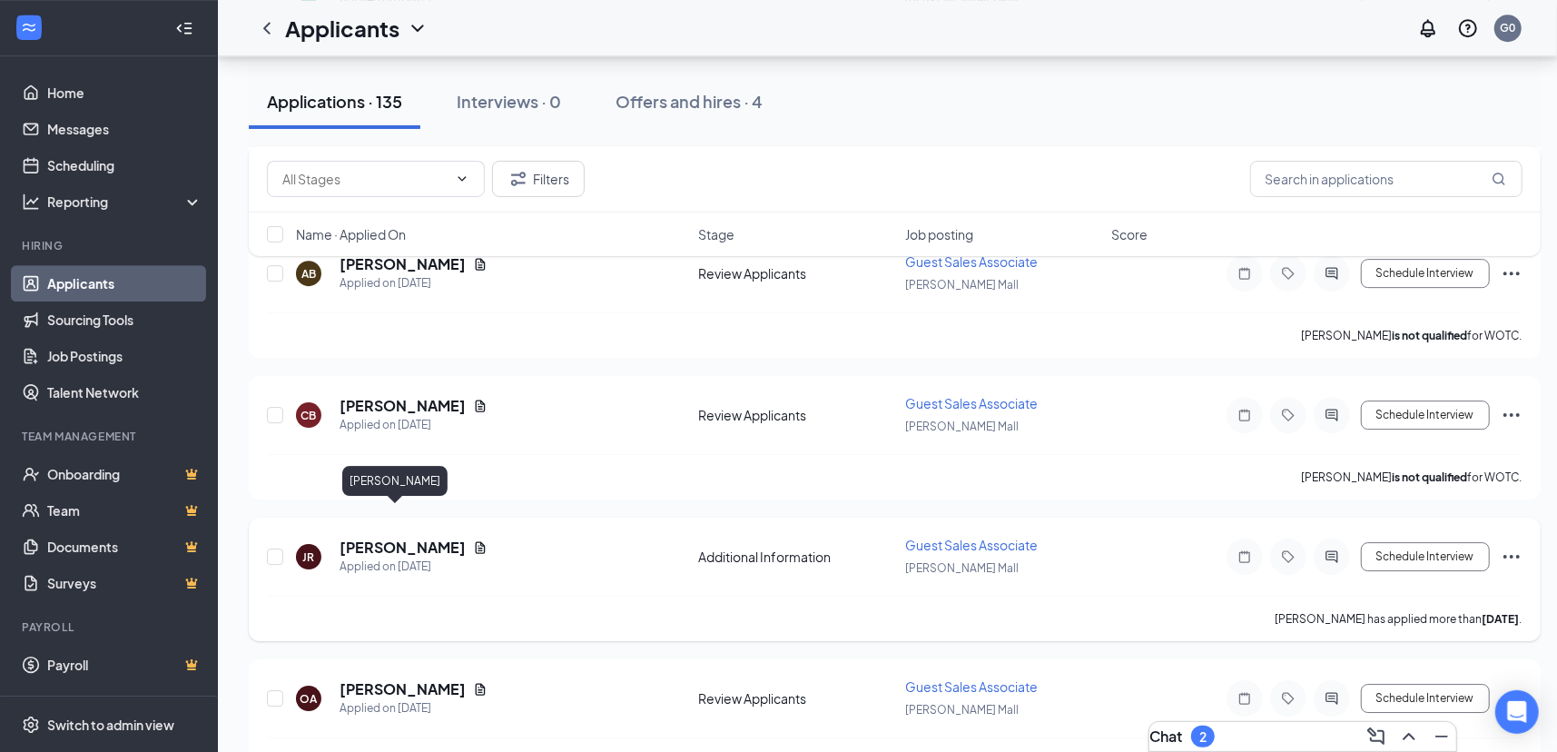
click at [383, 537] on h5 "[PERSON_NAME]" at bounding box center [402, 547] width 126 height 20
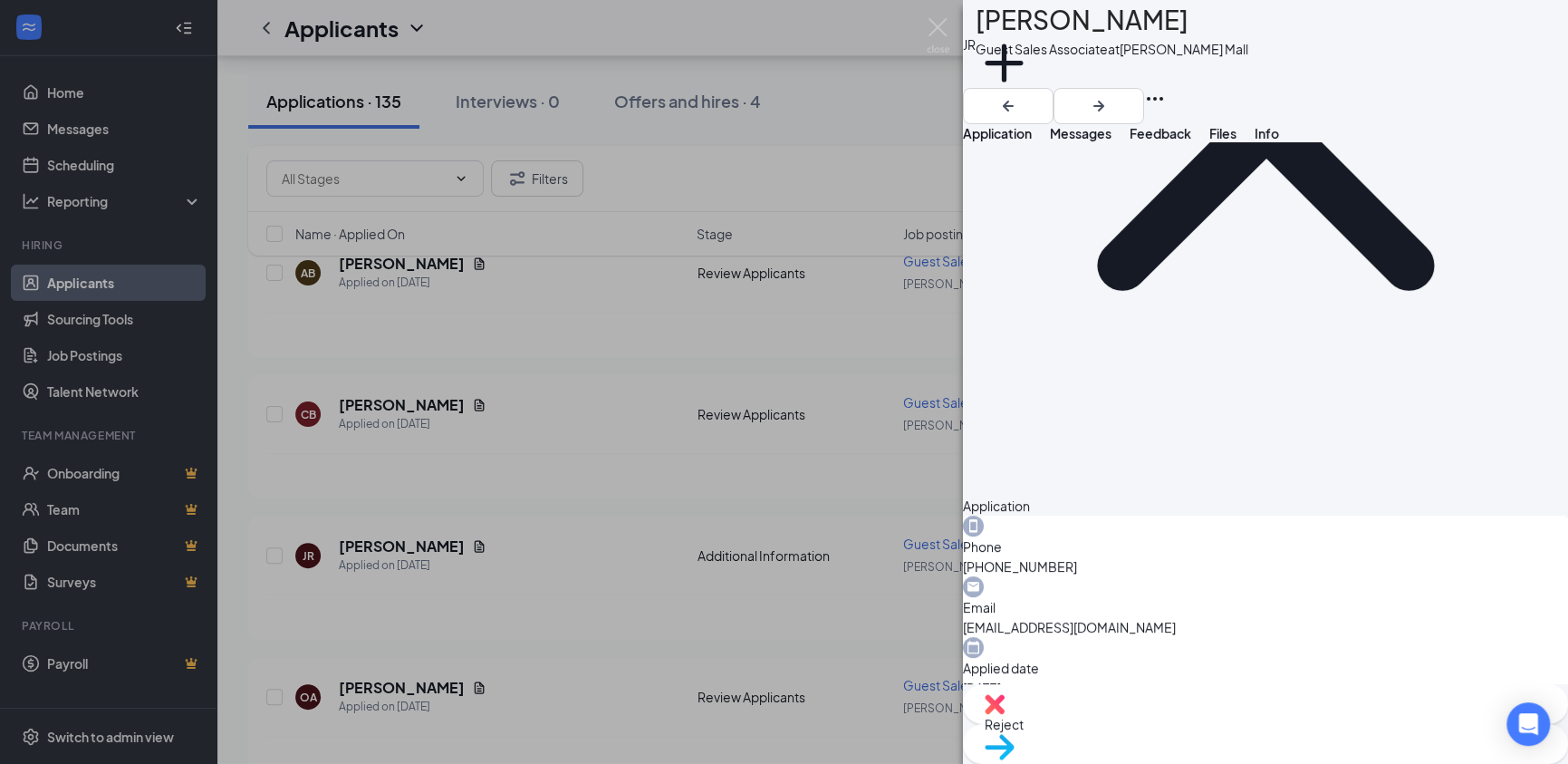
scroll to position [358, 0]
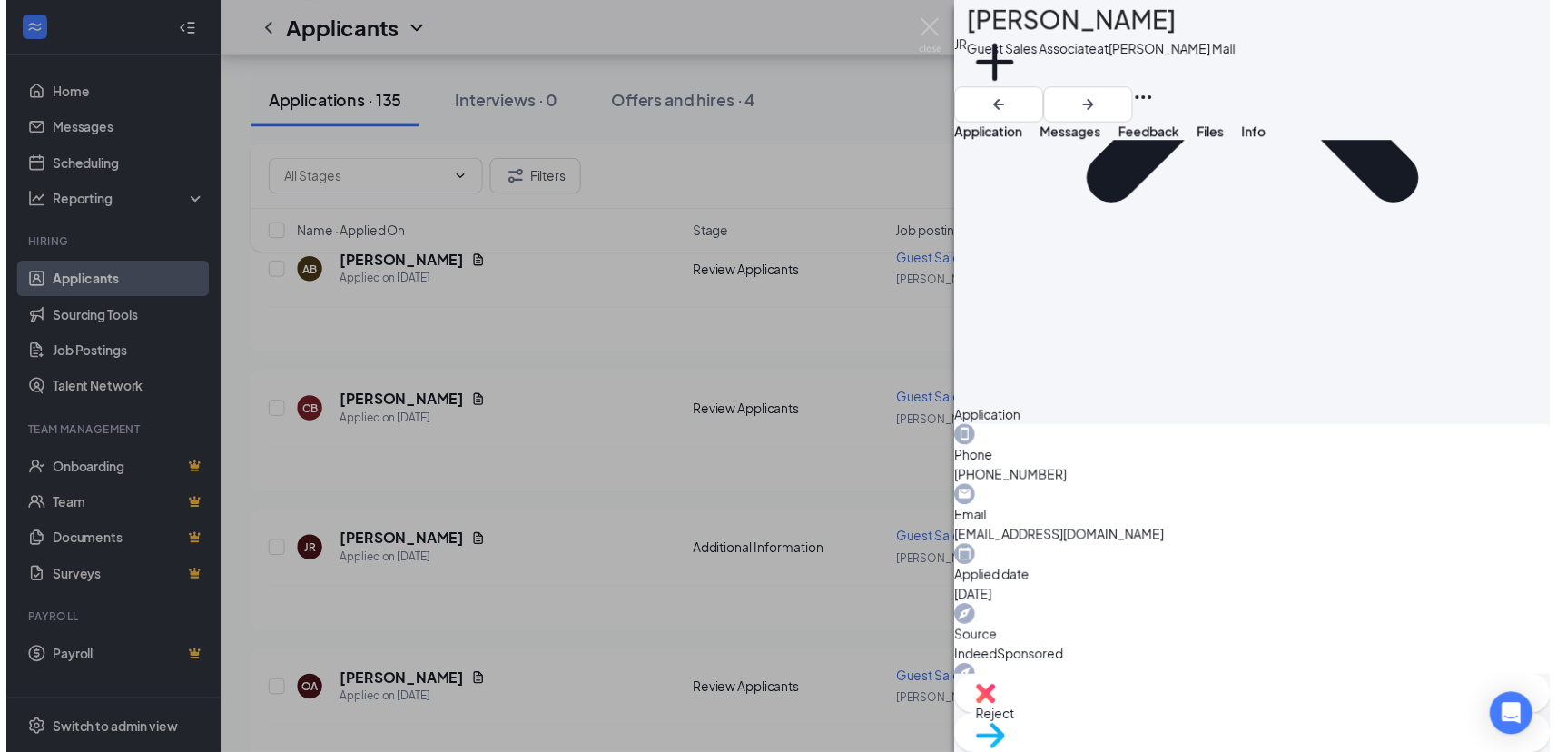
scroll to position [350, 0]
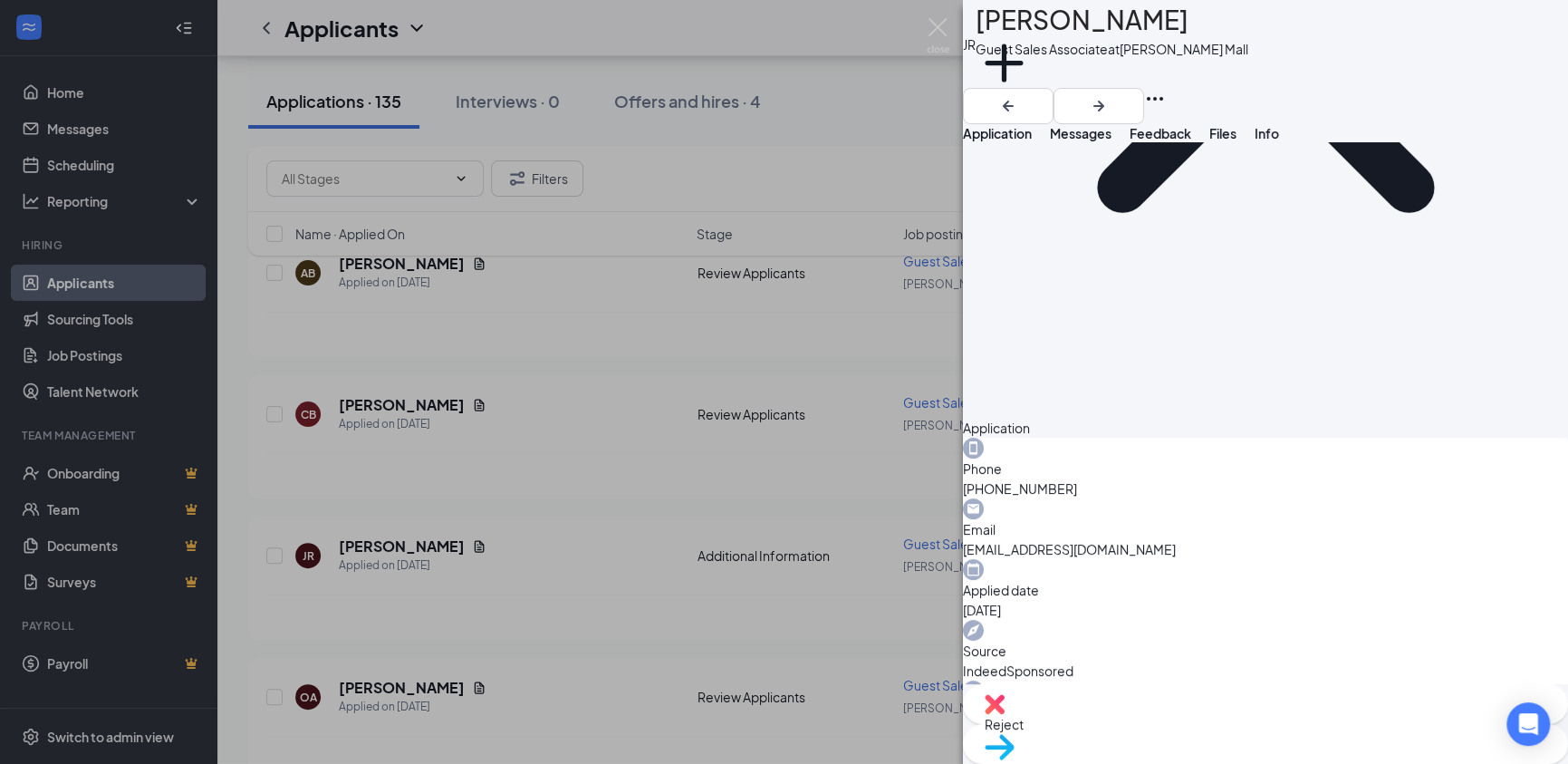
click at [943, 28] on img at bounding box center [938, 35] width 23 height 35
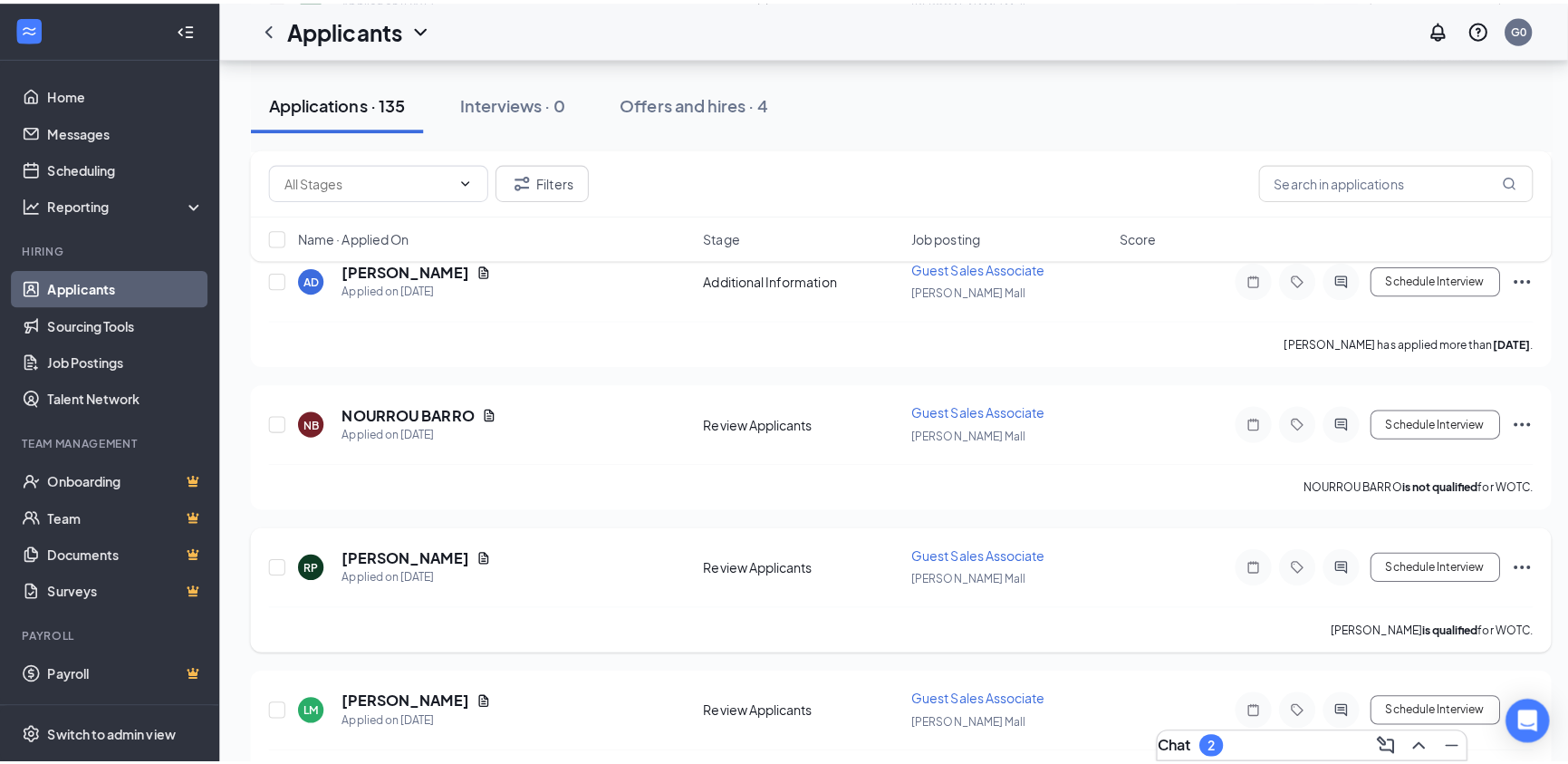
scroll to position [3100, 0]
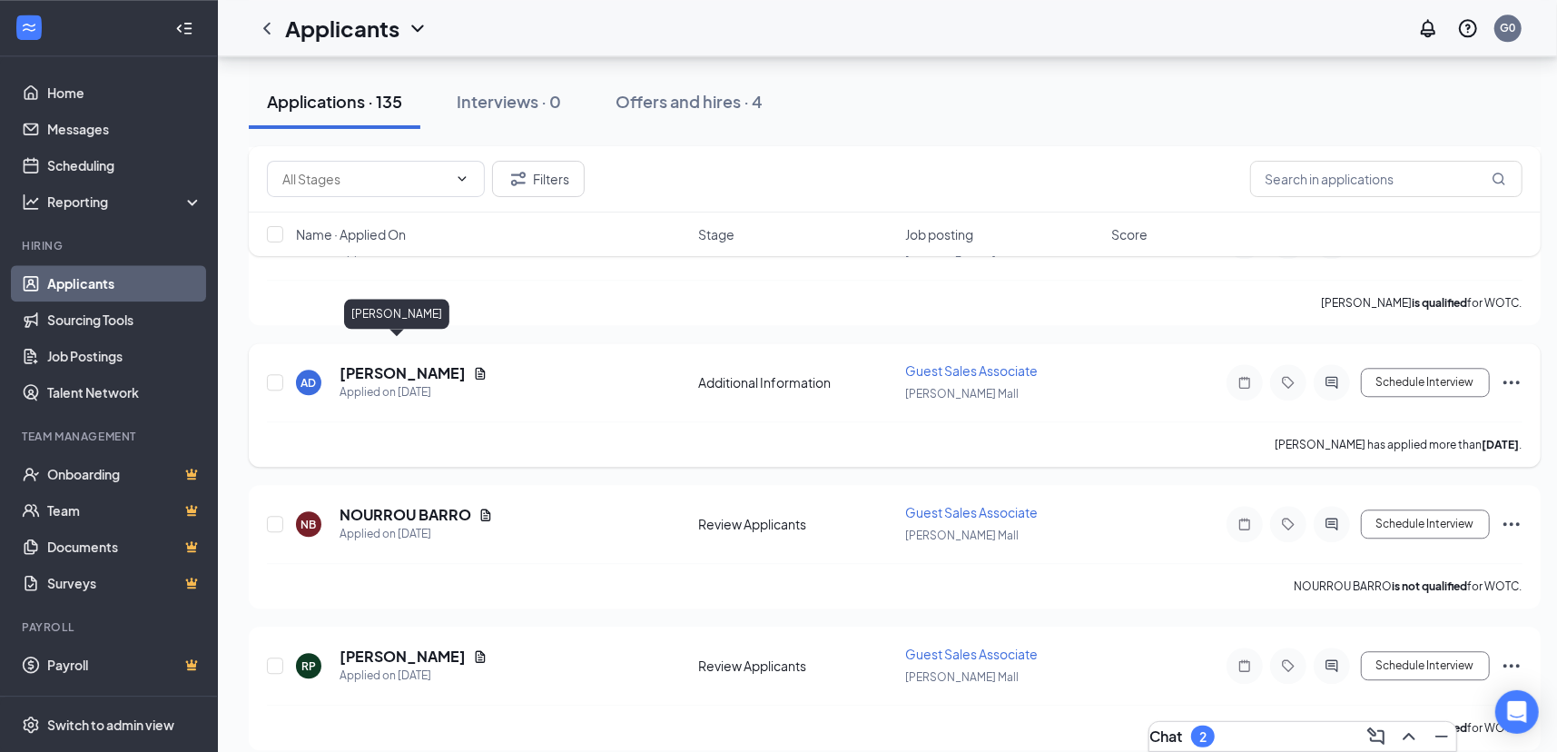
click at [373, 363] on h5 "[PERSON_NAME]" at bounding box center [402, 373] width 126 height 20
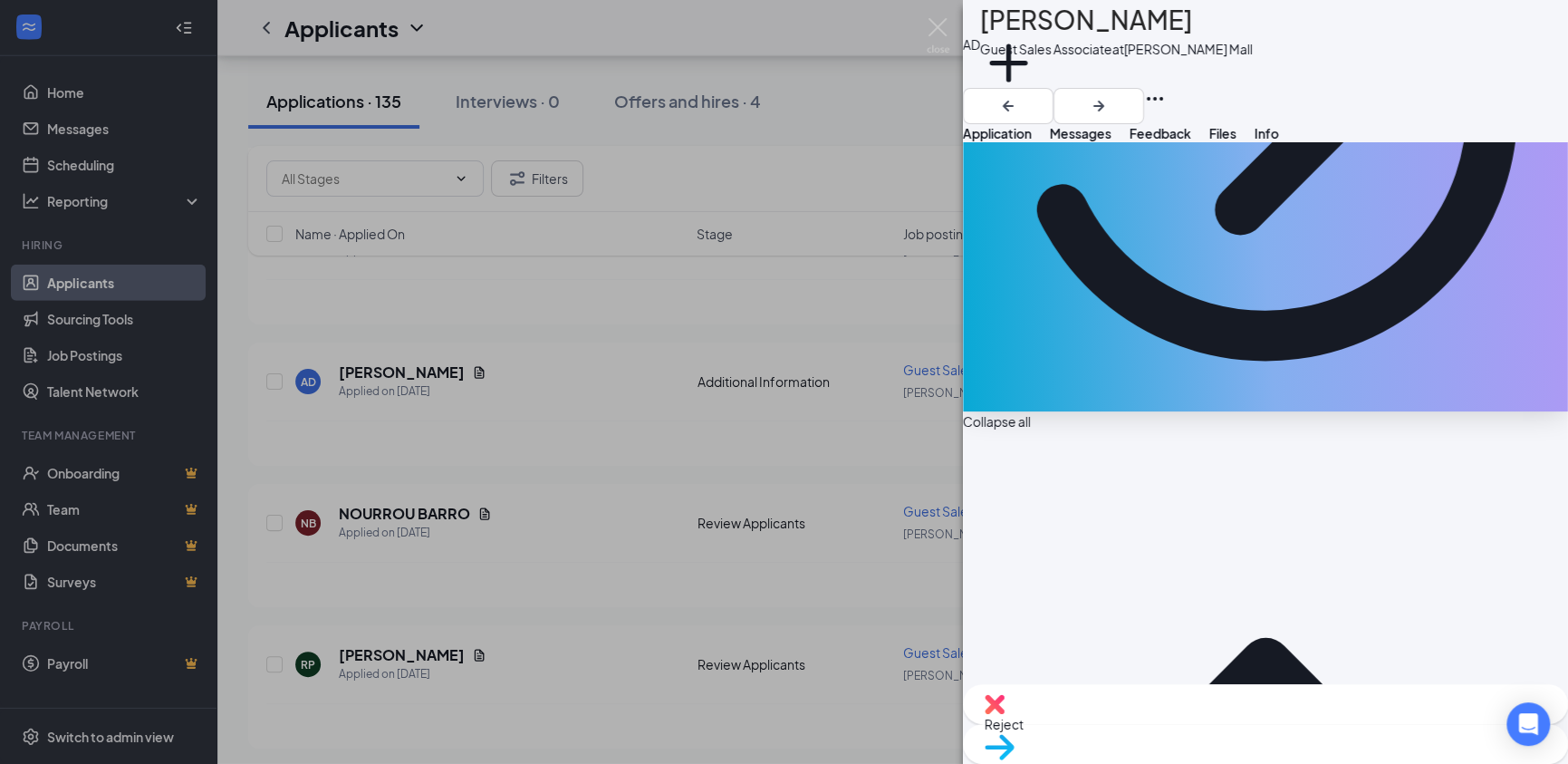
scroll to position [407, 0]
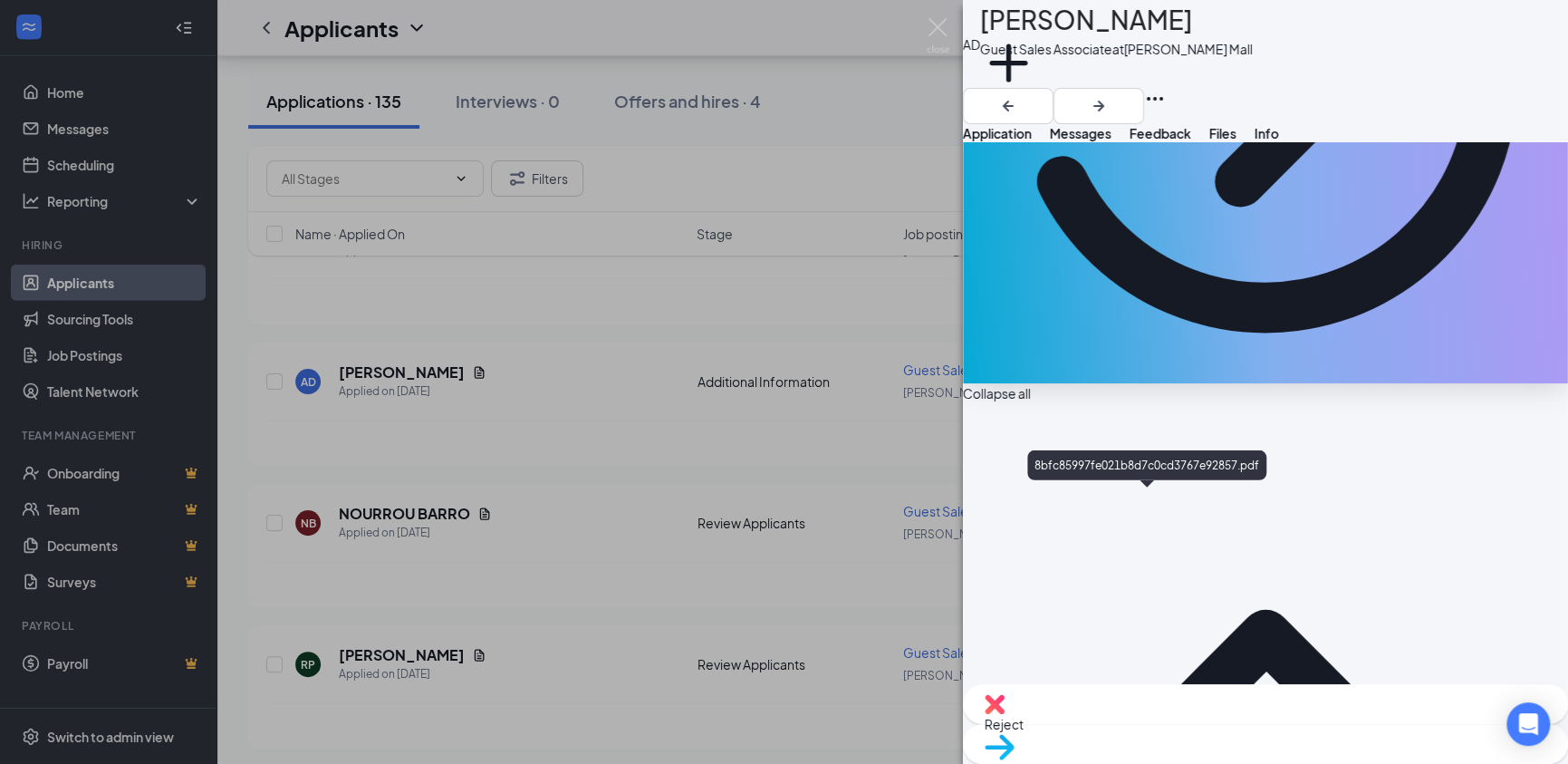
click at [933, 26] on img at bounding box center [938, 35] width 23 height 35
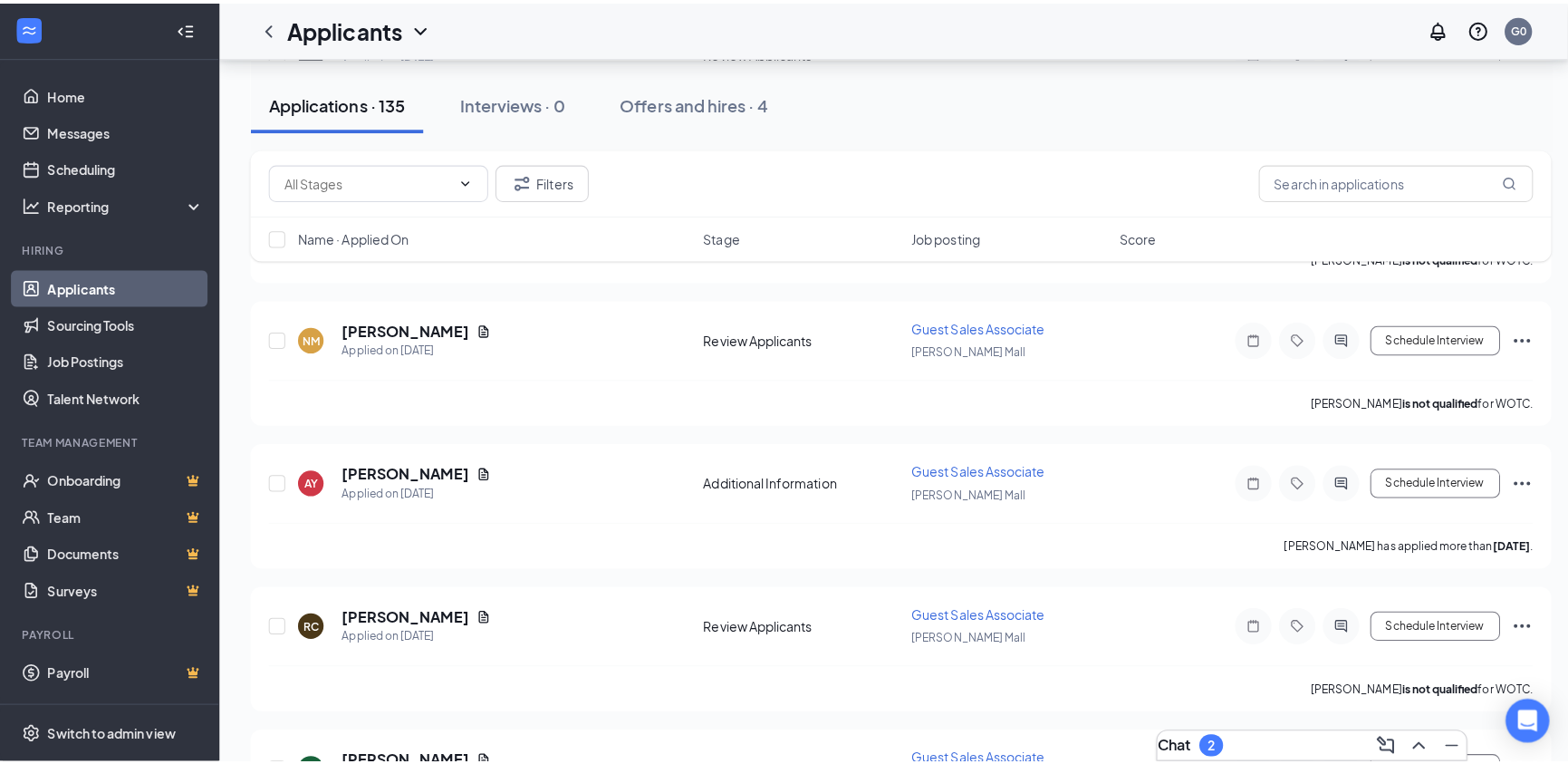
scroll to position [2375, 0]
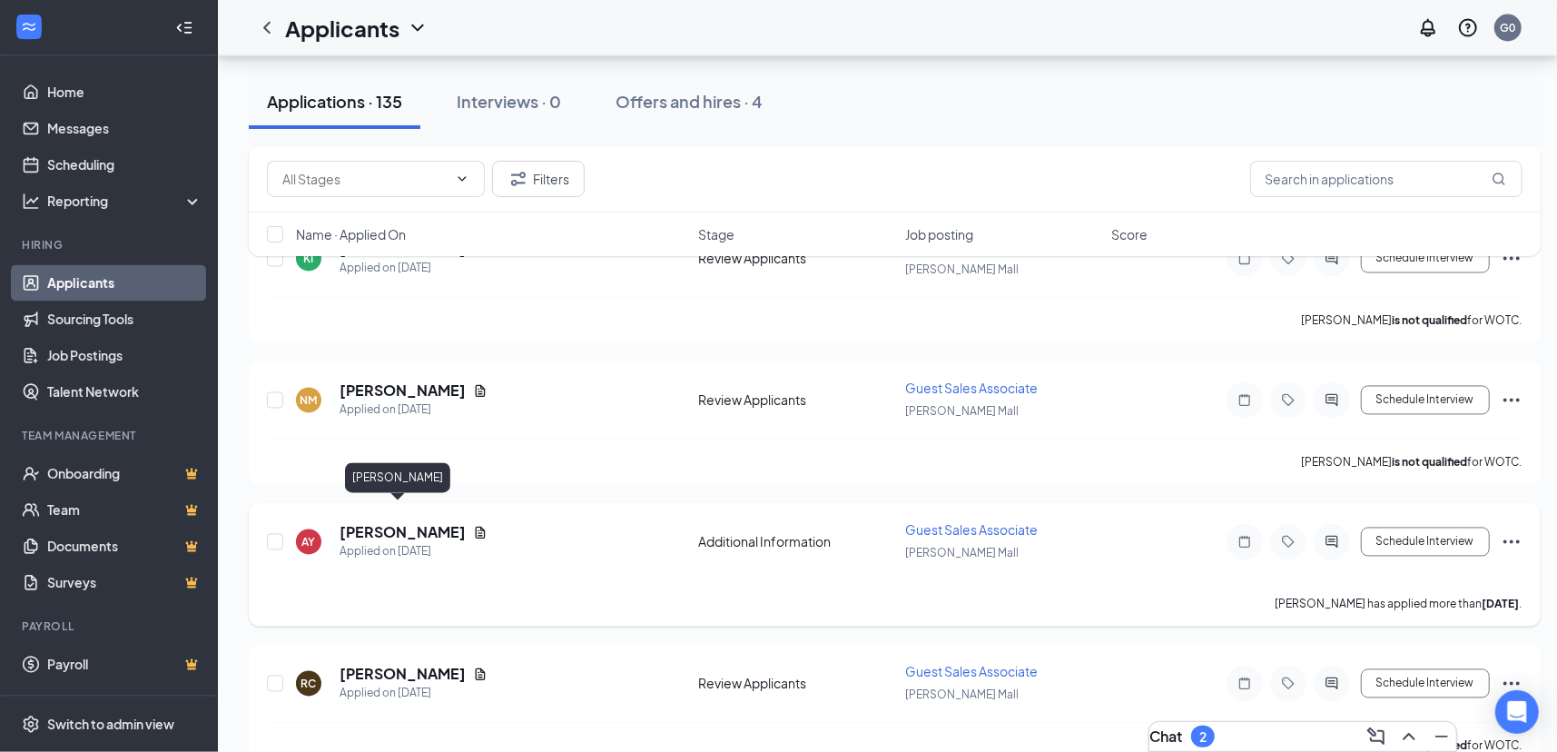
click at [404, 523] on h5 "[PERSON_NAME]" at bounding box center [402, 533] width 126 height 20
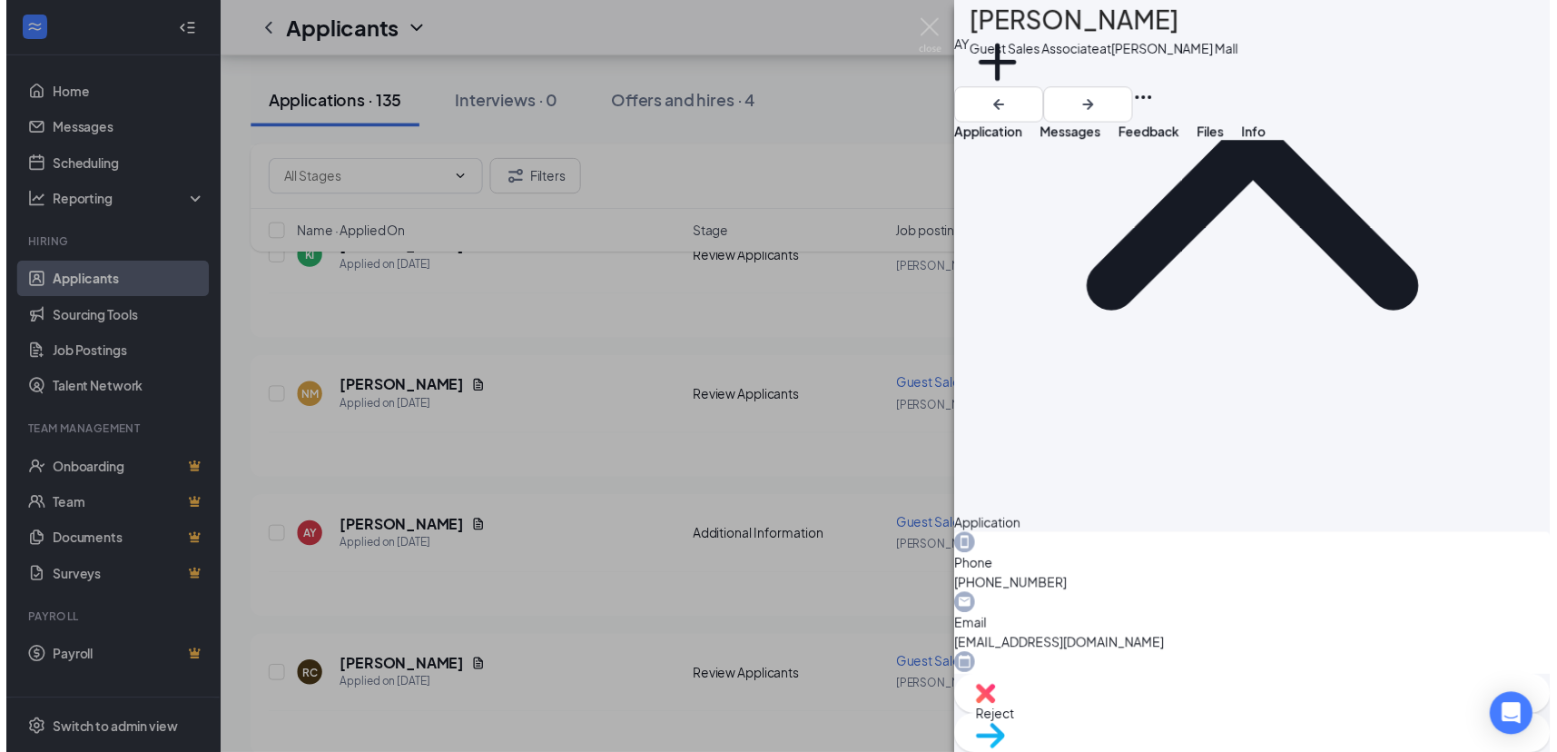
scroll to position [358, 0]
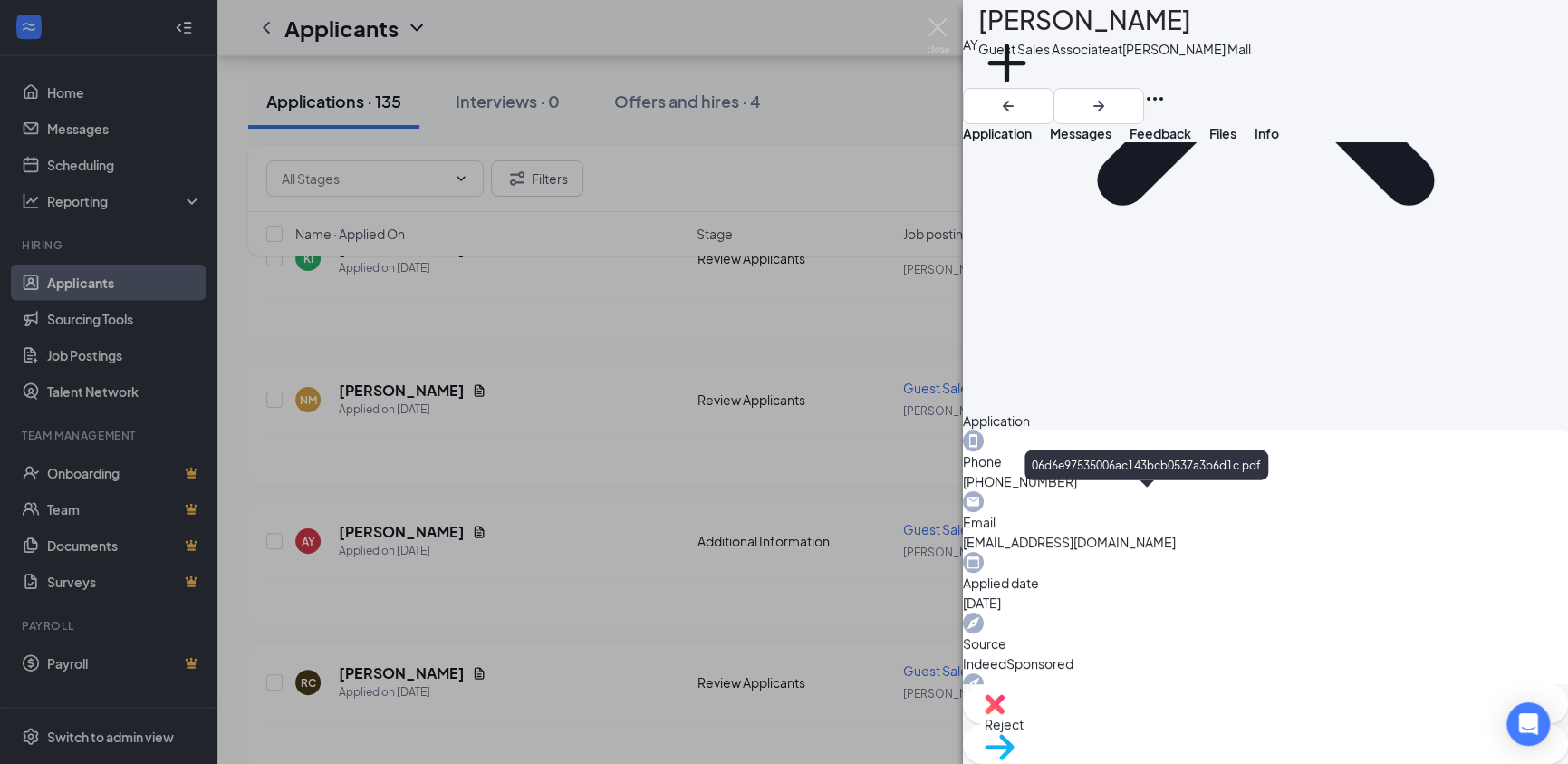
click at [937, 24] on img at bounding box center [938, 35] width 23 height 35
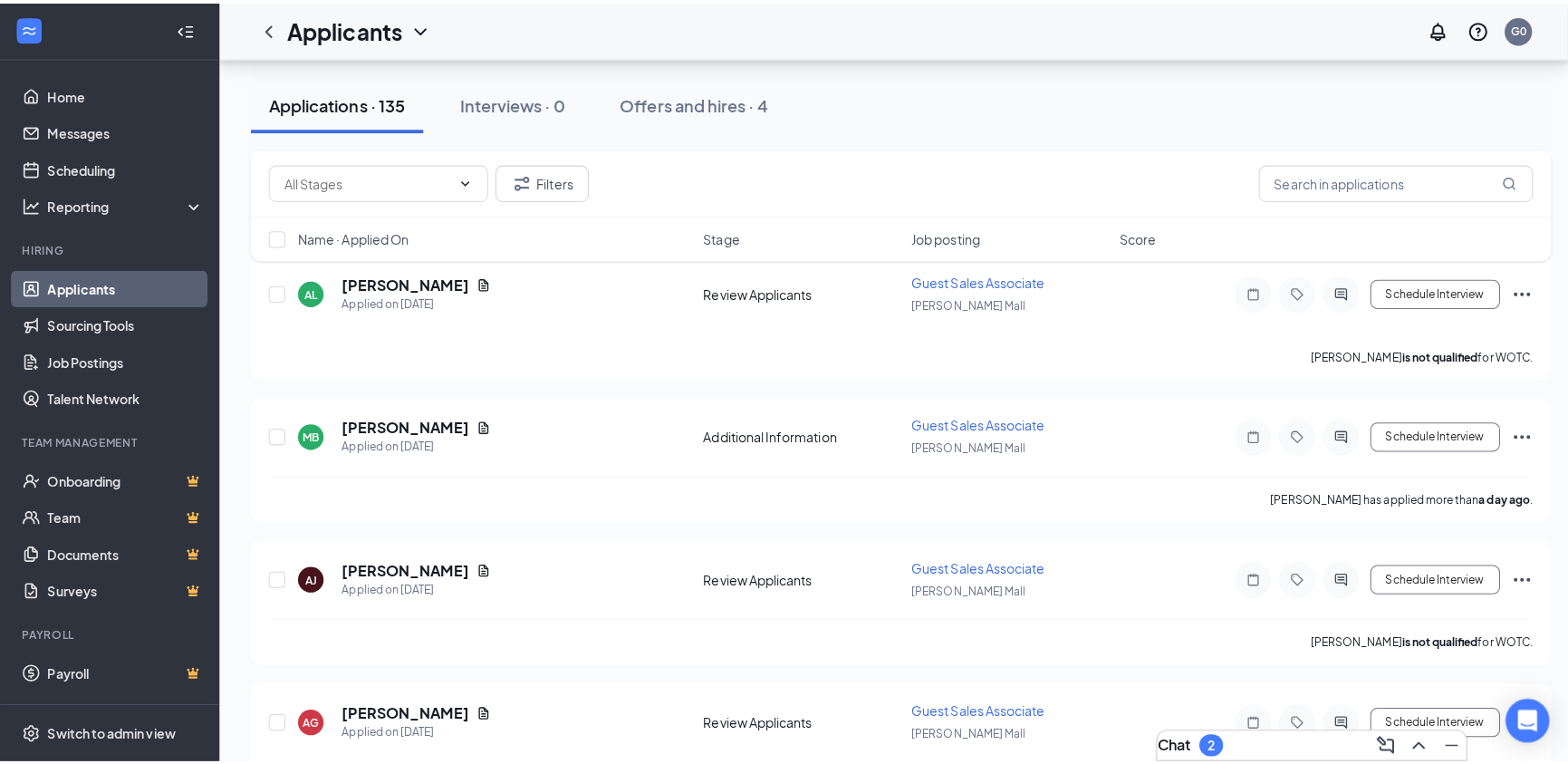
scroll to position [743, 0]
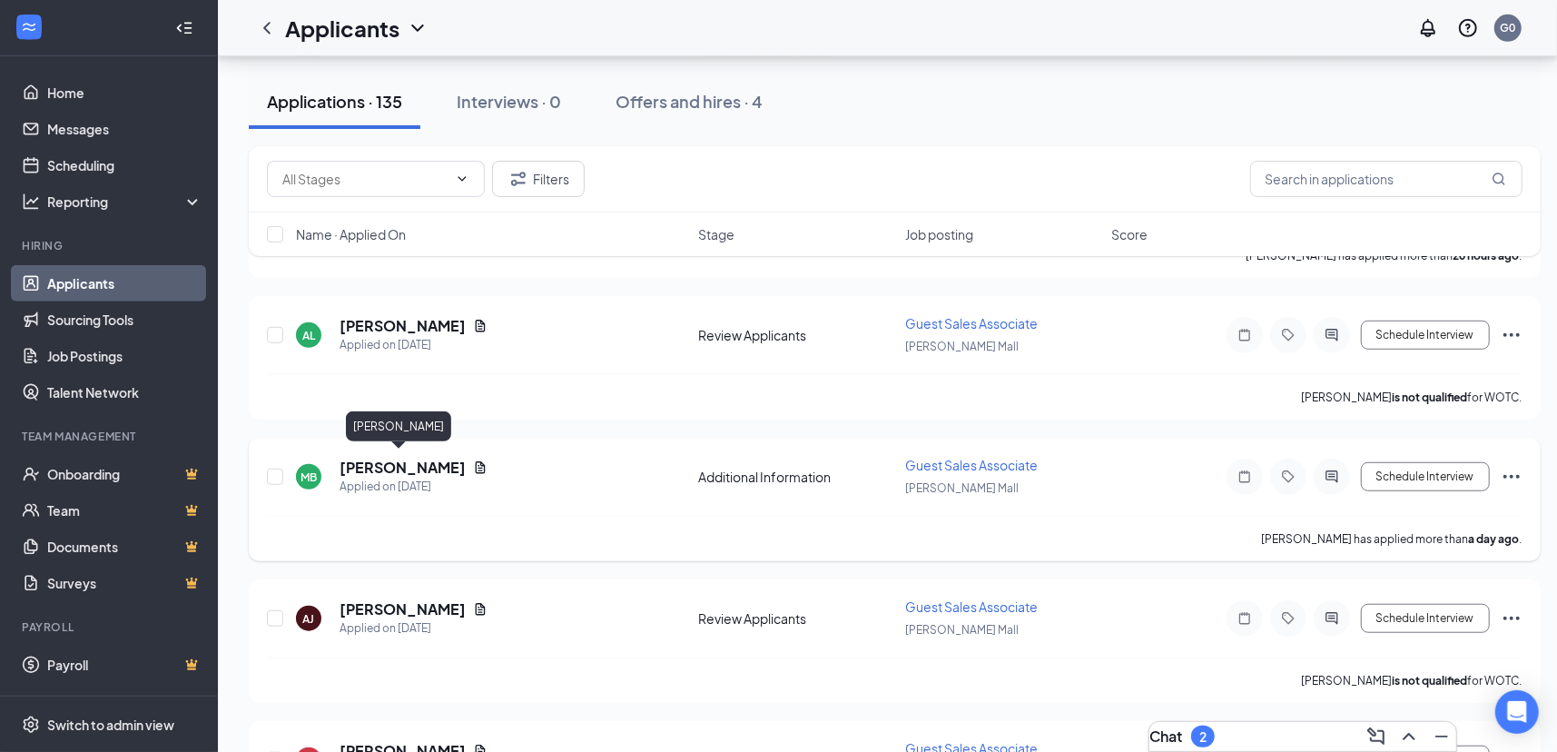
click at [370, 457] on h5 "[PERSON_NAME]" at bounding box center [402, 467] width 126 height 20
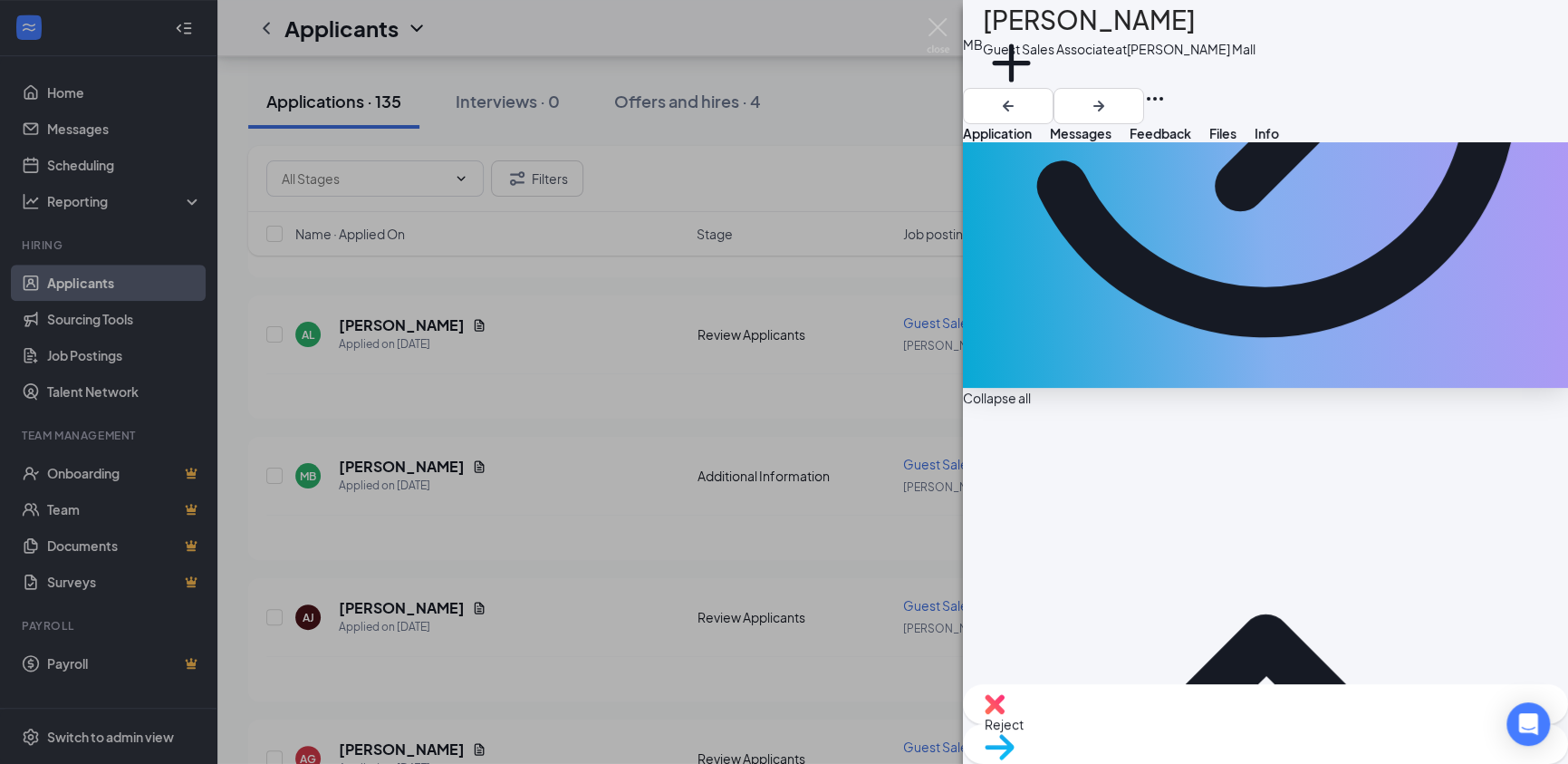
scroll to position [407, 0]
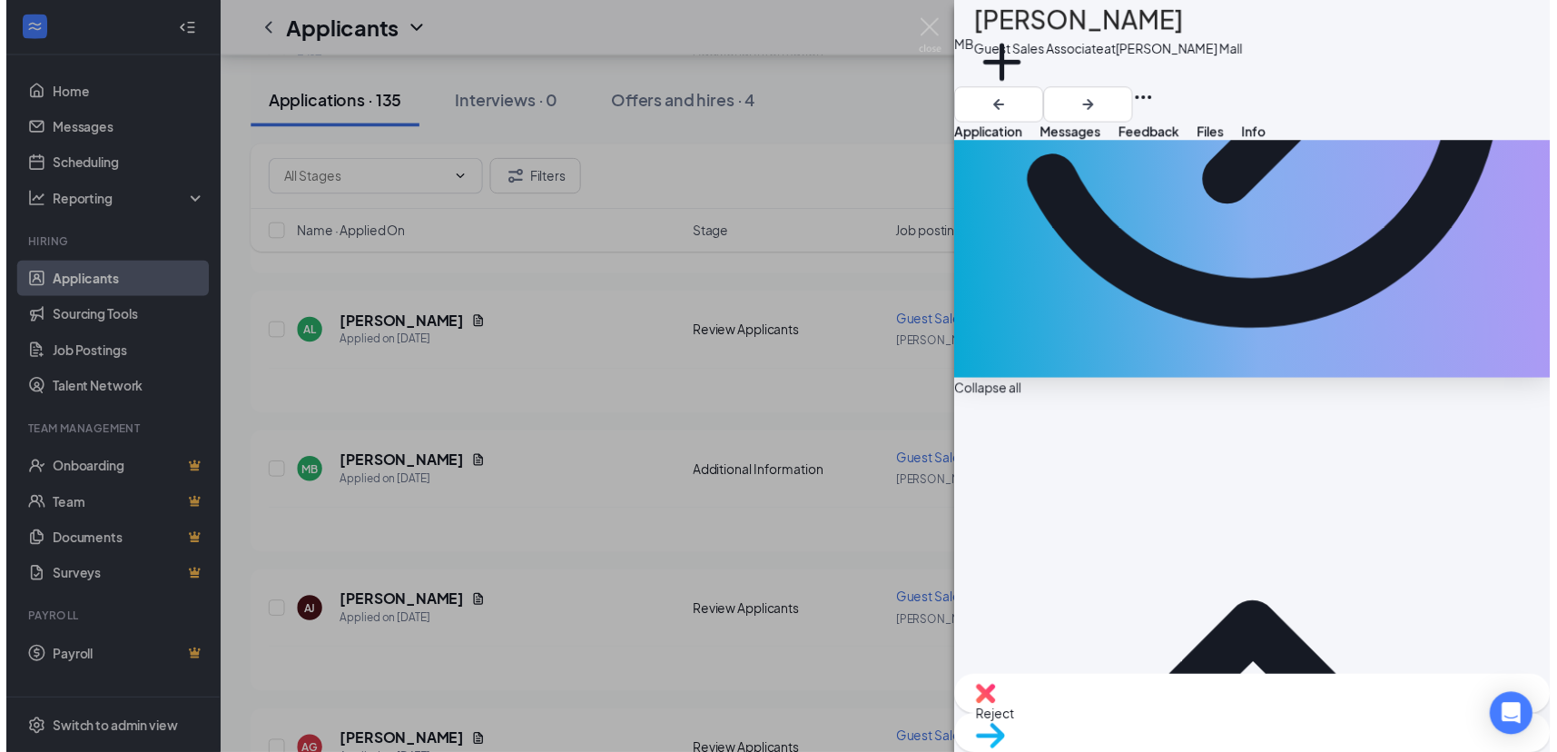
scroll to position [401, 0]
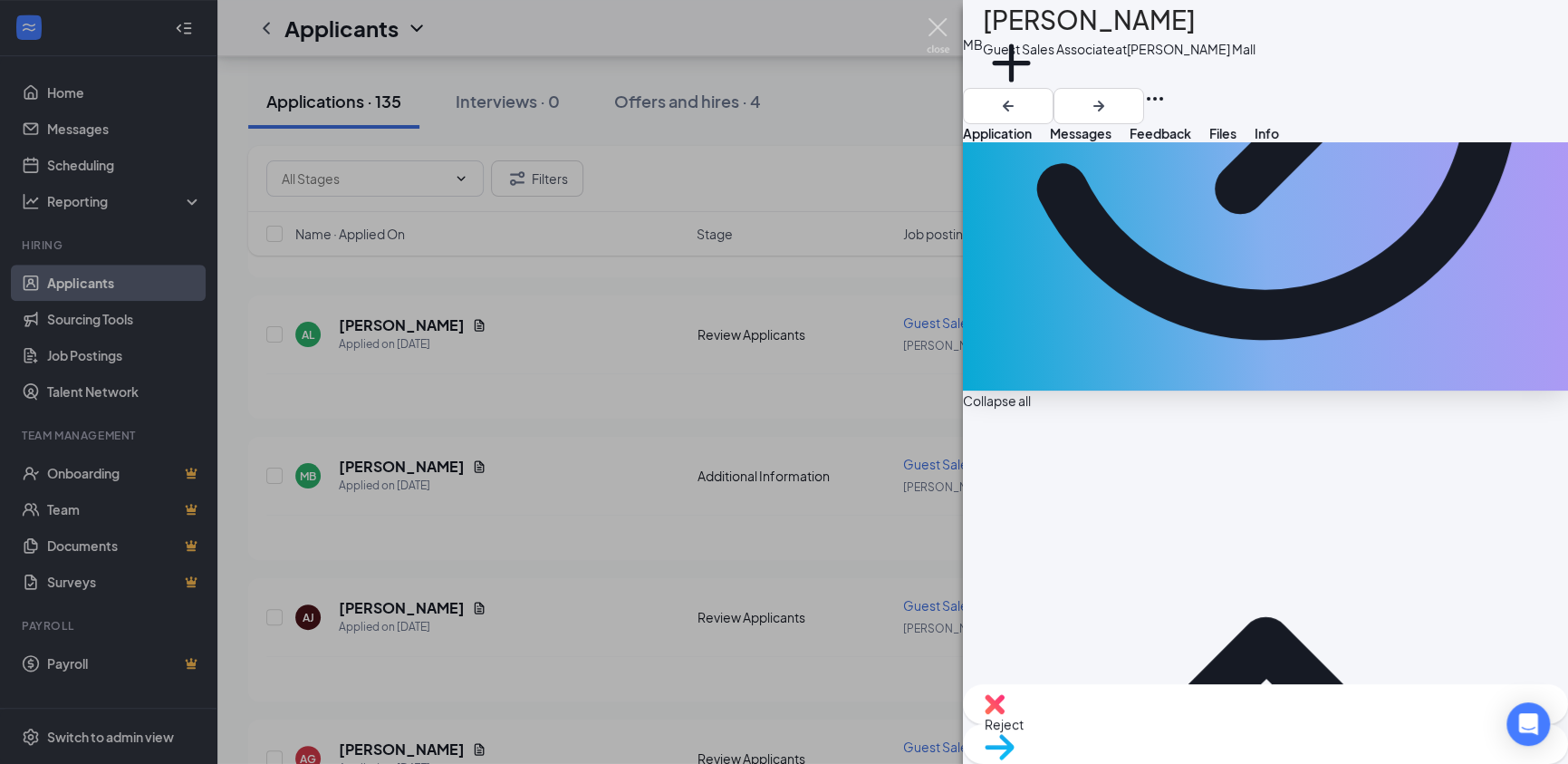
click at [937, 29] on img at bounding box center [938, 35] width 23 height 35
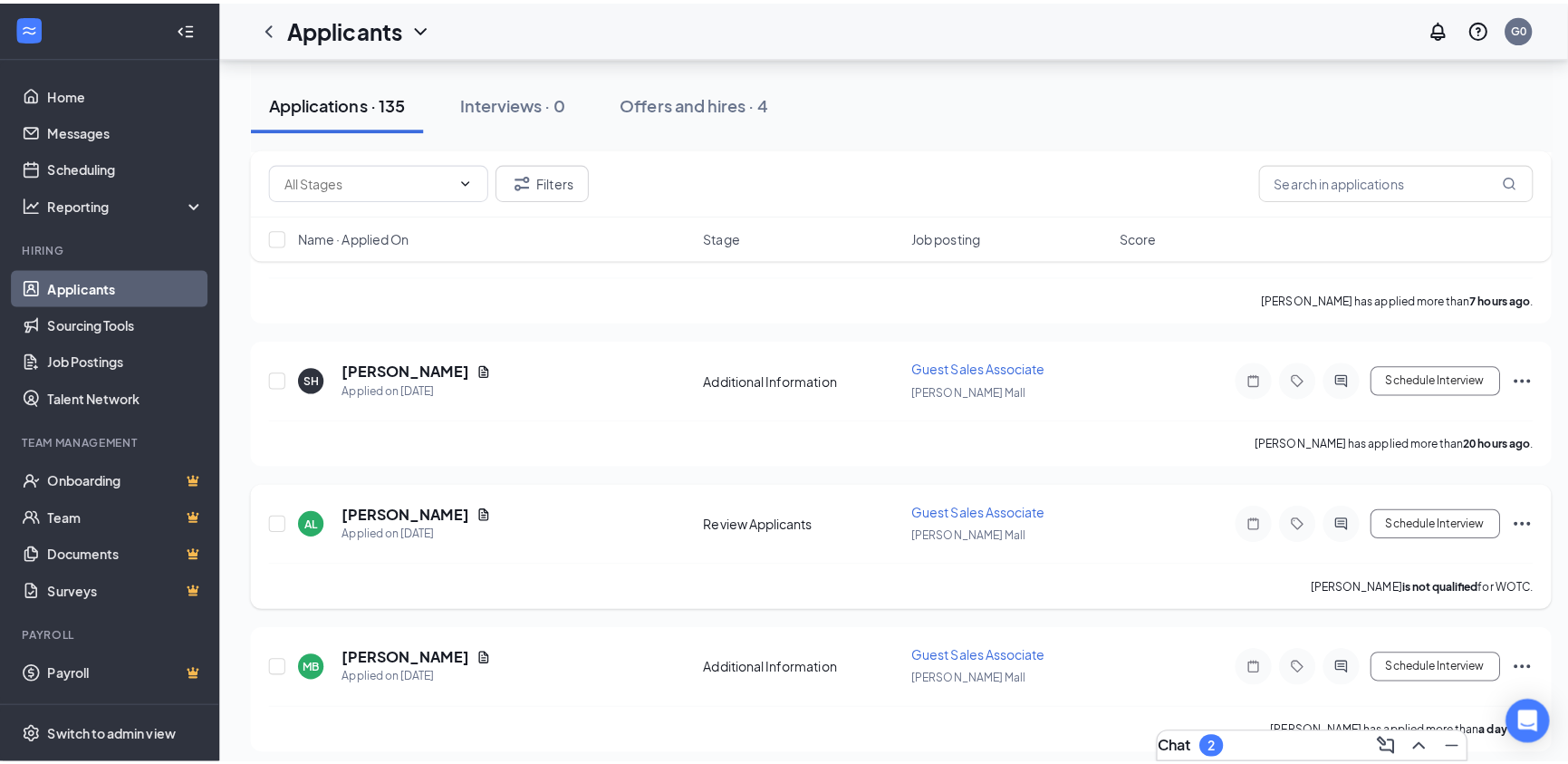
scroll to position [471, 0]
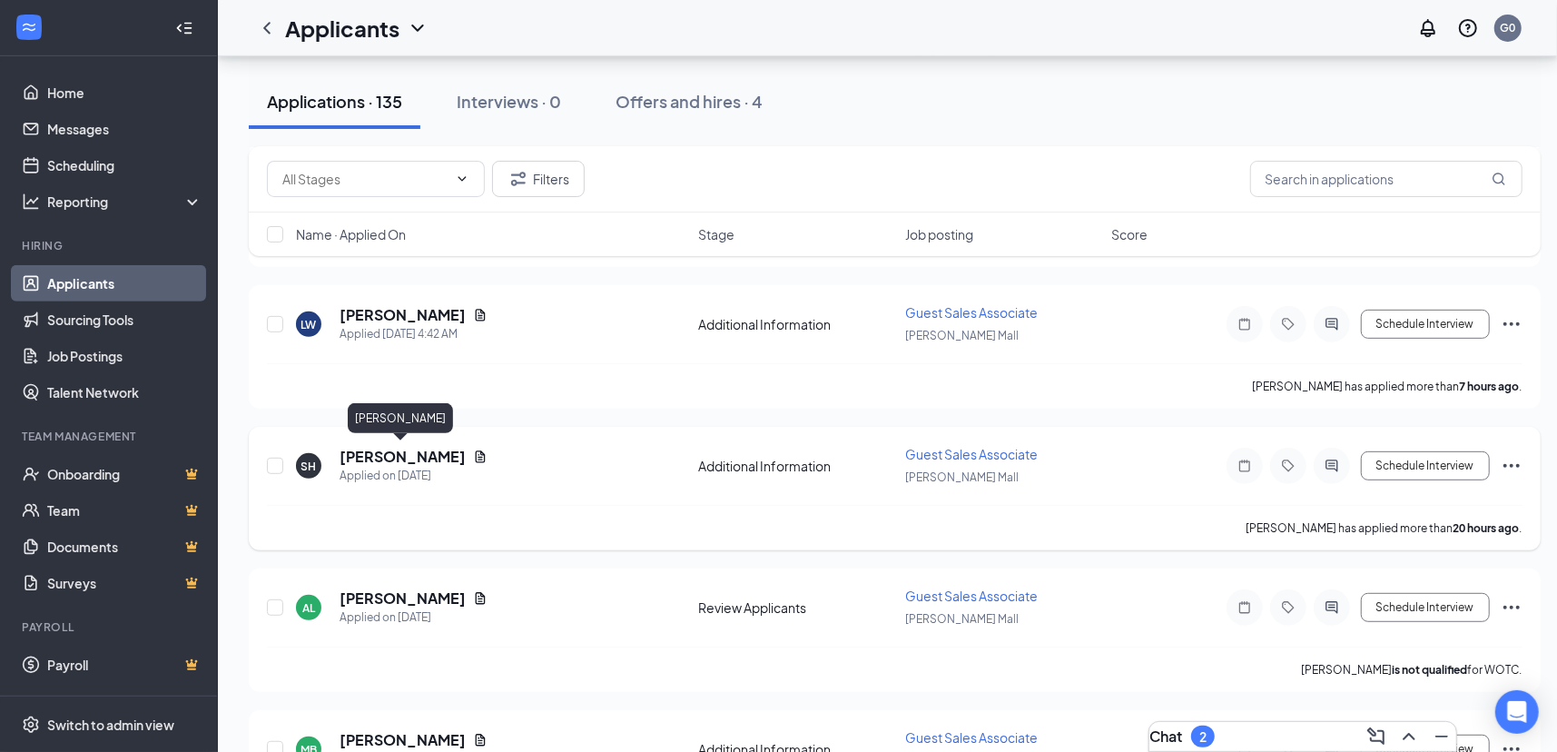
click at [389, 447] on h5 "[PERSON_NAME]" at bounding box center [402, 457] width 126 height 20
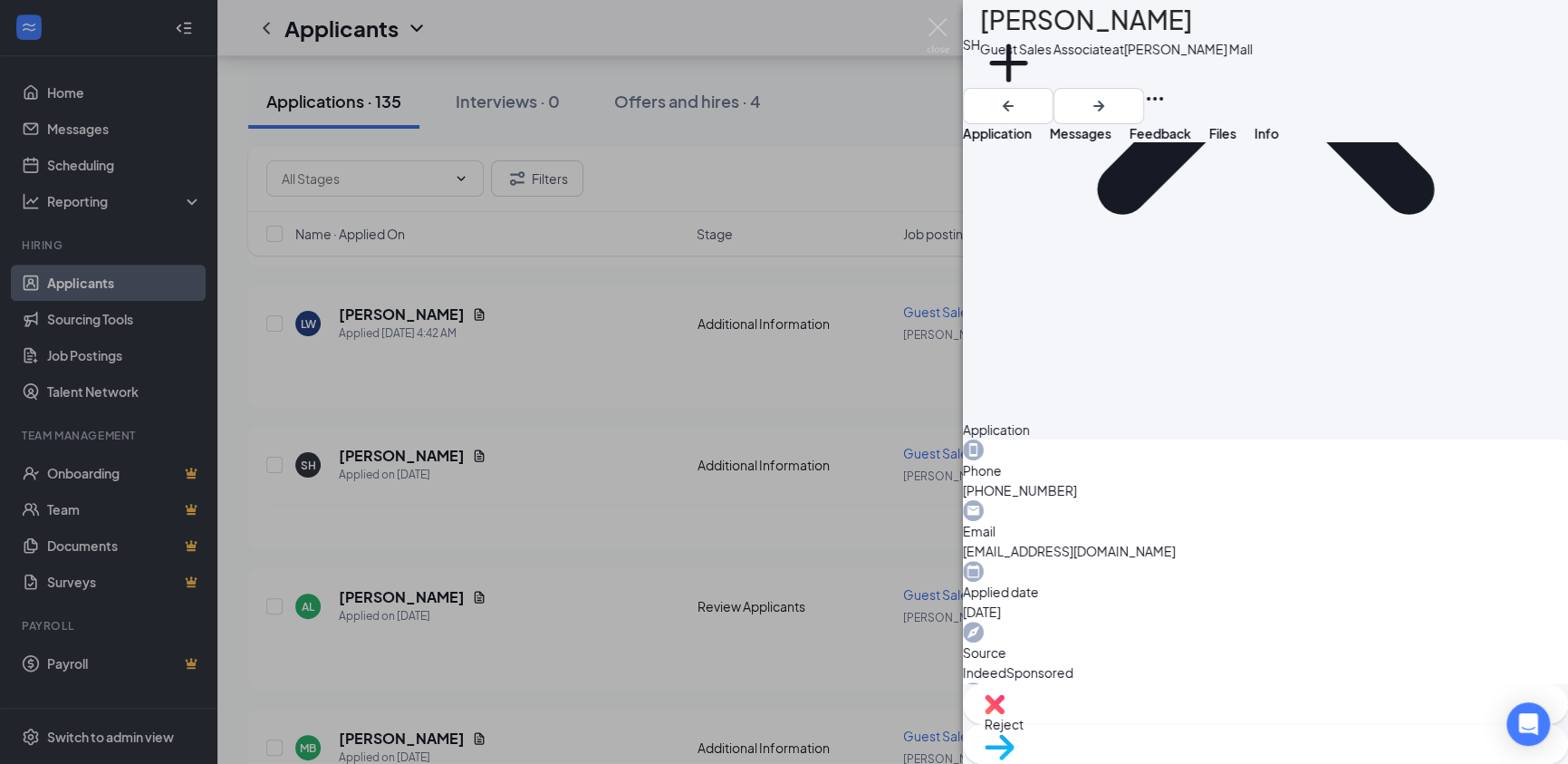
scroll to position [350, 0]
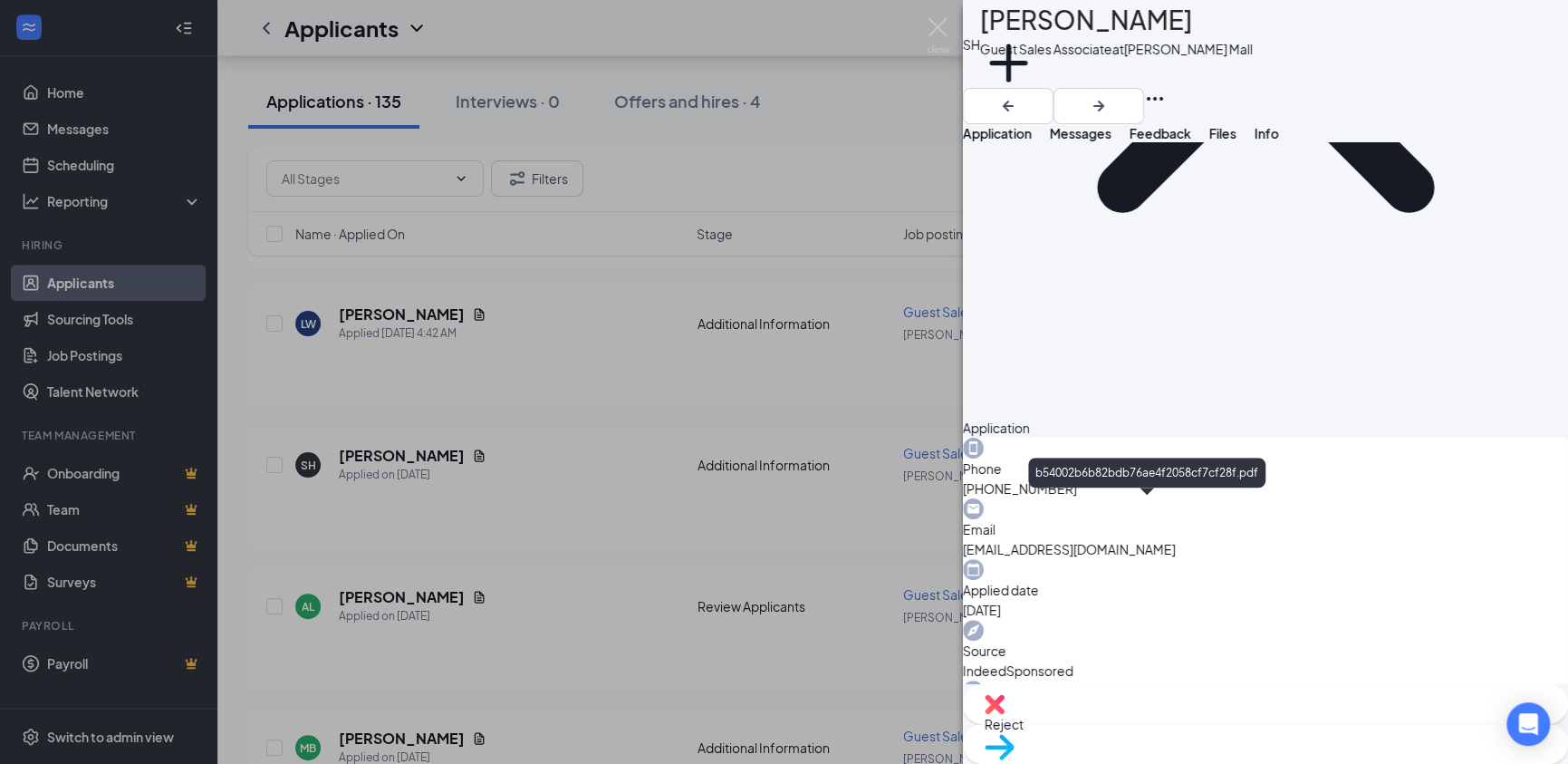
click at [934, 26] on img at bounding box center [938, 35] width 23 height 35
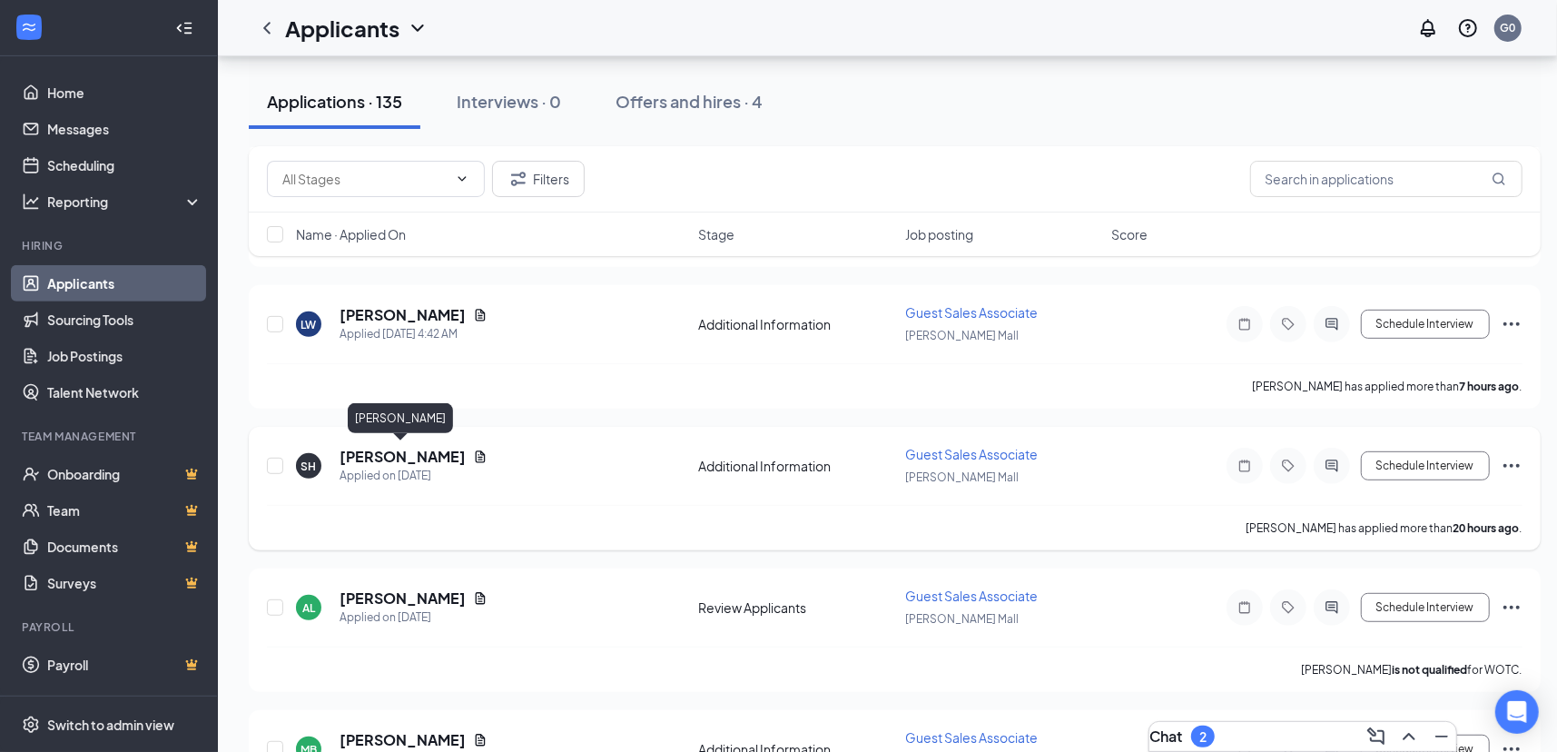
click at [418, 449] on h5 "[PERSON_NAME]" at bounding box center [402, 457] width 126 height 20
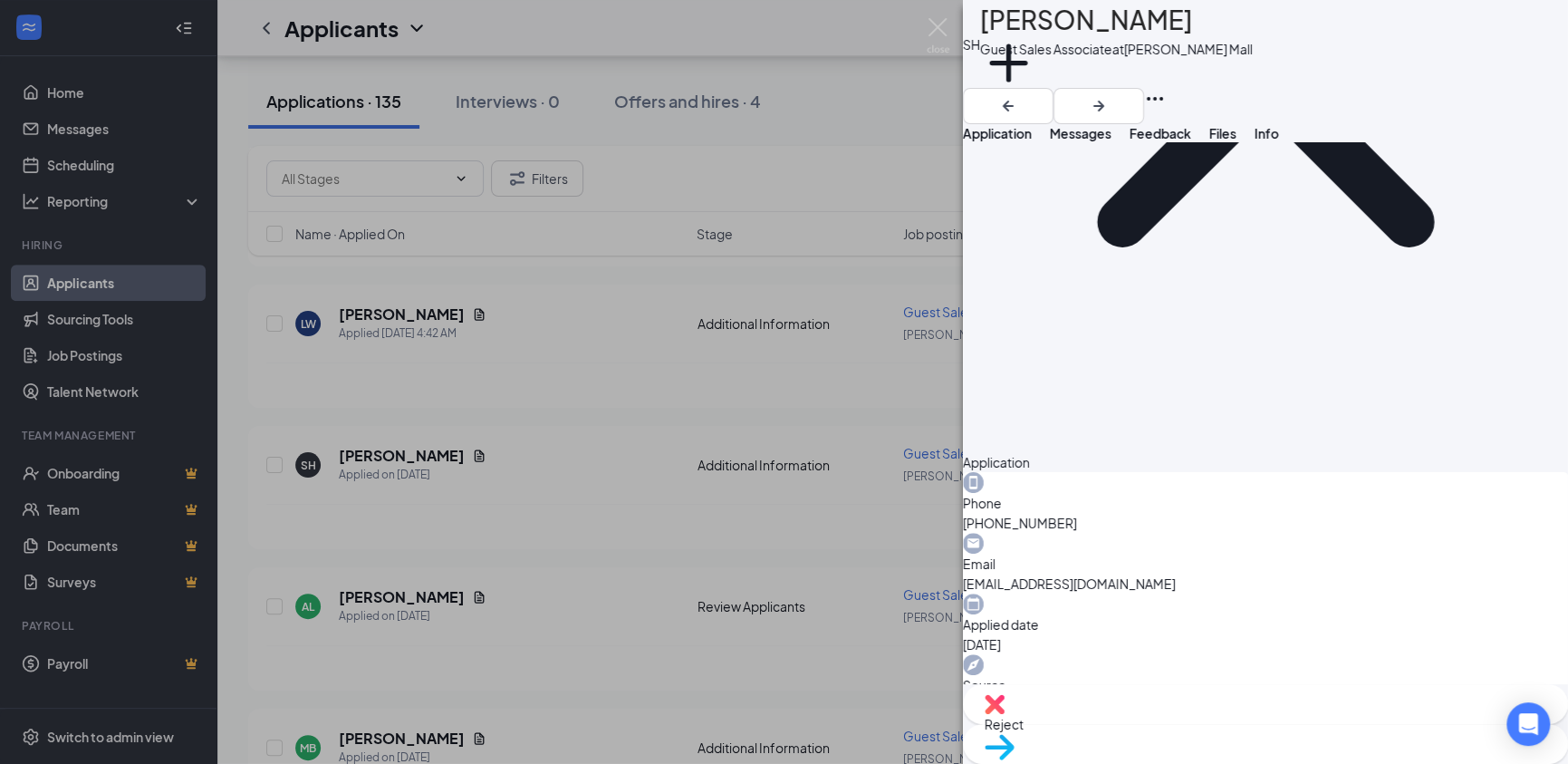
scroll to position [358, 0]
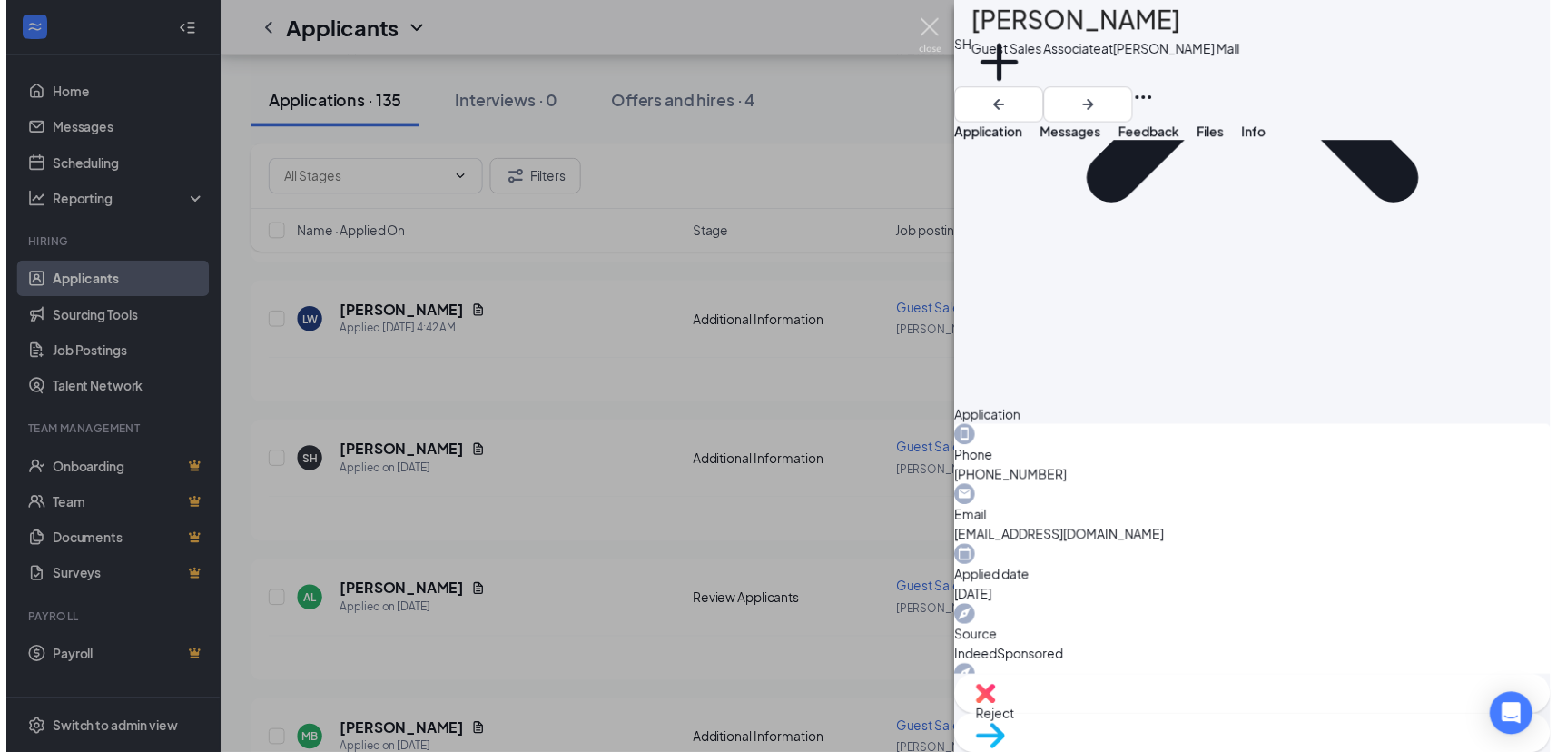
scroll to position [350, 0]
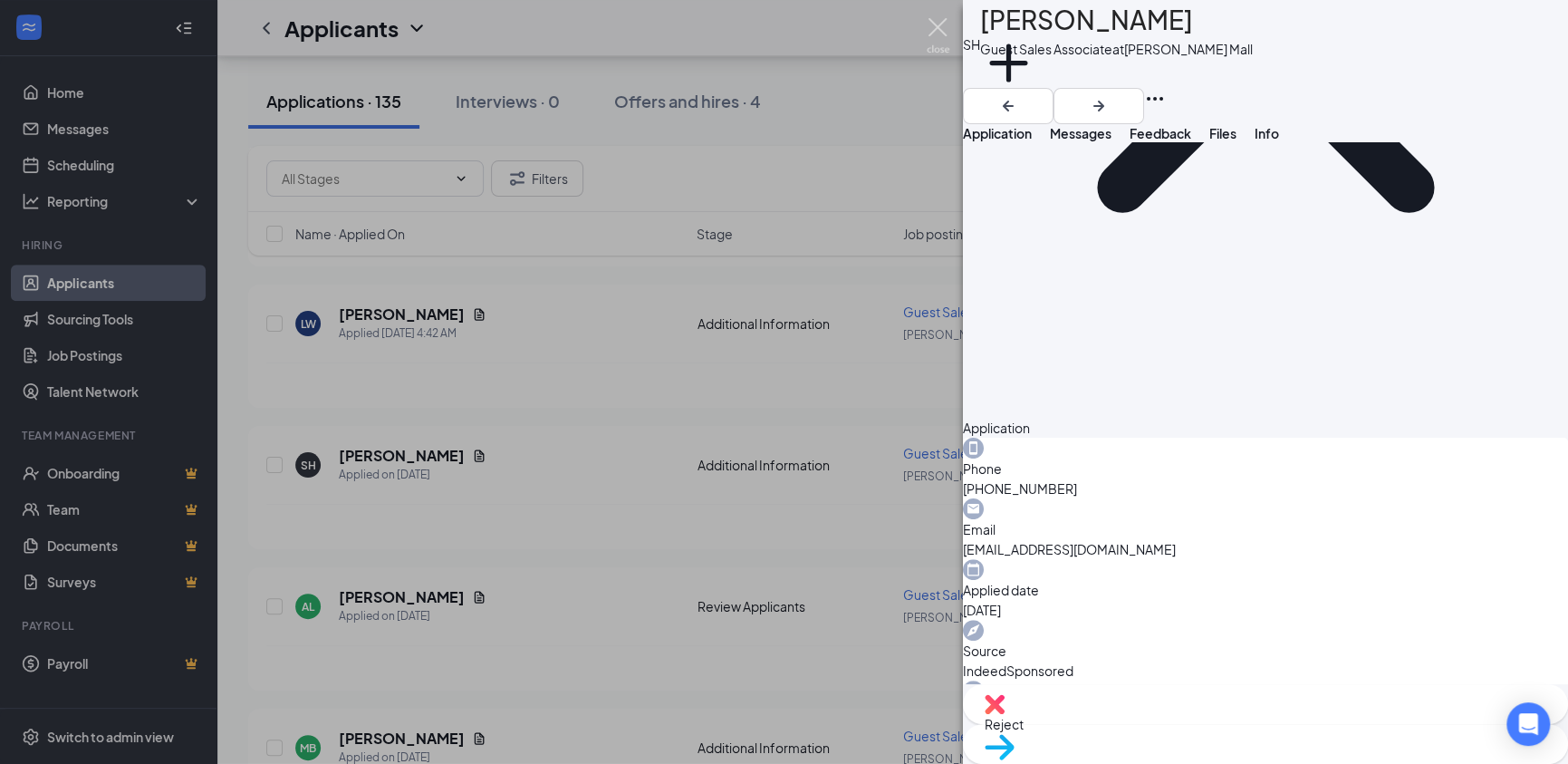
click at [939, 33] on img at bounding box center [938, 35] width 23 height 35
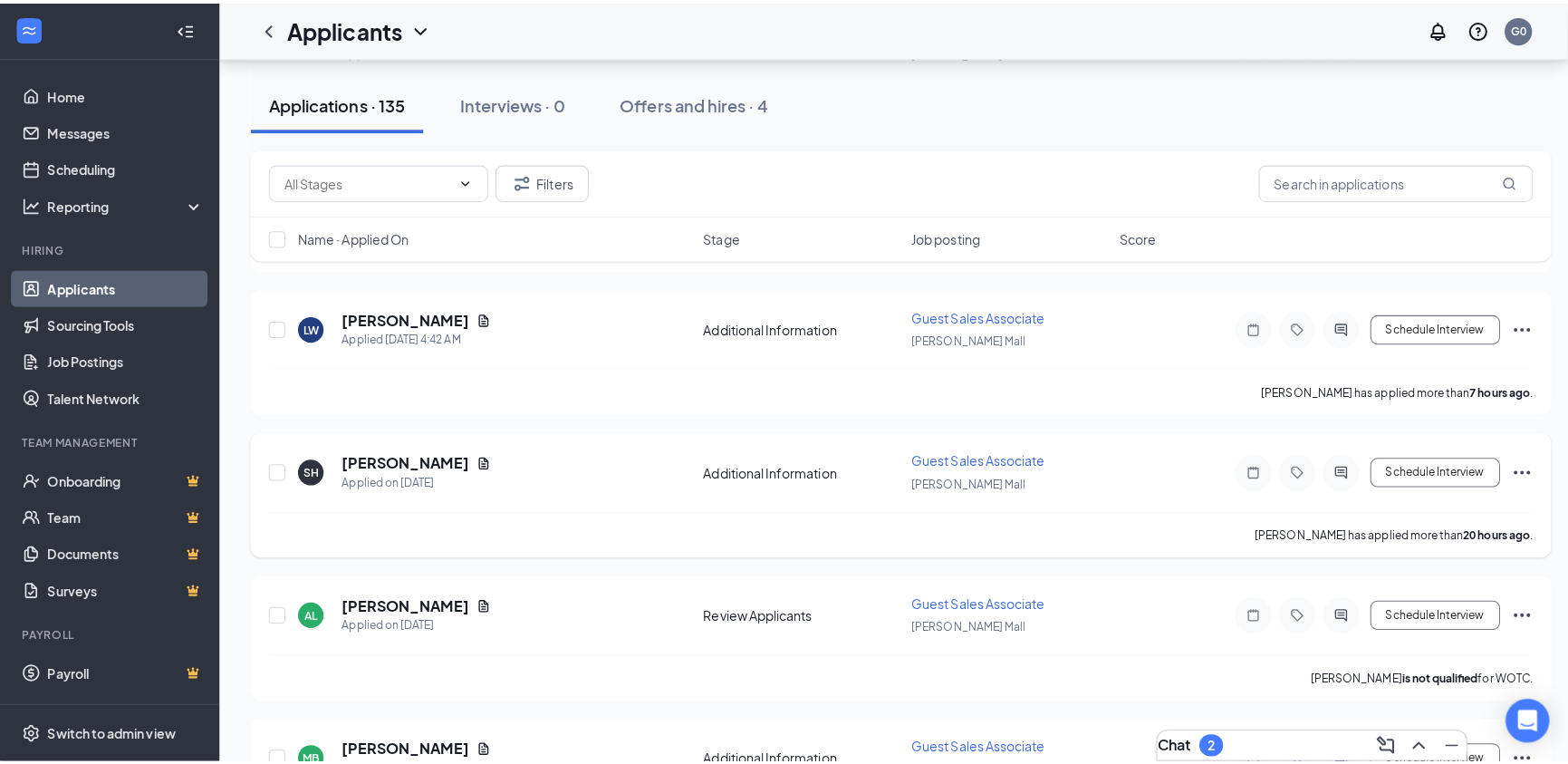
scroll to position [381, 0]
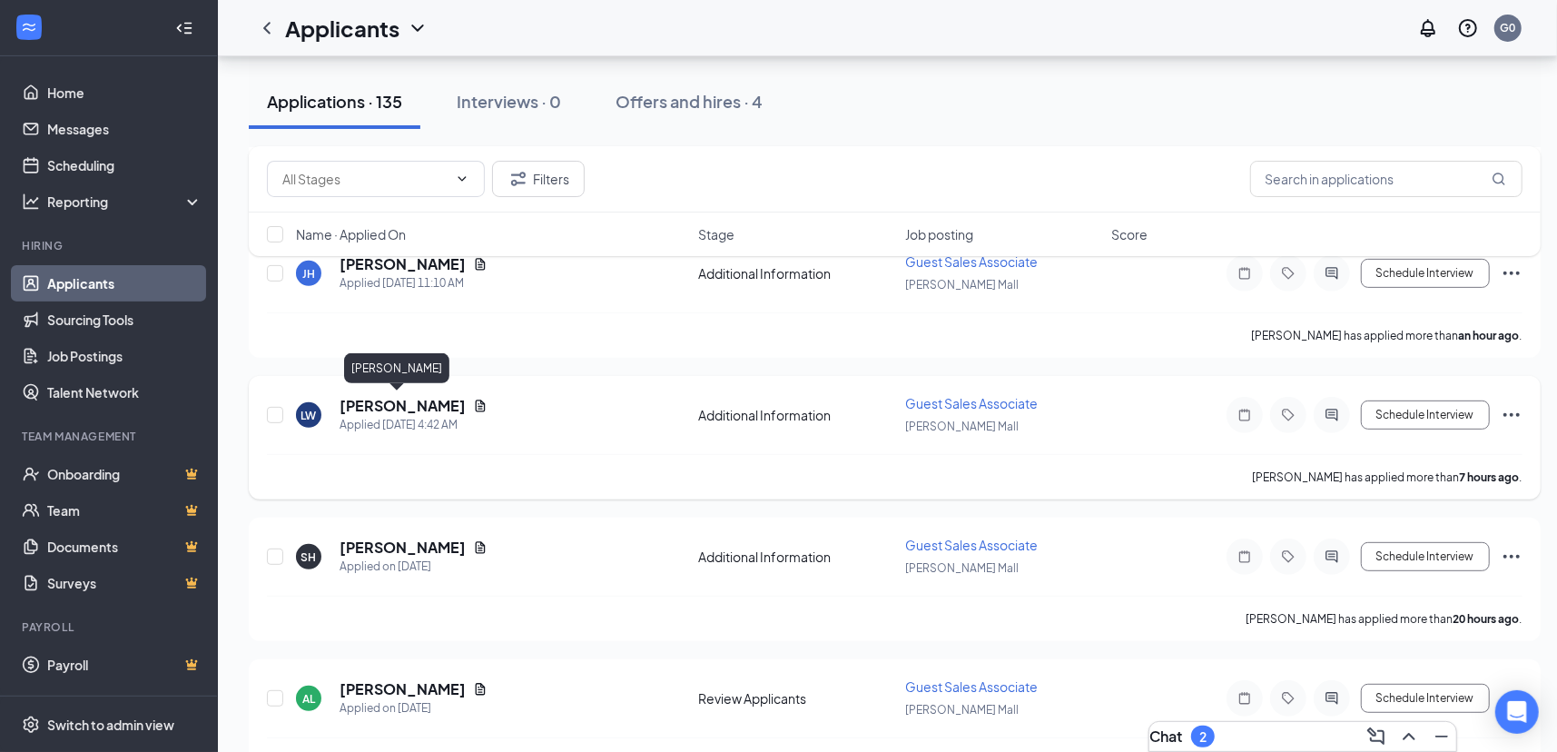
click at [395, 408] on h5 "[PERSON_NAME]" at bounding box center [402, 406] width 126 height 20
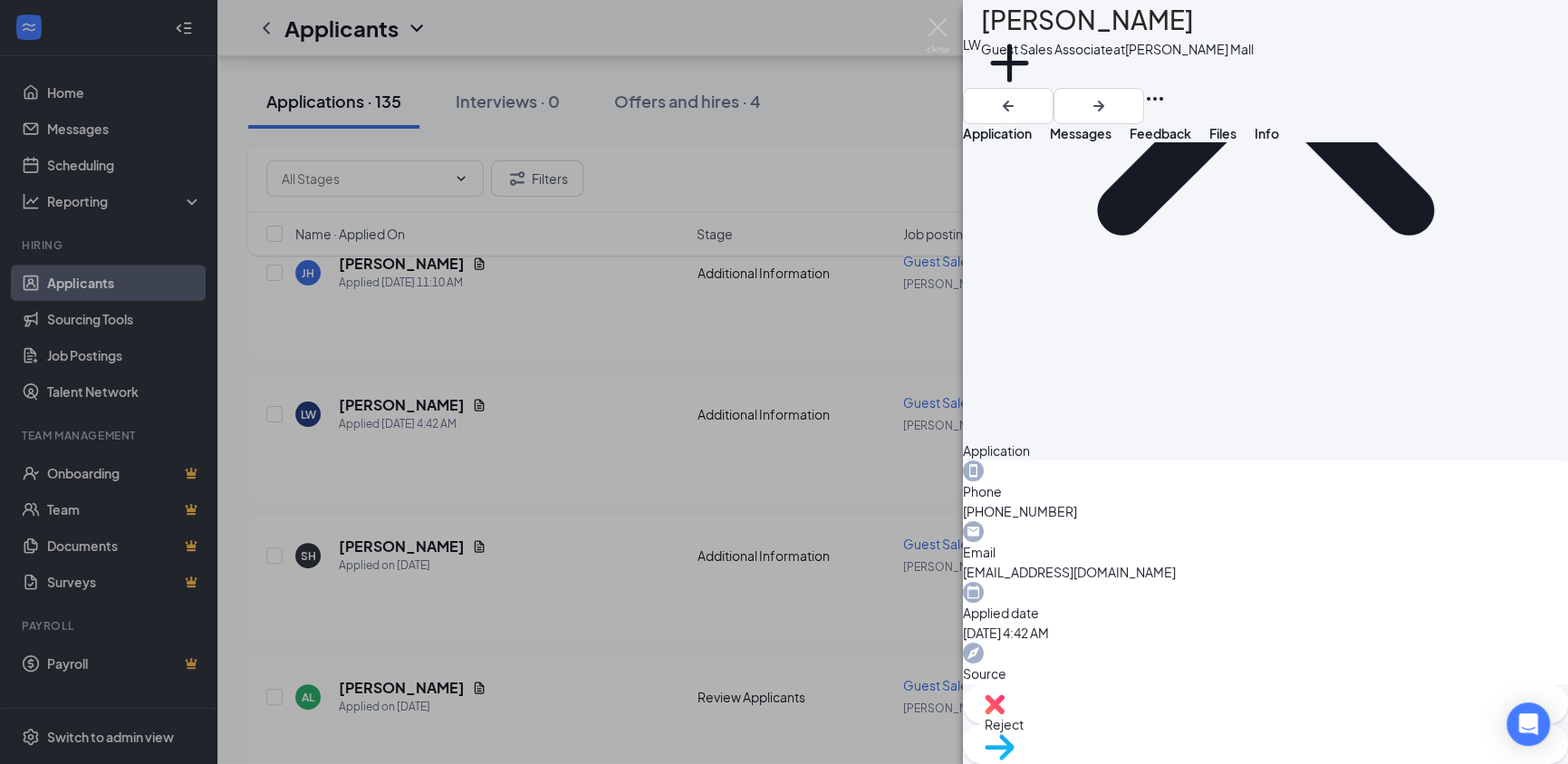
scroll to position [358, 0]
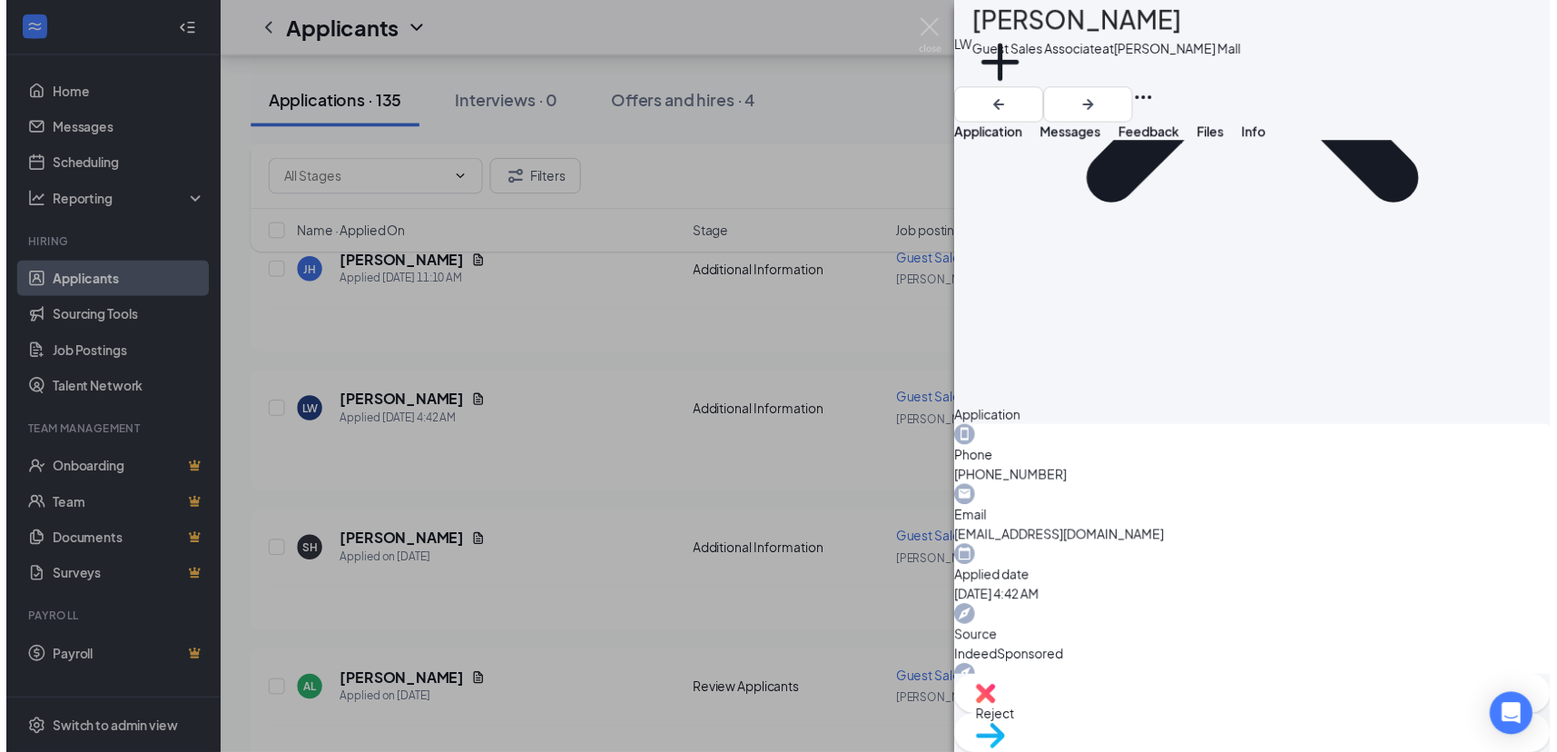
scroll to position [350, 0]
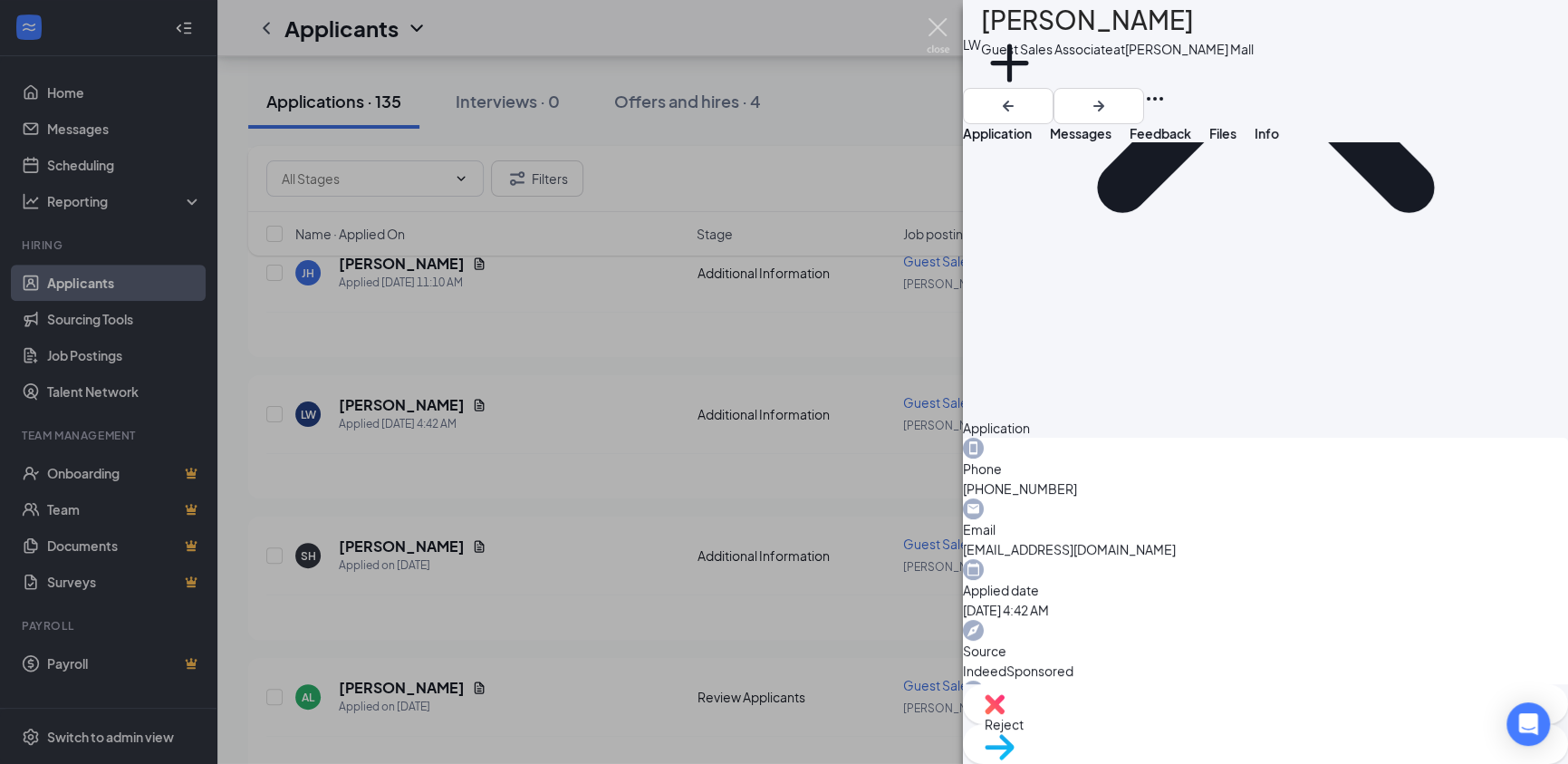
click at [939, 23] on img at bounding box center [938, 35] width 23 height 35
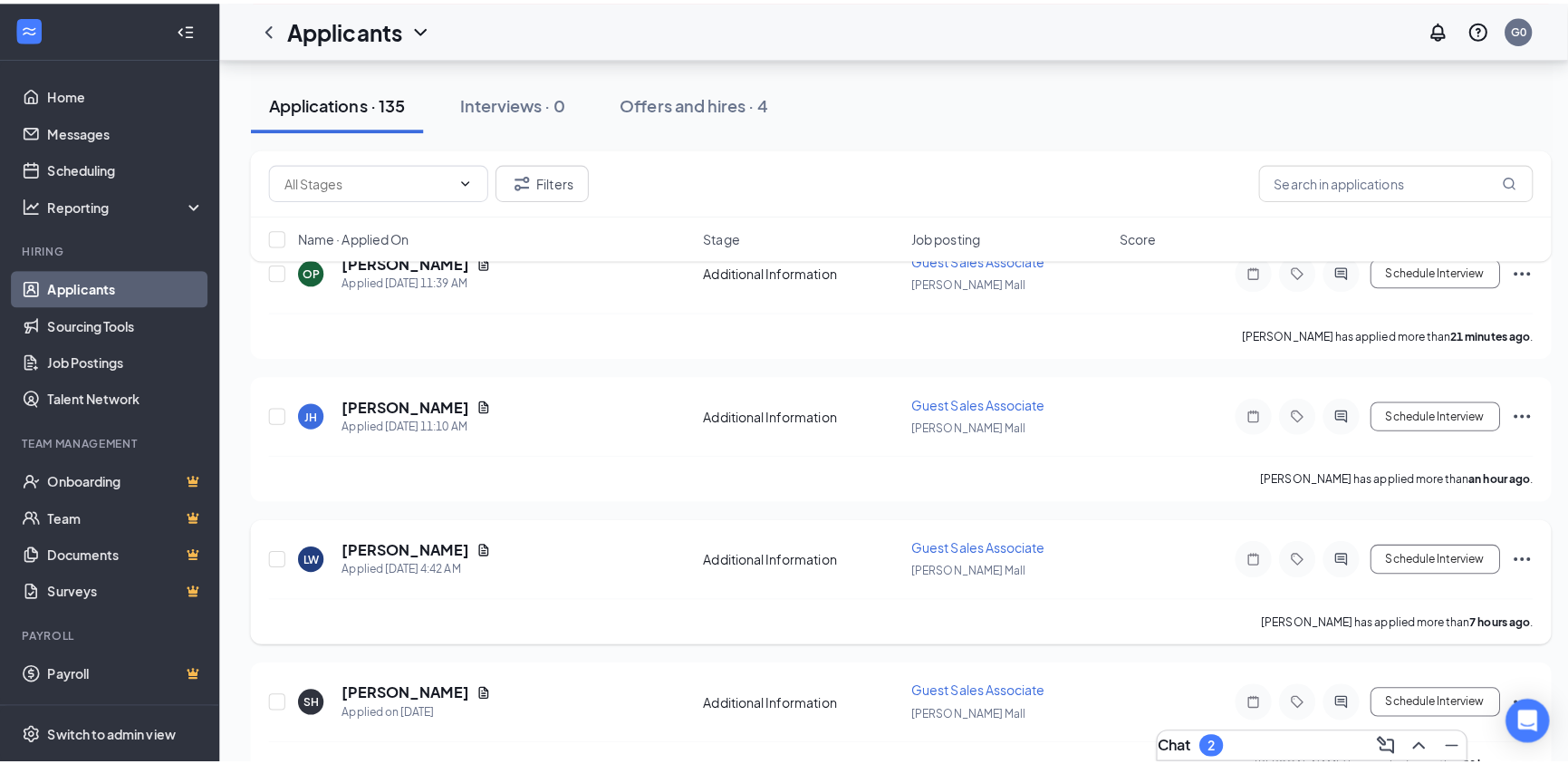
scroll to position [200, 0]
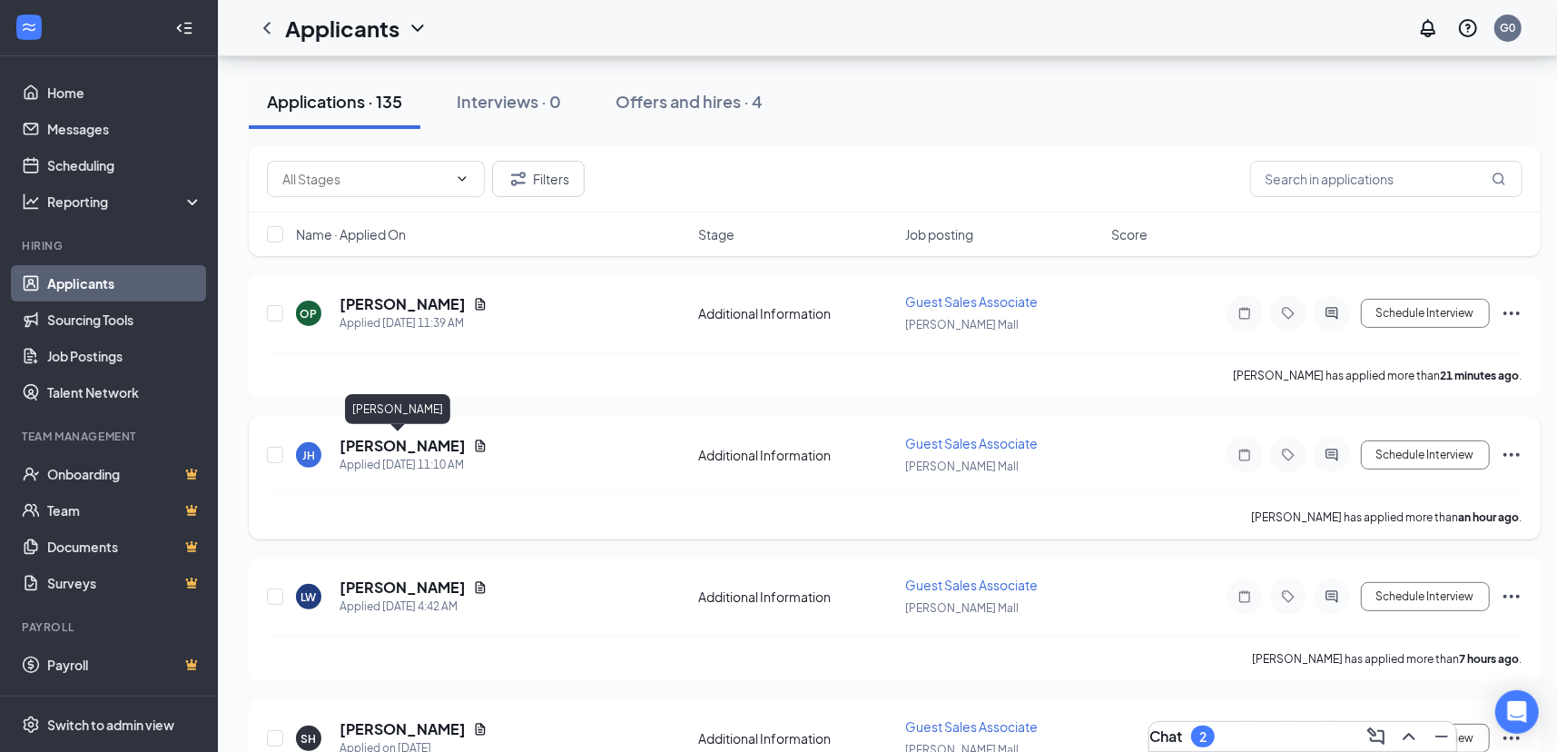
click at [389, 446] on h5 "[PERSON_NAME]" at bounding box center [402, 446] width 126 height 20
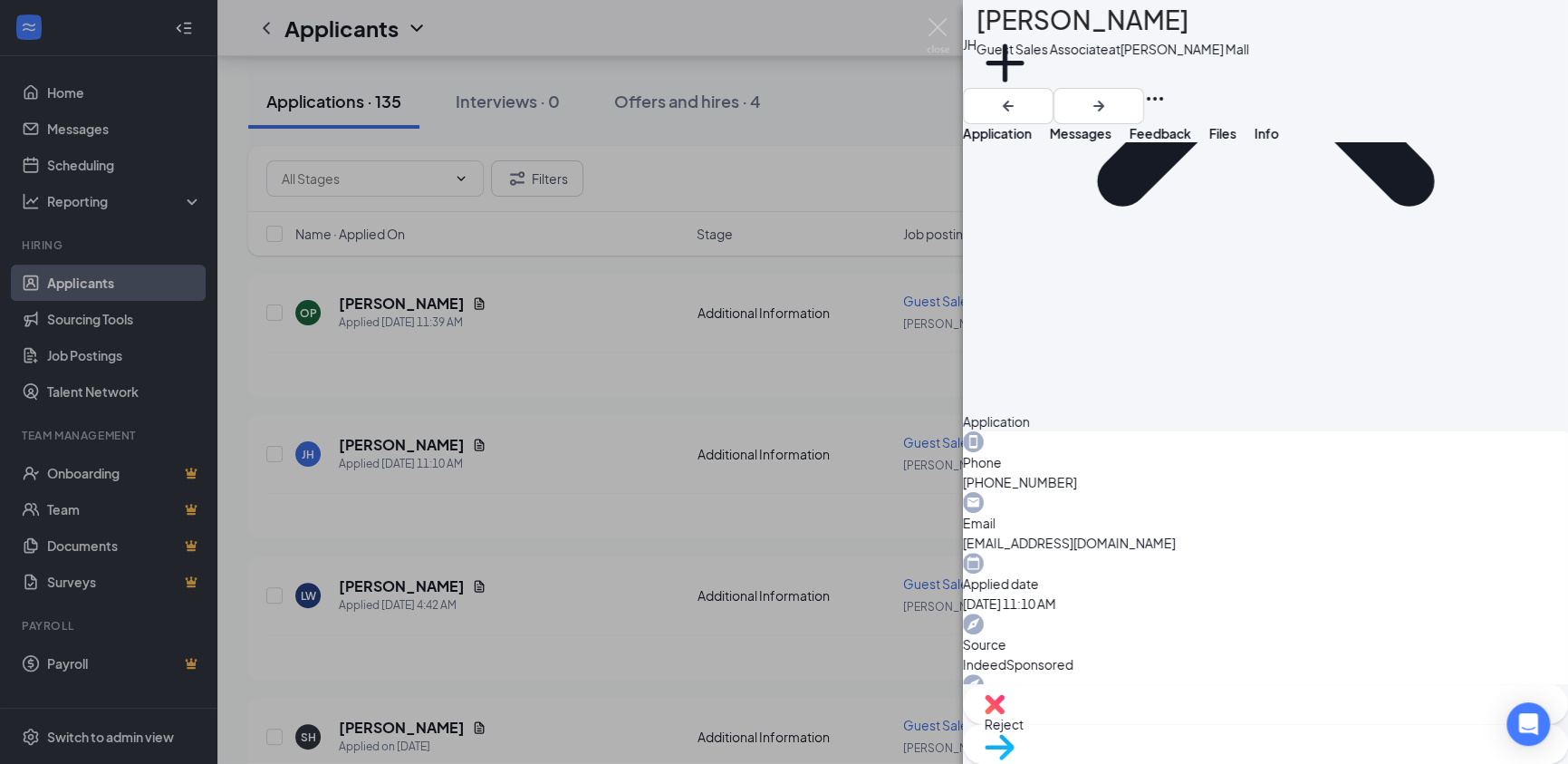
scroll to position [358, 0]
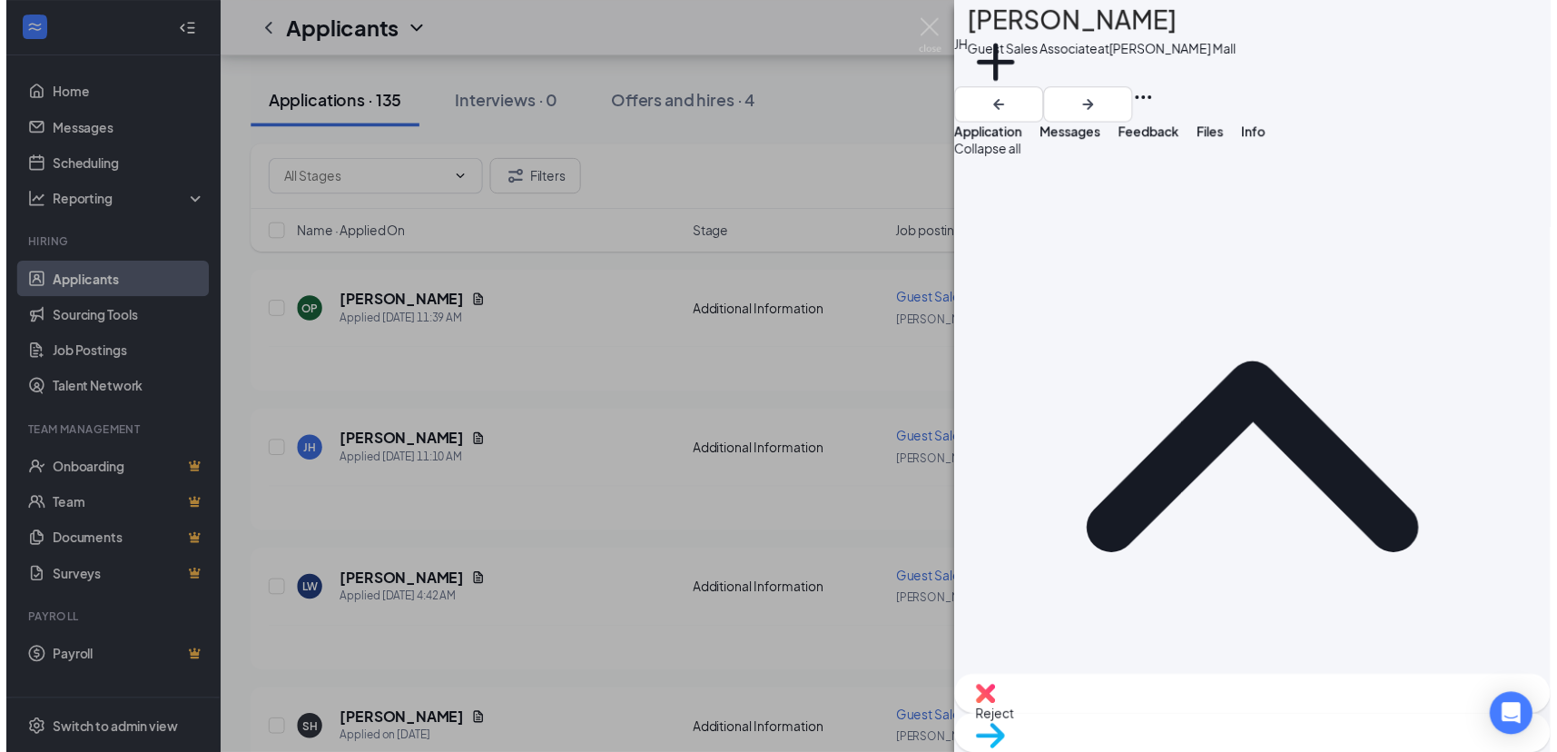
scroll to position [0, 0]
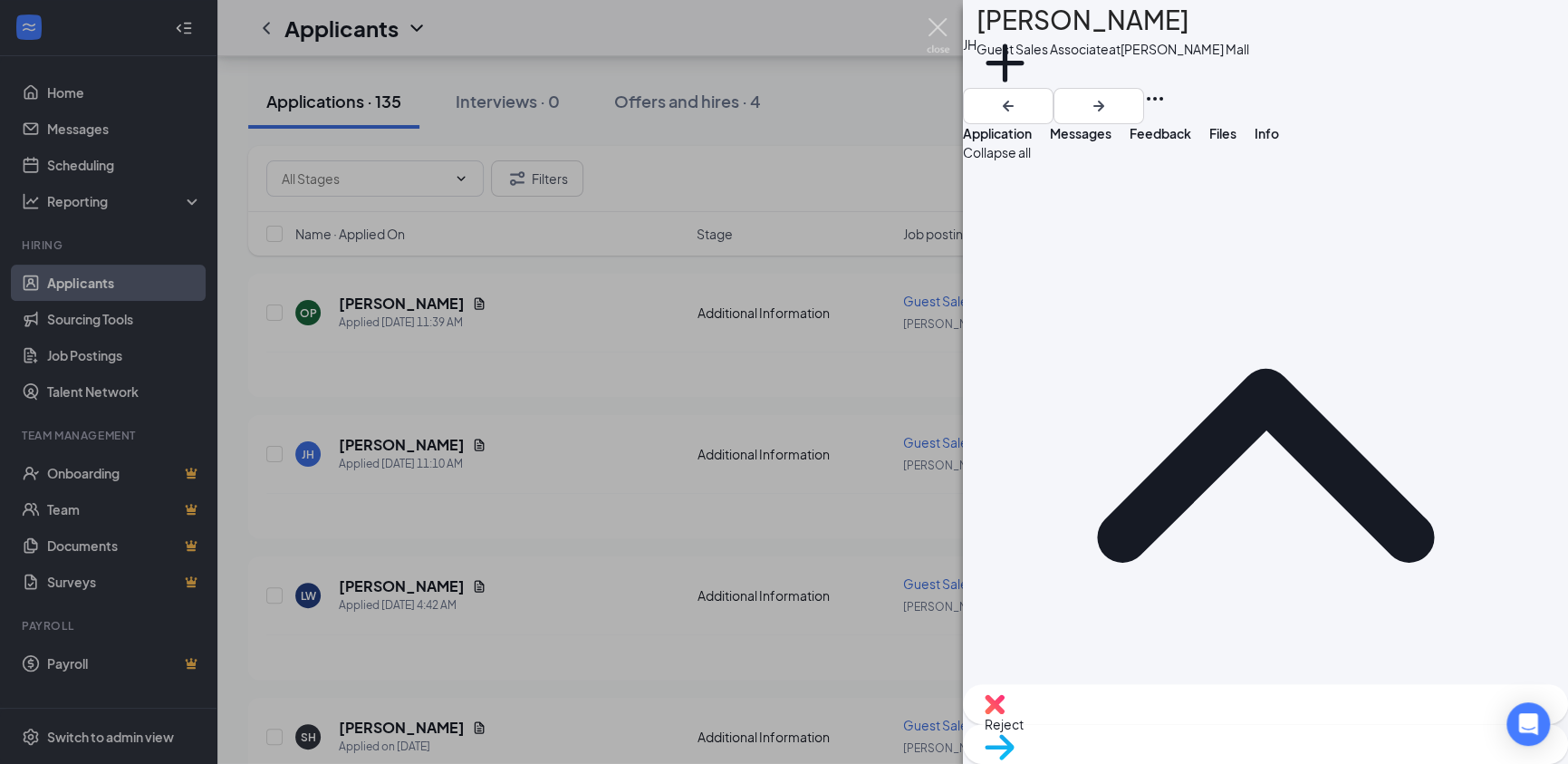
click at [947, 23] on img at bounding box center [938, 35] width 23 height 35
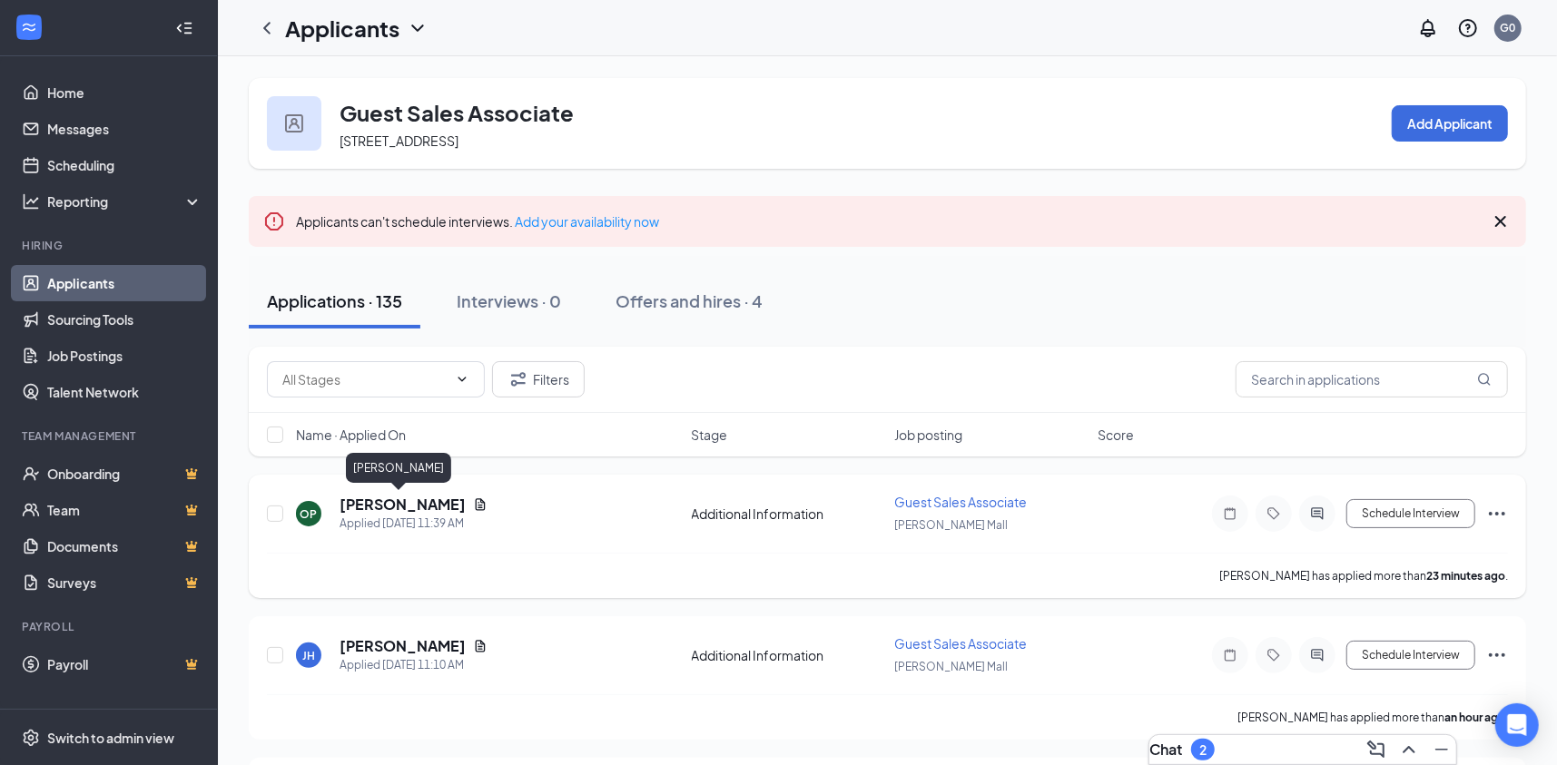
click at [367, 506] on h5 "[PERSON_NAME]" at bounding box center [402, 505] width 126 height 20
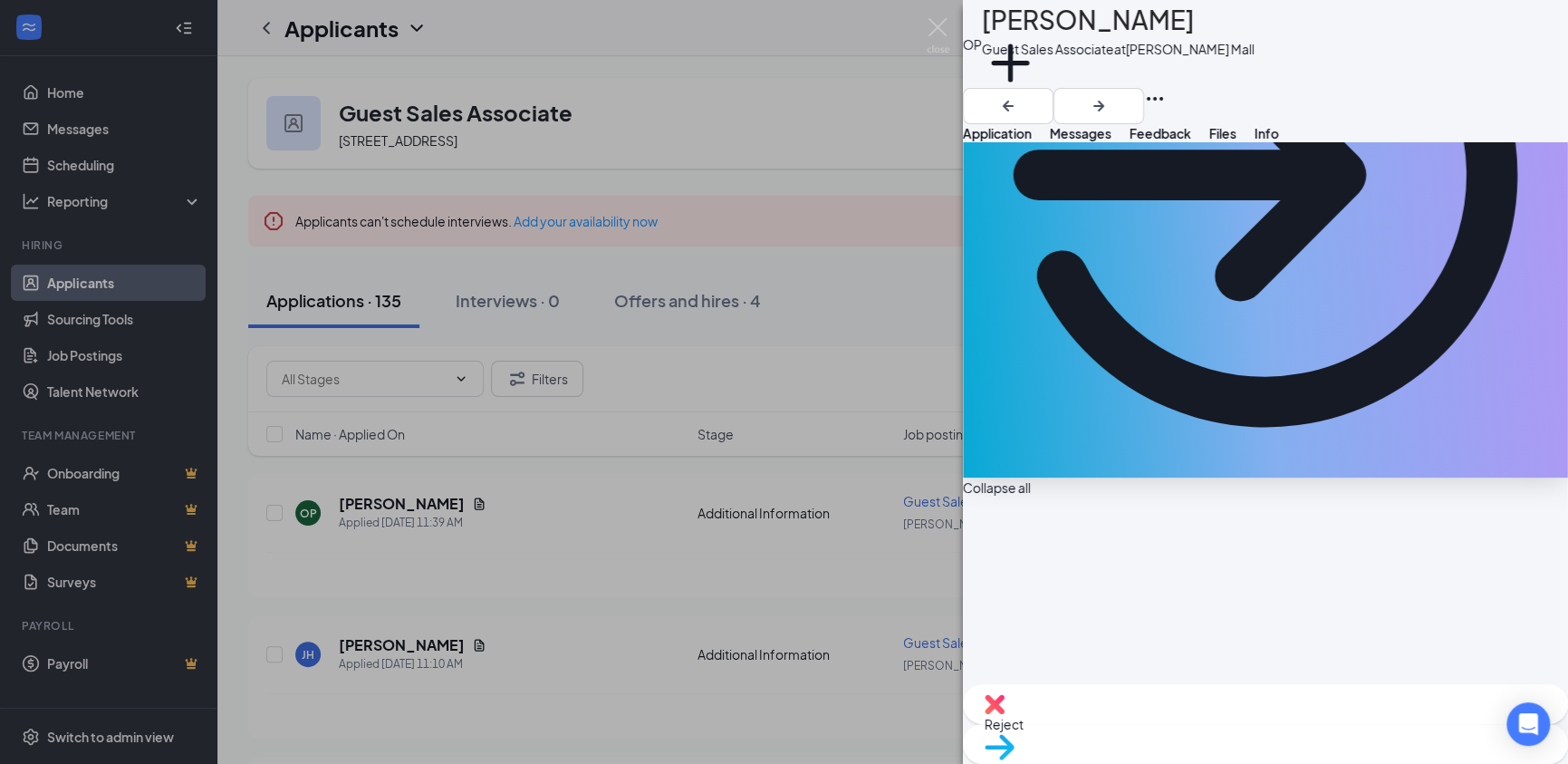
scroll to position [407, 0]
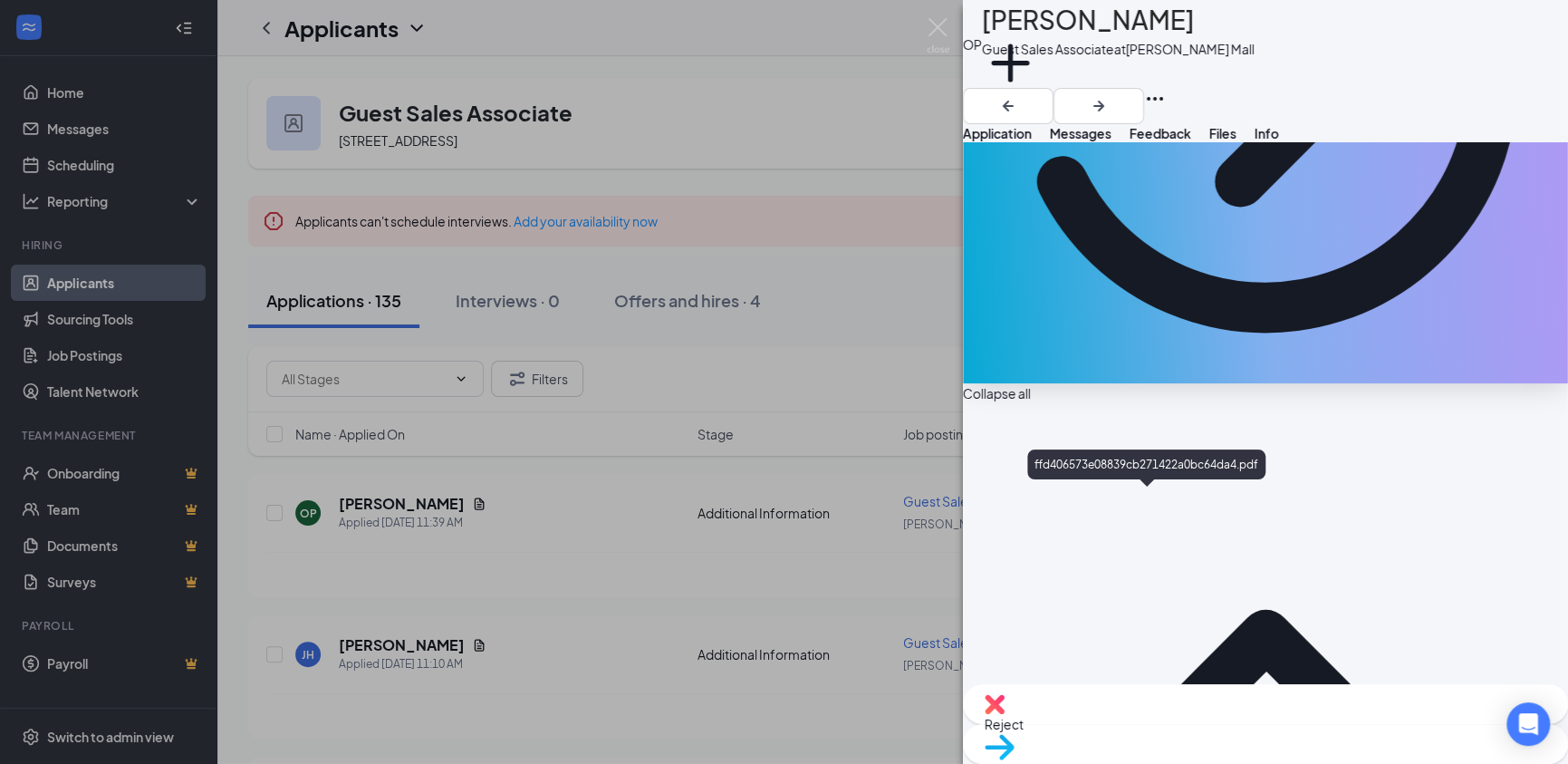
click at [939, 25] on img at bounding box center [938, 35] width 23 height 35
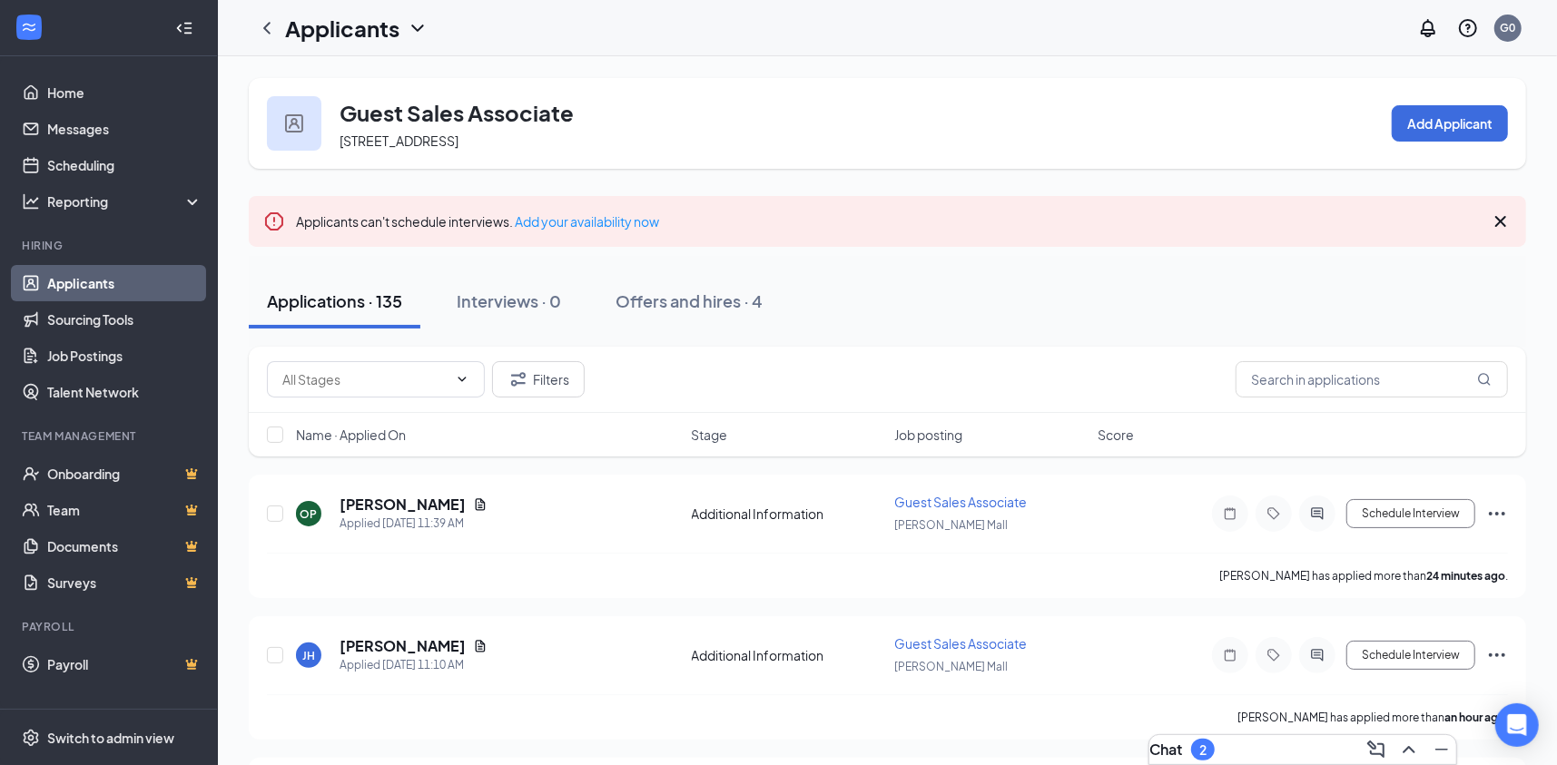
click at [704, 300] on div "Offers and hires · 4" at bounding box center [688, 301] width 147 height 23
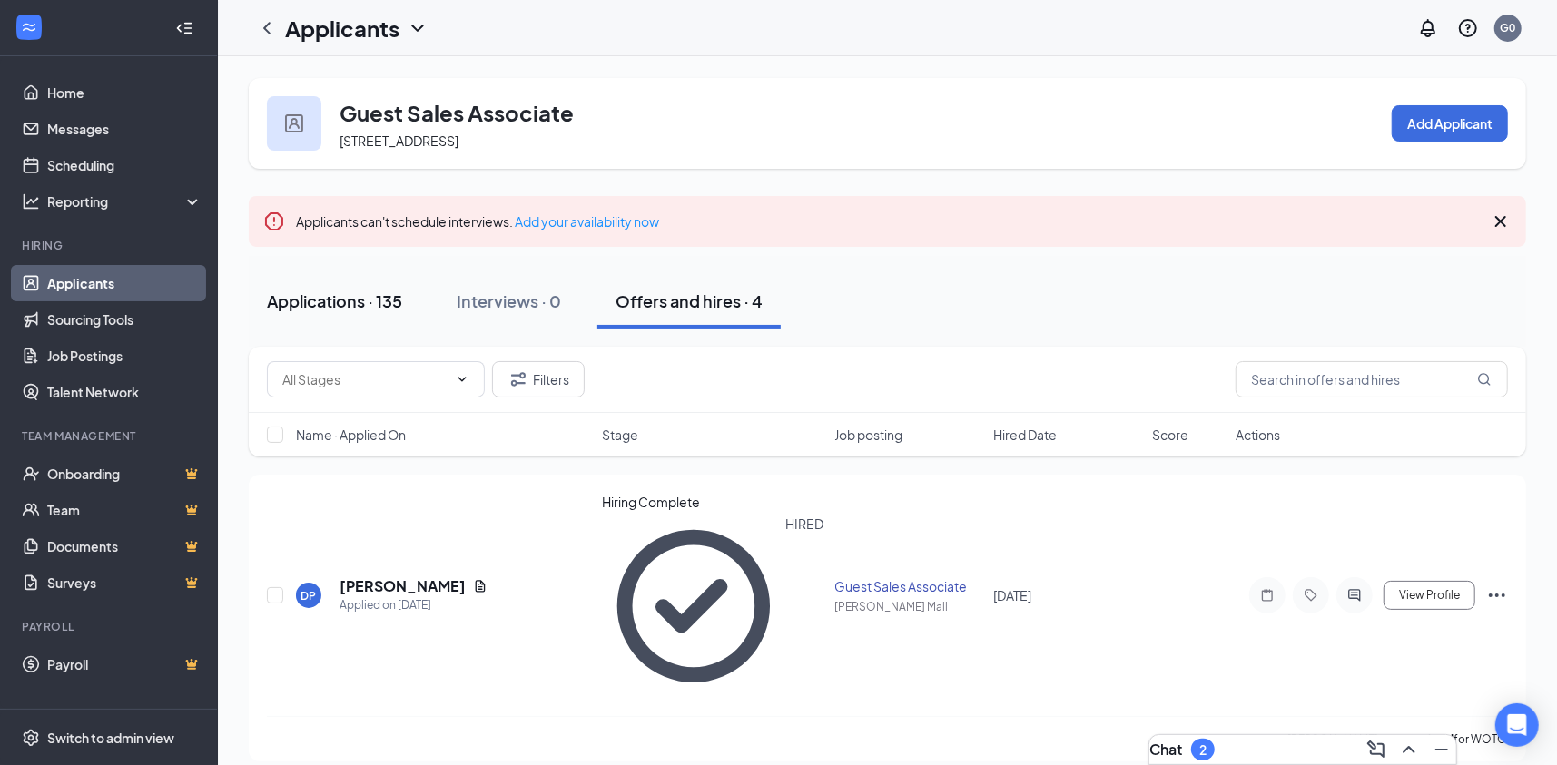
click at [343, 304] on div "Applications · 135" at bounding box center [334, 301] width 135 height 23
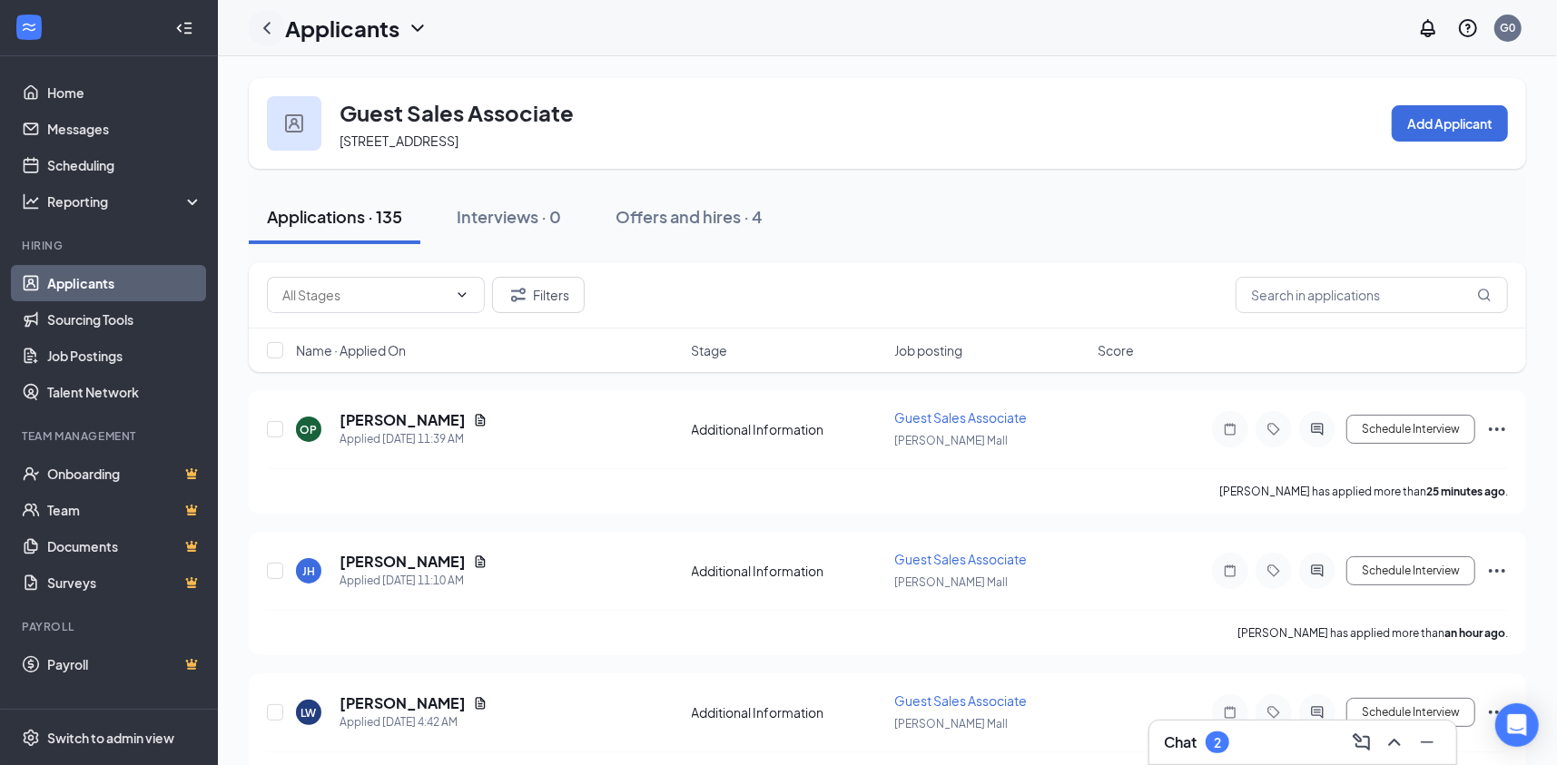
click at [261, 27] on icon "ChevronLeft" at bounding box center [267, 28] width 22 height 22
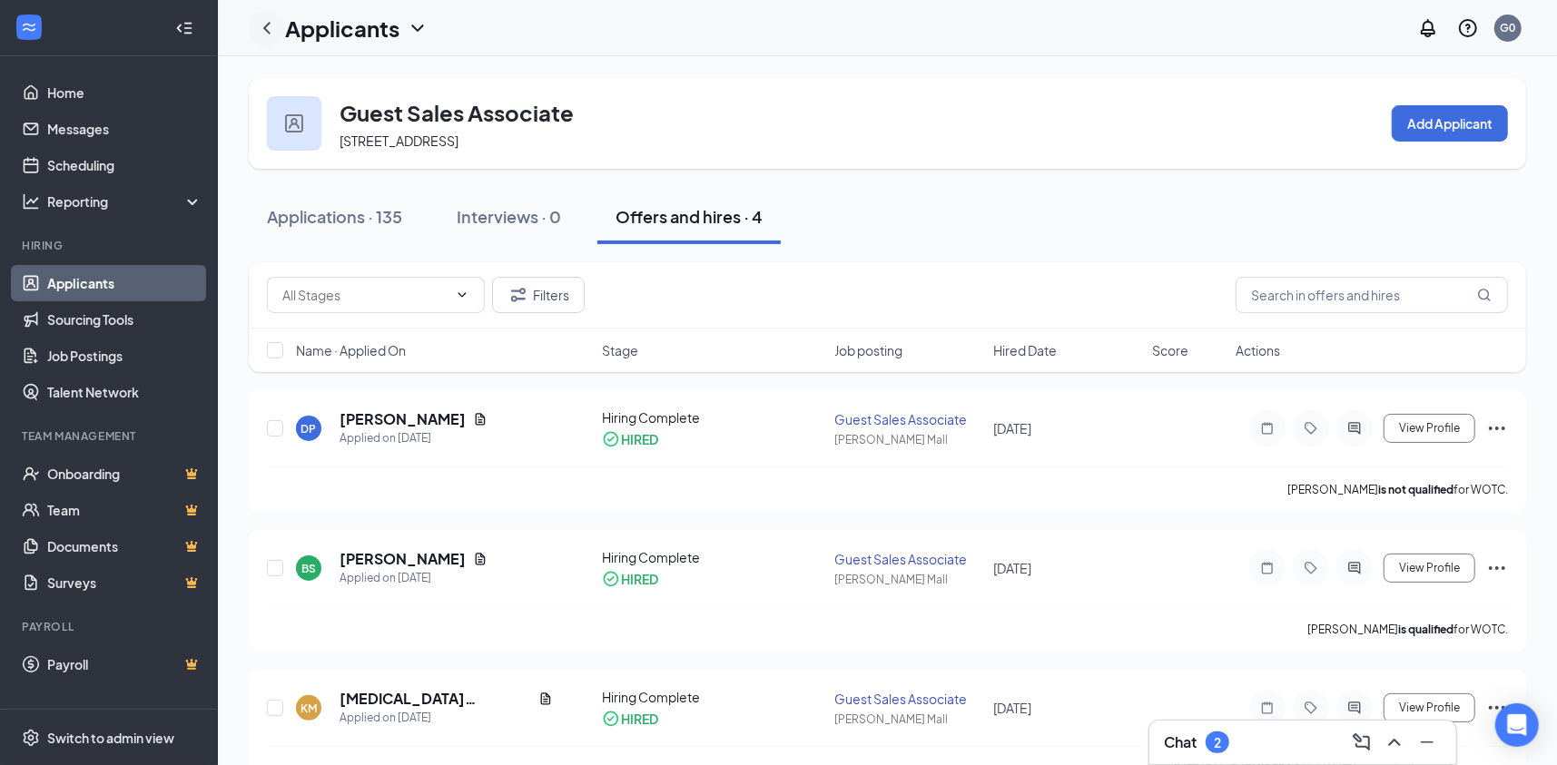
click at [271, 30] on icon "ChevronLeft" at bounding box center [267, 28] width 22 height 22
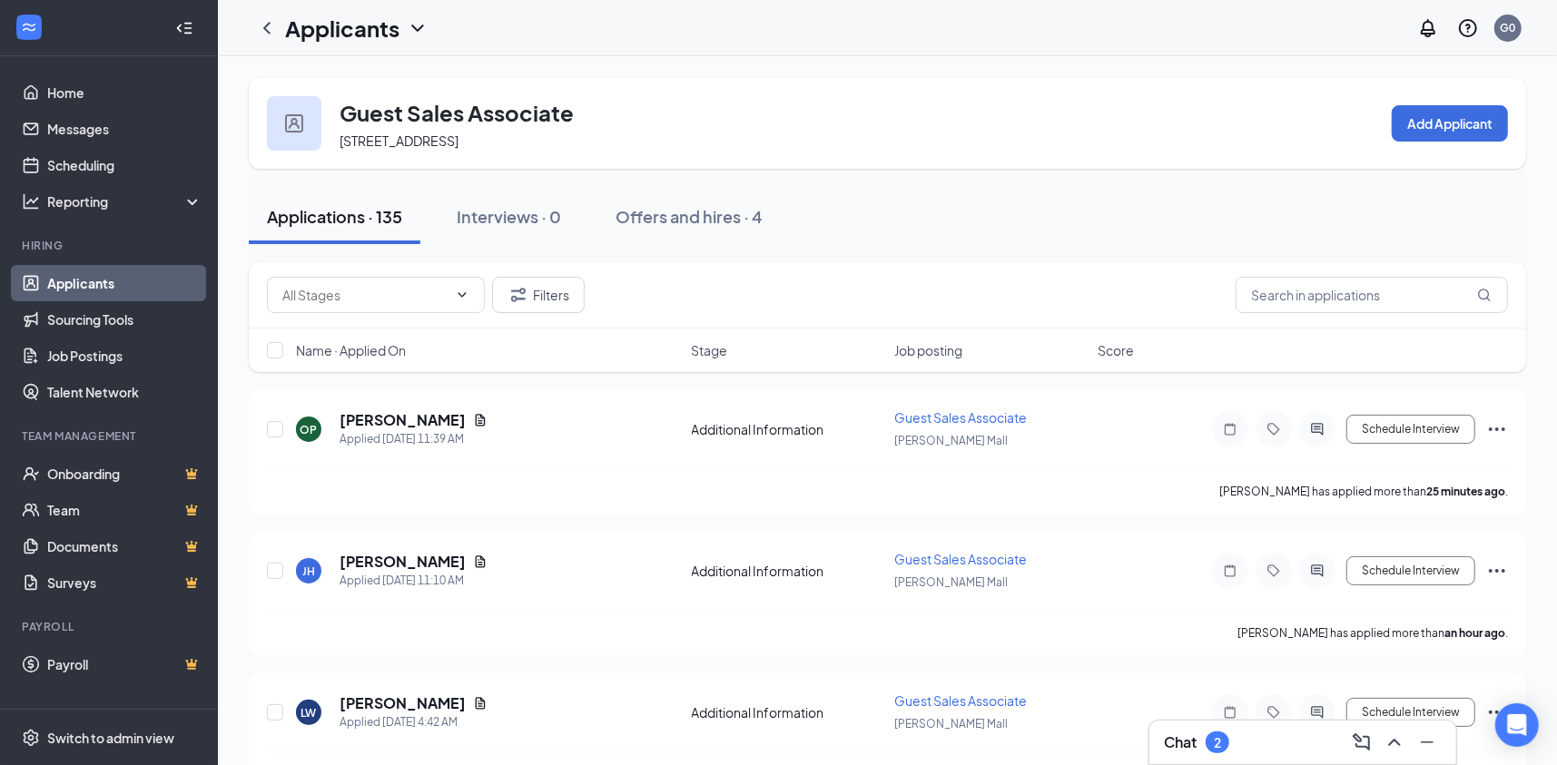
click at [414, 25] on icon "ChevronDown" at bounding box center [418, 28] width 22 height 22
click at [462, 294] on icon "ChevronDown" at bounding box center [462, 295] width 15 height 15
click at [462, 294] on icon "ChevronUp" at bounding box center [462, 295] width 15 height 15
click at [417, 25] on icon "ChevronDown" at bounding box center [418, 28] width 22 height 22
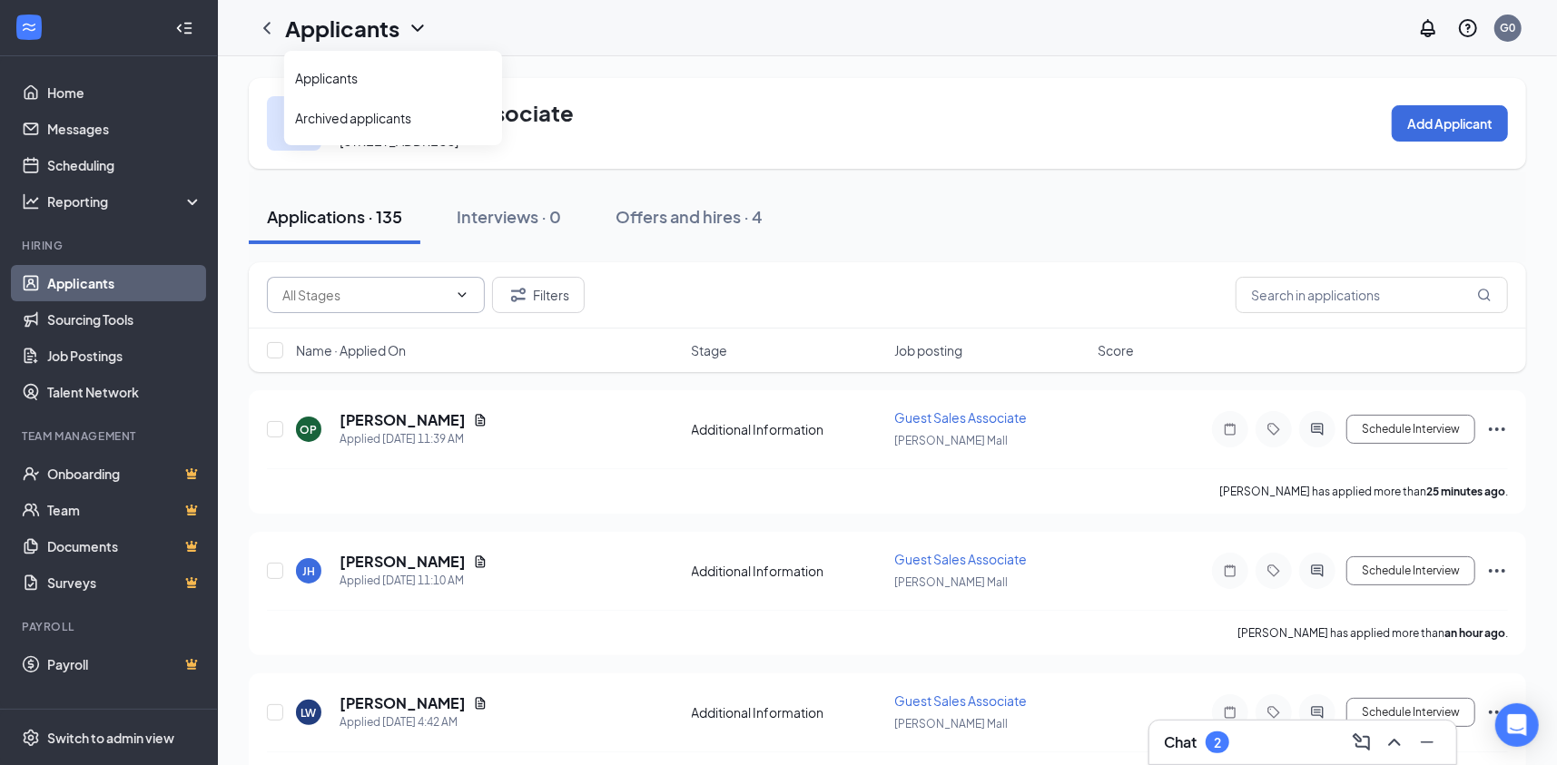
click at [417, 25] on icon "ChevronDown" at bounding box center [418, 28] width 22 height 22
click at [272, 28] on icon "ChevronLeft" at bounding box center [267, 28] width 22 height 22
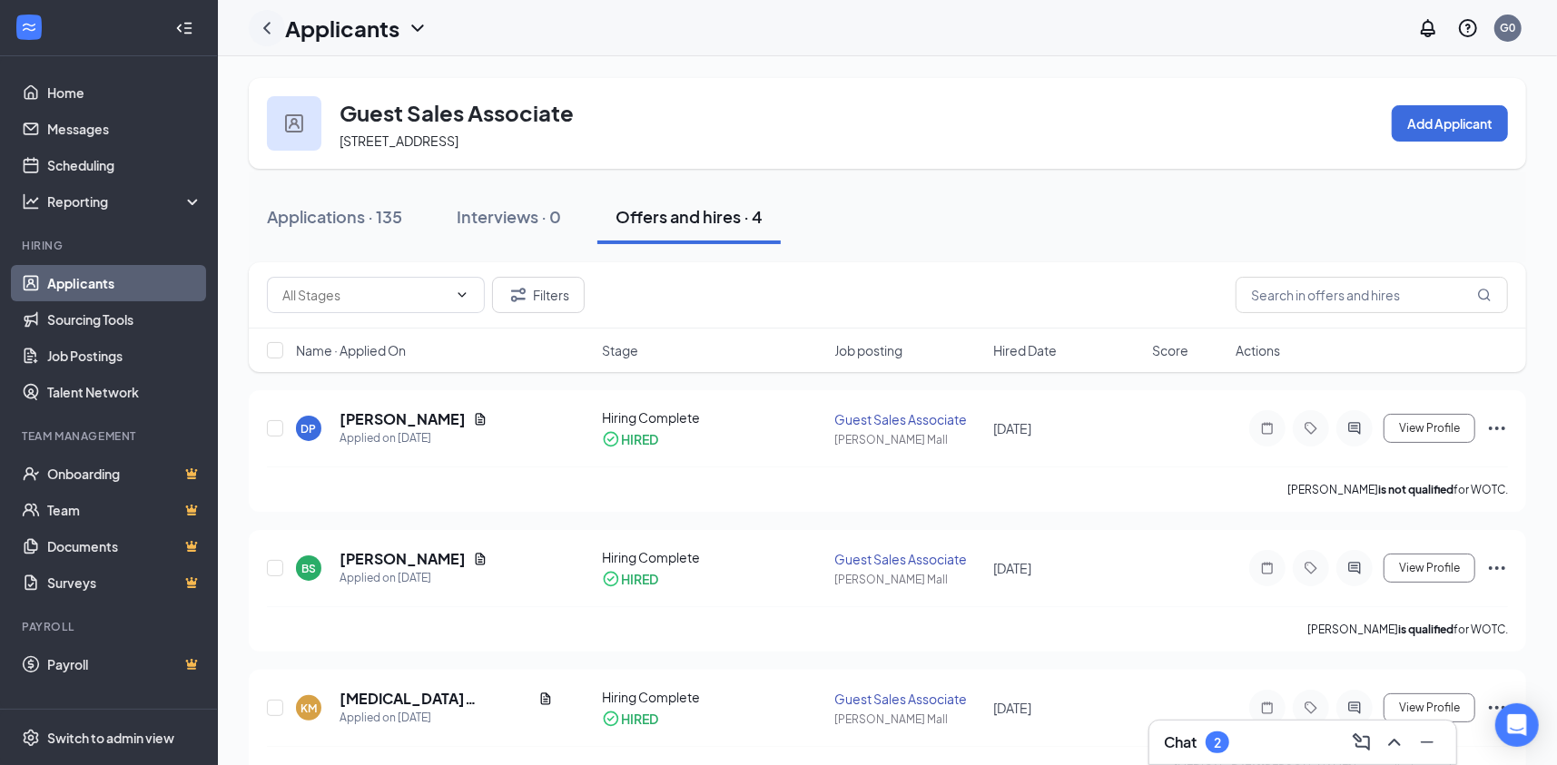
click at [272, 28] on icon "ChevronLeft" at bounding box center [267, 28] width 22 height 22
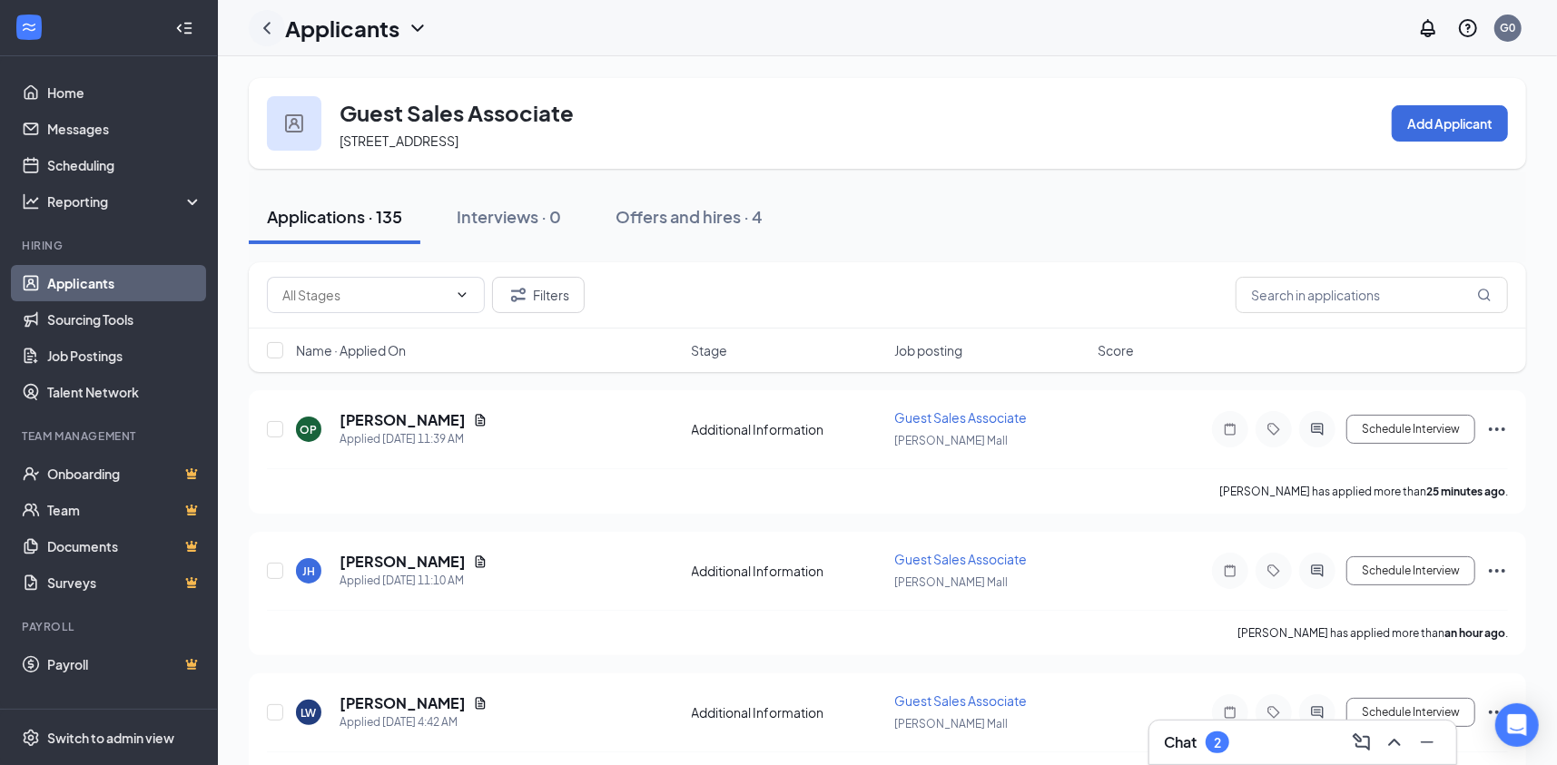
click at [272, 28] on icon "ChevronLeft" at bounding box center [267, 28] width 22 height 22
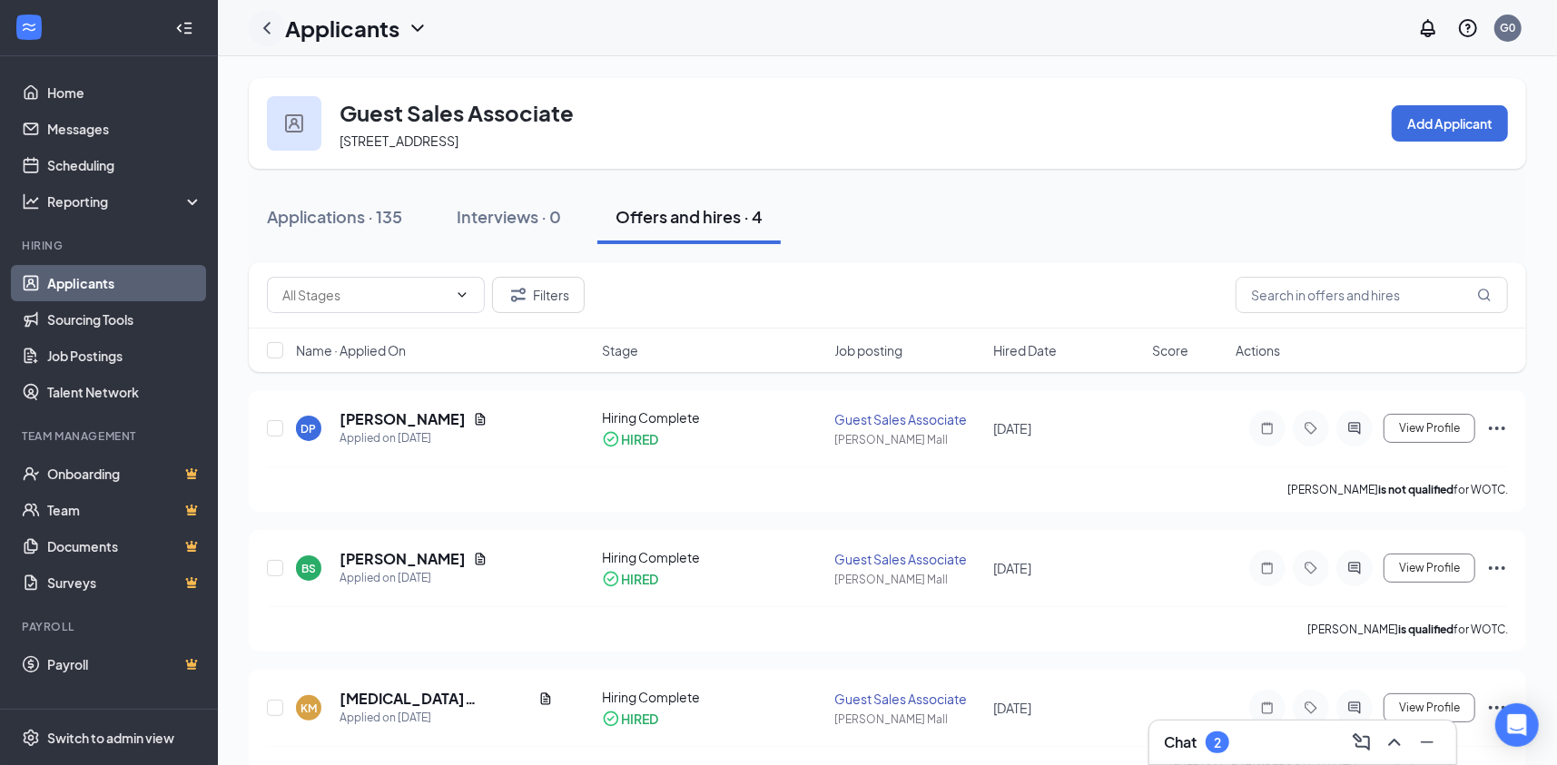
click at [272, 28] on icon "ChevronLeft" at bounding box center [267, 28] width 22 height 22
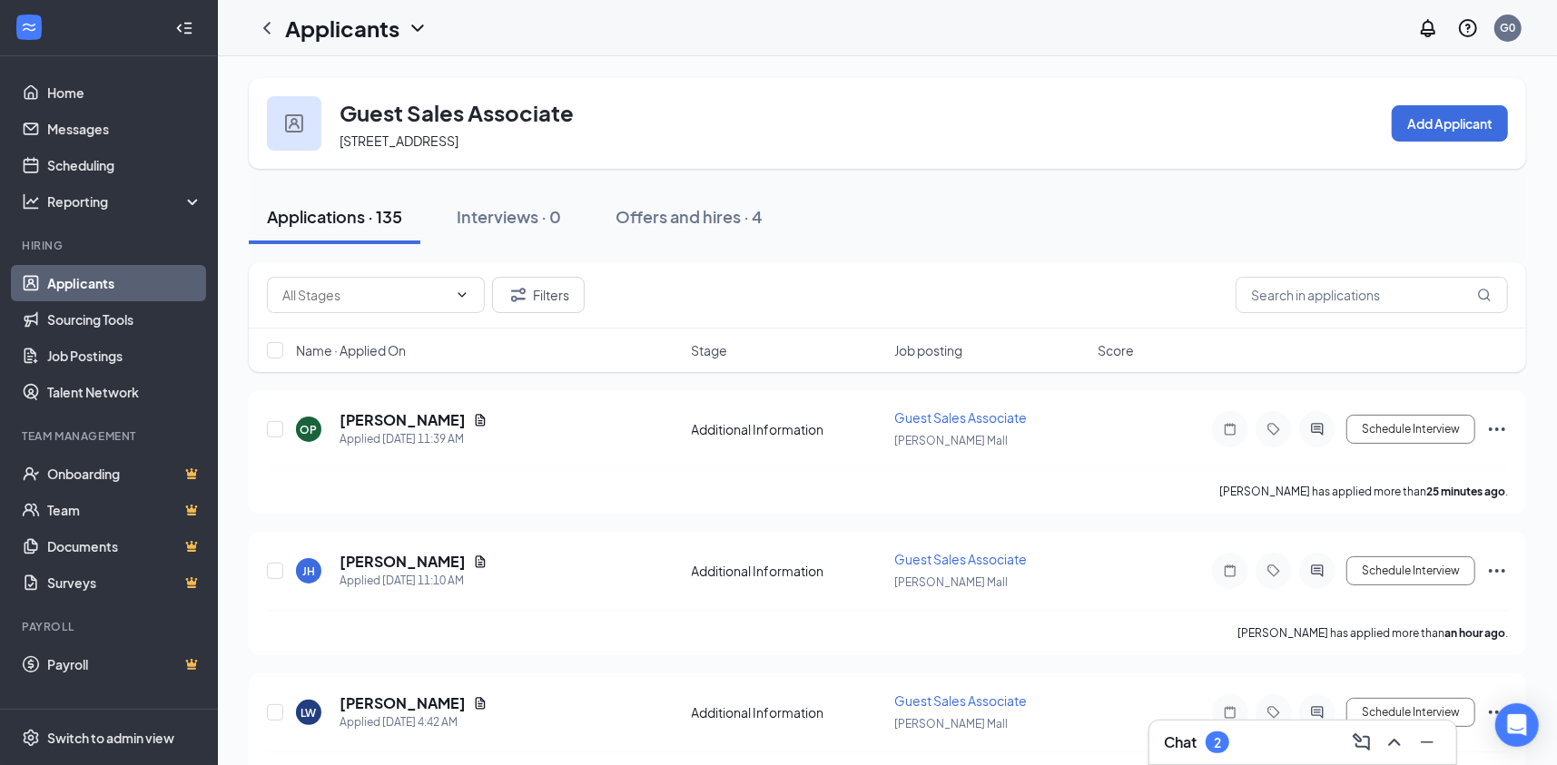
click at [97, 279] on link "Applicants" at bounding box center [124, 283] width 155 height 36
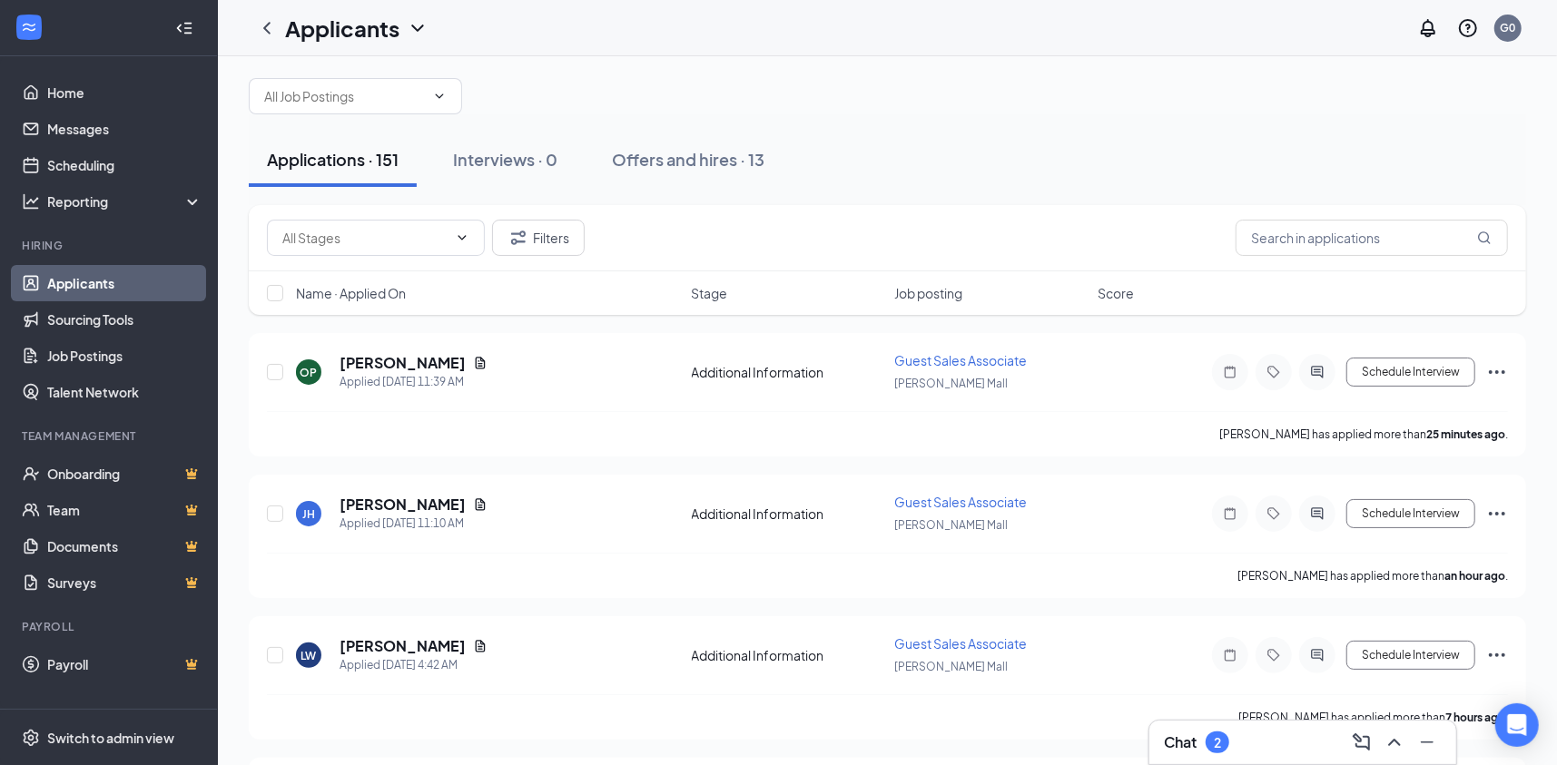
click at [411, 26] on icon "ChevronDown" at bounding box center [418, 28] width 22 height 22
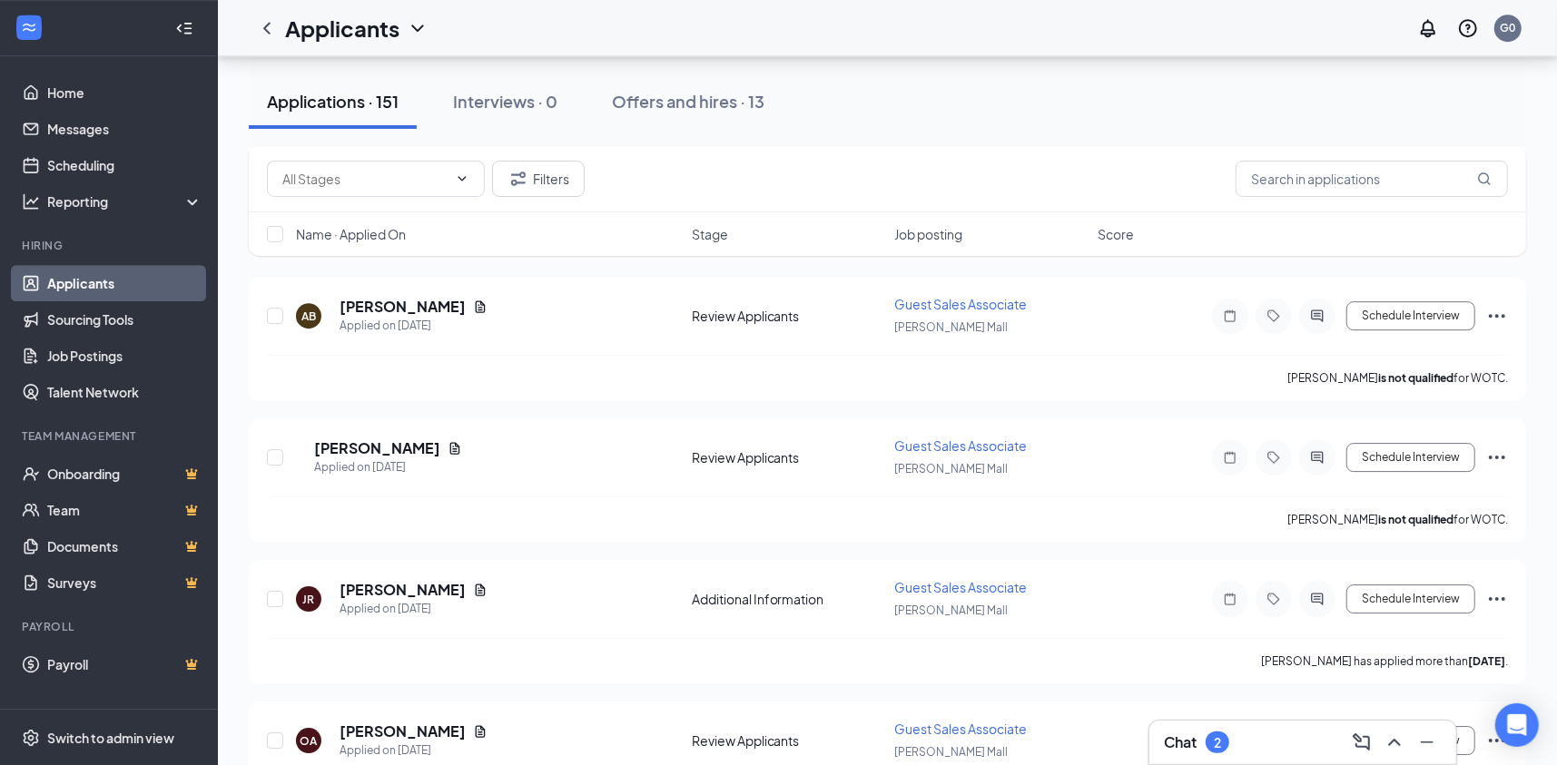
scroll to position [3903, 0]
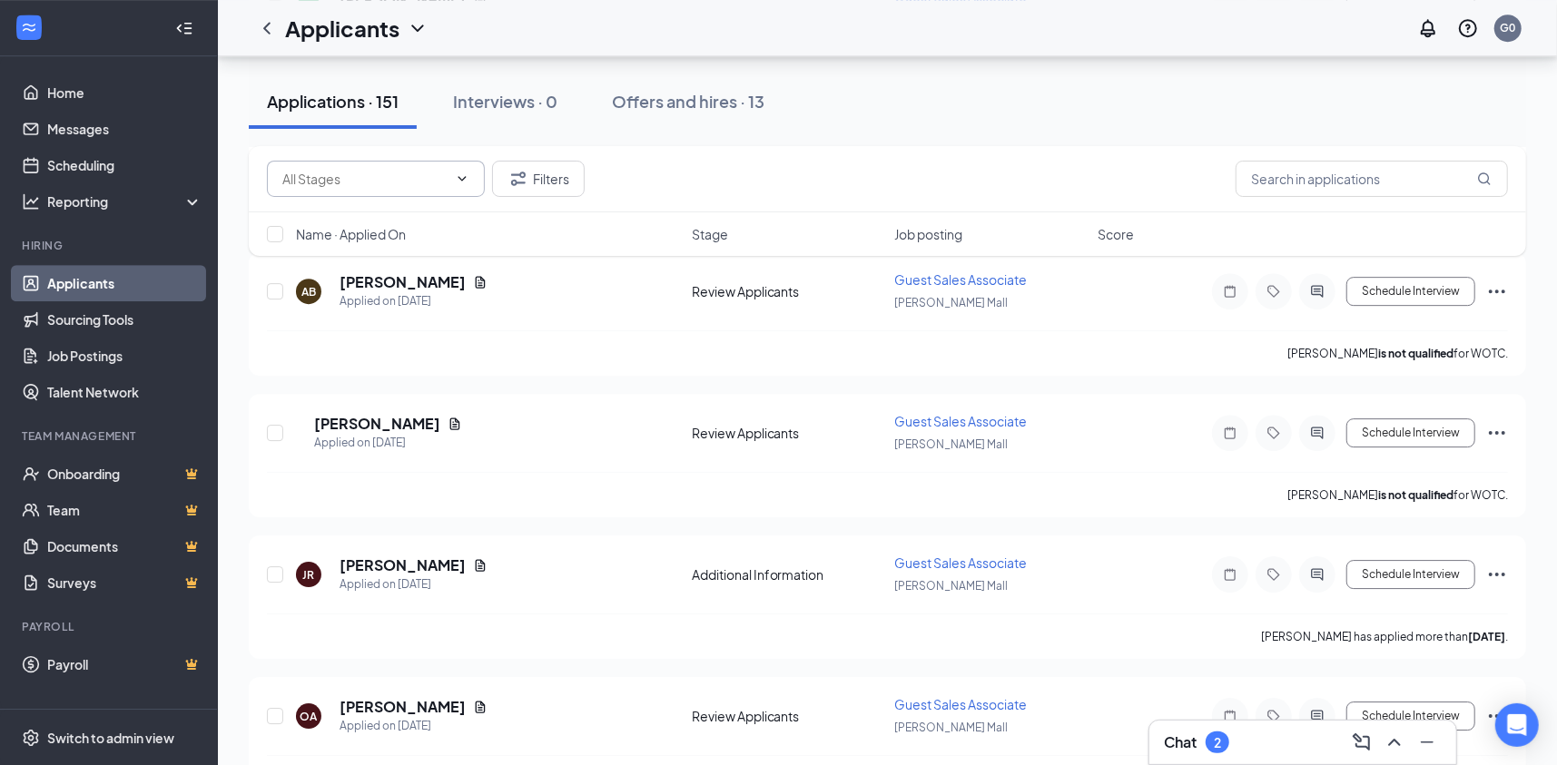
click at [460, 172] on icon "ChevronDown" at bounding box center [462, 179] width 15 height 15
click at [458, 172] on icon "ChevronUp" at bounding box center [462, 179] width 15 height 15
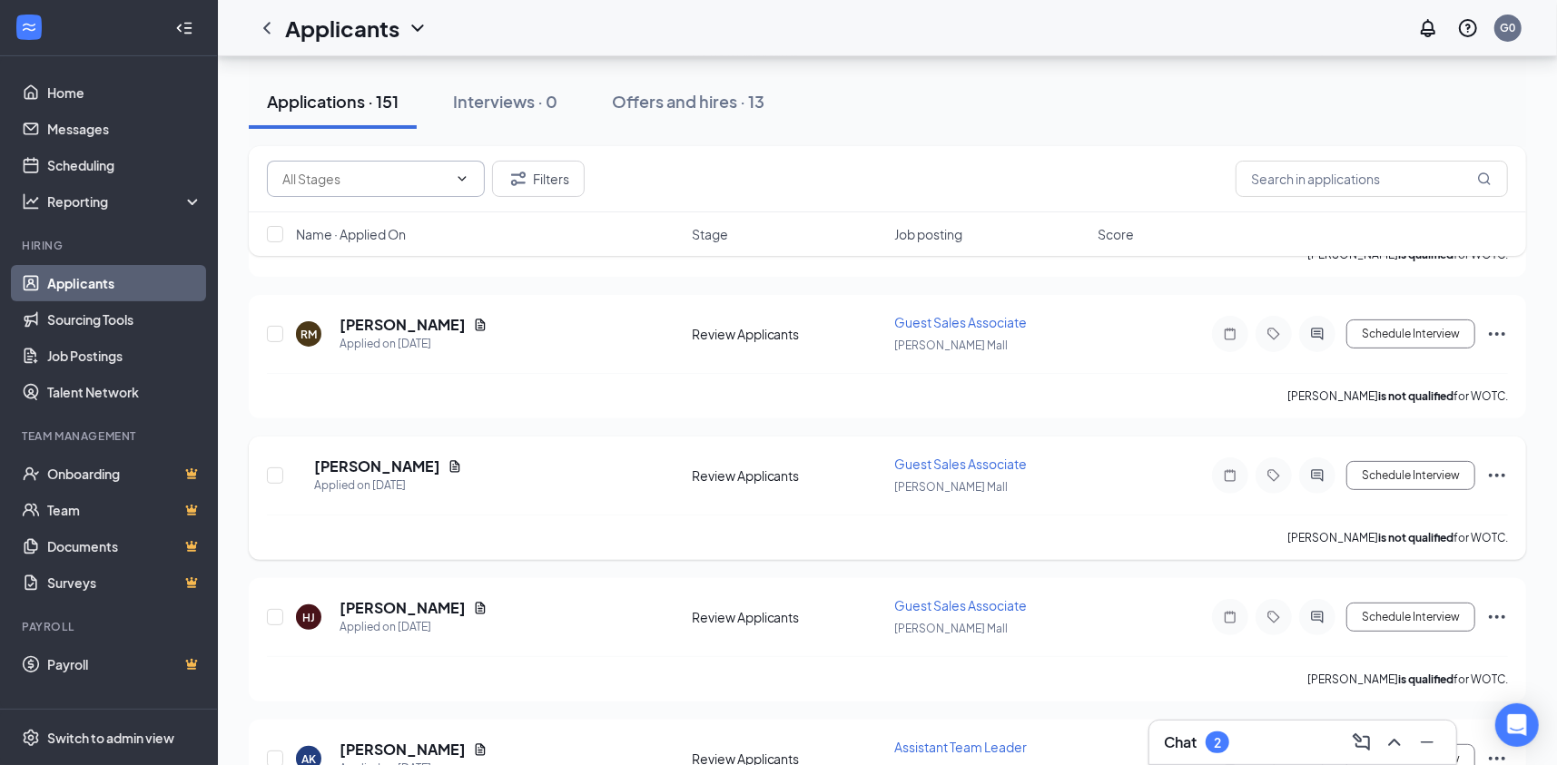
scroll to position [10075, 0]
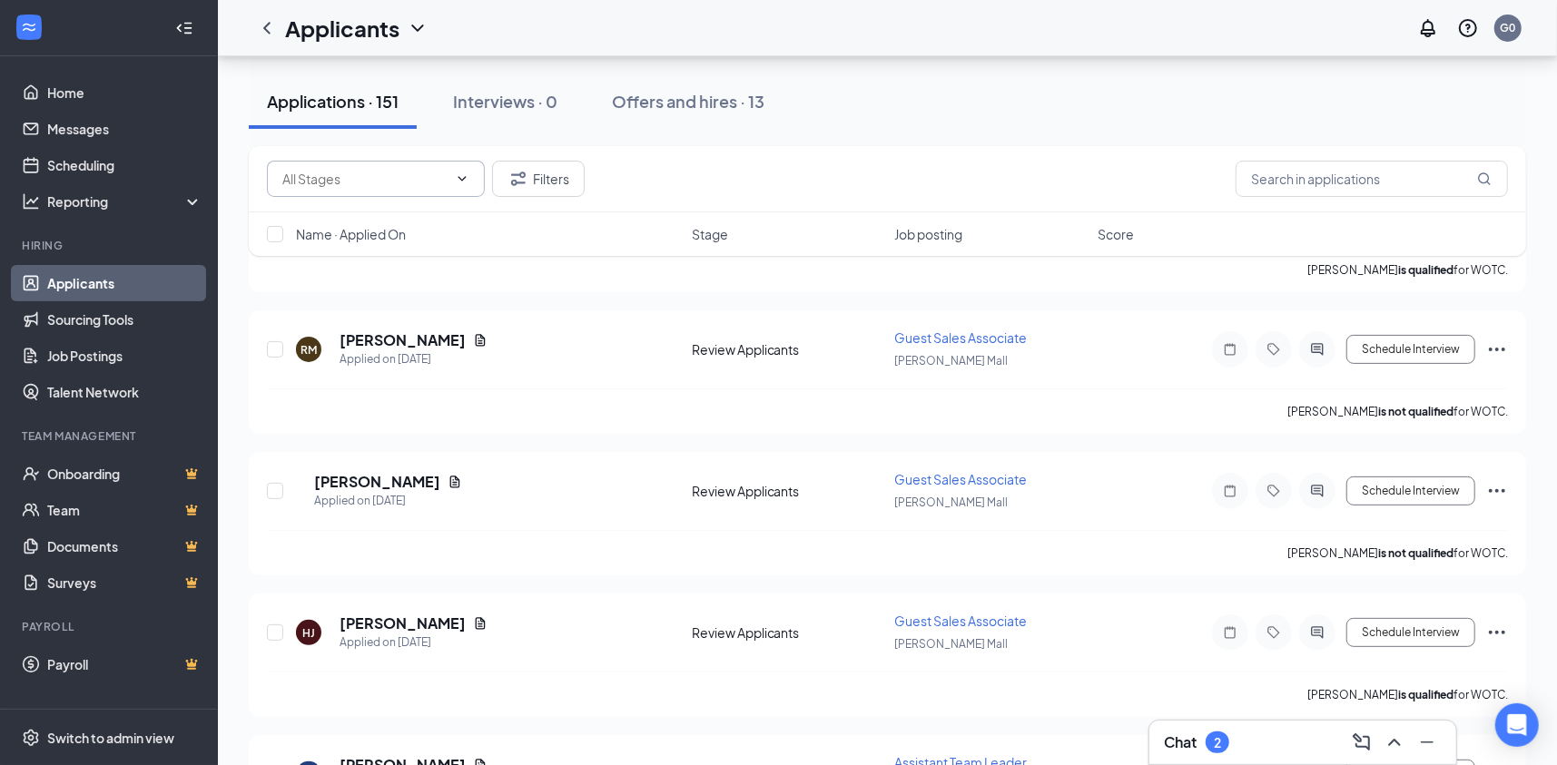
click at [71, 286] on link "Applicants" at bounding box center [124, 283] width 155 height 36
click at [71, 282] on link "Applicants" at bounding box center [124, 283] width 155 height 36
click at [99, 345] on link "Job Postings" at bounding box center [124, 356] width 155 height 36
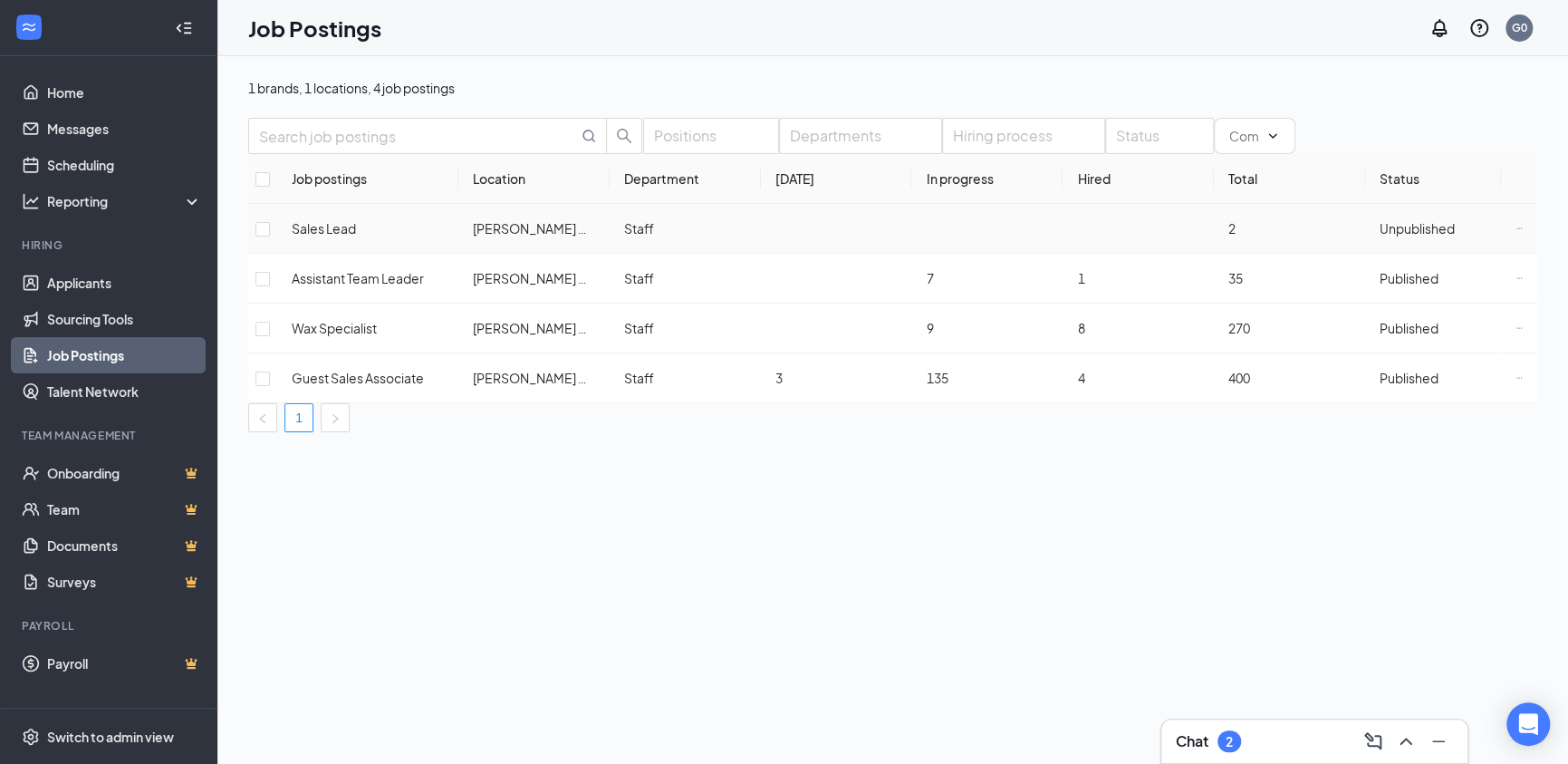
click at [341, 237] on span "Sales Lead" at bounding box center [323, 229] width 64 height 16
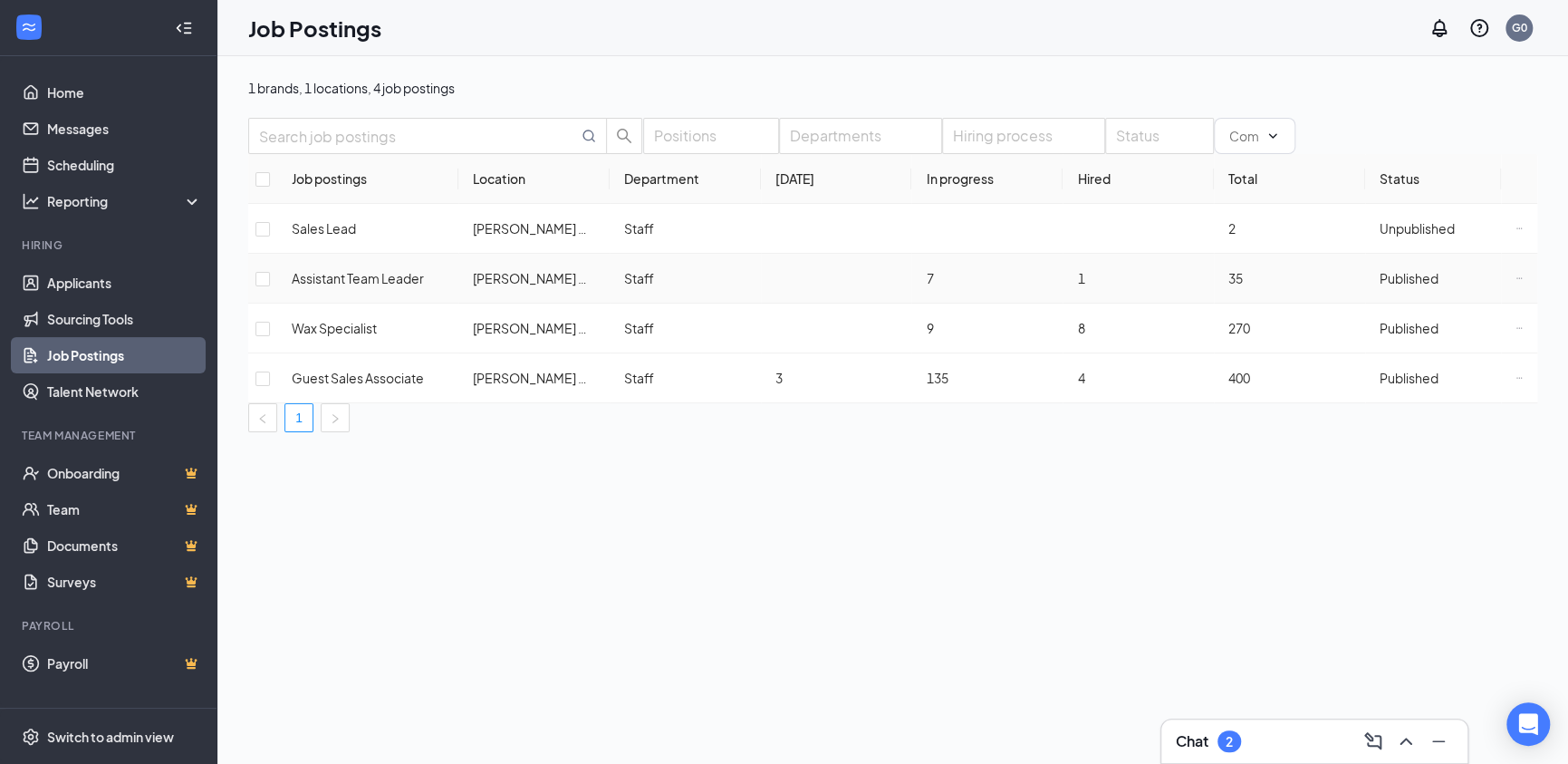
click at [362, 287] on span "Assistant Team Leader" at bounding box center [357, 278] width 133 height 16
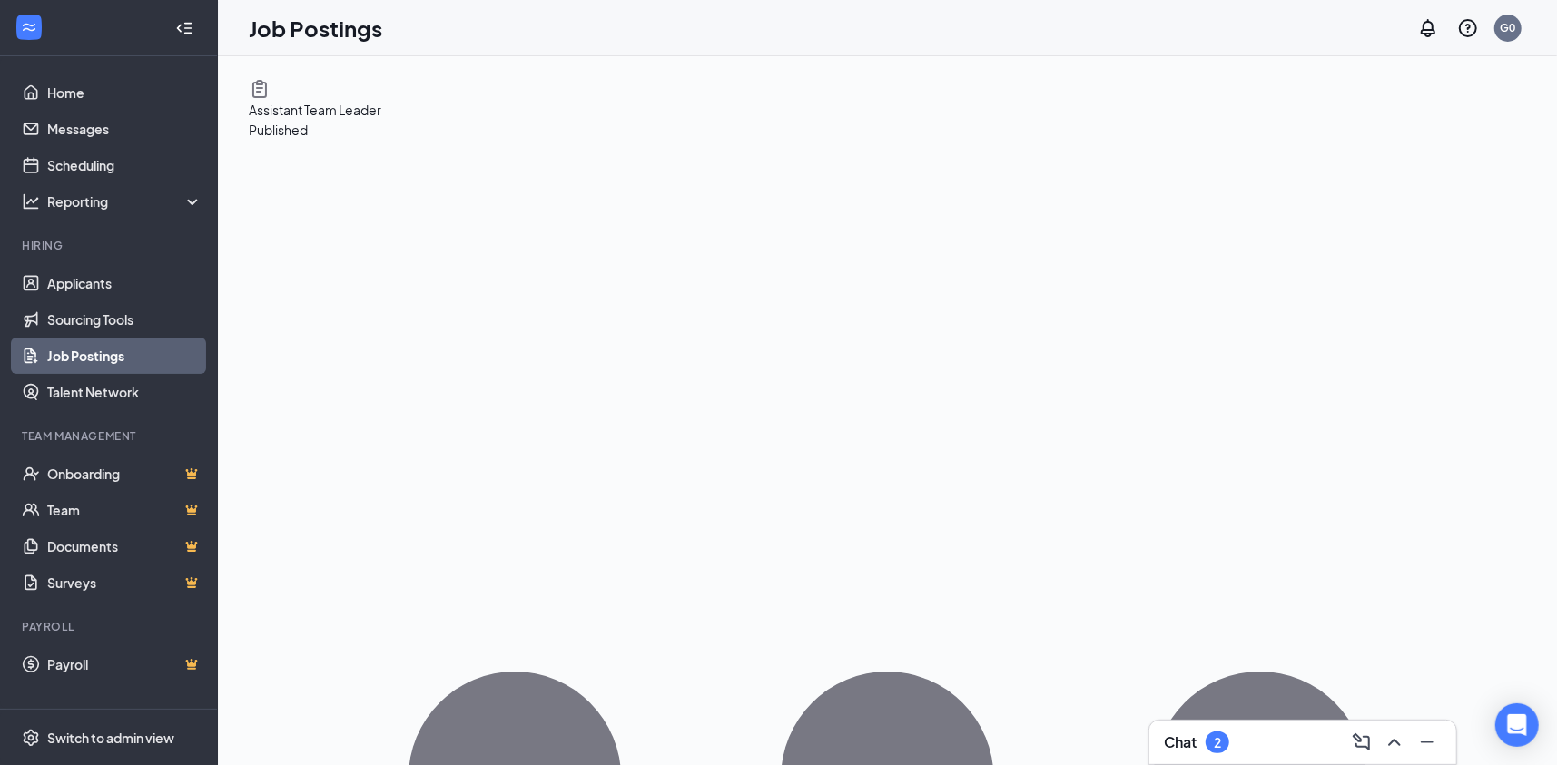
click at [381, 115] on span "Assistant Team Leader" at bounding box center [315, 110] width 133 height 16
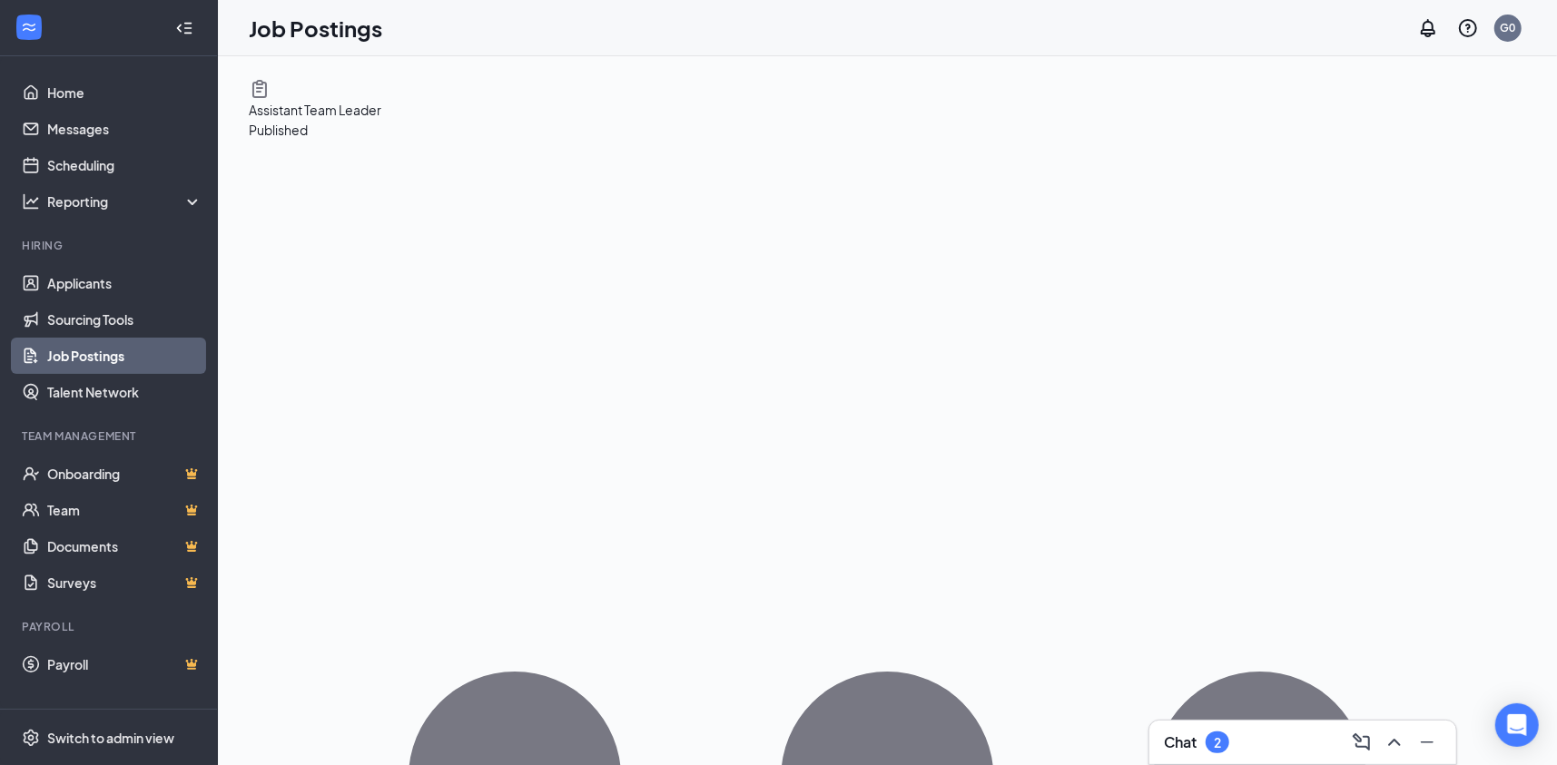
click at [308, 138] on span "Published" at bounding box center [278, 130] width 59 height 16
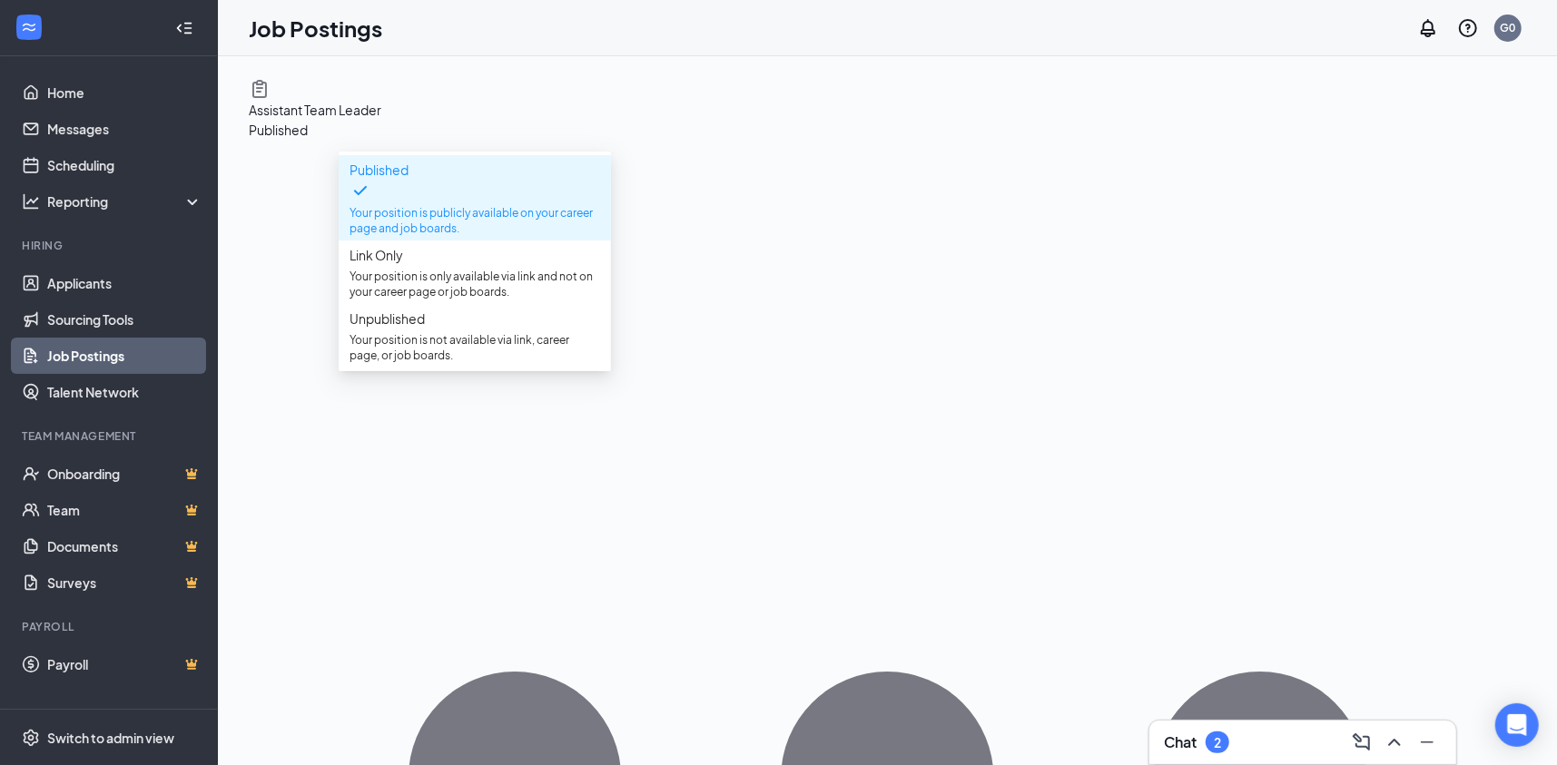
click at [381, 117] on span "Assistant Team Leader" at bounding box center [315, 110] width 133 height 16
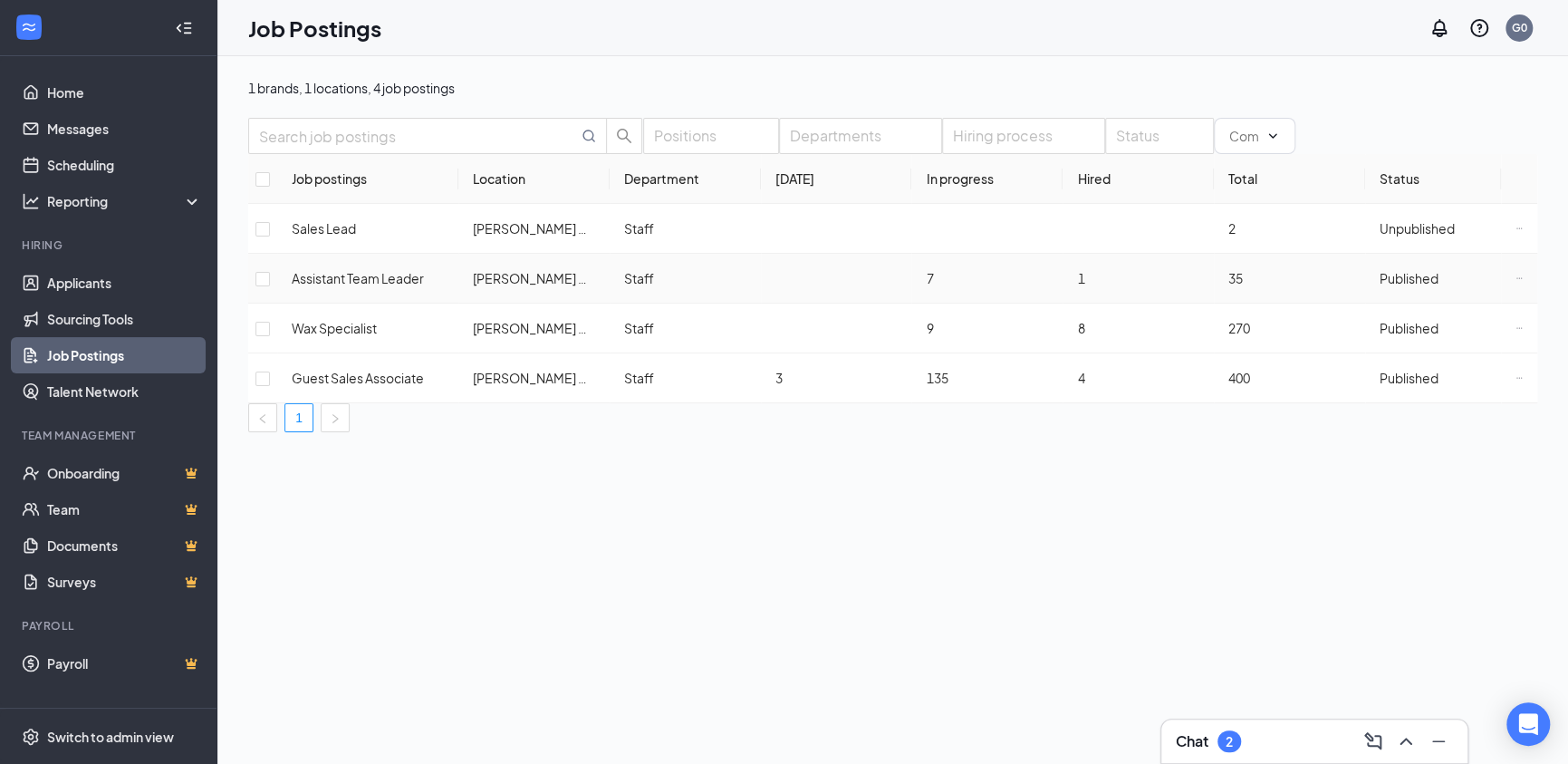
click at [1516, 282] on icon "Ellipses" at bounding box center [1519, 278] width 7 height 7
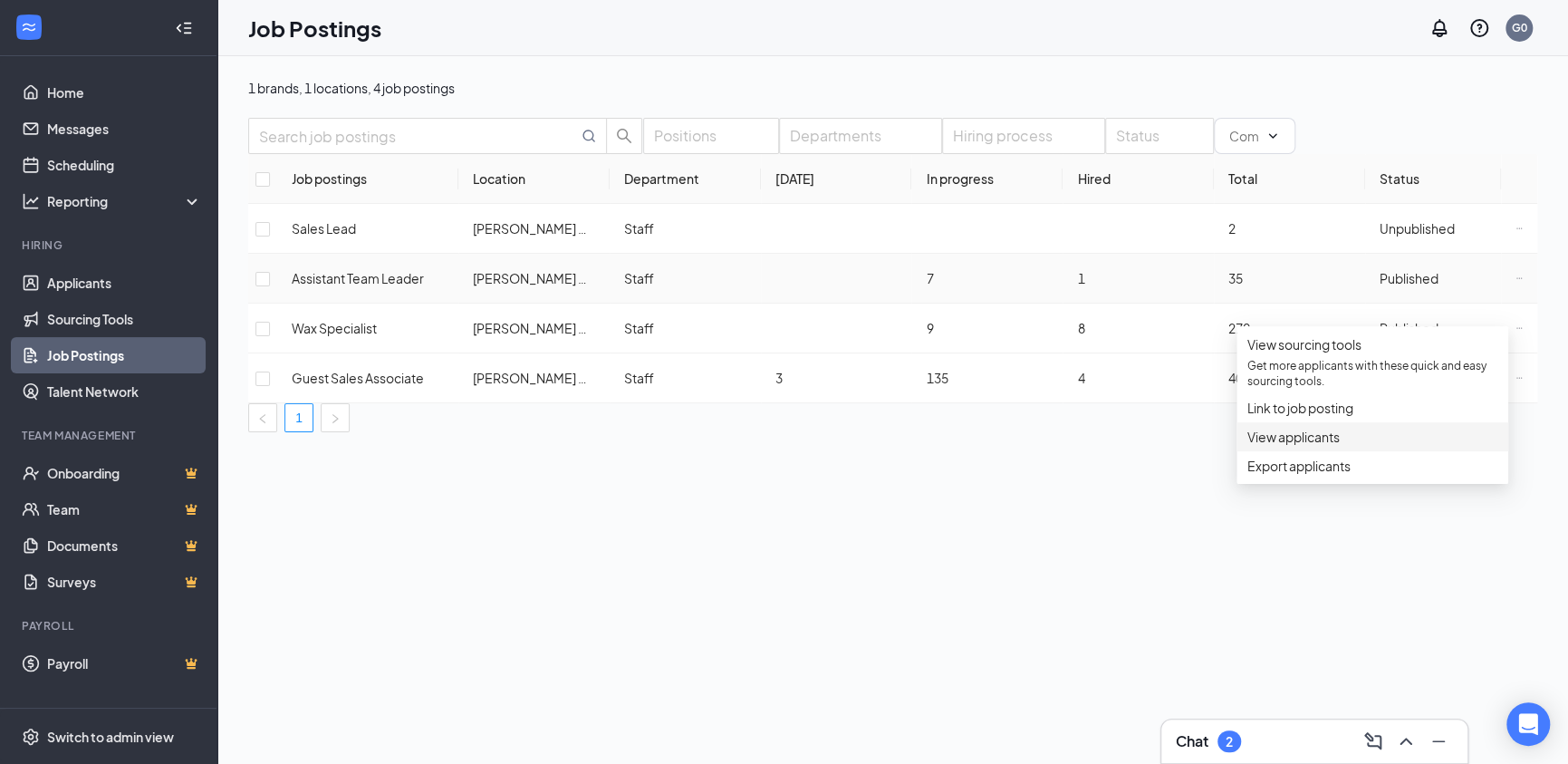
click at [1333, 445] on span "View applicants" at bounding box center [1294, 436] width 93 height 16
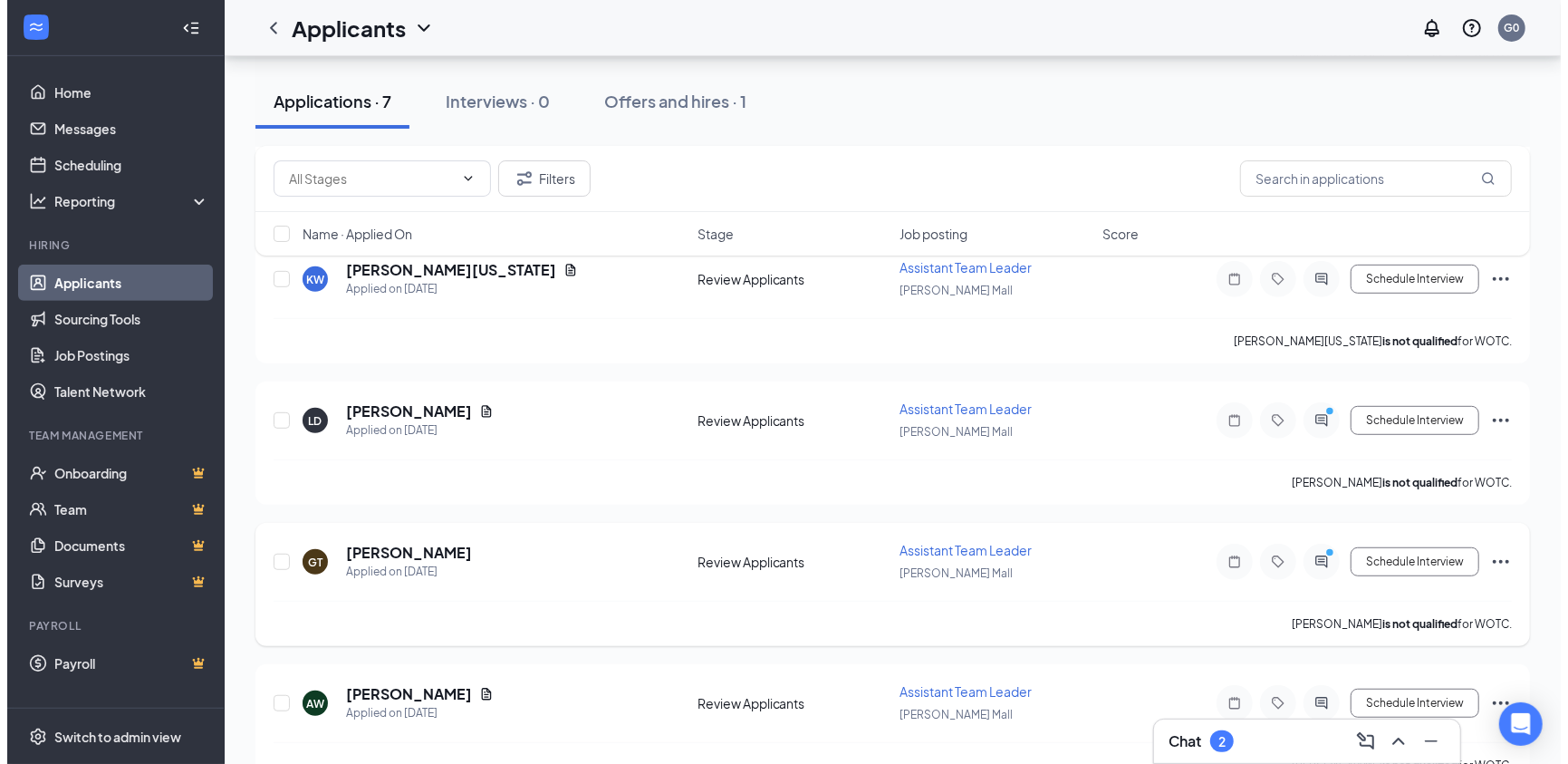
scroll to position [610, 0]
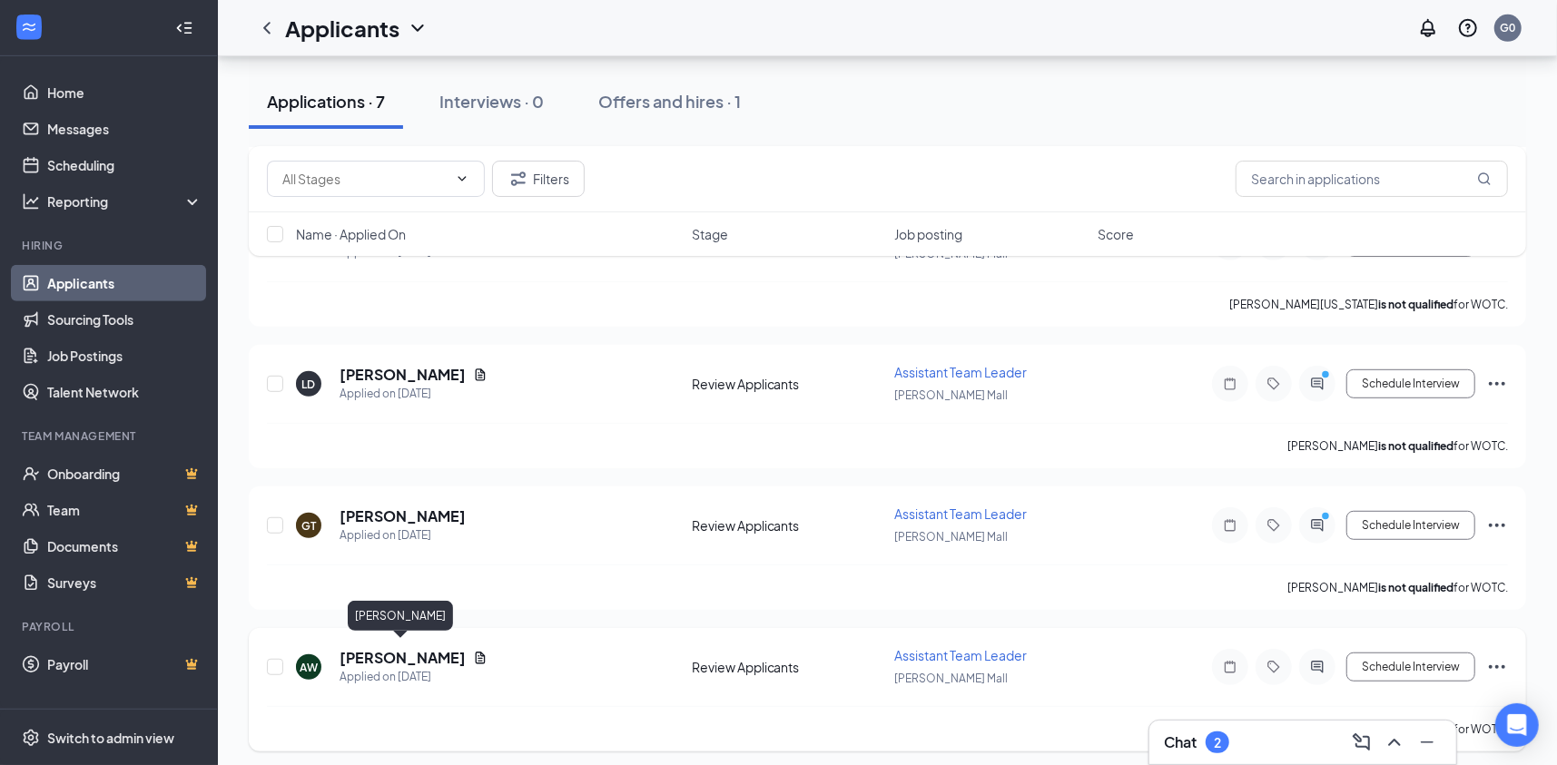
click at [406, 648] on h5 "Abbigail Wheeler" at bounding box center [402, 658] width 126 height 20
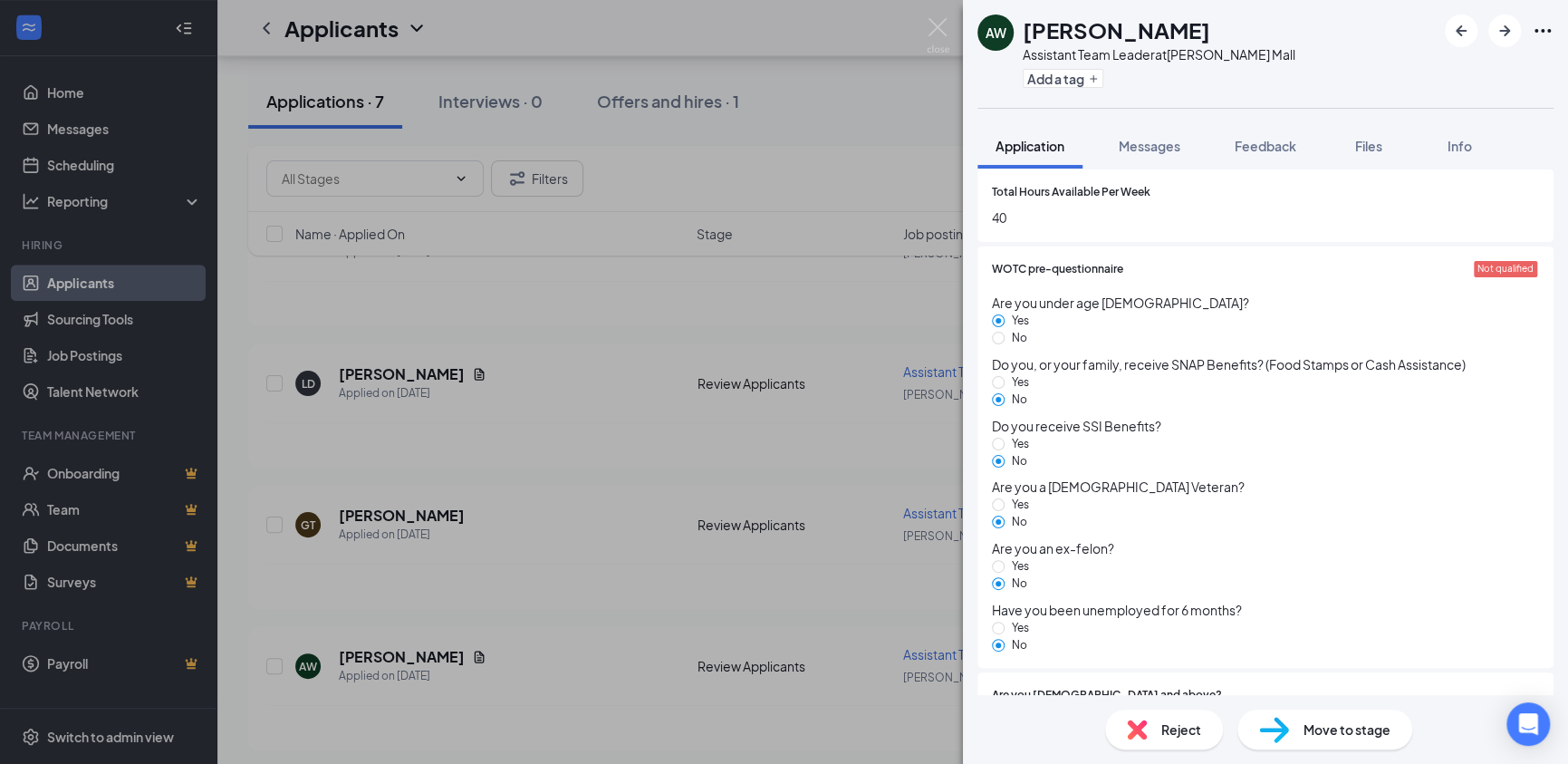
scroll to position [90, 0]
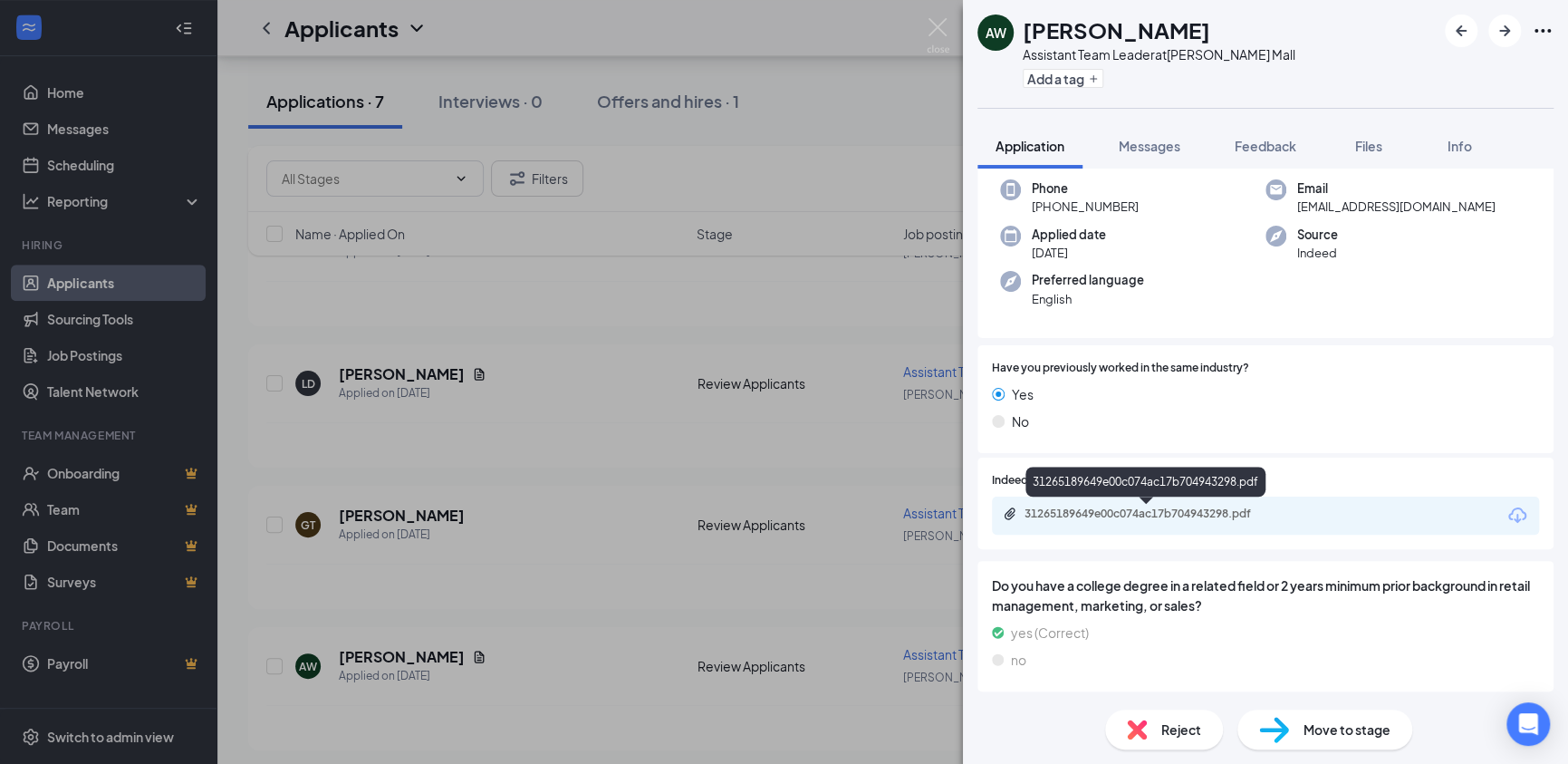
click at [1105, 511] on div "31265189649e00c074ac17b704943298.pdf" at bounding box center [1152, 513] width 254 height 15
click at [938, 28] on img at bounding box center [938, 35] width 23 height 35
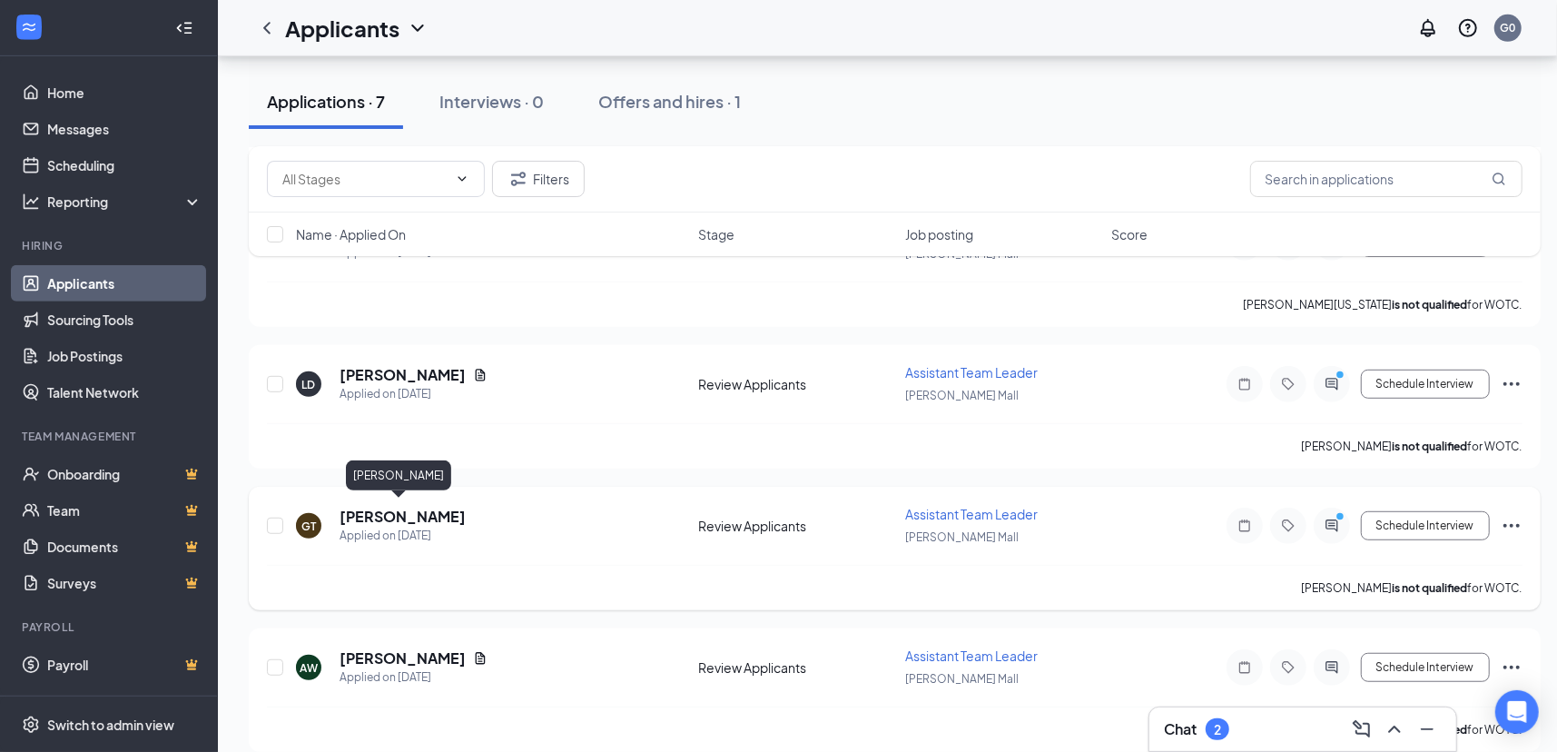
click at [392, 506] on h5 "[PERSON_NAME]" at bounding box center [402, 516] width 126 height 20
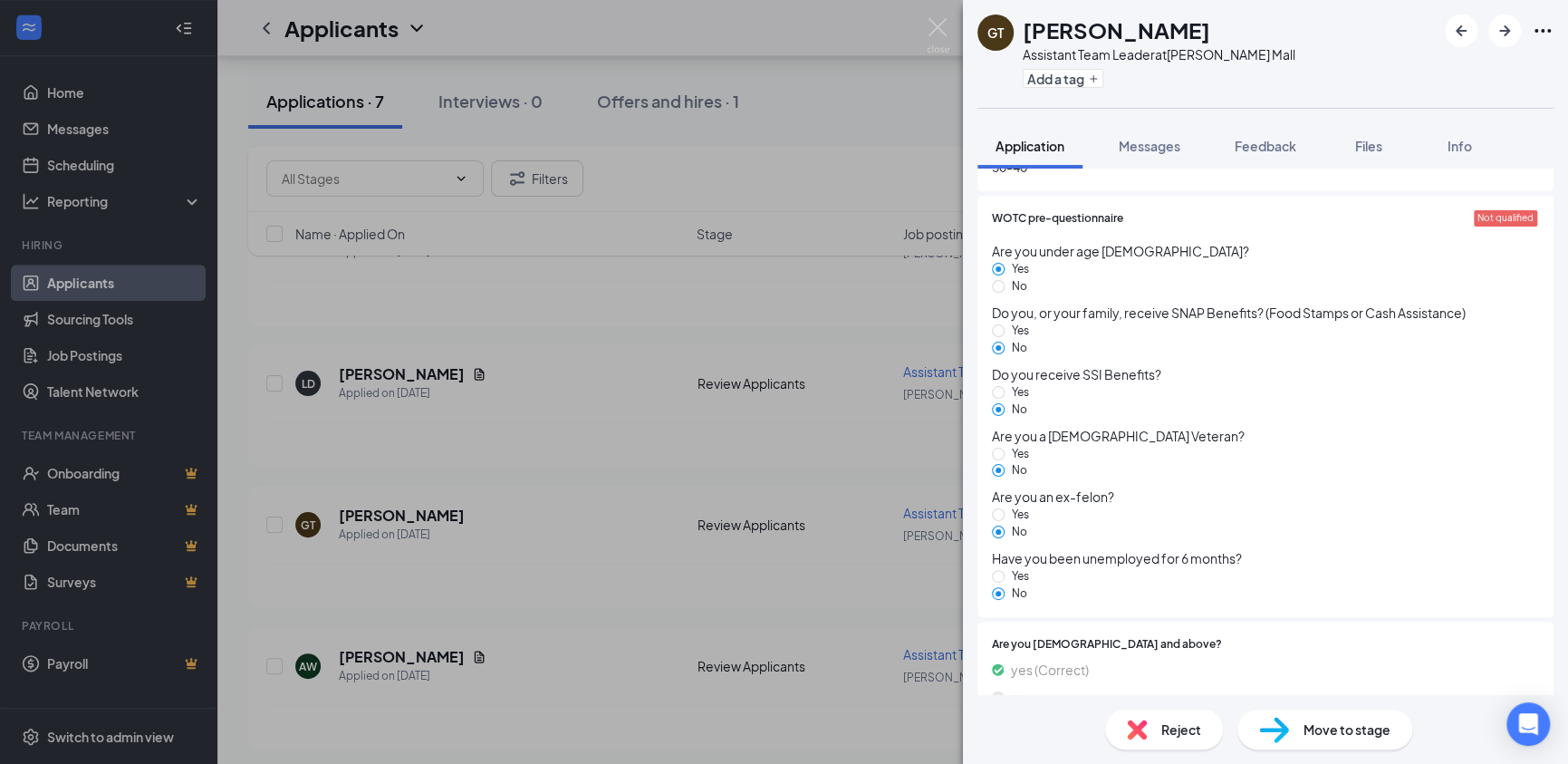
scroll to position [1079, 0]
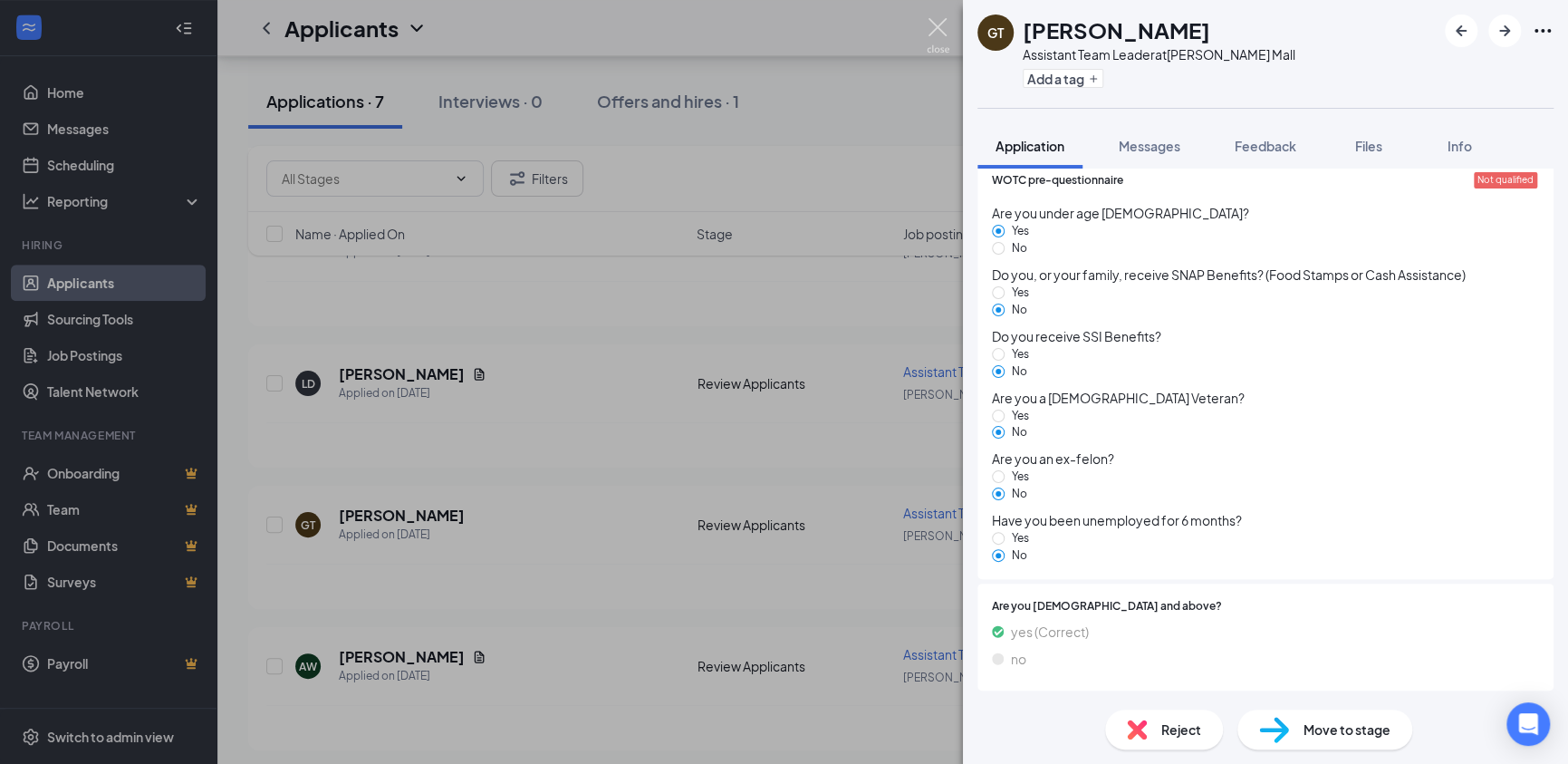
click at [932, 25] on img at bounding box center [938, 35] width 23 height 35
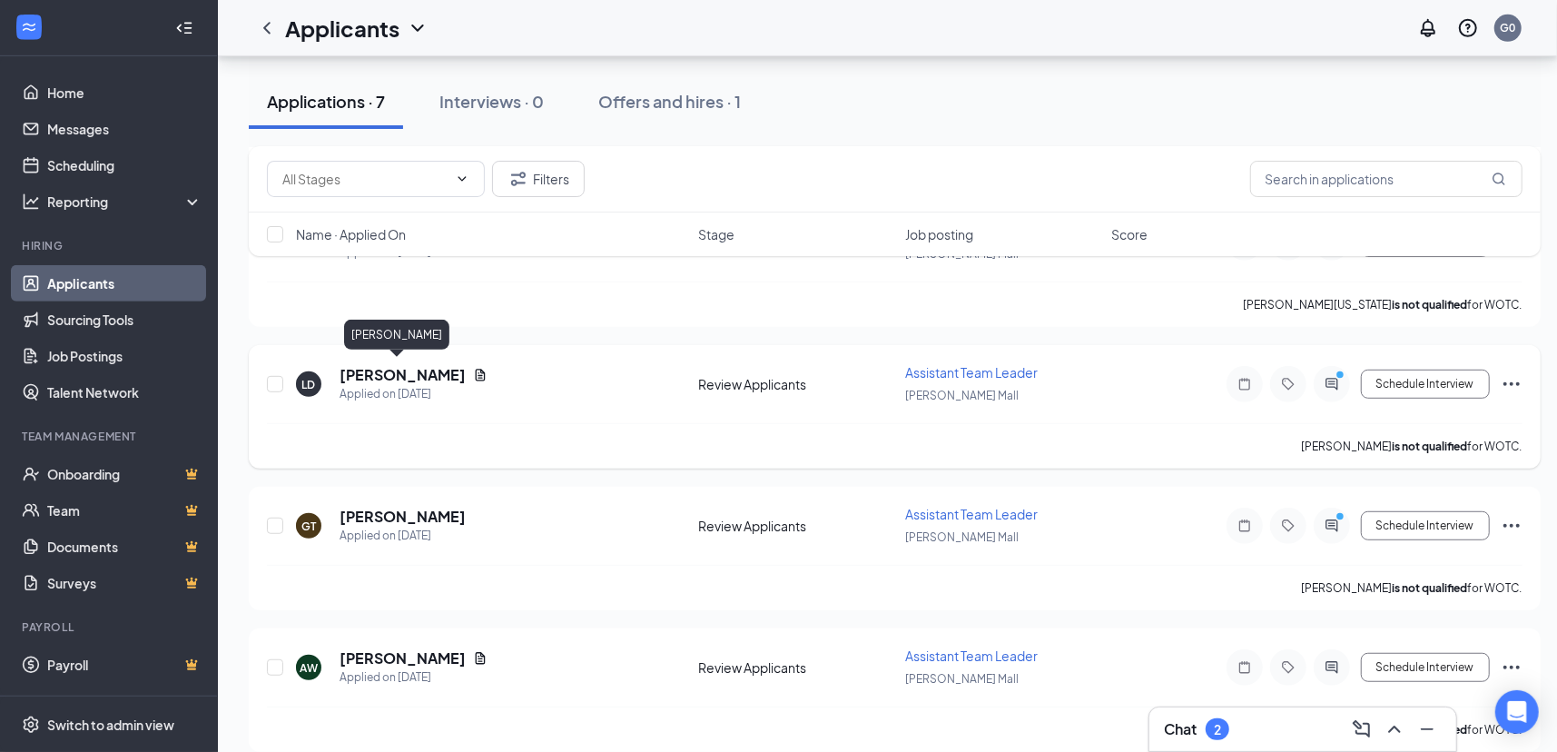
click at [369, 372] on h5 "[PERSON_NAME]" at bounding box center [402, 375] width 126 height 20
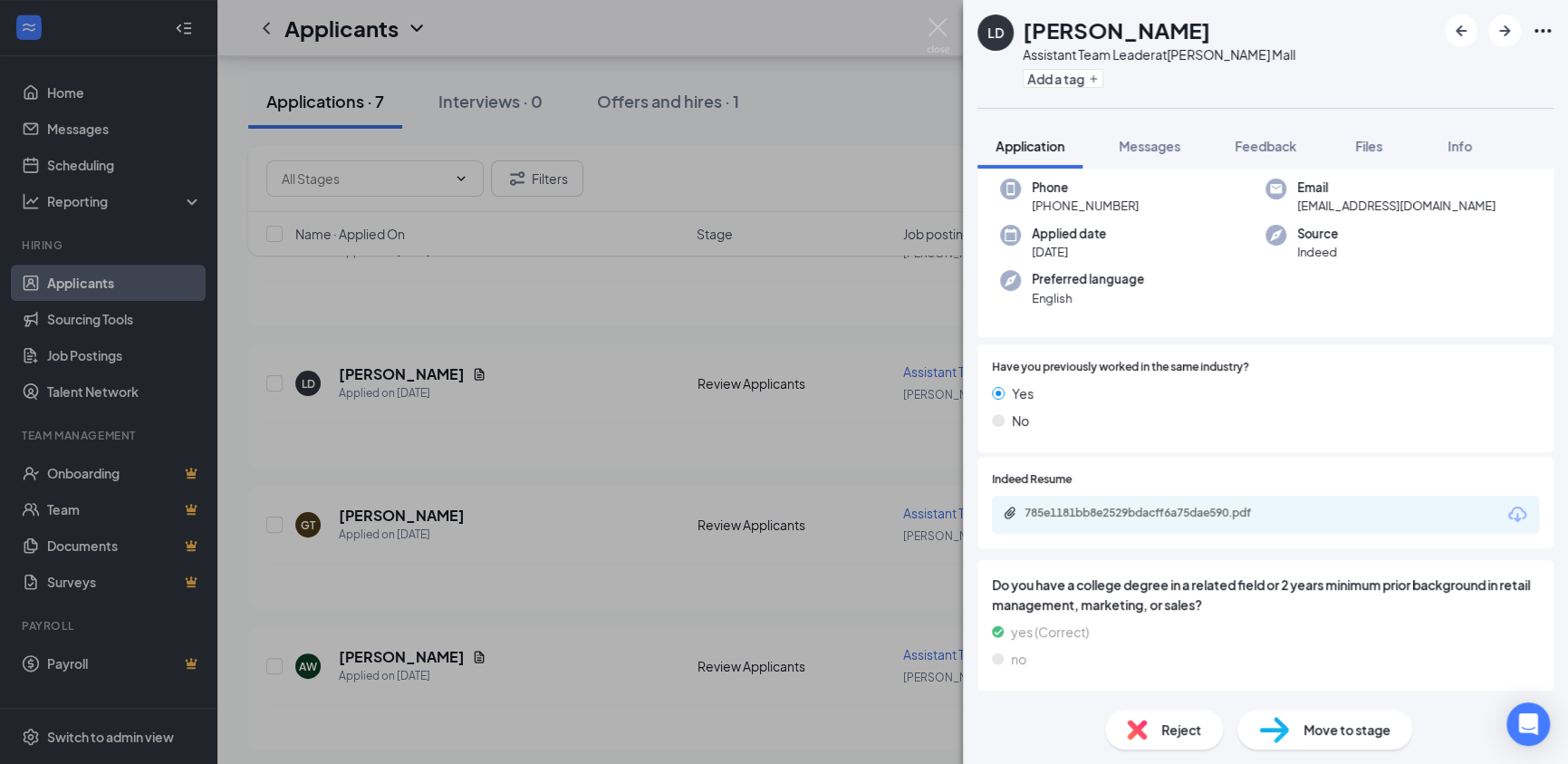
scroll to position [182, 0]
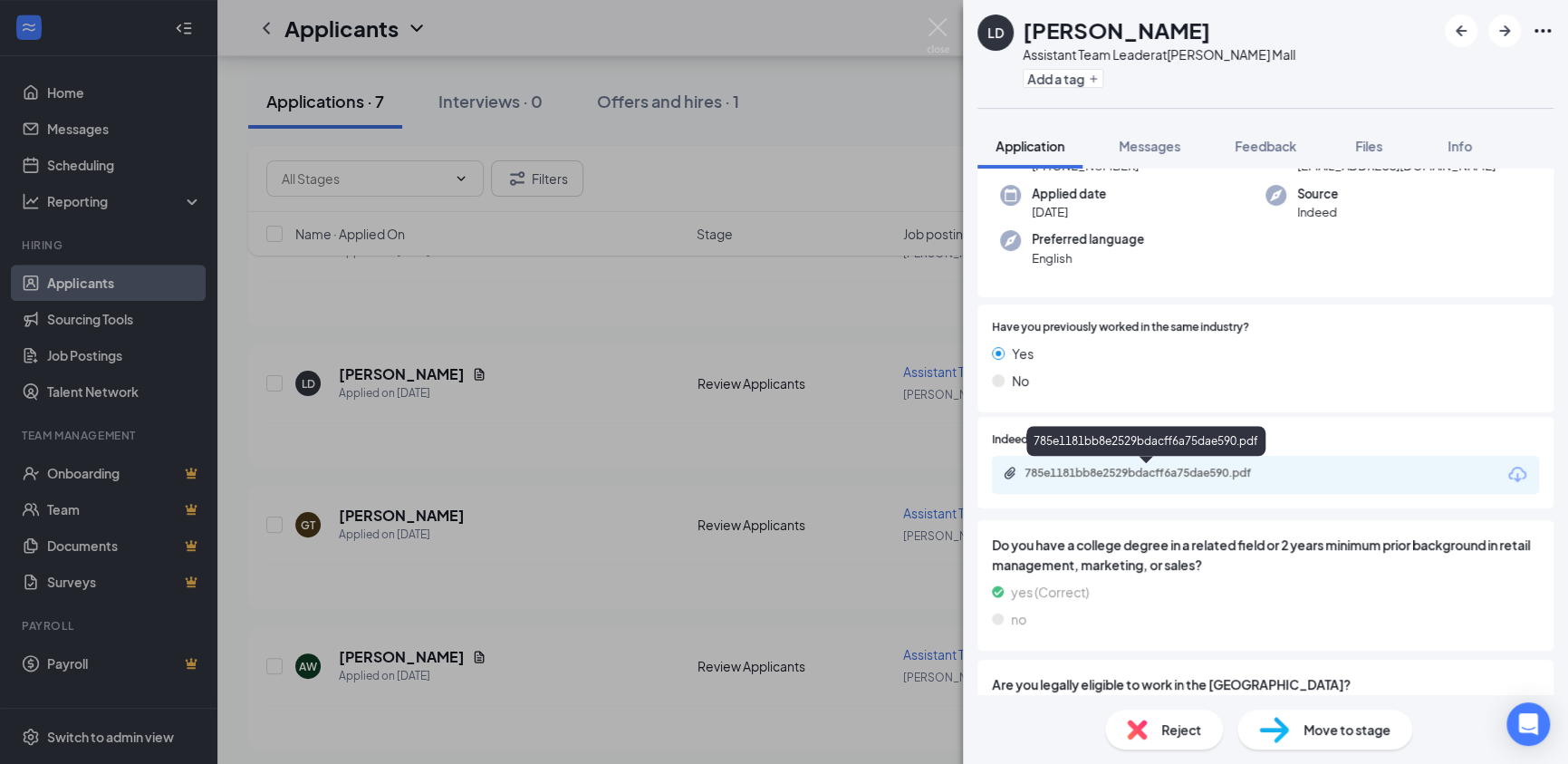
click at [1113, 473] on div "785e1181bb8e2529bdacff6a75dae590.pdf" at bounding box center [1152, 473] width 254 height 15
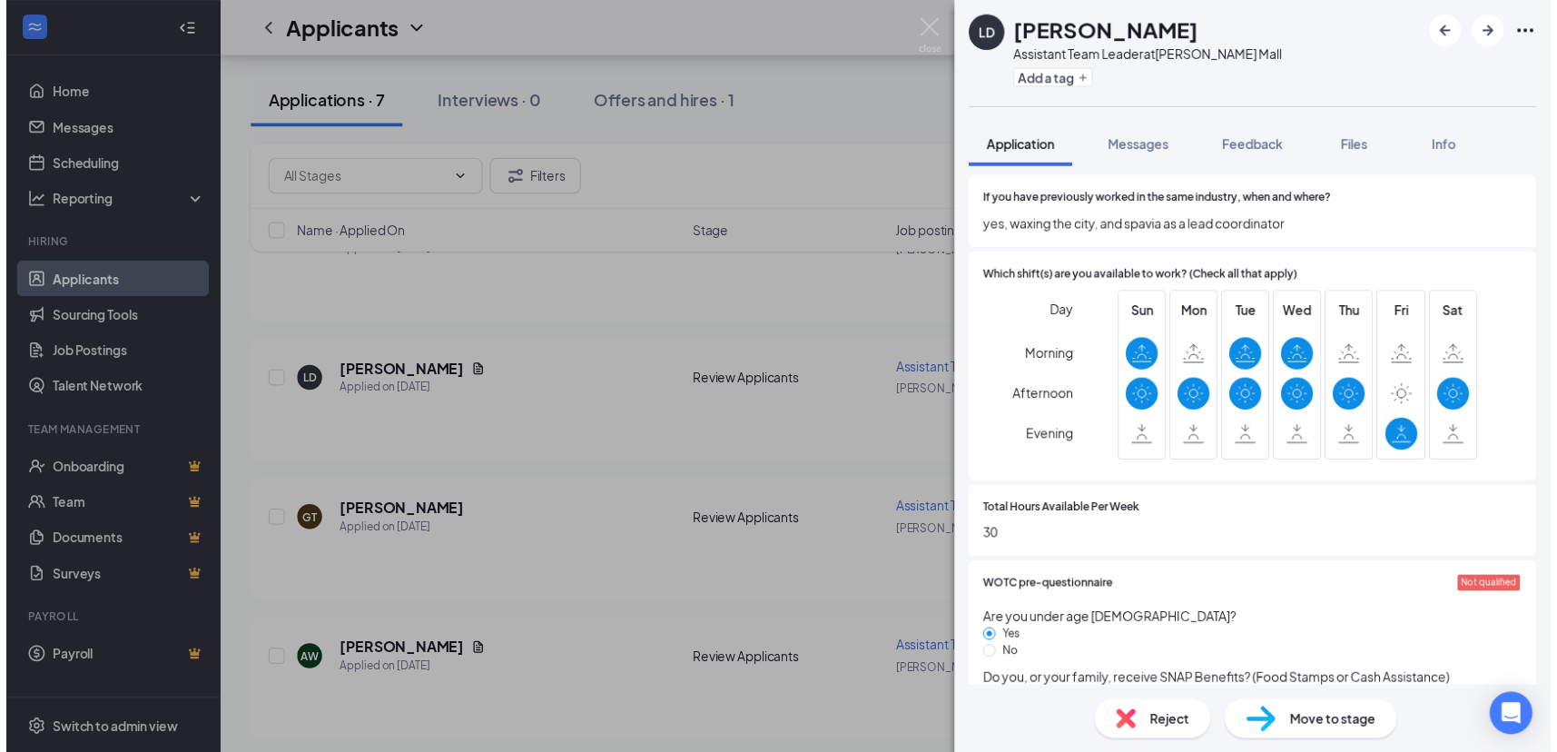
scroll to position [817, 0]
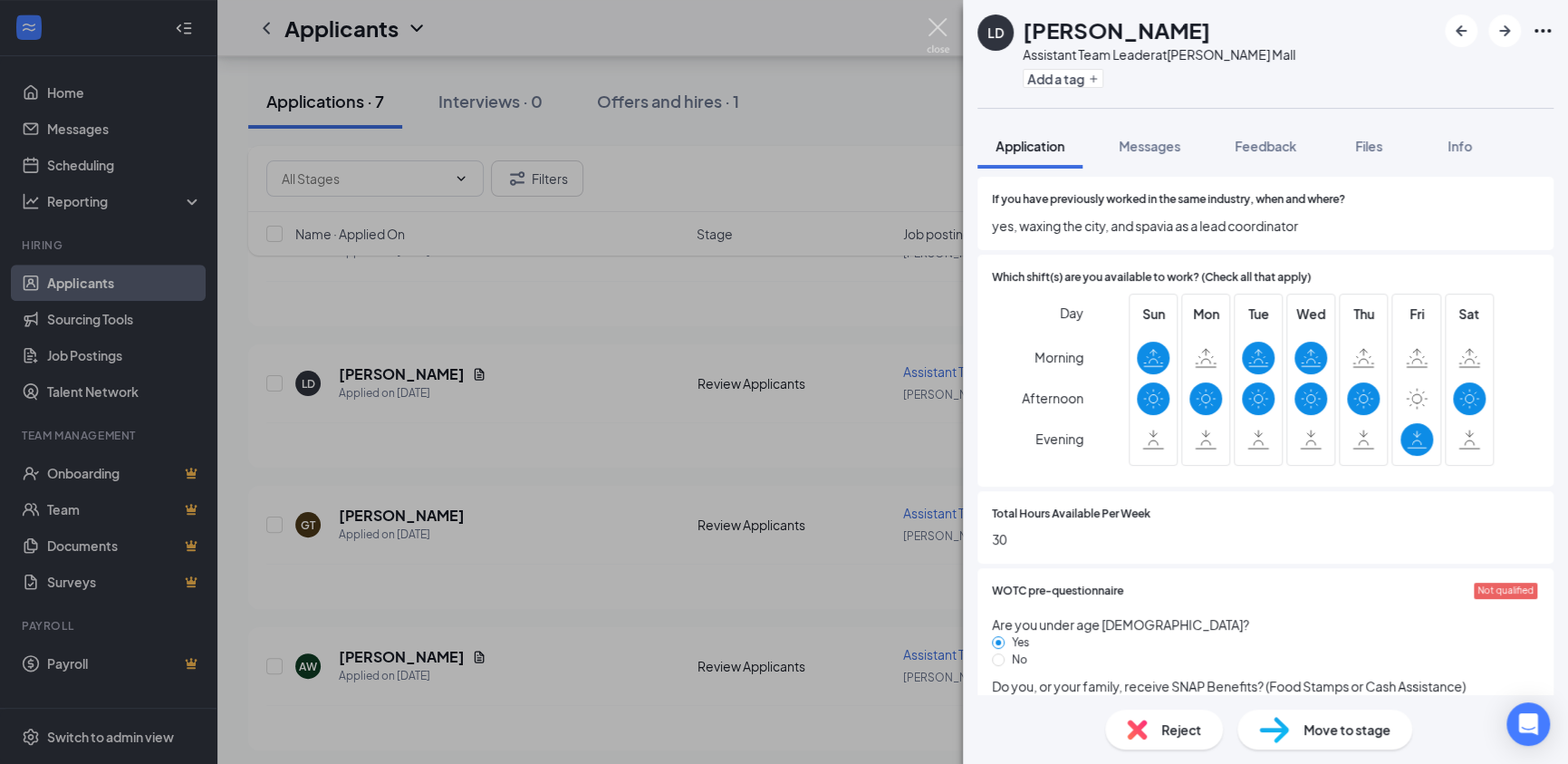
drag, startPoint x: 935, startPoint y: 27, endPoint x: 940, endPoint y: 0, distance: 27.5
click at [935, 26] on img at bounding box center [938, 35] width 23 height 35
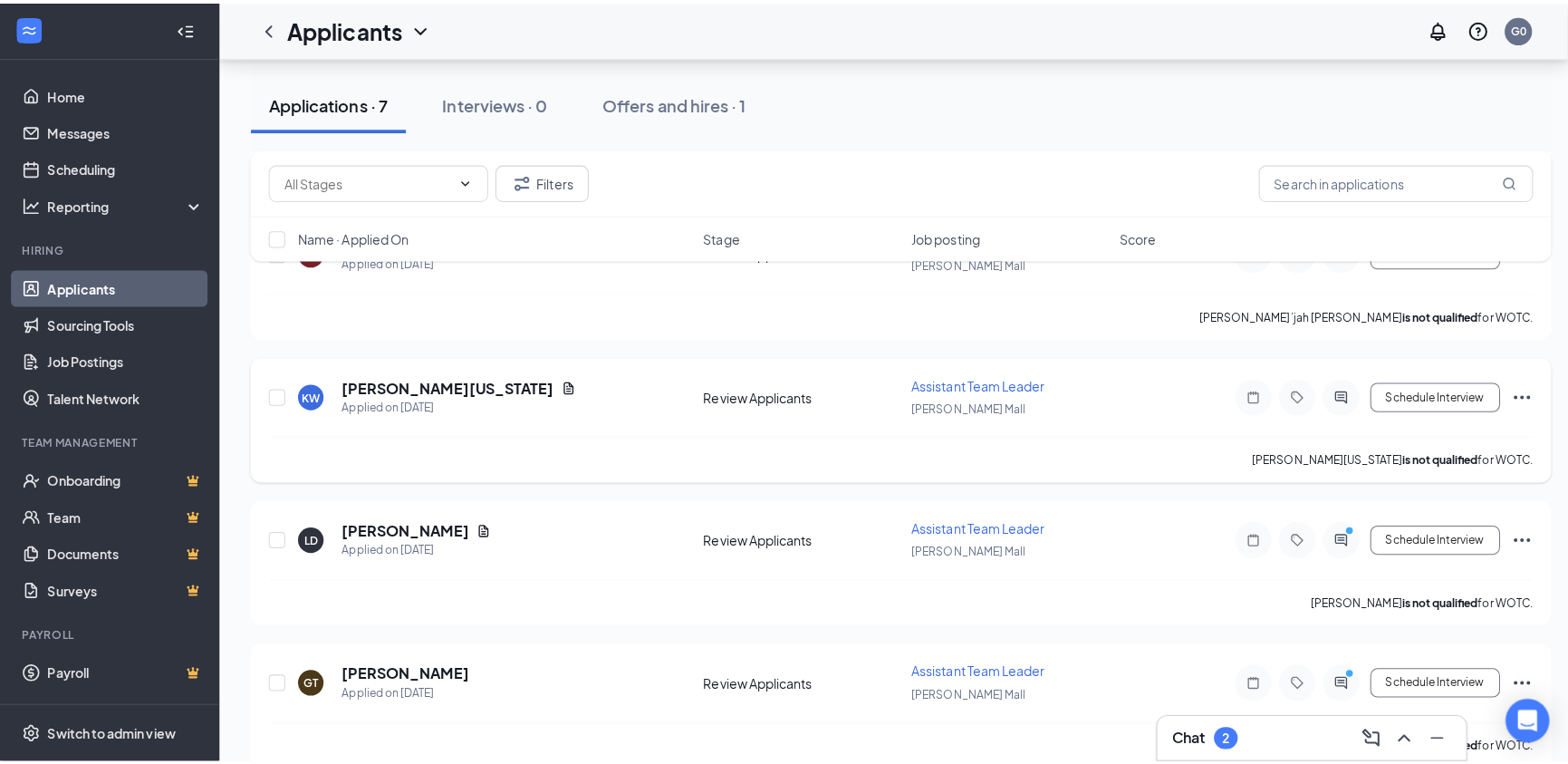
scroll to position [428, 0]
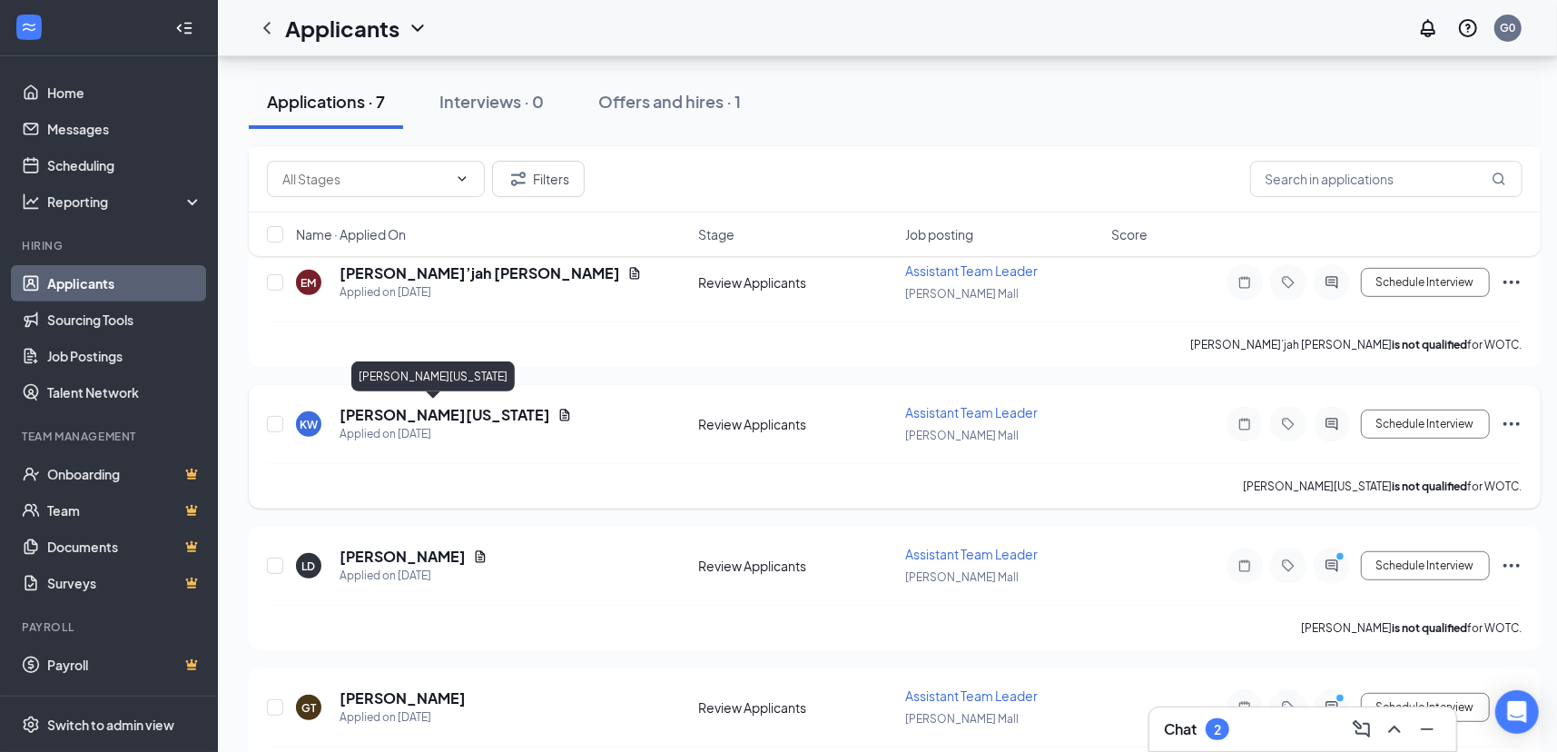
click at [434, 410] on h5 "Katorya Washington" at bounding box center [444, 415] width 211 height 20
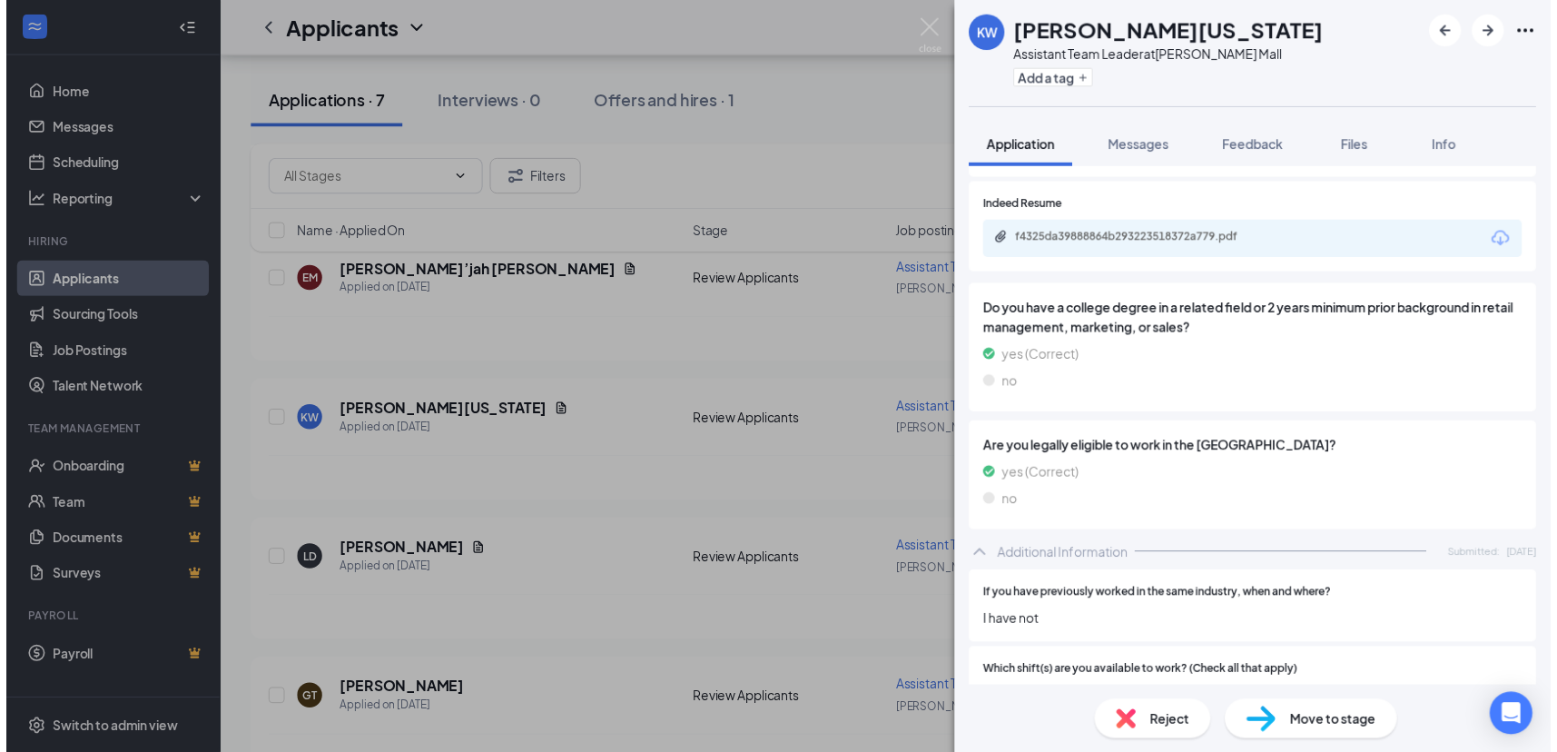
scroll to position [271, 0]
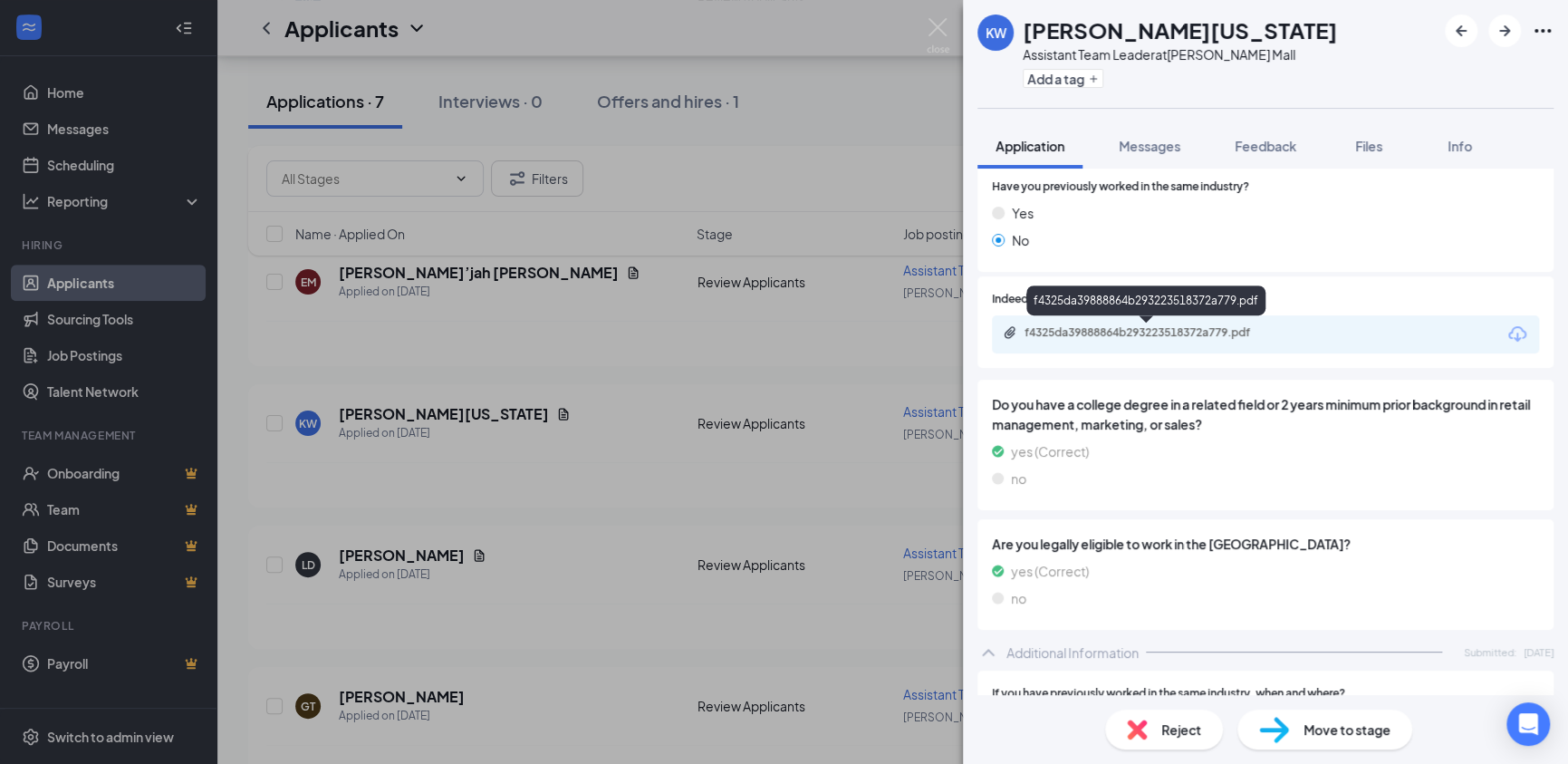
click at [1109, 333] on div "f4325da39888864b293223518372a779.pdf" at bounding box center [1152, 333] width 254 height 15
click at [932, 29] on img at bounding box center [938, 35] width 23 height 35
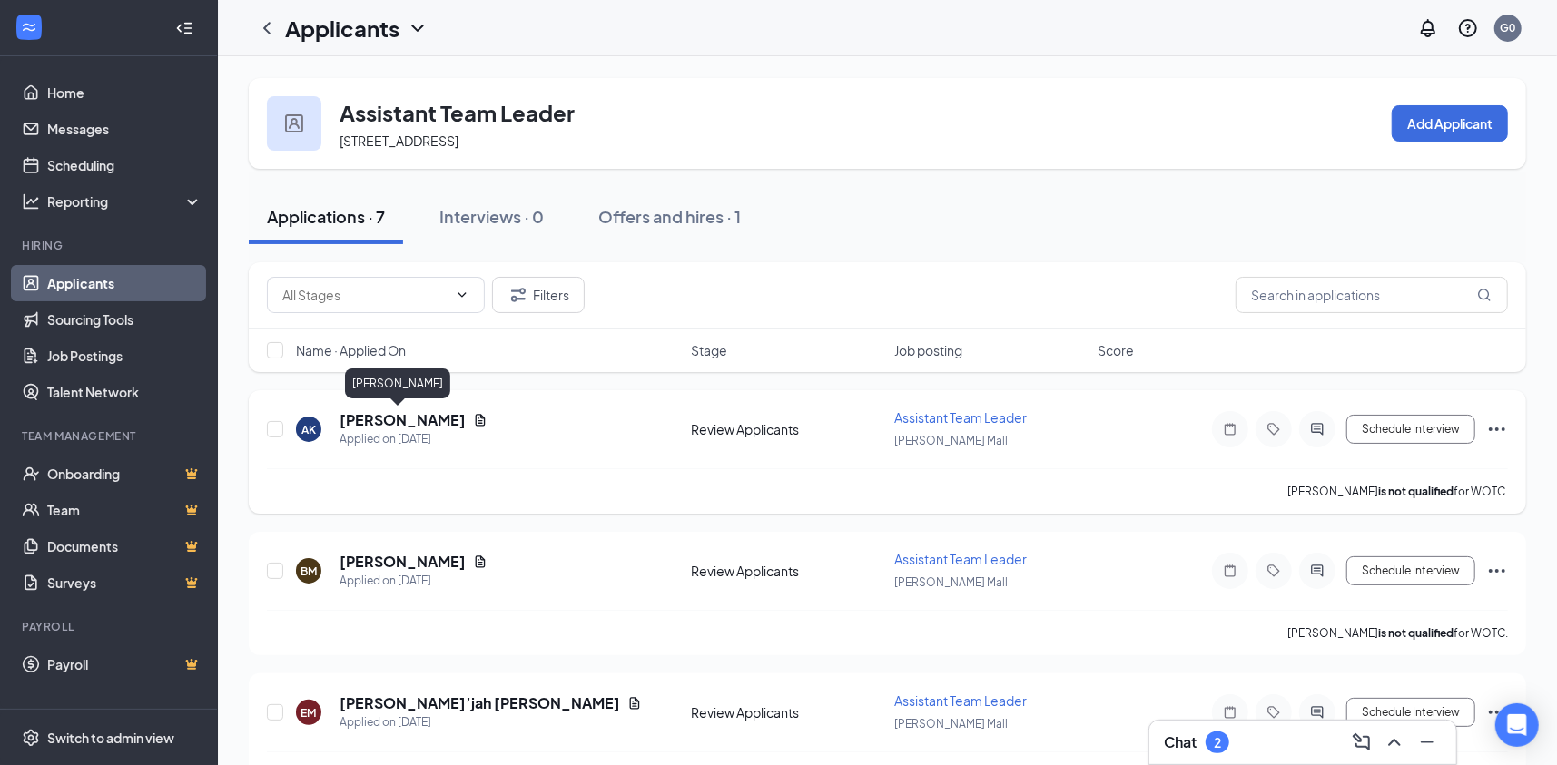
click at [389, 420] on h5 "[PERSON_NAME]" at bounding box center [402, 420] width 126 height 20
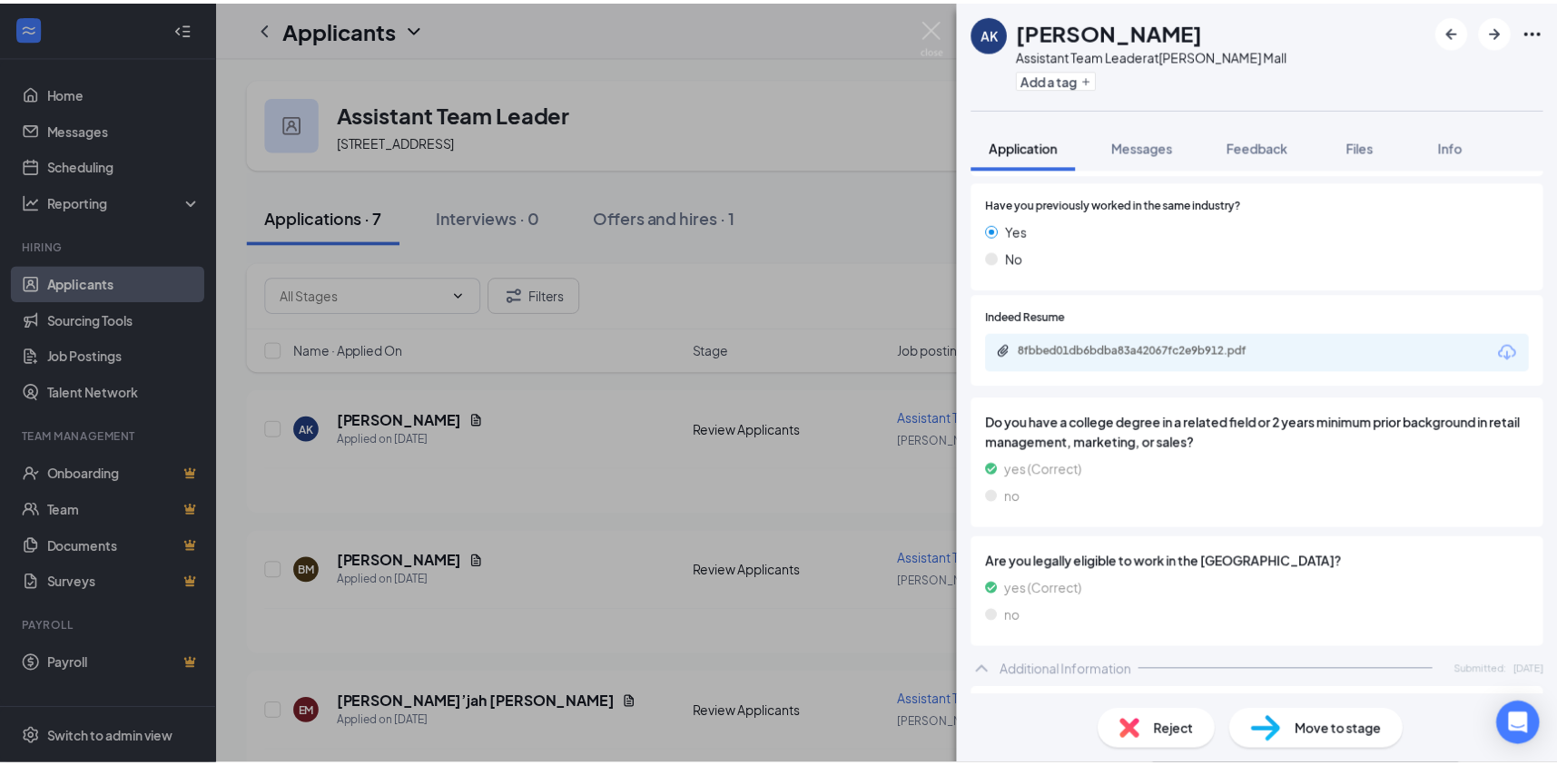
scroll to position [272, 0]
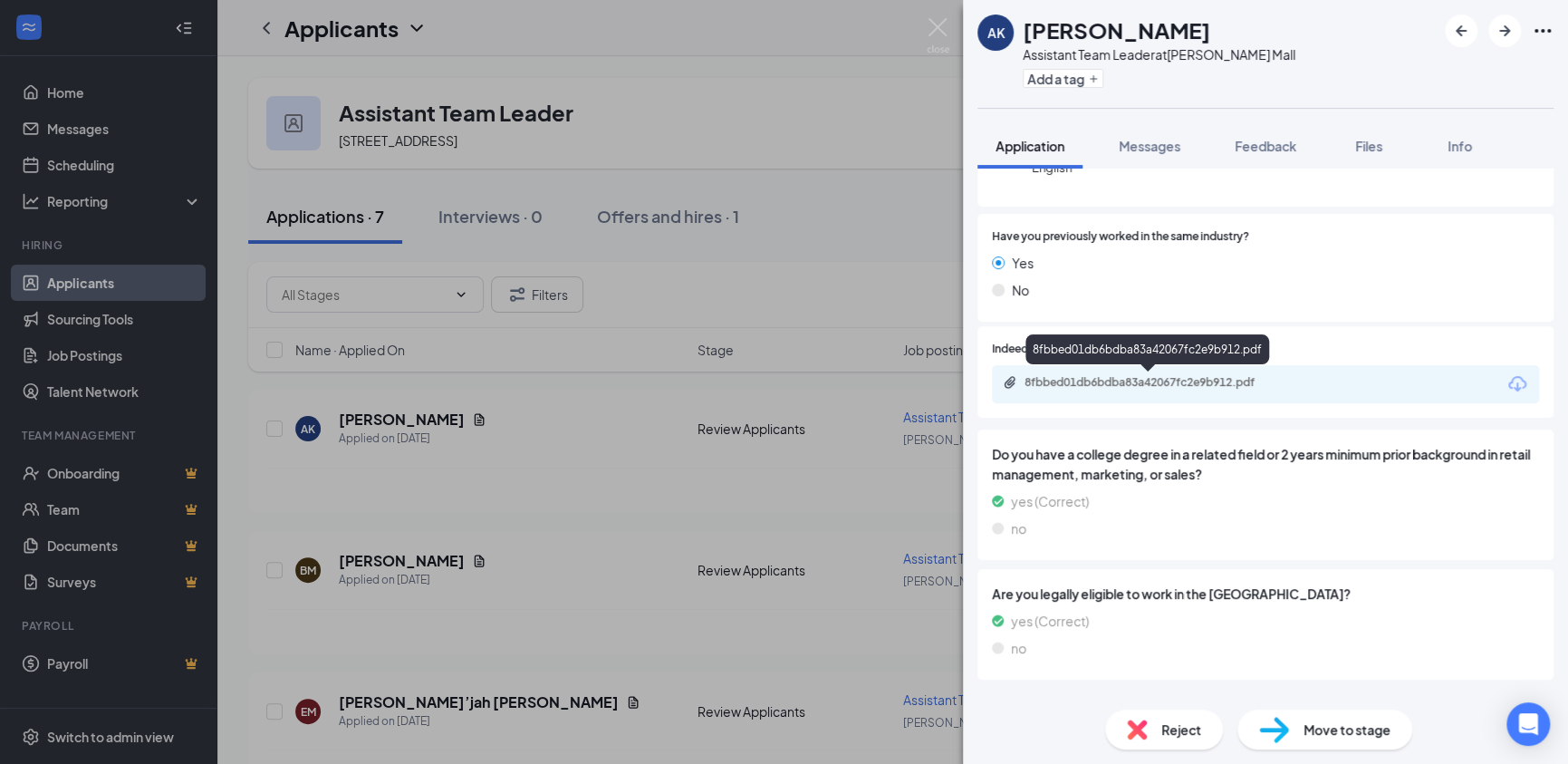
click at [1121, 385] on div "8fbbed01db6bdba83a42067fc2e9b912.pdf" at bounding box center [1152, 382] width 254 height 15
click at [938, 30] on img at bounding box center [938, 35] width 23 height 35
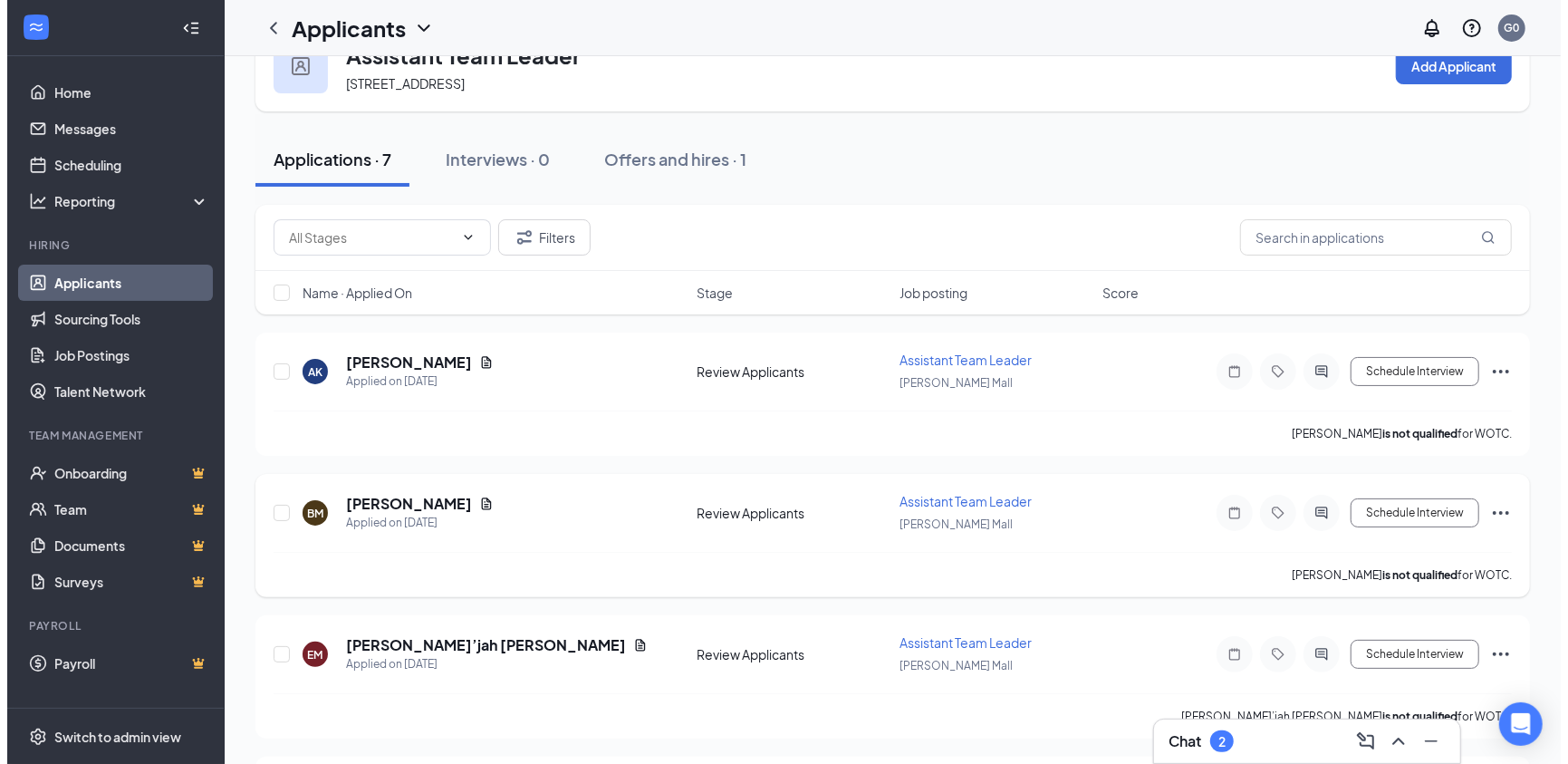
scroll to position [91, 0]
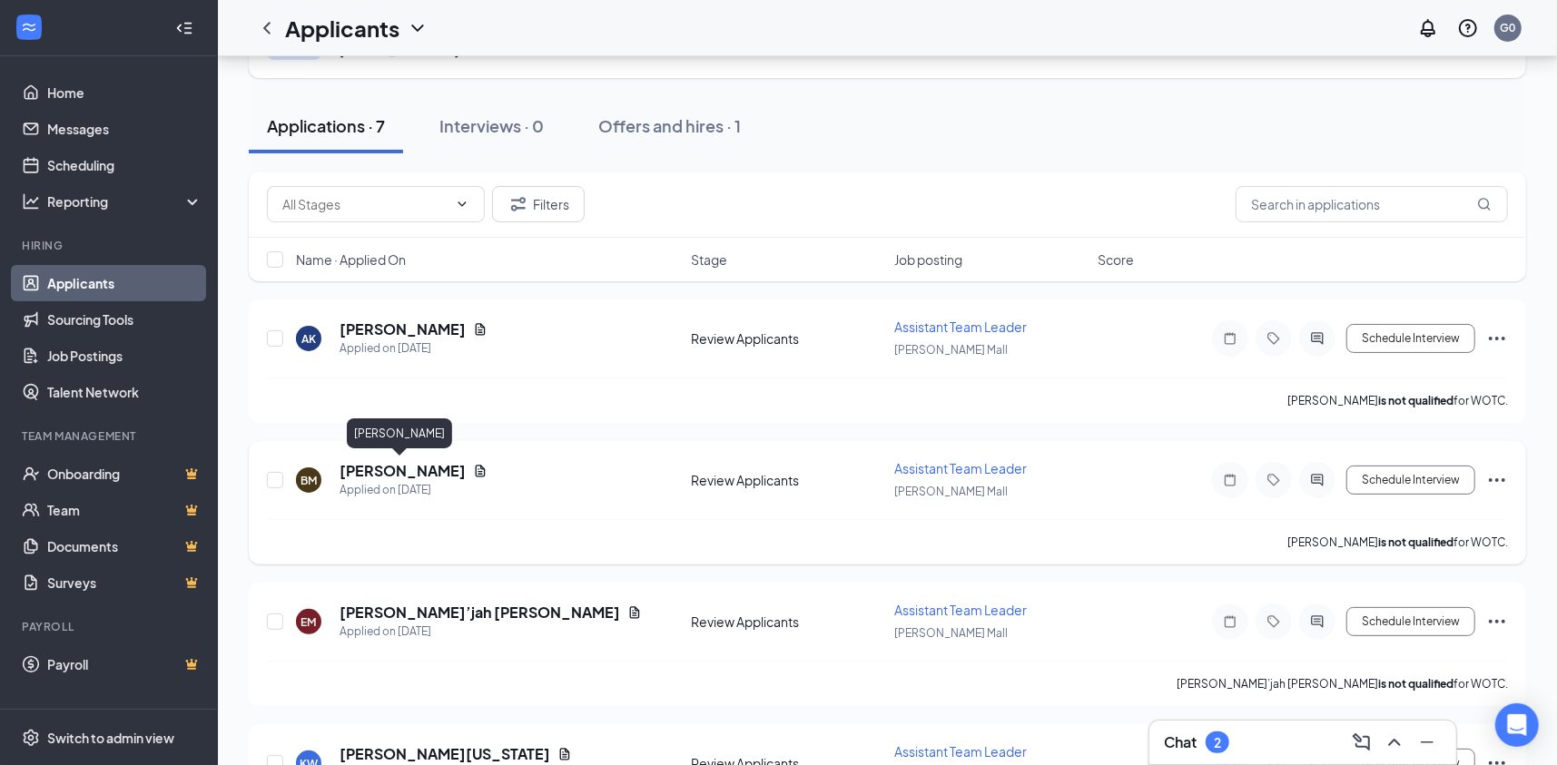
click at [388, 464] on h5 "Brittany Mullins" at bounding box center [402, 471] width 126 height 20
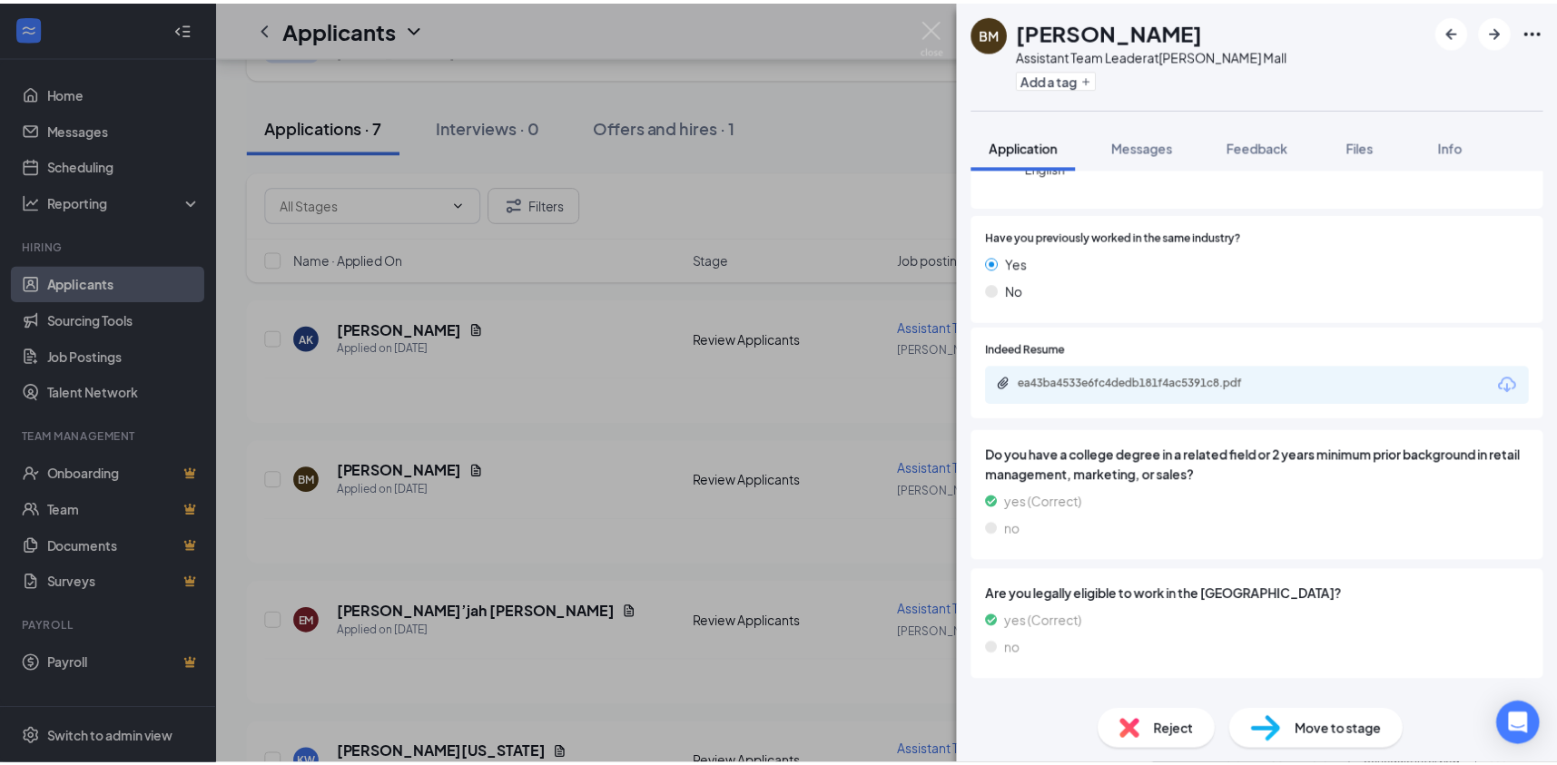
scroll to position [182, 0]
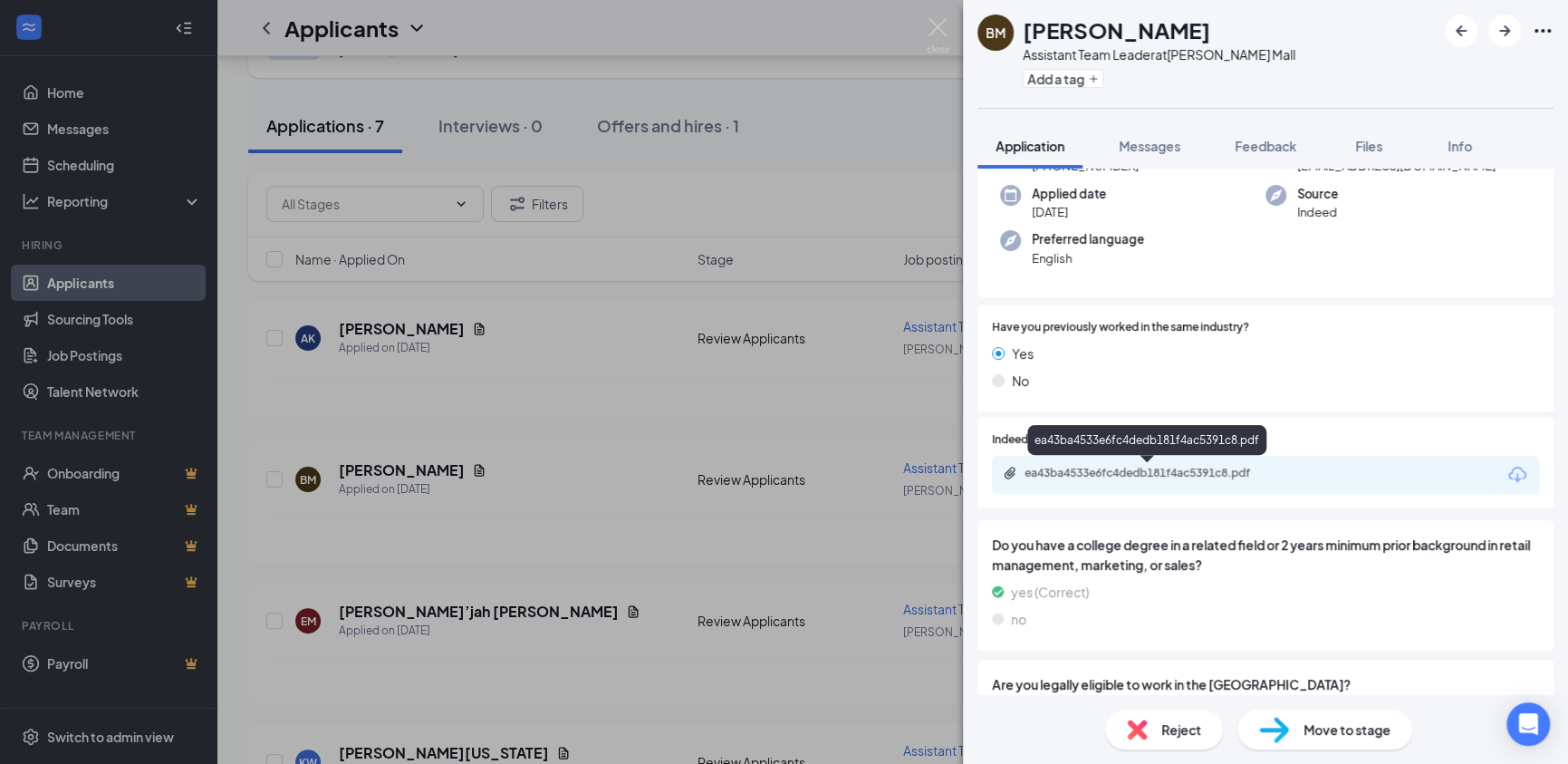
click at [1133, 474] on div "ea43ba4533e6fc4dedb181f4ac5391c8.pdf" at bounding box center [1152, 473] width 254 height 15
click at [943, 28] on img at bounding box center [938, 35] width 23 height 35
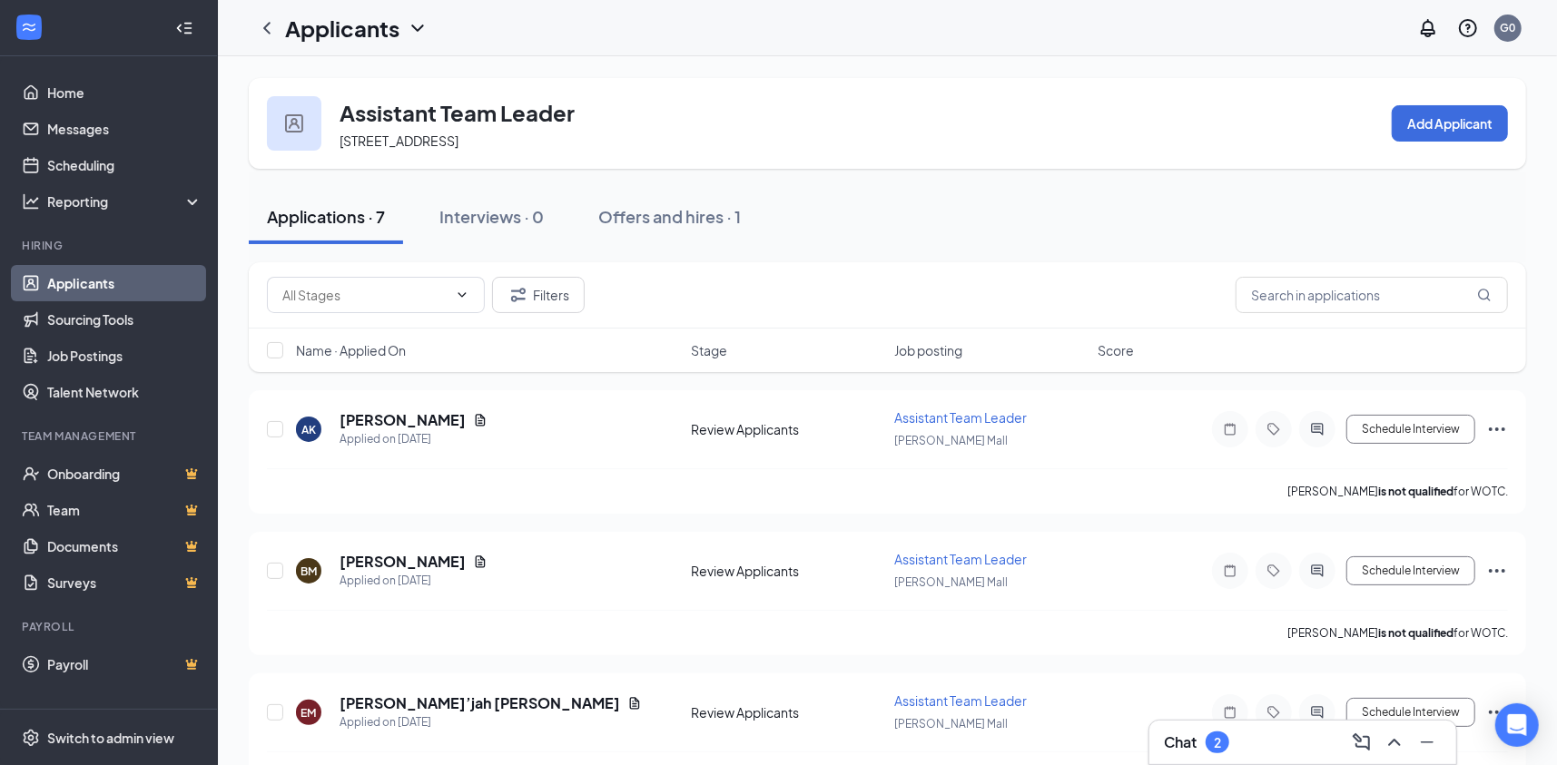
click at [106, 282] on link "Applicants" at bounding box center [124, 283] width 155 height 36
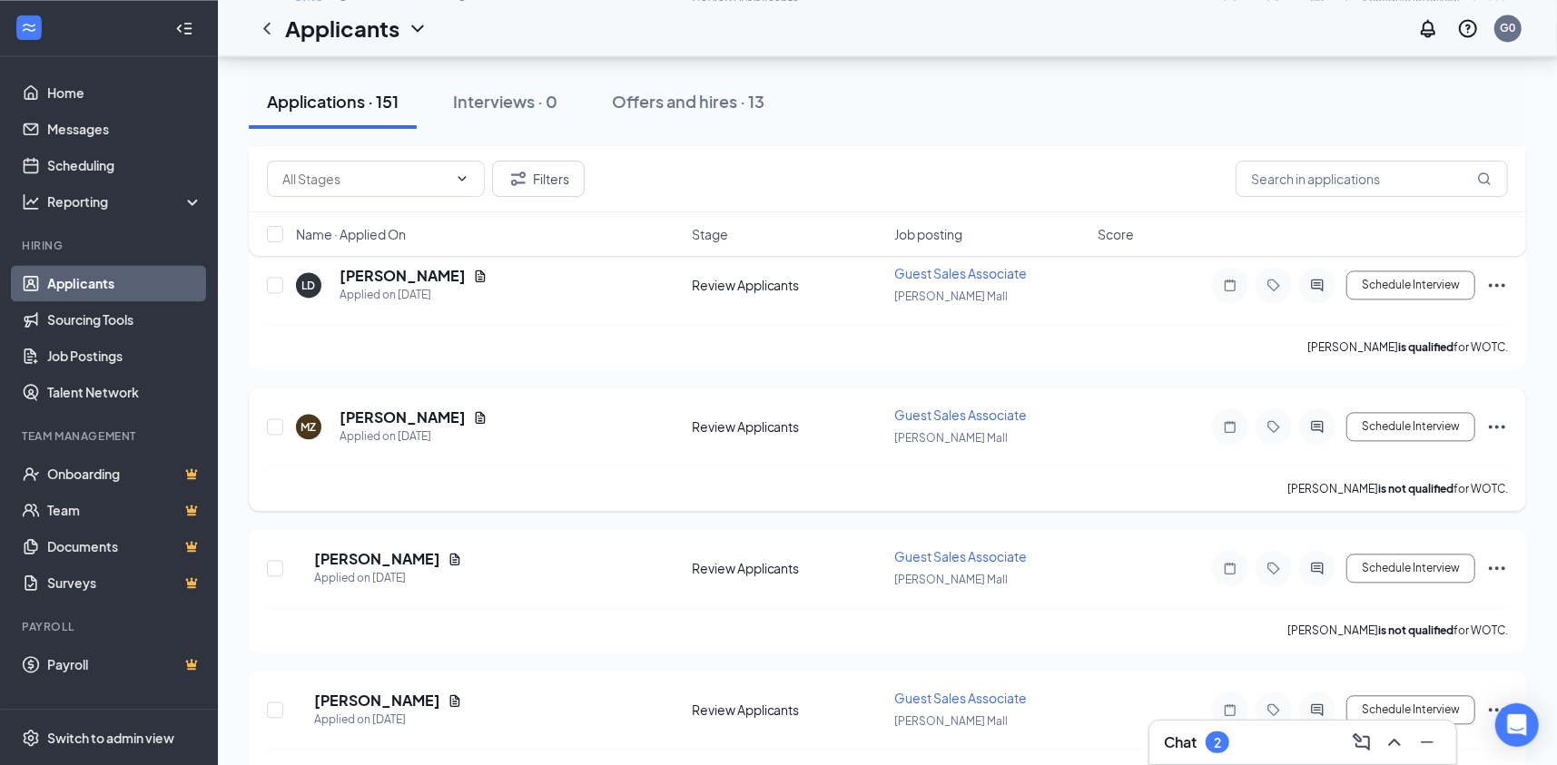
scroll to position [7625, 0]
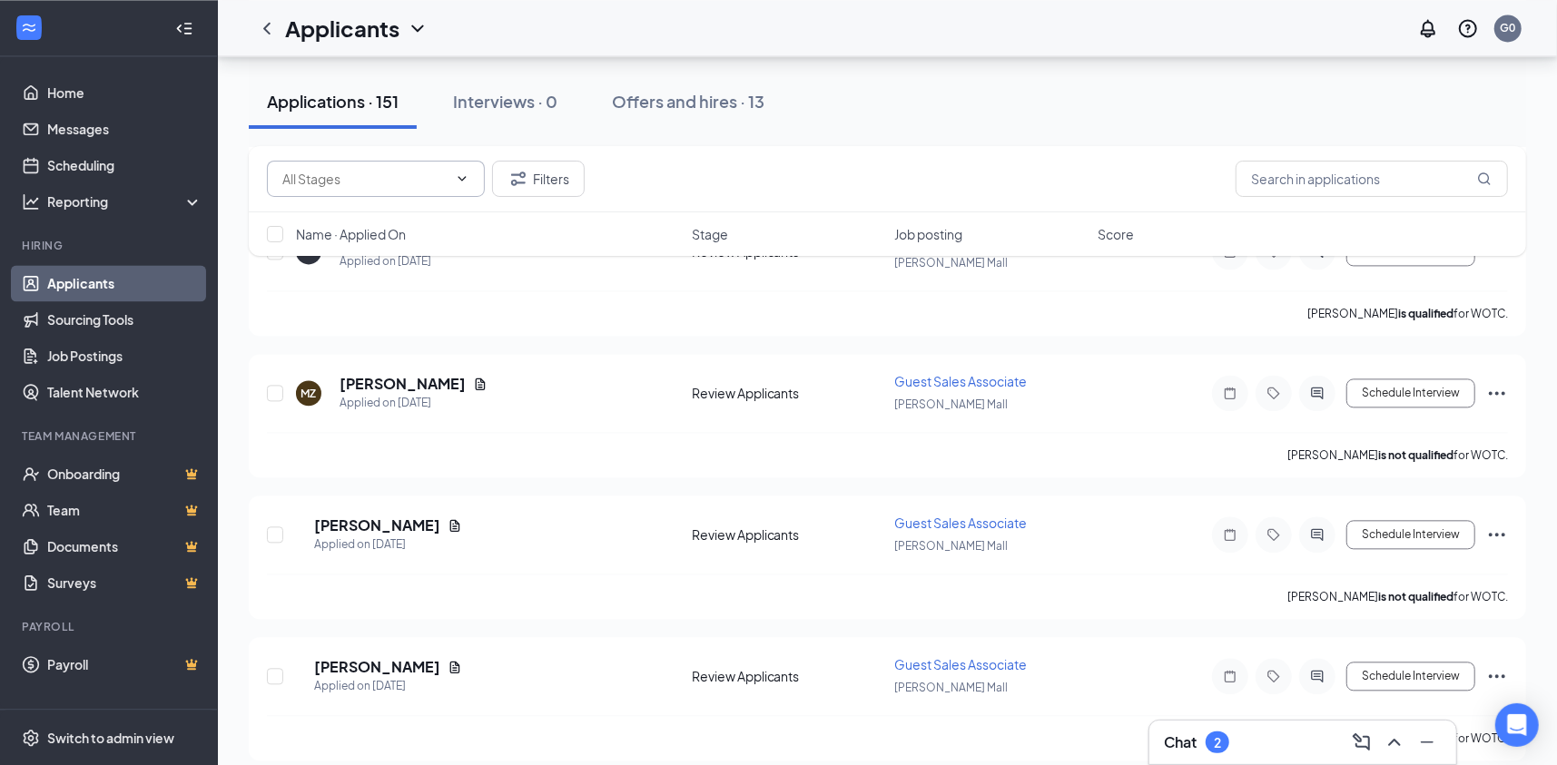
click at [457, 176] on icon "ChevronDown" at bounding box center [462, 179] width 15 height 15
click at [397, 219] on div "Additional Information (683)" at bounding box center [347, 209] width 163 height 20
type input "Additional Information (683)"
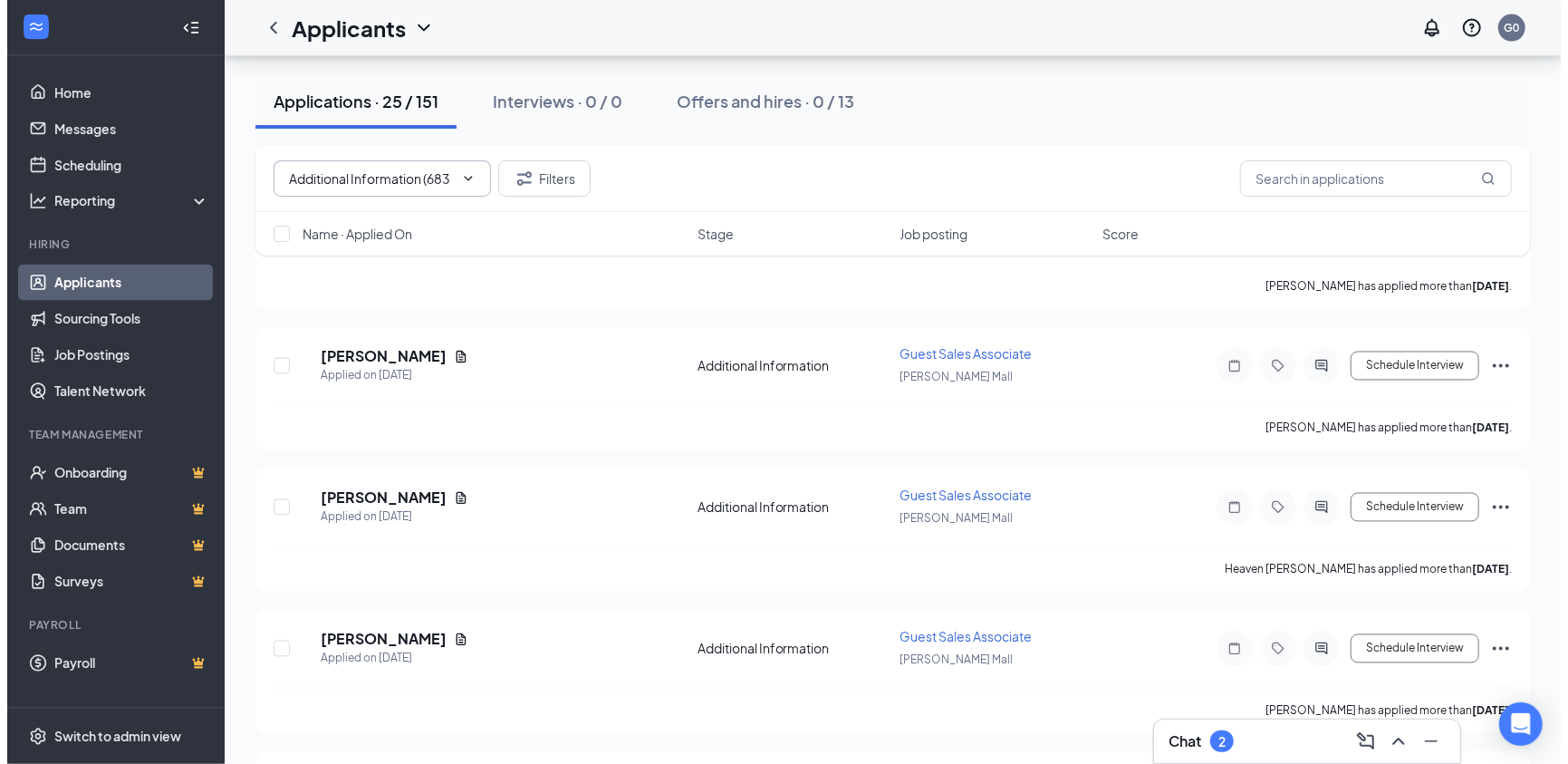
scroll to position [2266, 0]
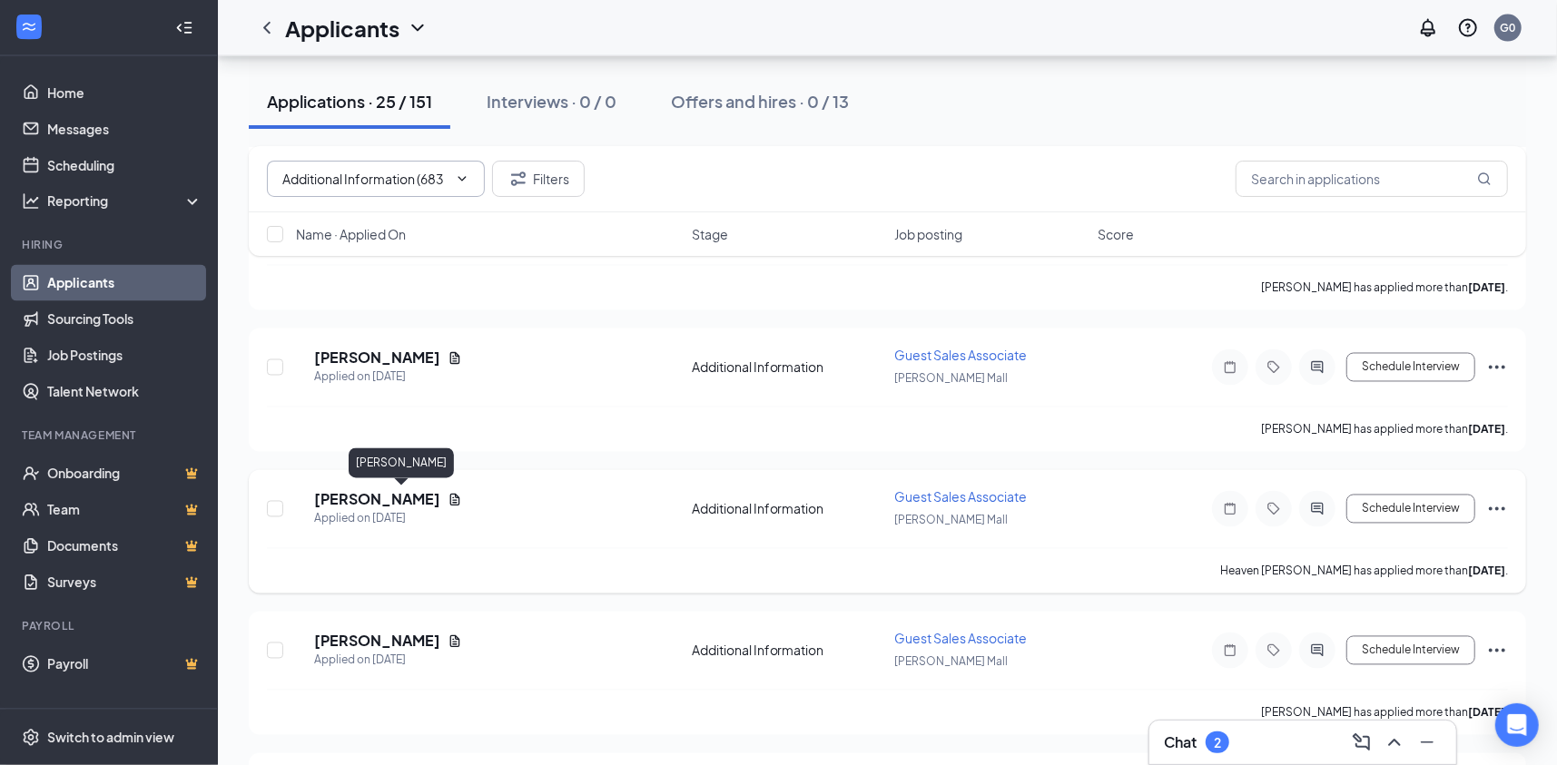
click at [406, 503] on h5 "[PERSON_NAME]" at bounding box center [377, 500] width 126 height 20
